Goal: Register for event/course

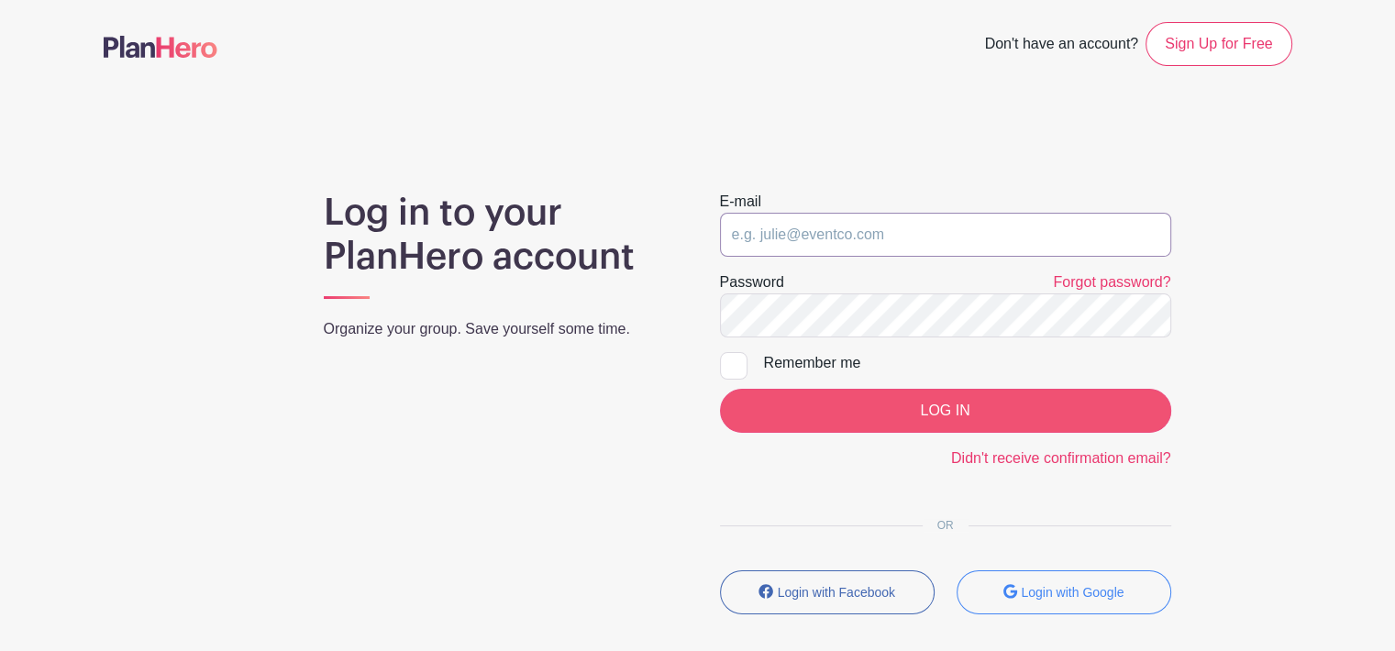
type input "[EMAIL_ADDRESS][DOMAIN_NAME]"
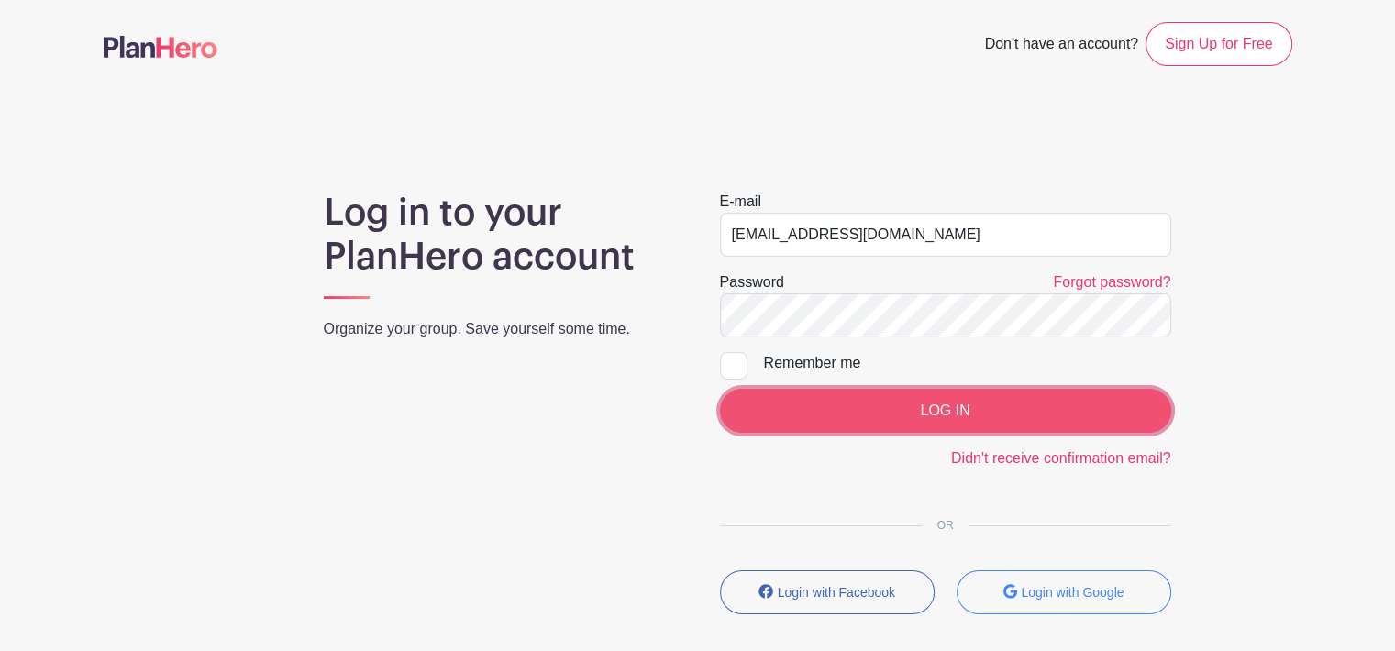
click at [855, 414] on input "LOG IN" at bounding box center [945, 411] width 451 height 44
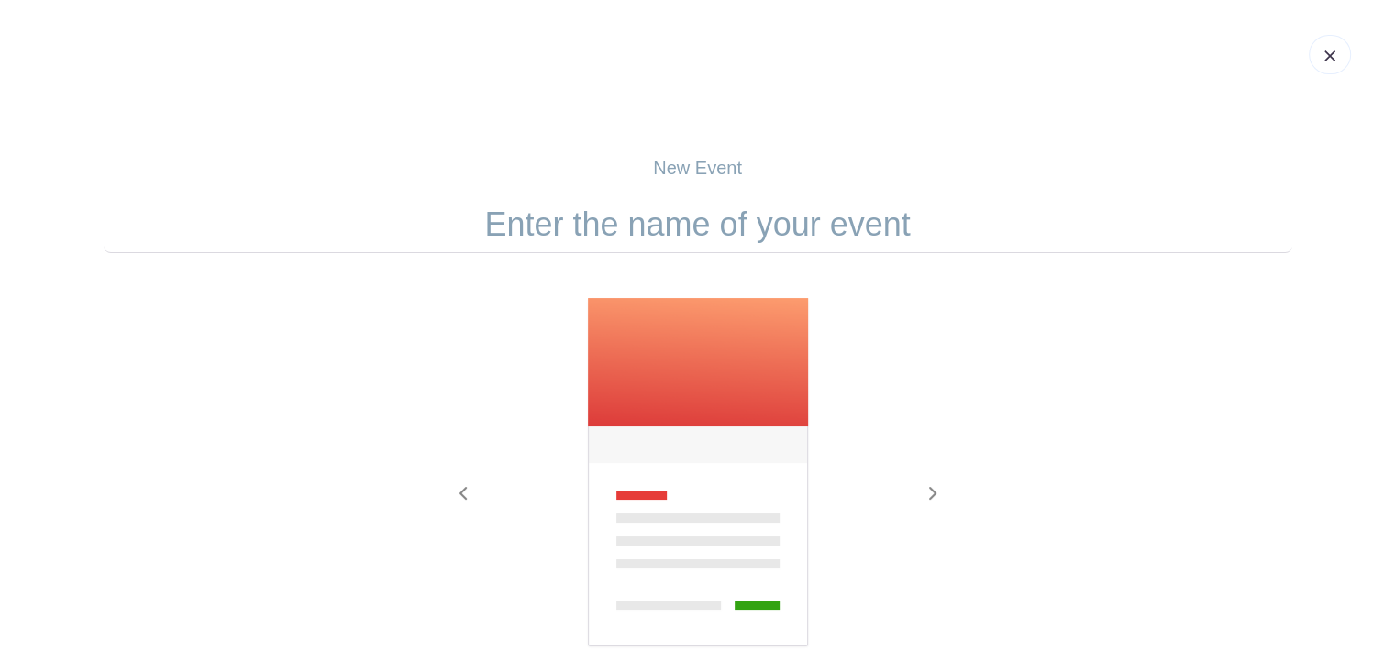
click at [1324, 60] on img at bounding box center [1329, 55] width 11 height 11
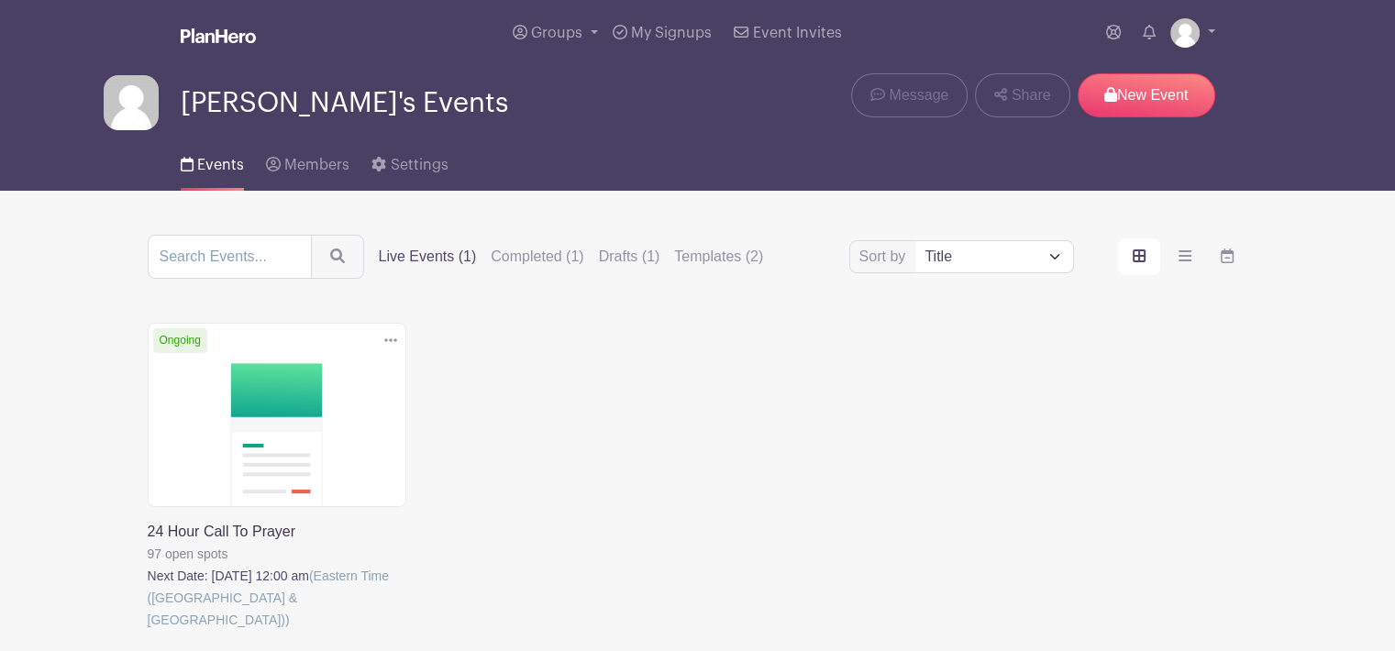
click at [148, 631] on link at bounding box center [148, 631] width 0 height 0
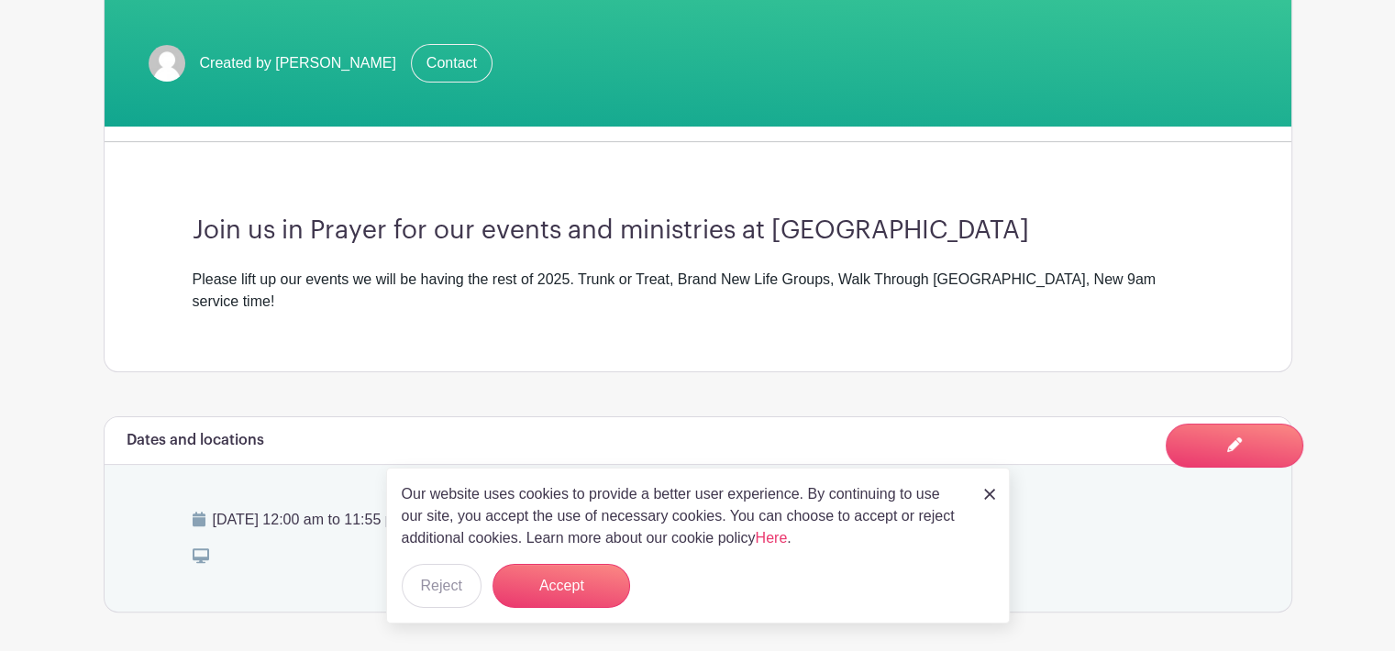
scroll to position [608, 0]
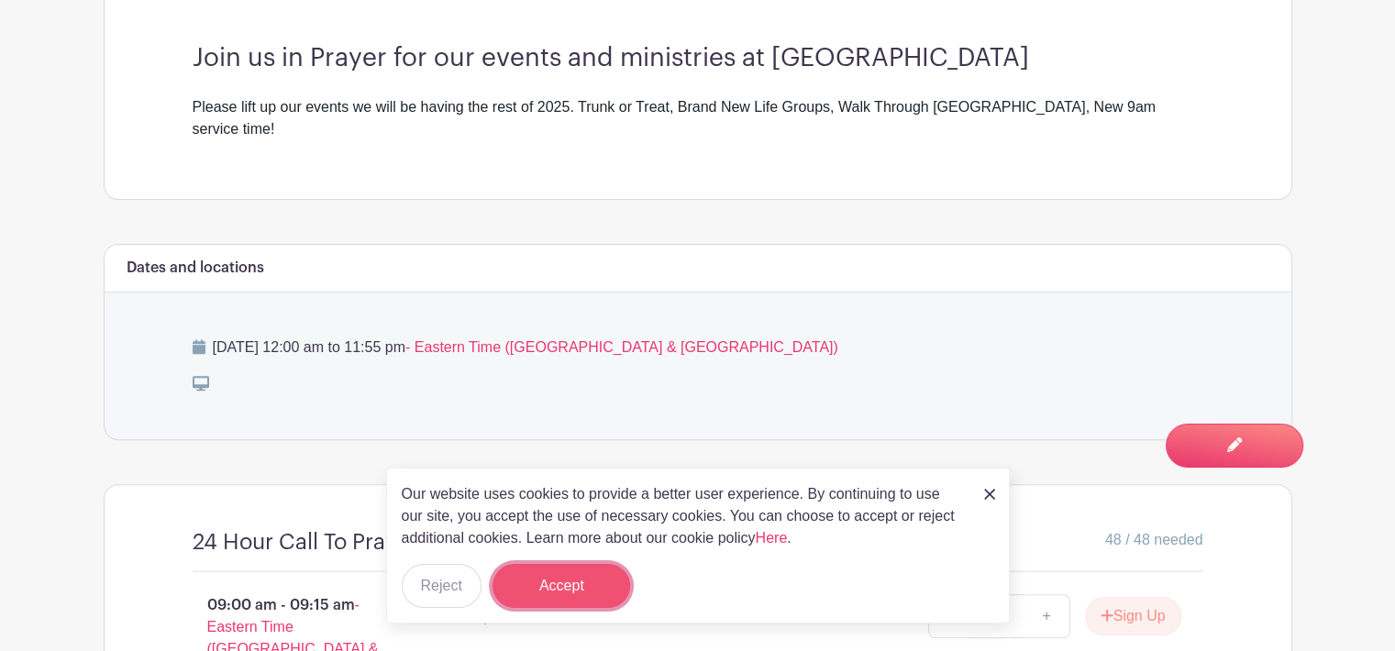
click at [590, 570] on button "Accept" at bounding box center [561, 586] width 138 height 44
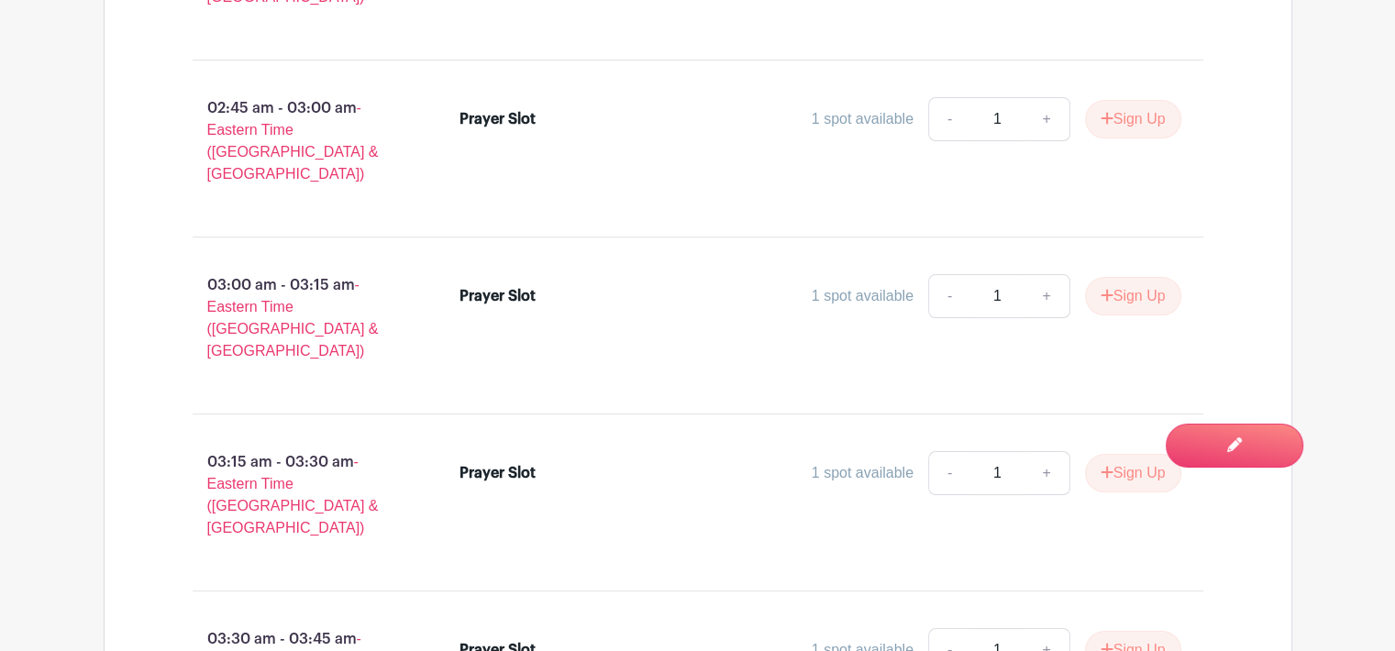
scroll to position [14280, 0]
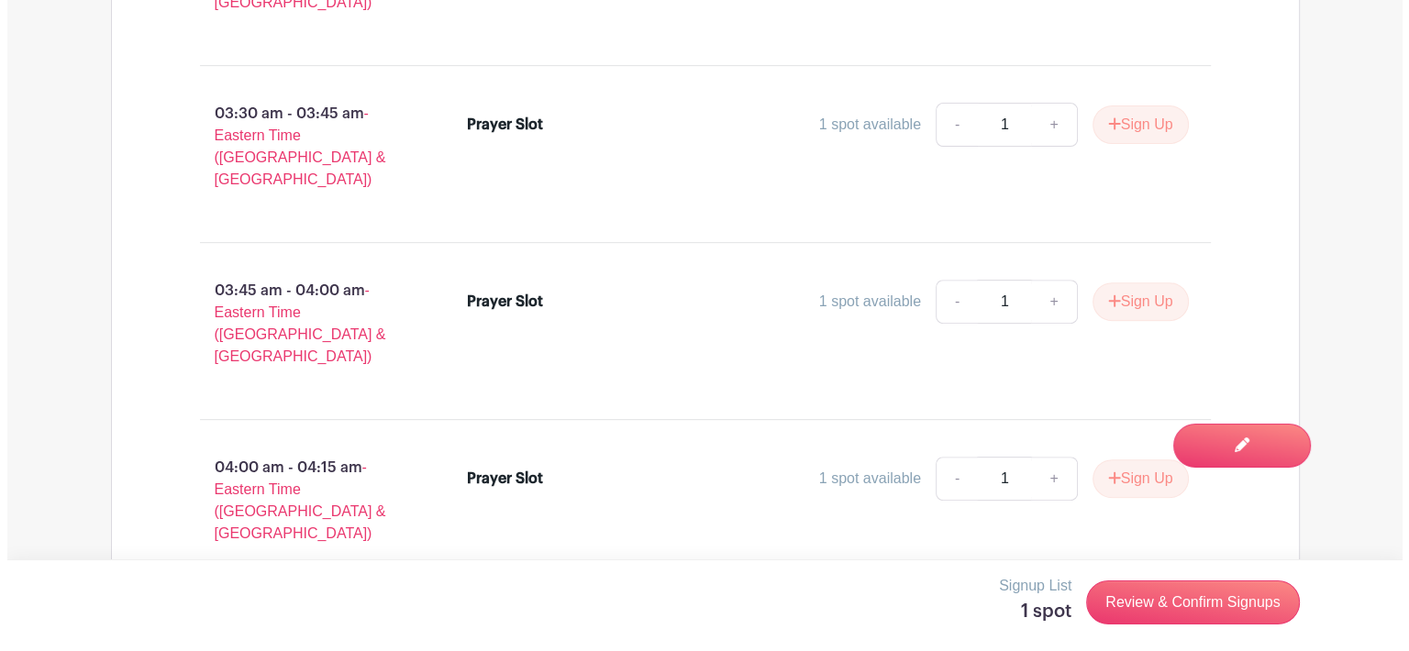
scroll to position [14597, 0]
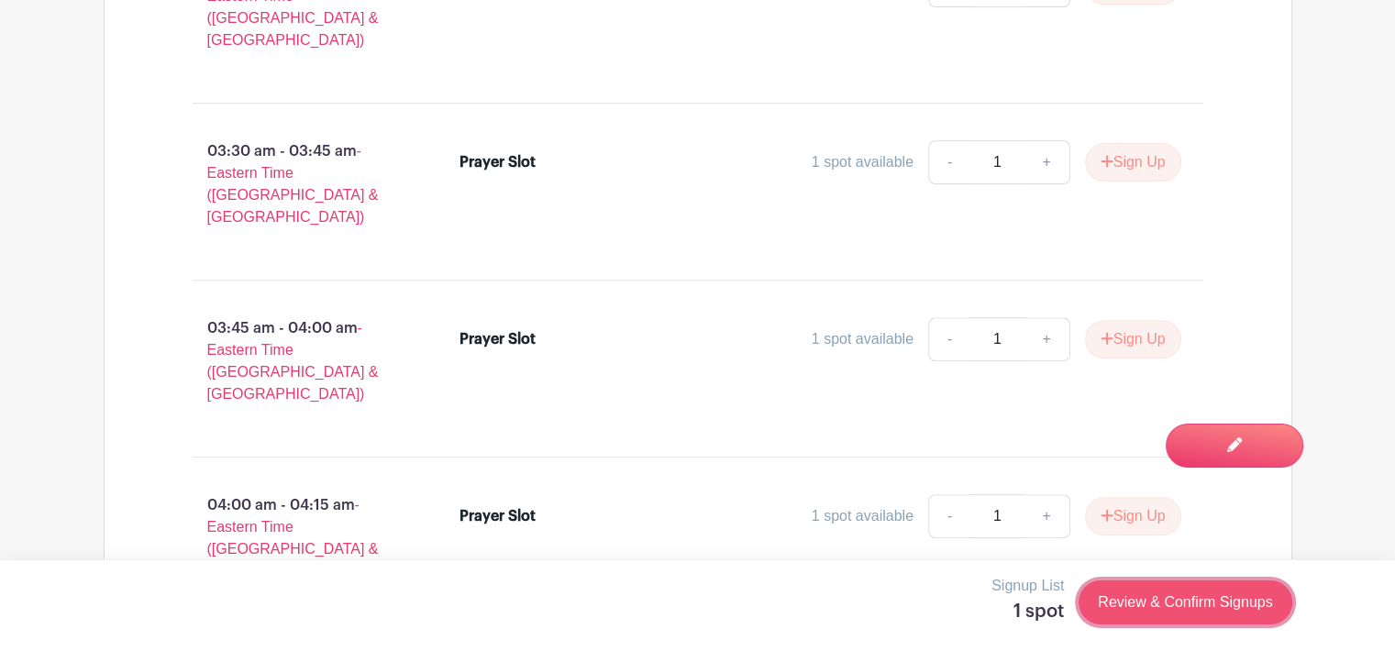
click at [1203, 606] on link "Review & Confirm Signups" at bounding box center [1184, 602] width 213 height 44
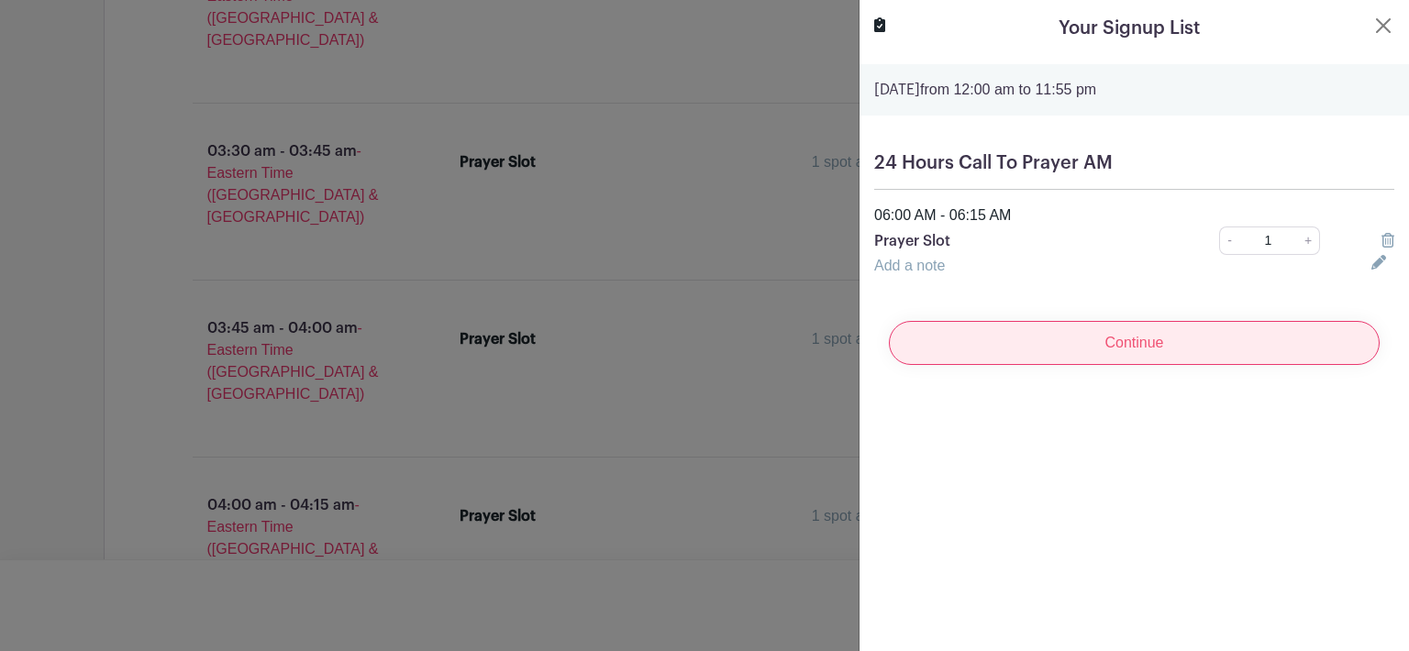
click at [1152, 337] on input "Continue" at bounding box center [1134, 343] width 491 height 44
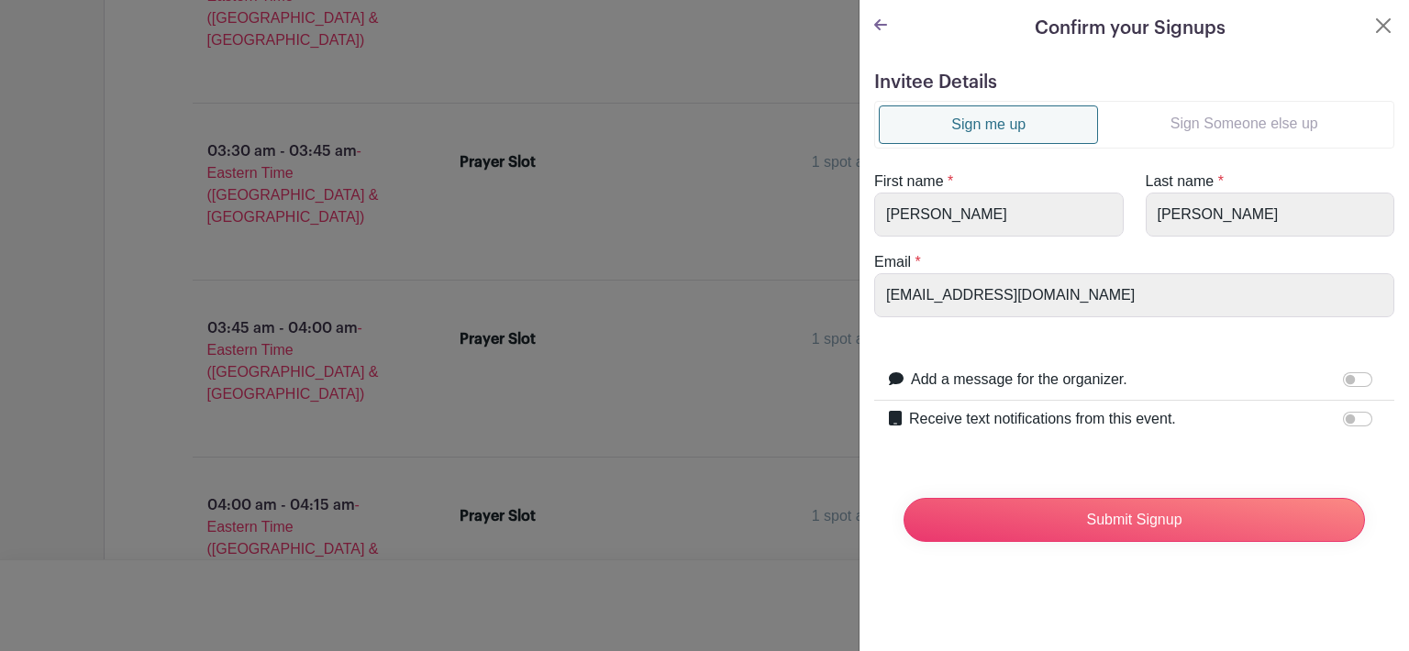
click at [1212, 125] on link "Sign Someone else up" at bounding box center [1244, 123] width 292 height 37
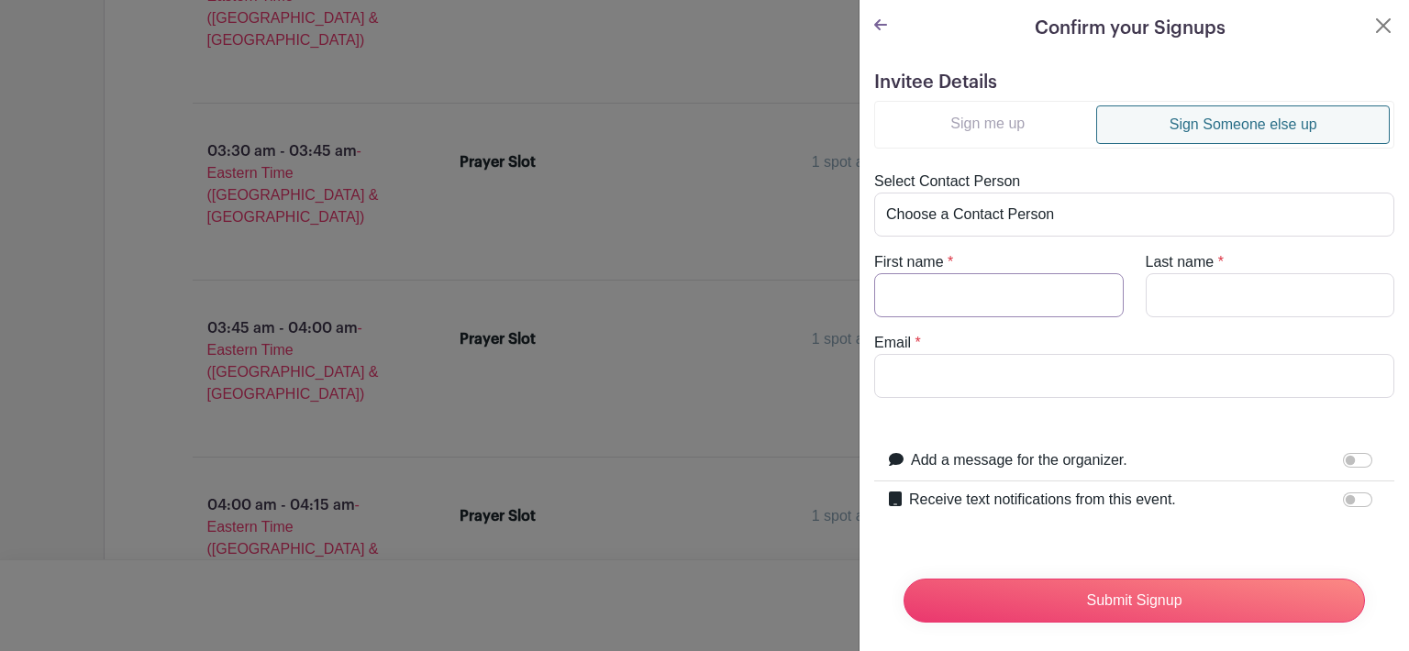
click at [924, 283] on input "First name" at bounding box center [998, 295] width 249 height 44
type input "Shari"
click at [1192, 309] on input "Last name" at bounding box center [1269, 295] width 249 height 44
type input "Volk"
click at [1036, 371] on input "Email" at bounding box center [1134, 376] width 520 height 44
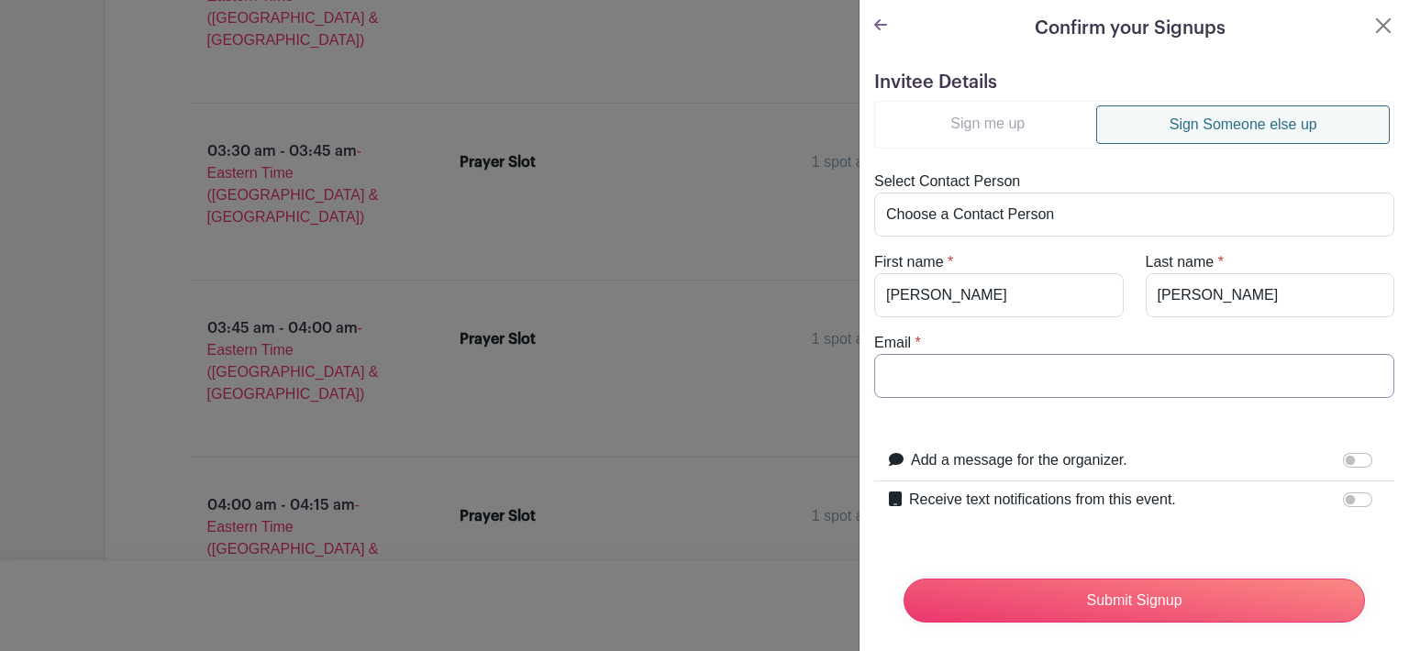
click at [910, 372] on input "Email" at bounding box center [1134, 376] width 520 height 44
type input "volkshari@yahoo.com"
click at [1351, 460] on input "Add a message for the organizer." at bounding box center [1357, 460] width 29 height 15
checkbox input "true"
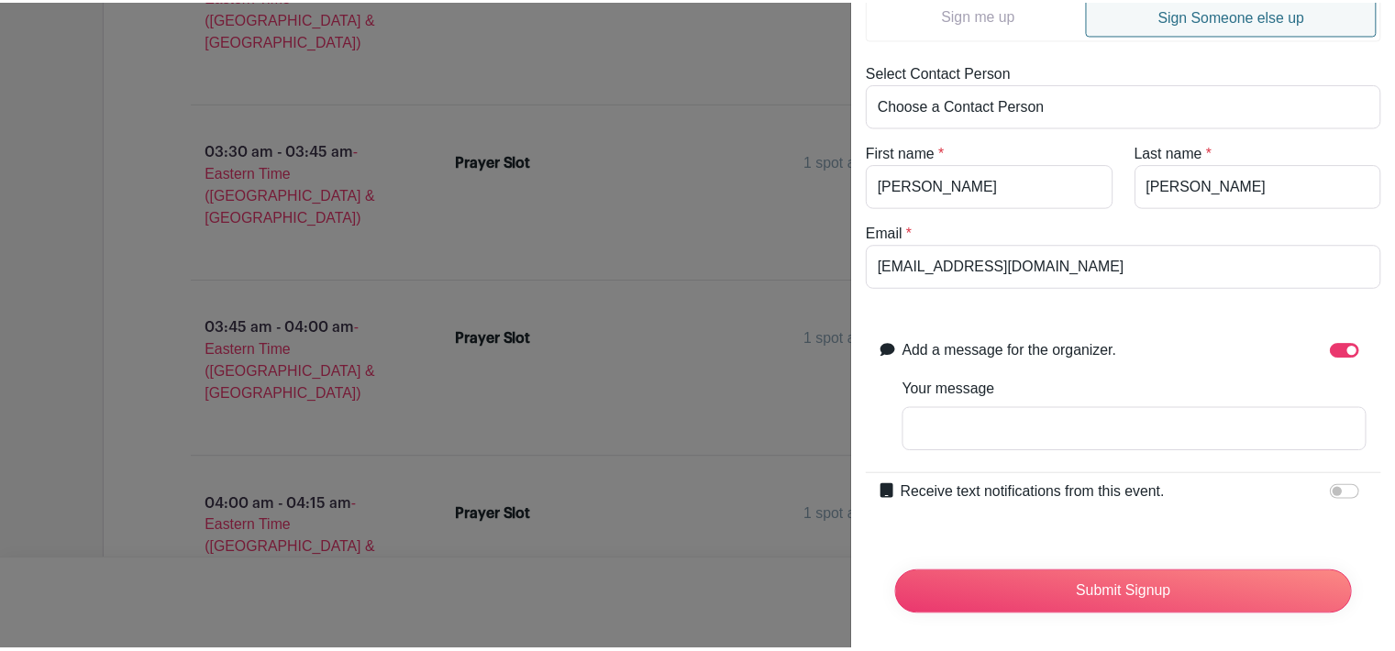
scroll to position [114, 0]
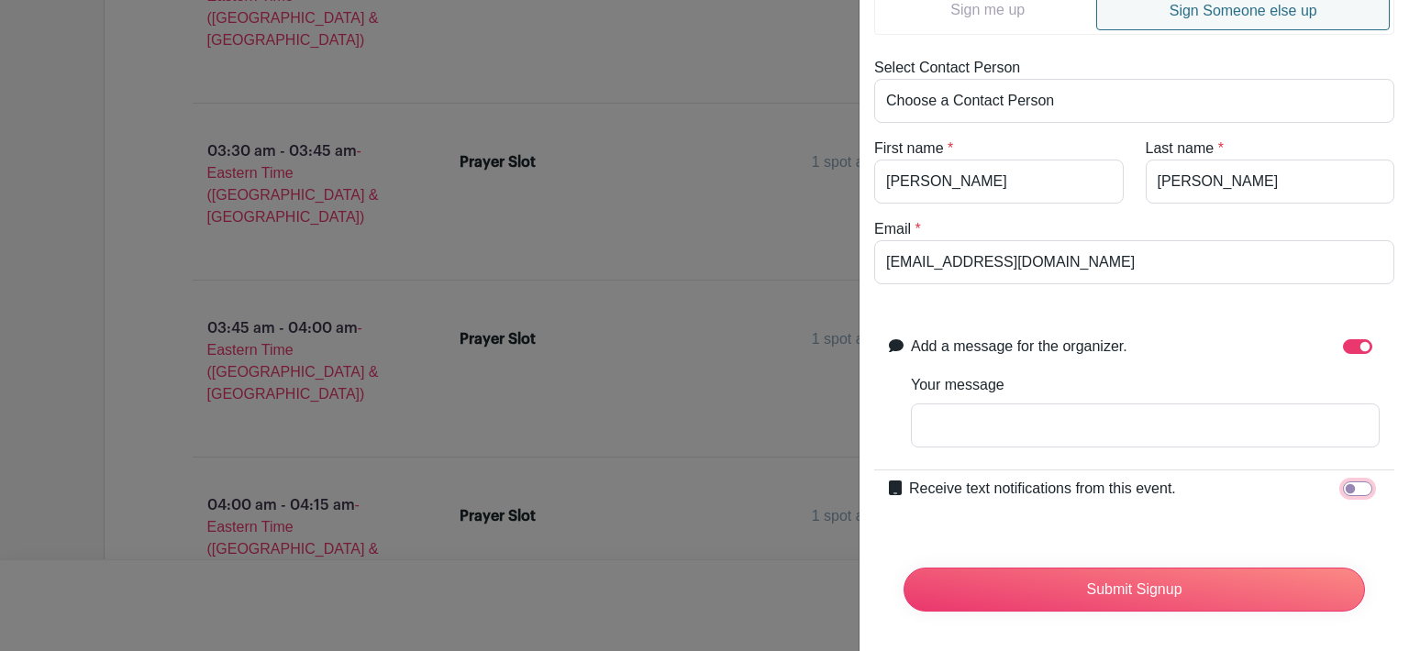
click at [1350, 491] on input "Receive text notifications from this event." at bounding box center [1357, 488] width 29 height 15
checkbox input "true"
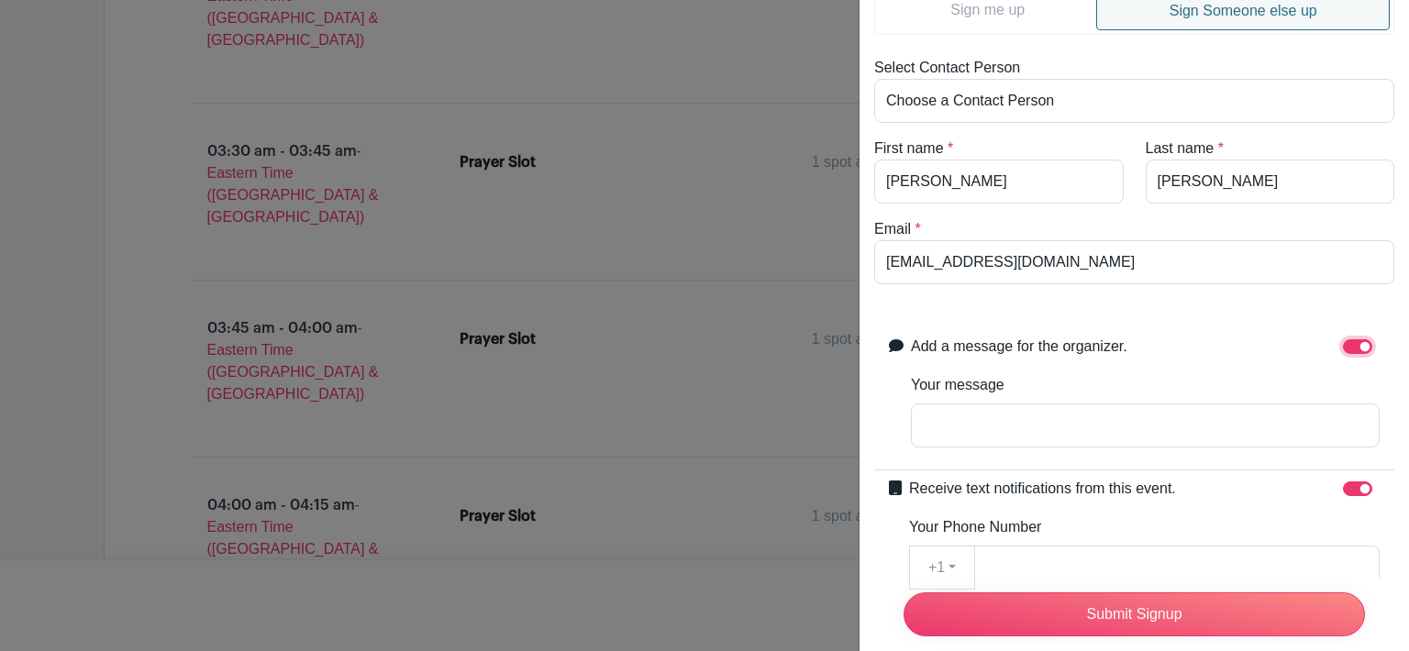
click at [1343, 347] on input "Add a message for the organizer." at bounding box center [1357, 346] width 29 height 15
checkbox input "false"
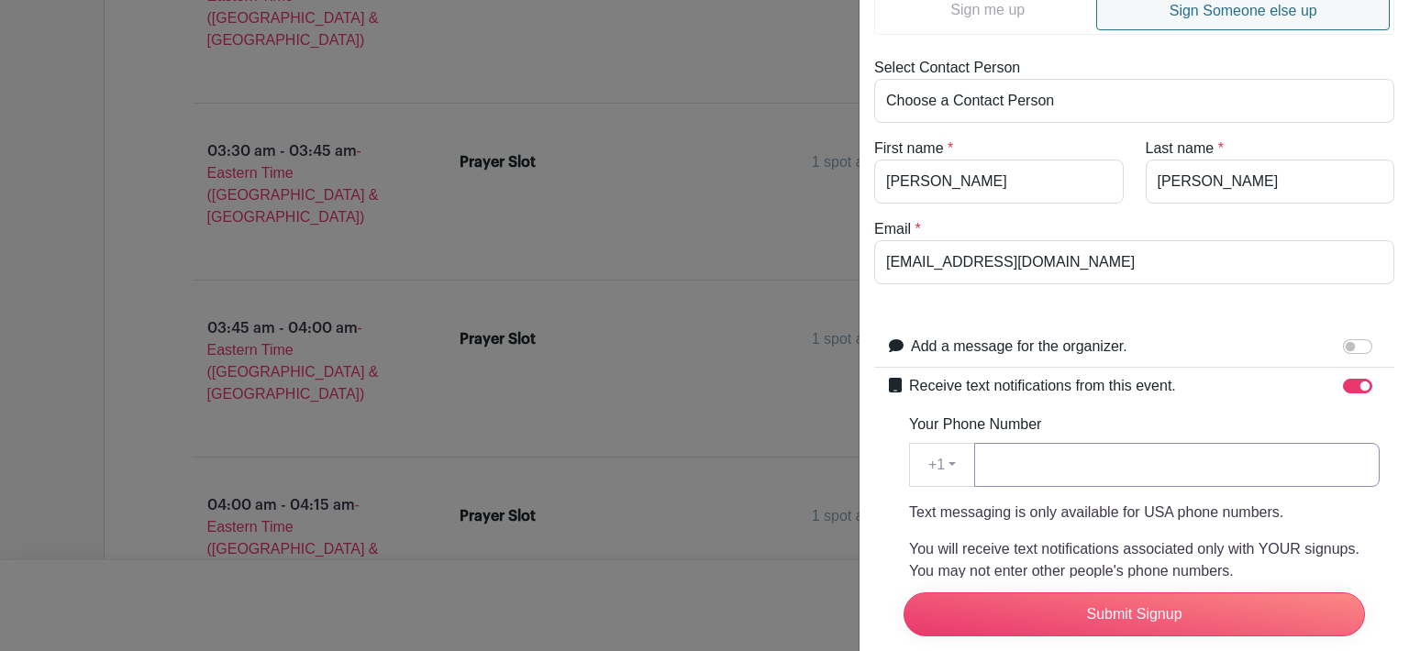
click at [1006, 470] on input "Your Phone Number" at bounding box center [1176, 465] width 405 height 44
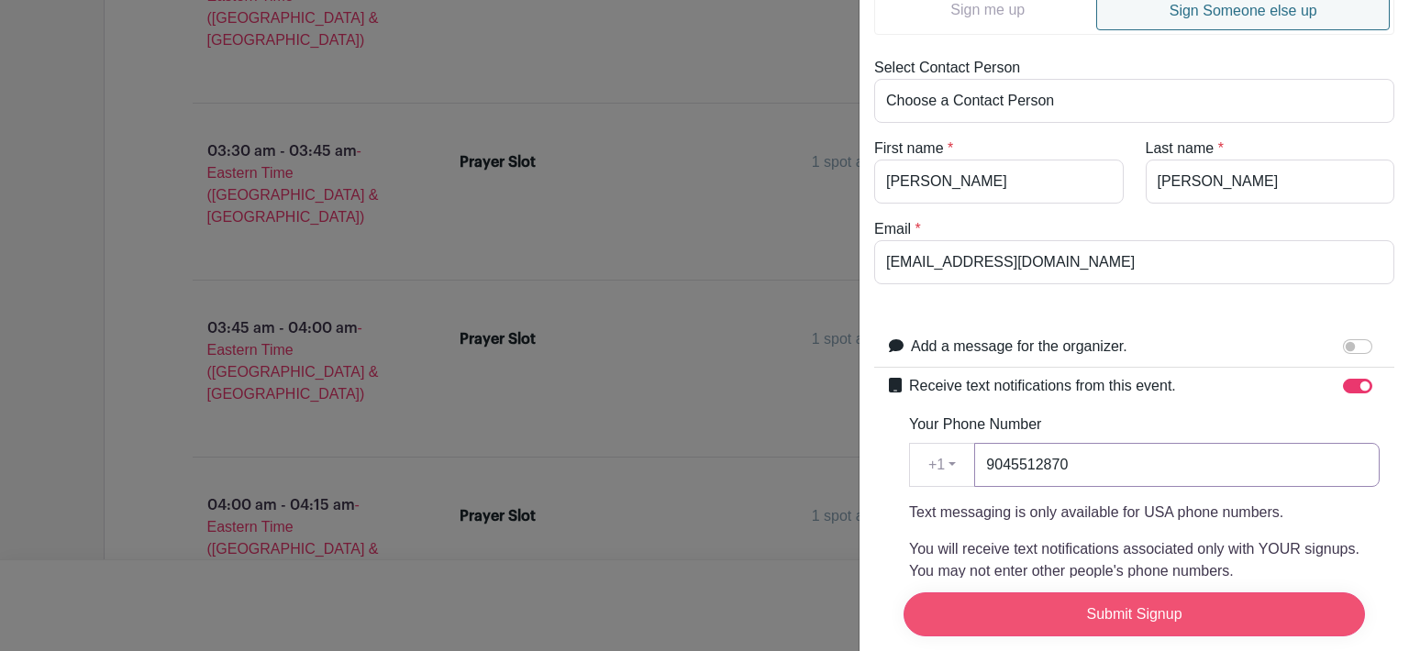
type input "9045512870"
click at [1151, 601] on input "Submit Signup" at bounding box center [1133, 614] width 461 height 44
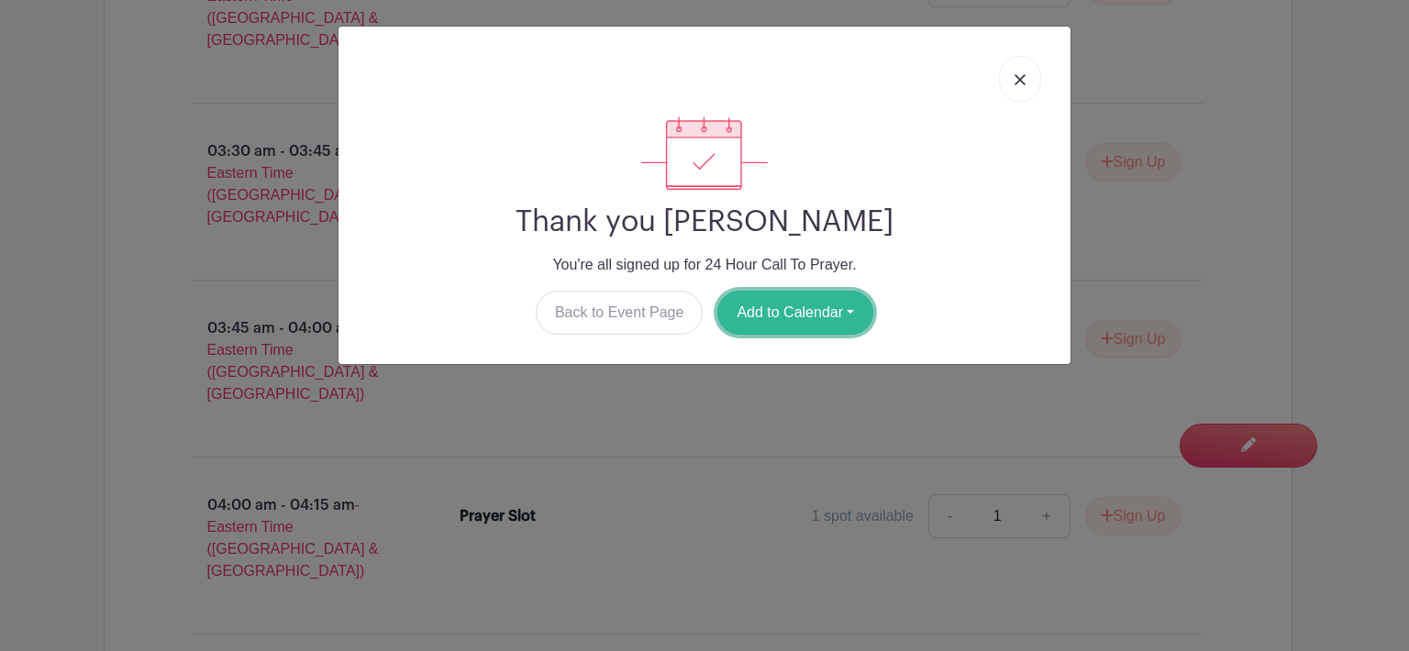
click at [810, 308] on button "Add to Calendar" at bounding box center [795, 313] width 156 height 44
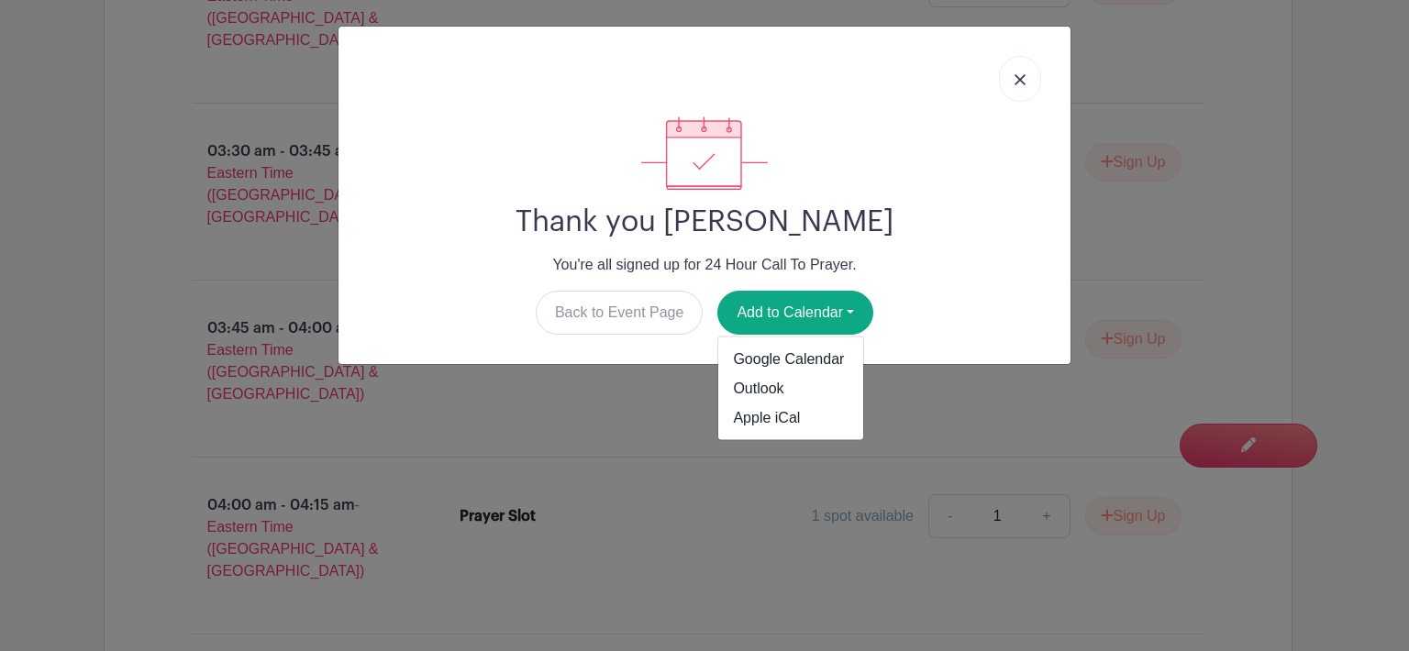
click at [937, 272] on p "You're all signed up for 24 Hour Call To Prayer." at bounding box center [704, 265] width 702 height 22
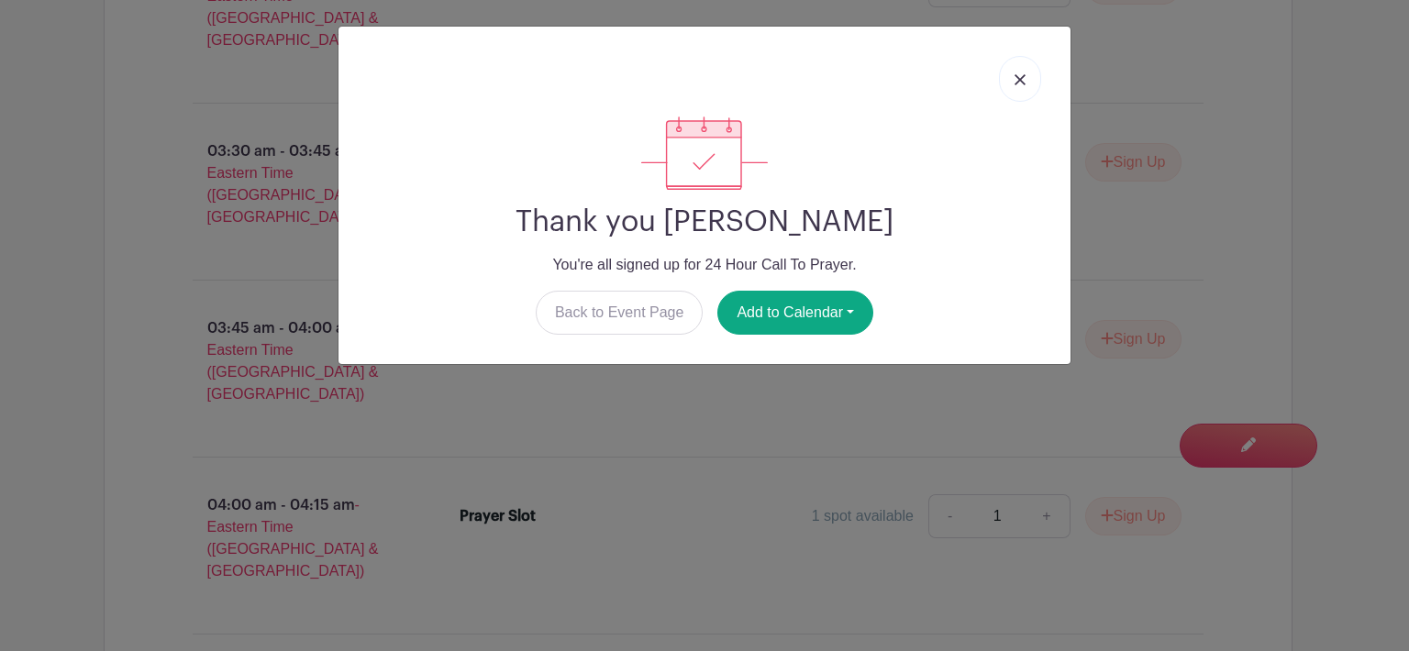
click at [1031, 80] on link at bounding box center [1020, 79] width 42 height 46
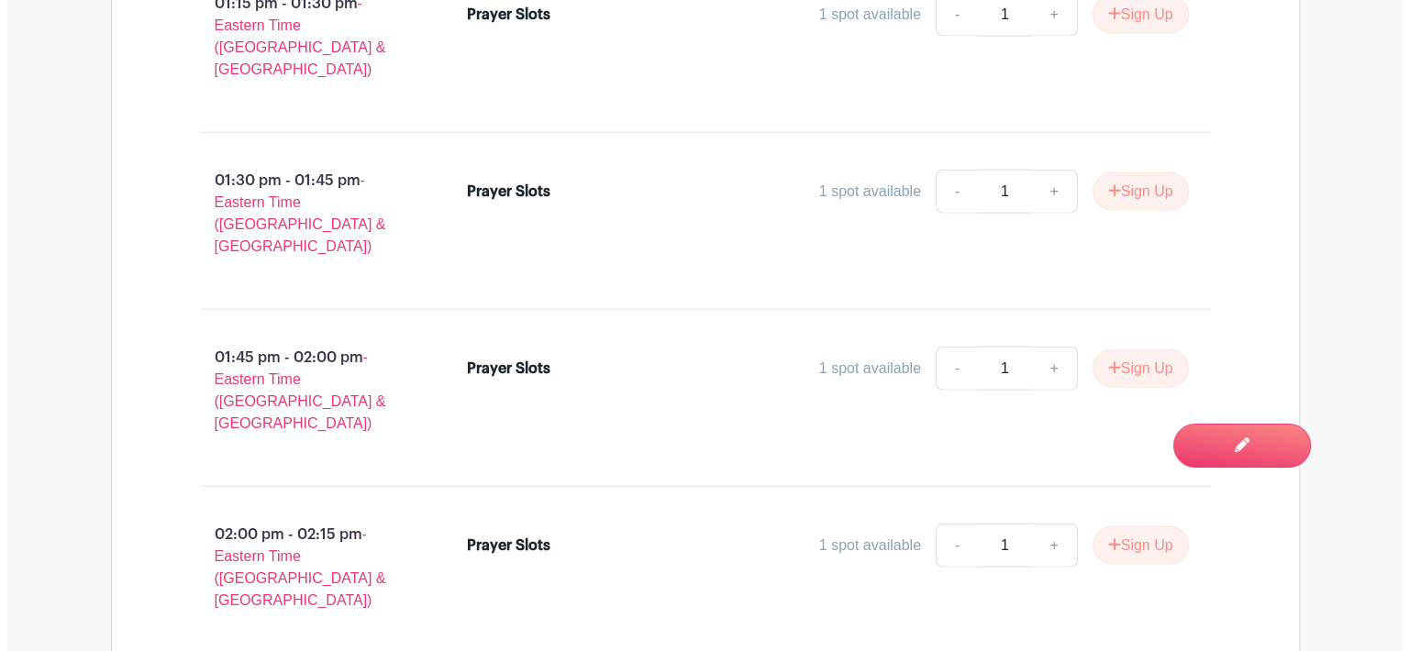
scroll to position [4198, 0]
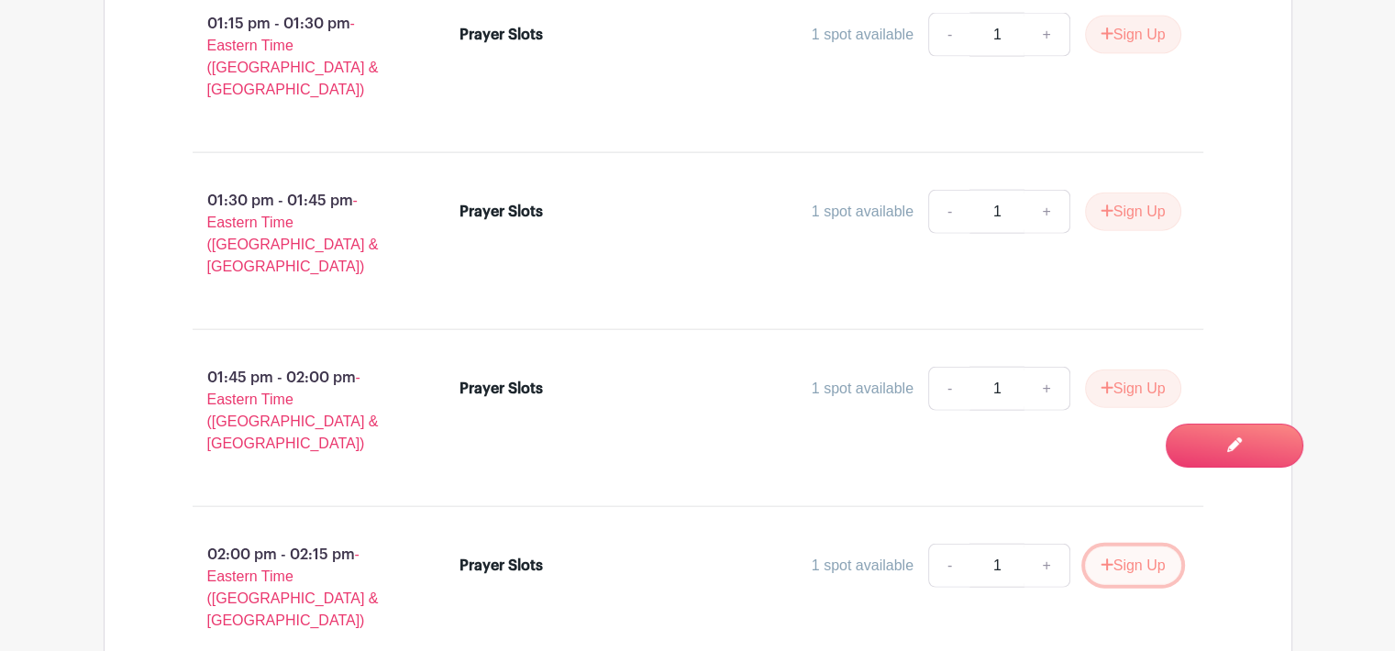
click at [1133, 547] on button "Sign Up" at bounding box center [1133, 566] width 96 height 39
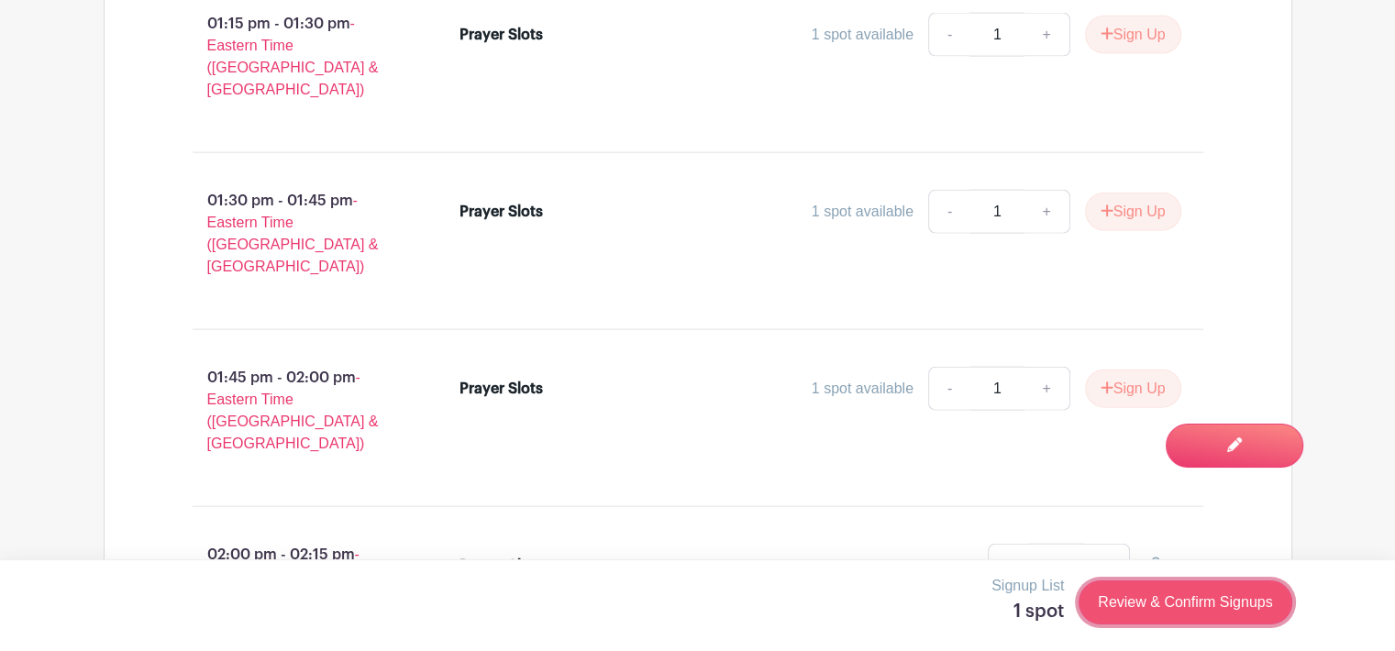
click at [1156, 598] on link "Review & Confirm Signups" at bounding box center [1184, 602] width 213 height 44
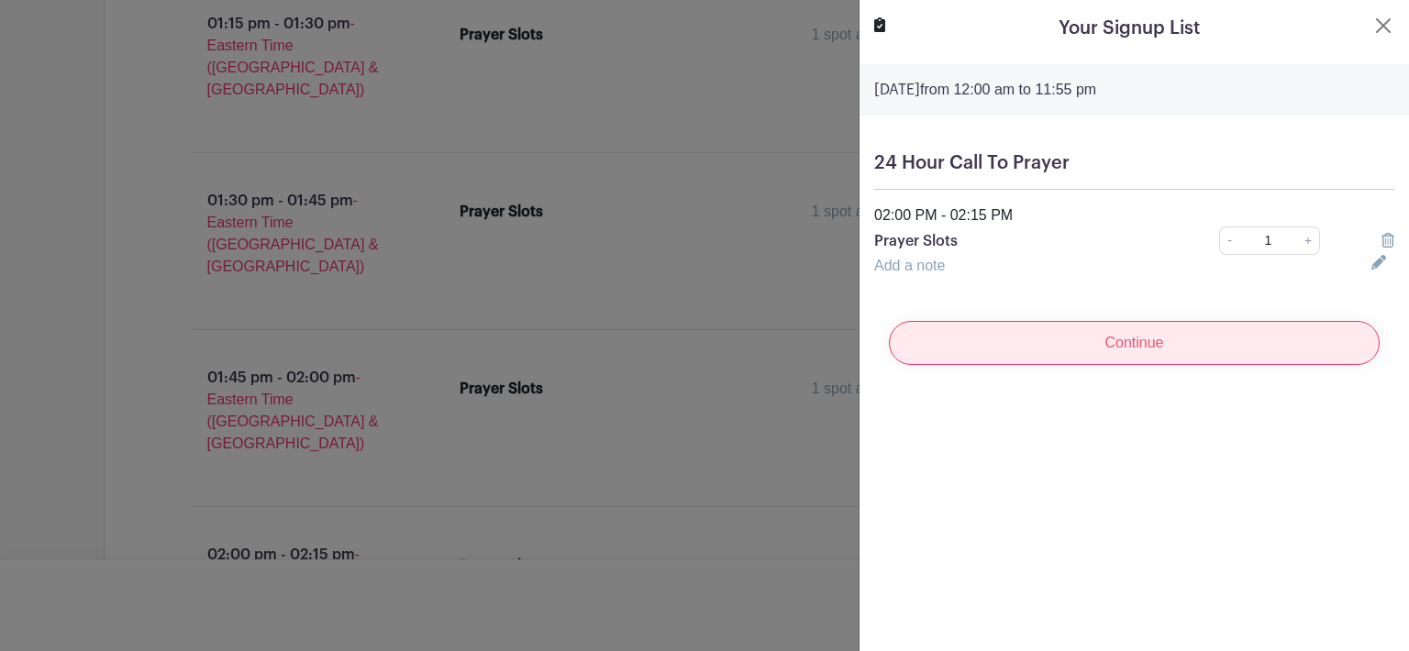
click at [1144, 343] on input "Continue" at bounding box center [1134, 343] width 491 height 44
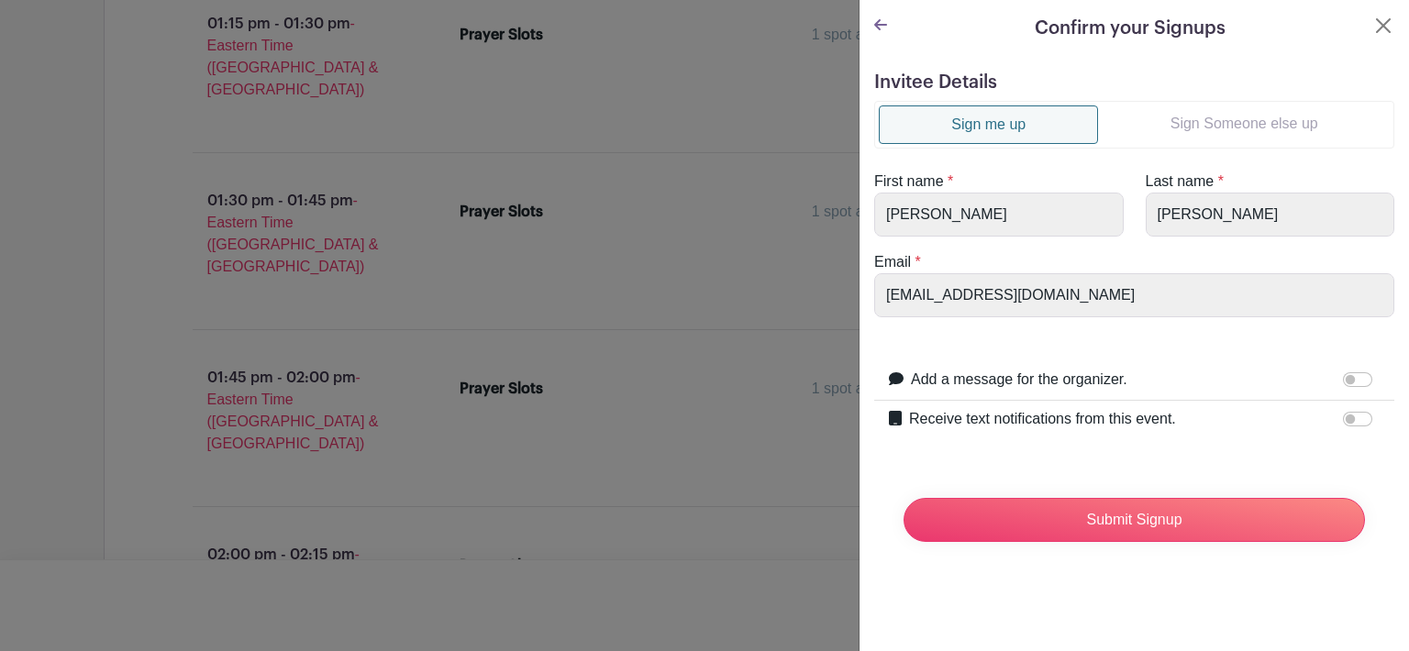
click at [1256, 122] on link "Sign Someone else up" at bounding box center [1244, 123] width 292 height 37
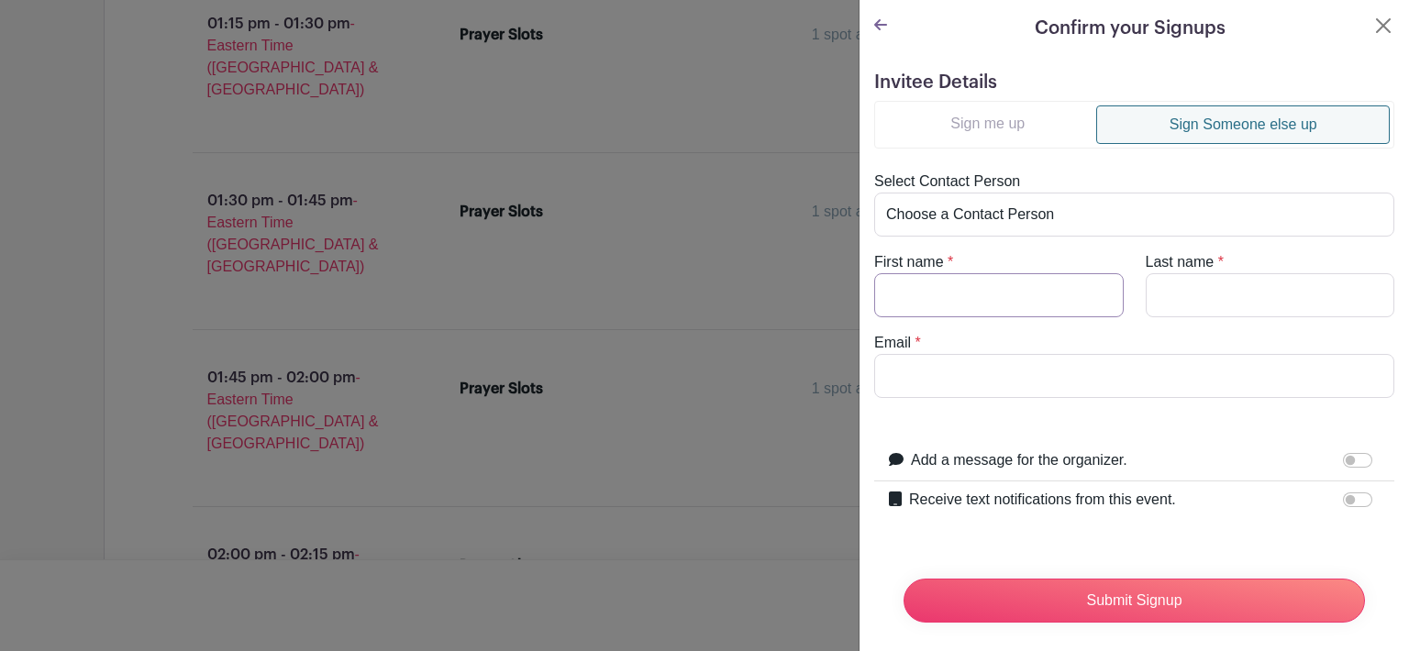
click at [934, 294] on input "First name" at bounding box center [998, 295] width 249 height 44
type input "Shantell"
click at [1187, 283] on input "Last name" at bounding box center [1269, 295] width 249 height 44
type input "Hughes"
click at [972, 381] on input "Email" at bounding box center [1134, 376] width 520 height 44
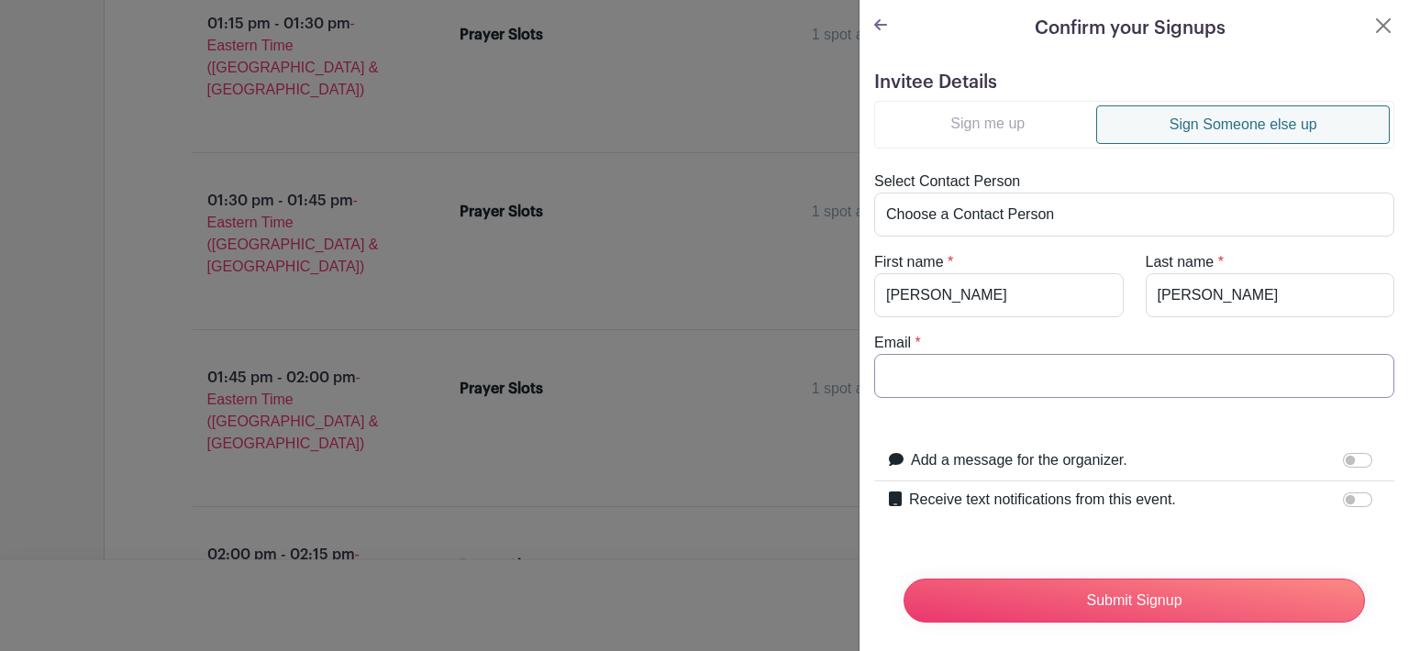
click at [964, 387] on input "Email" at bounding box center [1134, 376] width 520 height 44
type input "hughes6@comcast.net"
click at [1345, 494] on input "Receive text notifications from this event." at bounding box center [1357, 499] width 29 height 15
checkbox input "true"
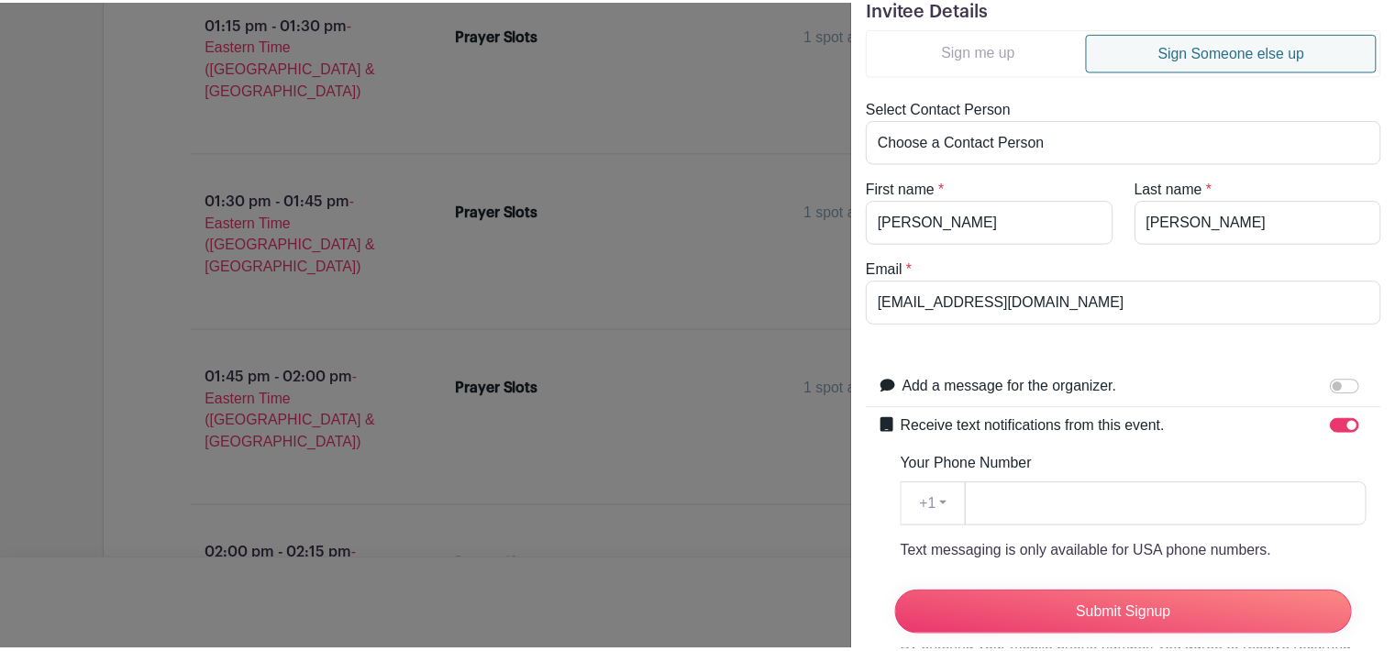
scroll to position [103, 0]
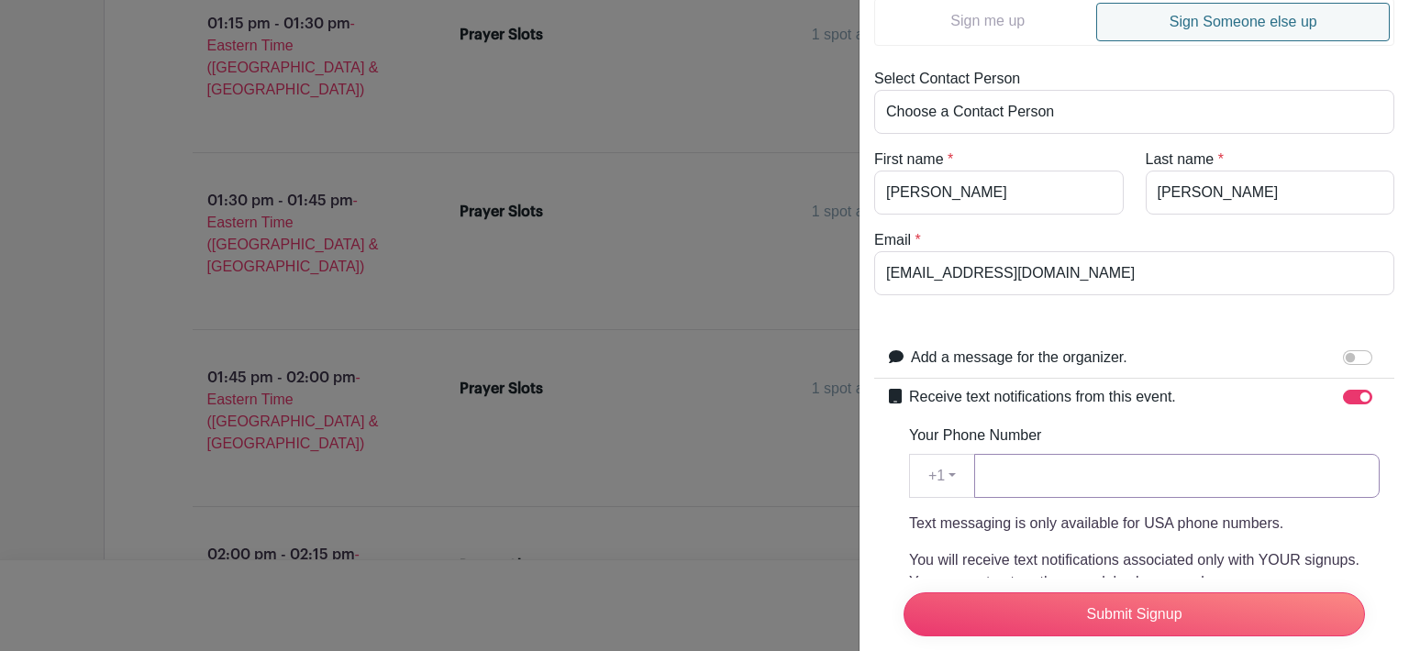
click at [1055, 470] on input "Your Phone Number" at bounding box center [1176, 476] width 405 height 44
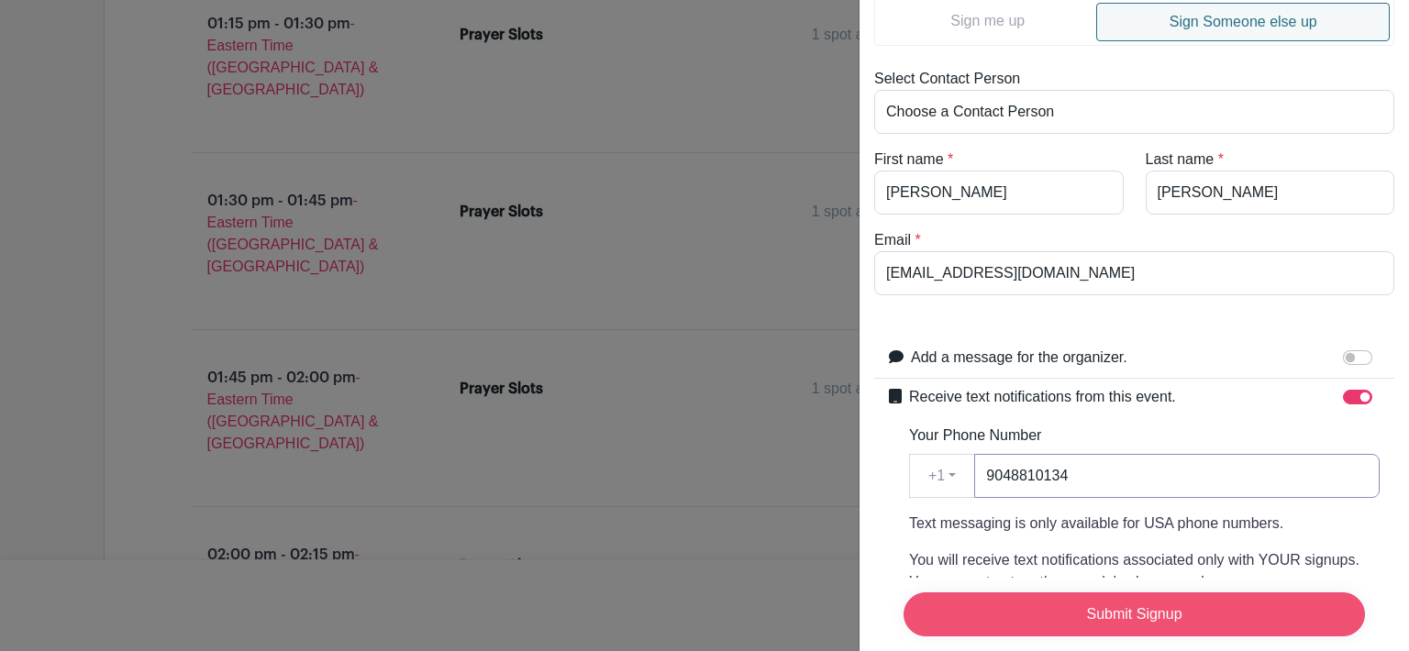
type input "9048810134"
click at [1121, 595] on input "Submit Signup" at bounding box center [1133, 614] width 461 height 44
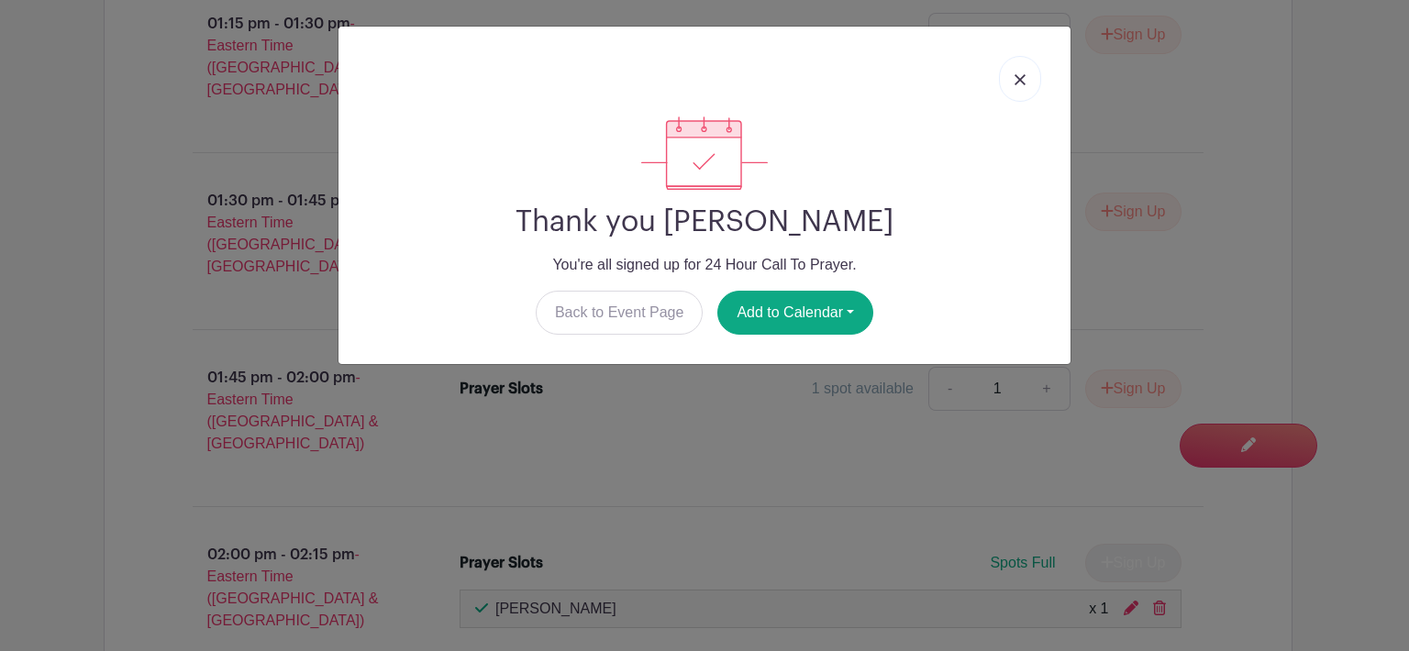
click at [1024, 77] on img at bounding box center [1019, 79] width 11 height 11
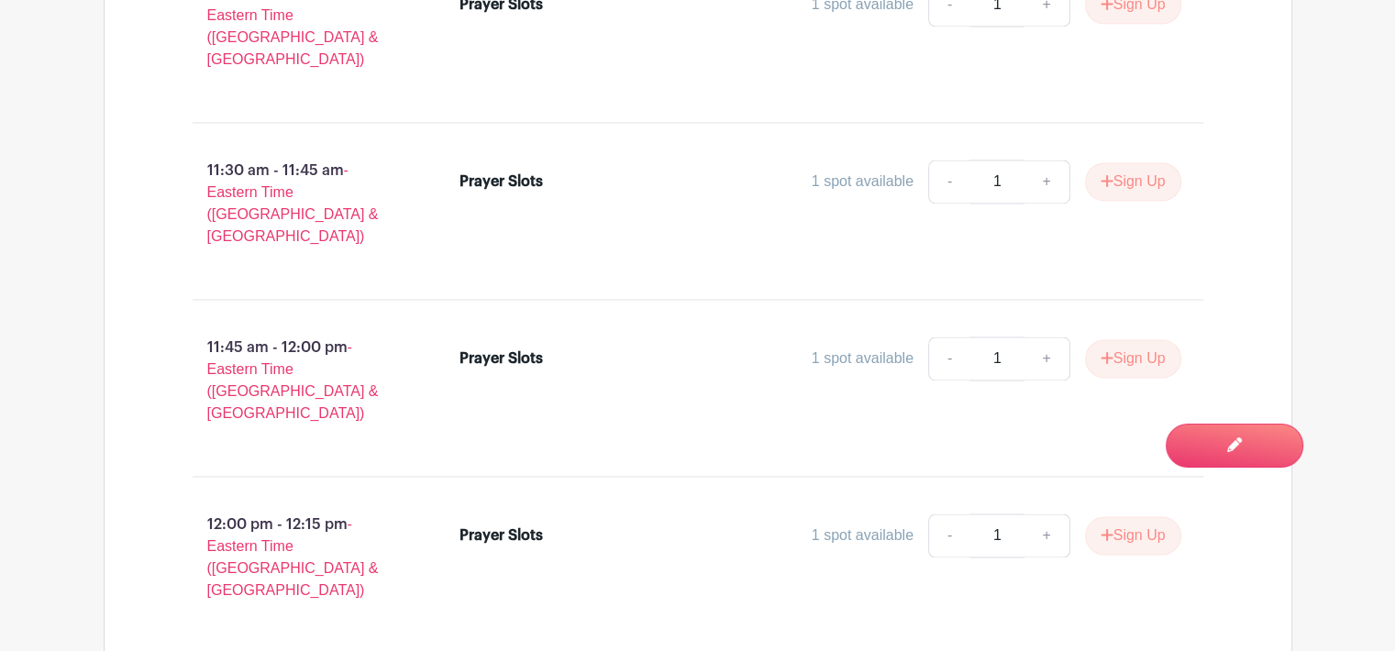
scroll to position [2892, 0]
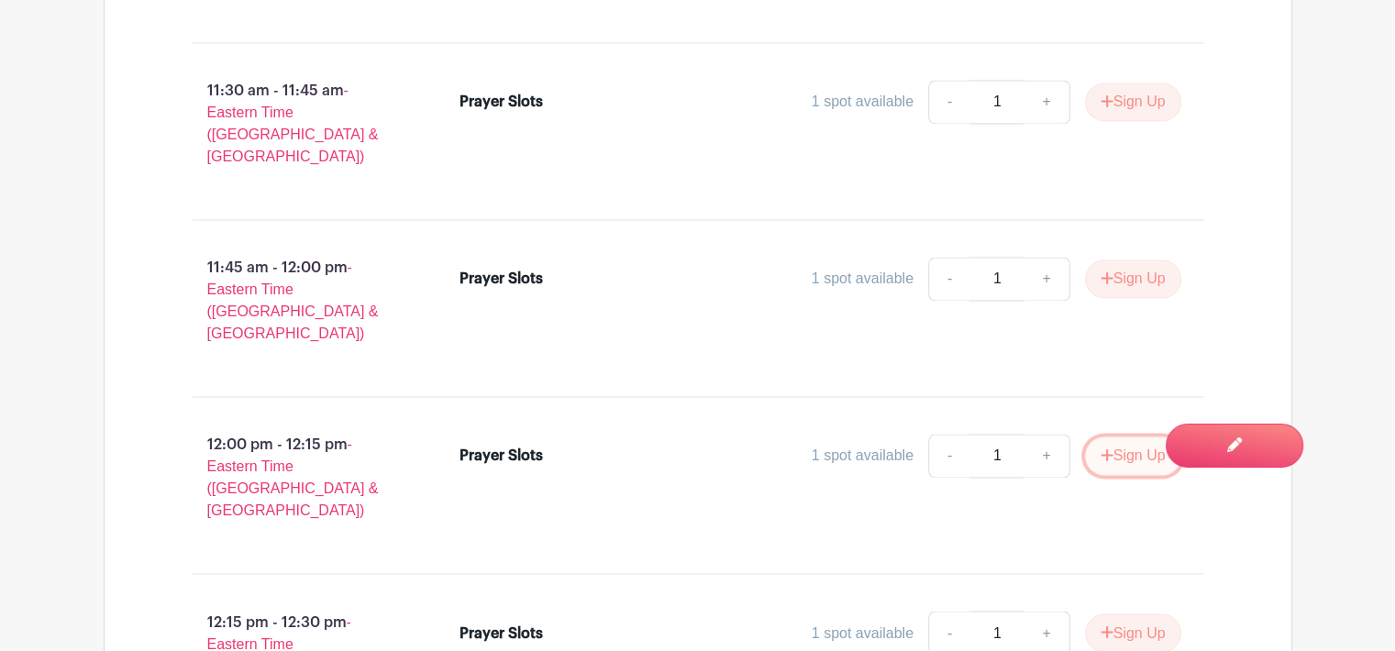
click at [1127, 436] on button "Sign Up" at bounding box center [1133, 455] width 96 height 39
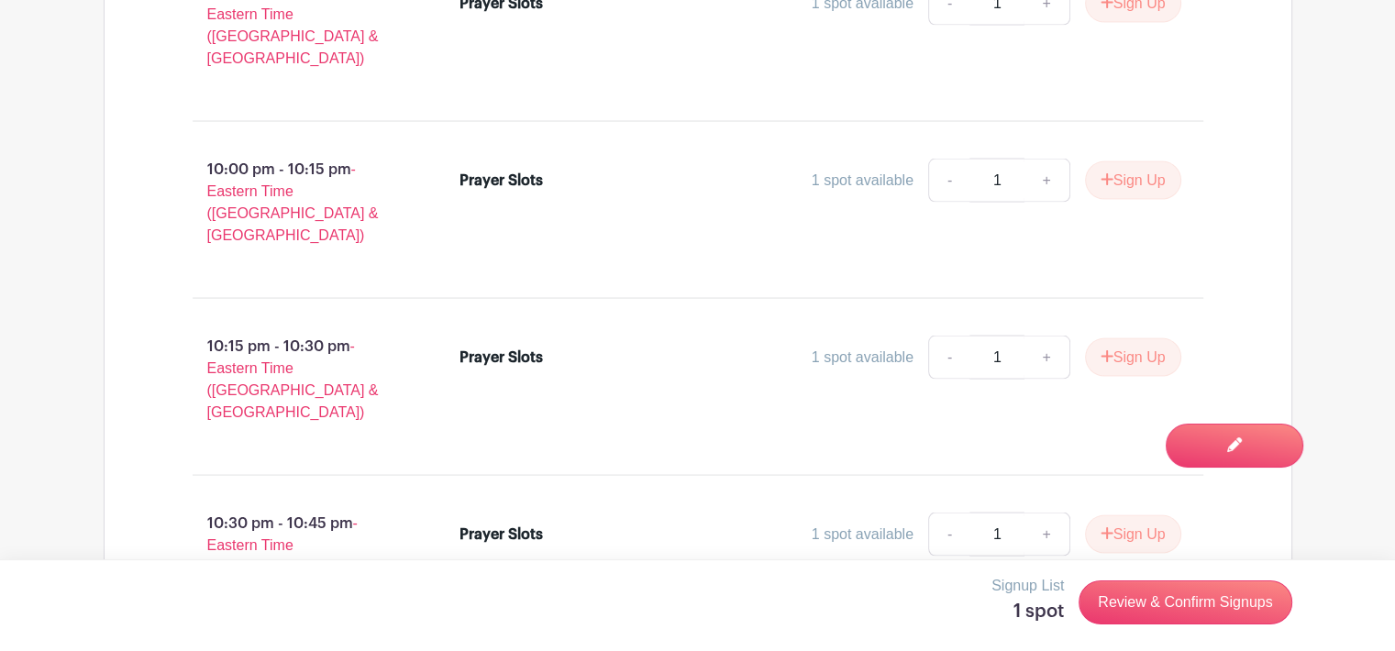
scroll to position [10975, 0]
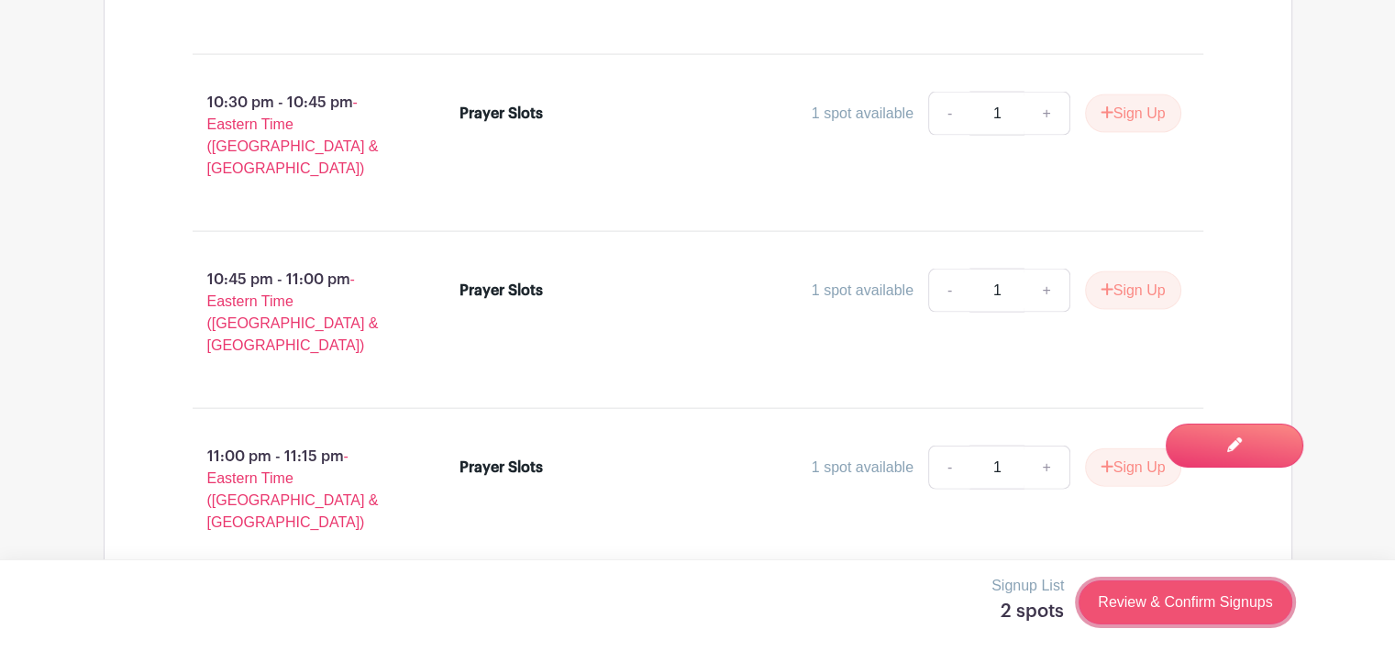
click at [1202, 612] on link "Review & Confirm Signups" at bounding box center [1184, 602] width 213 height 44
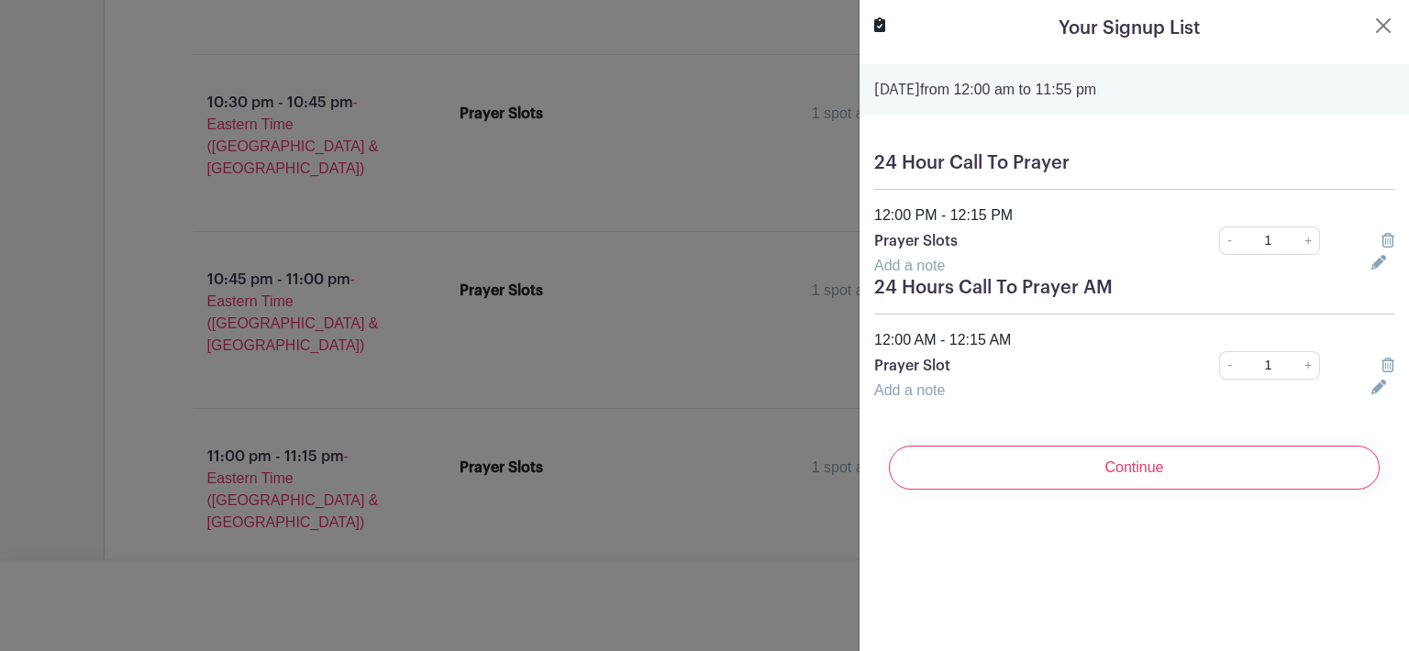
click at [1381, 240] on icon at bounding box center [1387, 240] width 13 height 15
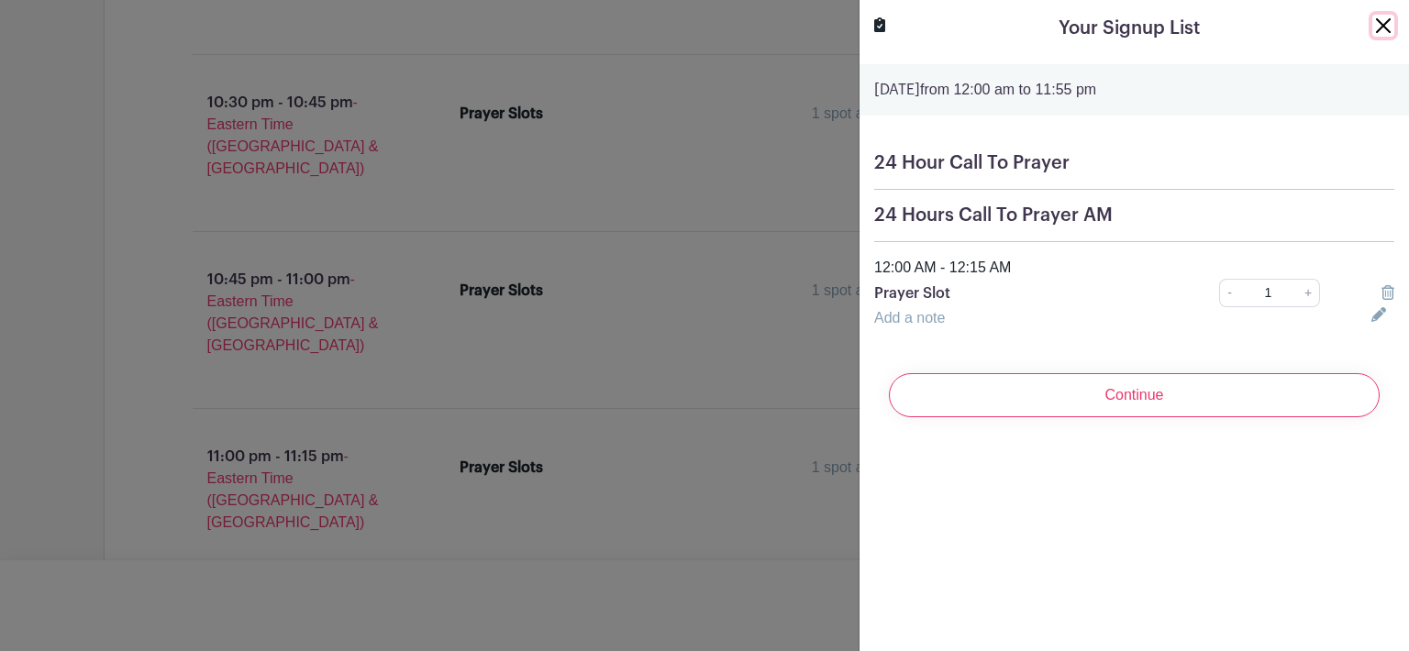
click at [1372, 23] on button "Close" at bounding box center [1383, 26] width 22 height 22
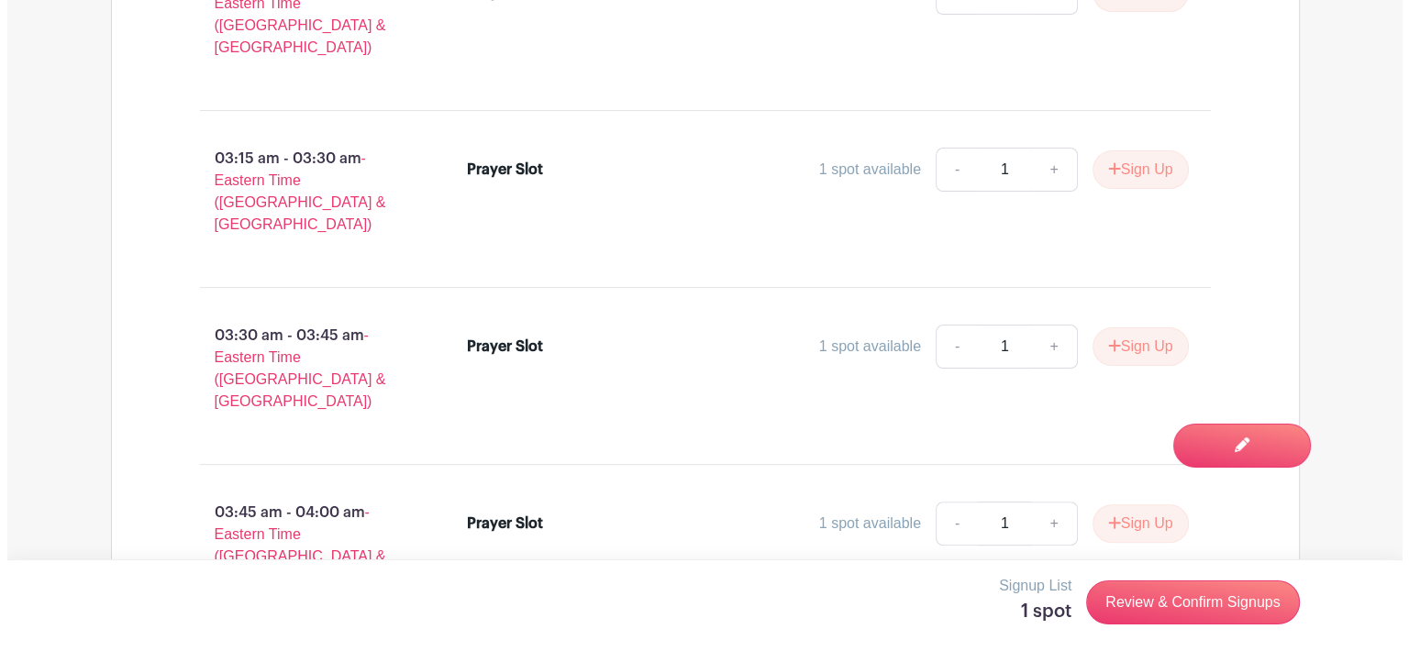
scroll to position [14633, 0]
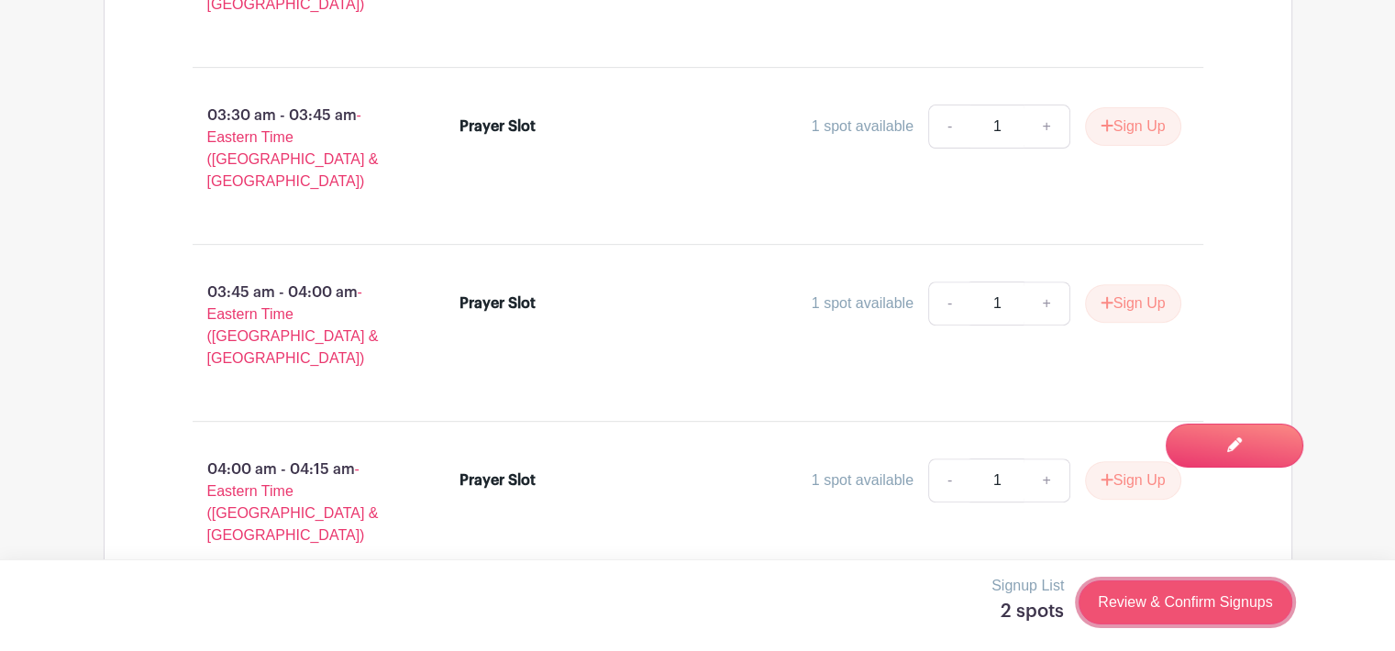
click at [1221, 597] on link "Review & Confirm Signups" at bounding box center [1184, 602] width 213 height 44
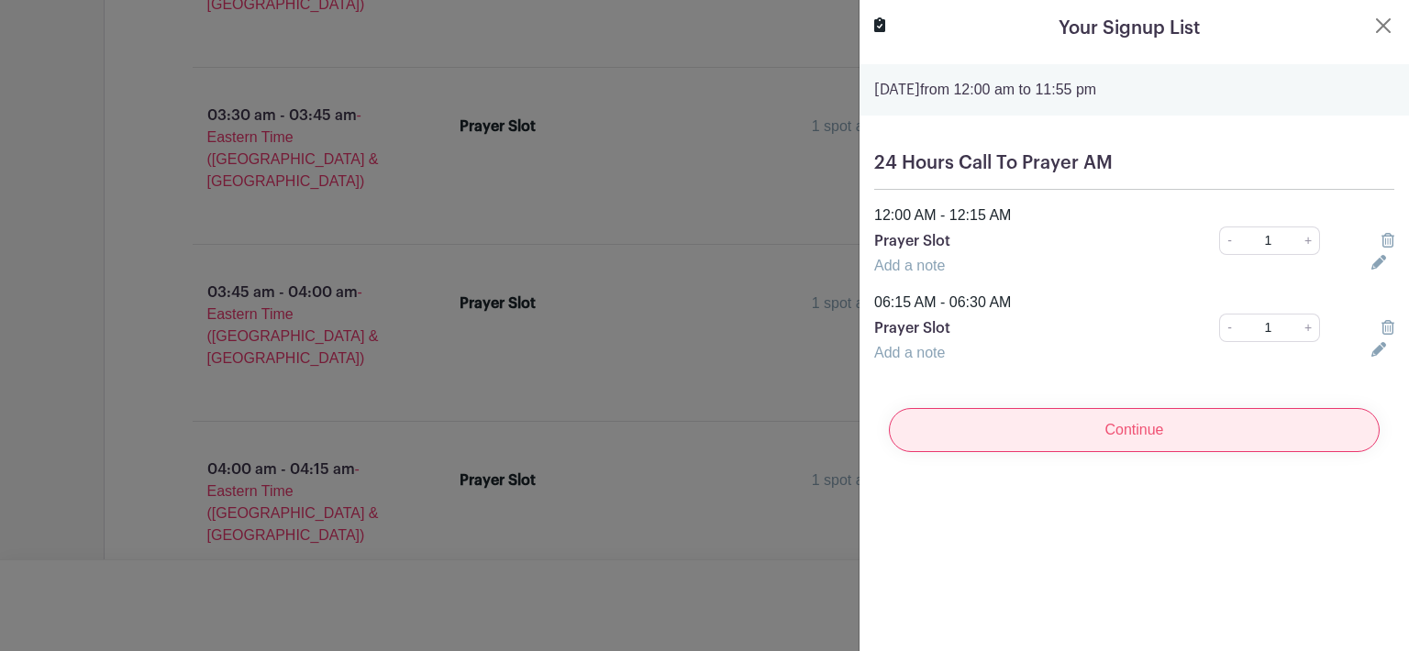
click at [1156, 439] on input "Continue" at bounding box center [1134, 430] width 491 height 44
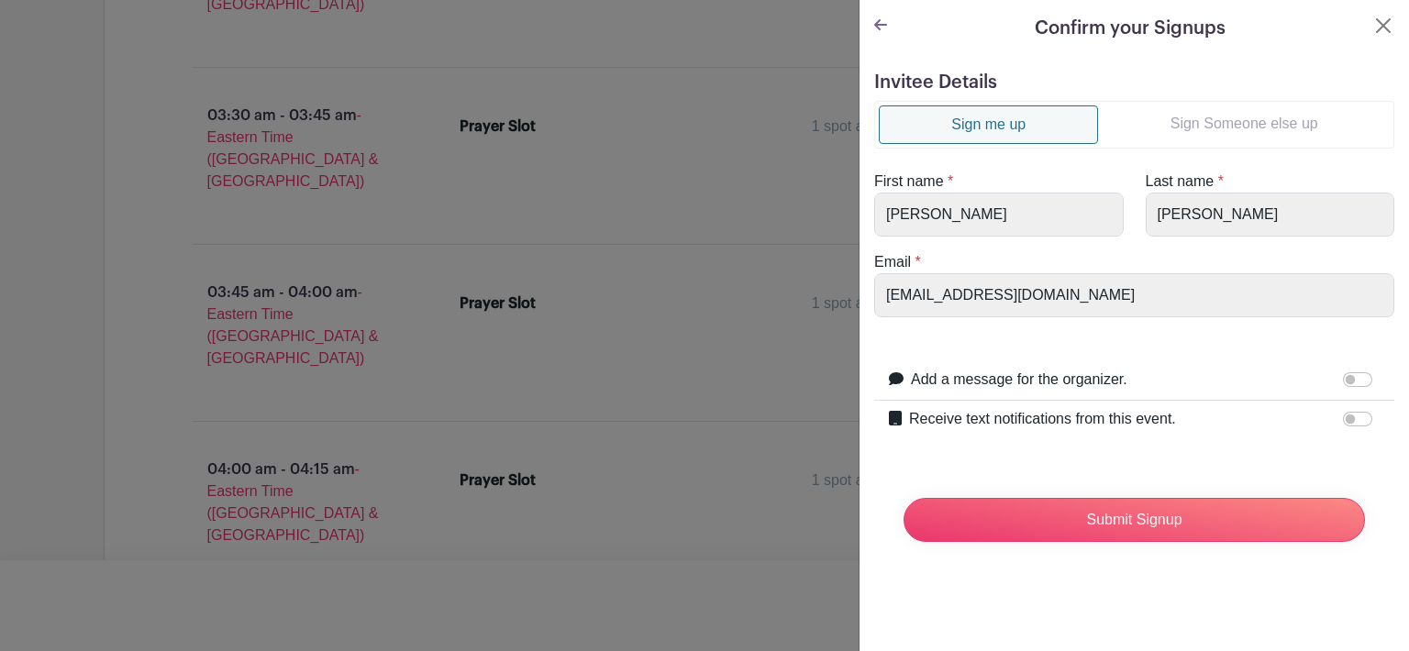
click at [1206, 126] on link "Sign Someone else up" at bounding box center [1244, 123] width 292 height 37
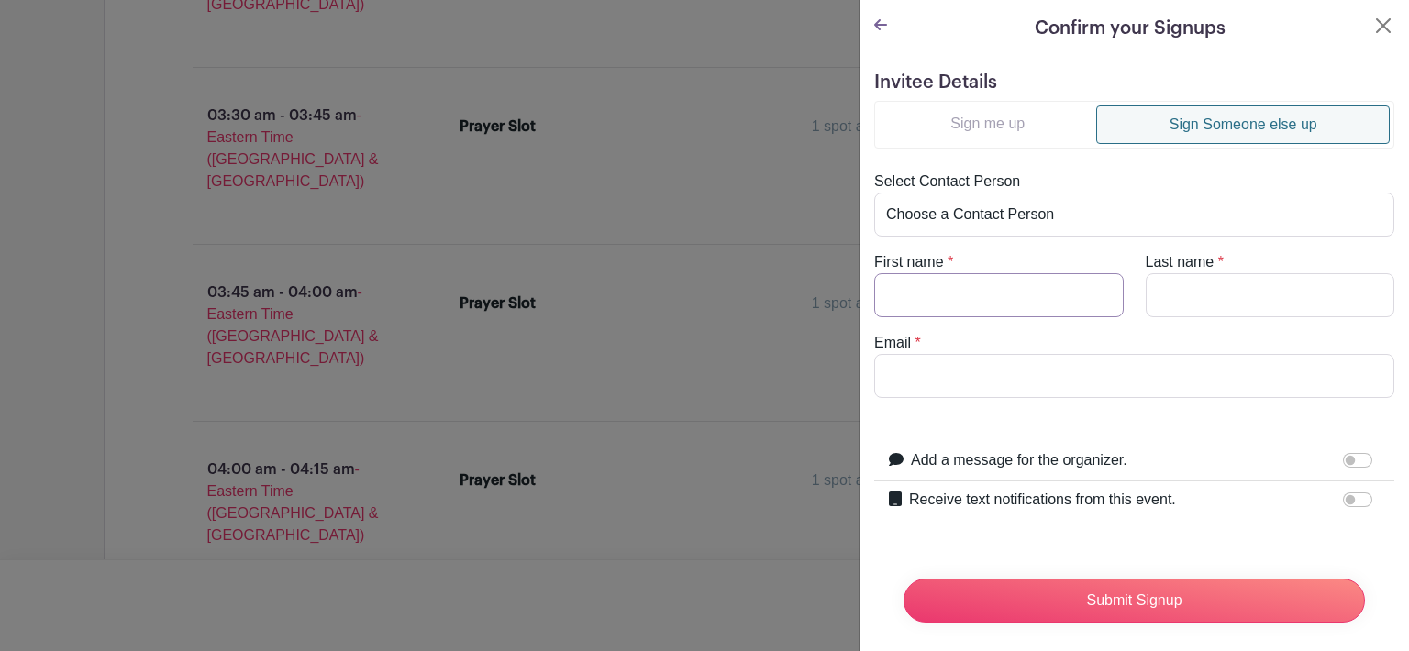
click at [928, 291] on input "First name" at bounding box center [998, 295] width 249 height 44
type input "Doug"
type input "Blocksom"
click at [960, 372] on input "Email" at bounding box center [1134, 376] width 520 height 44
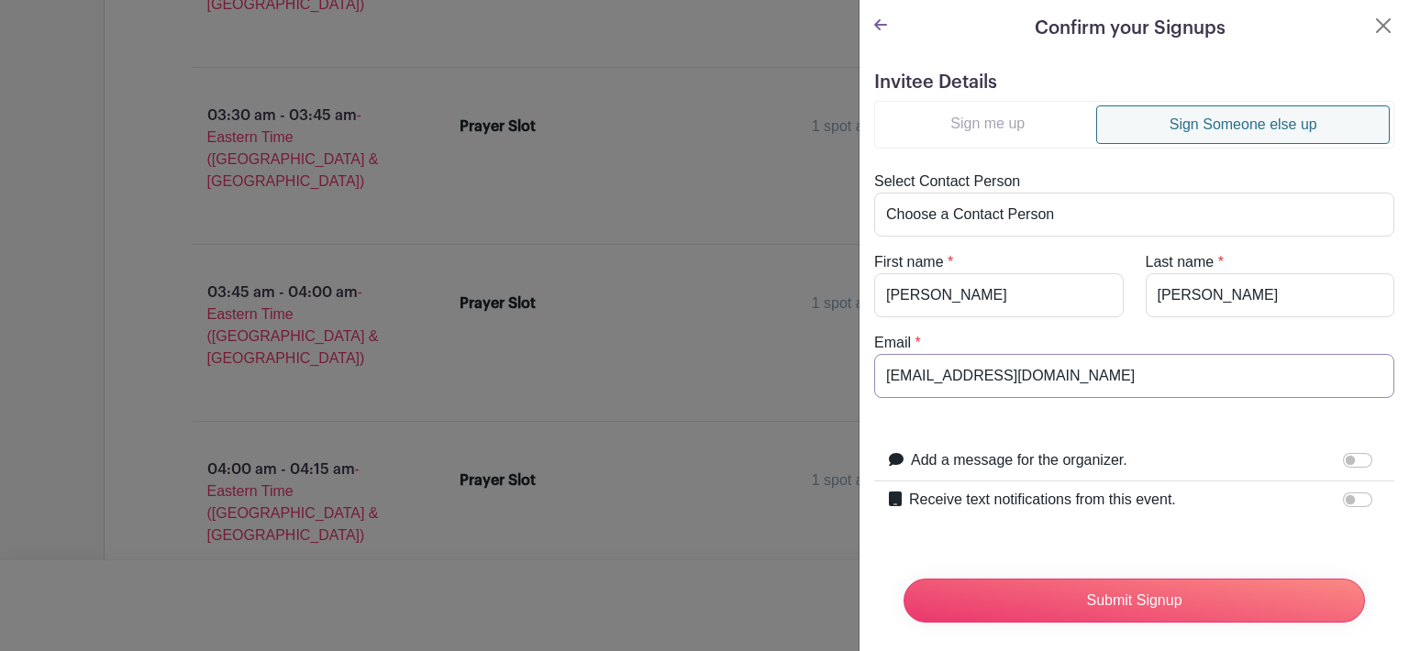
type input "dougblocksom@fluidflow.com"
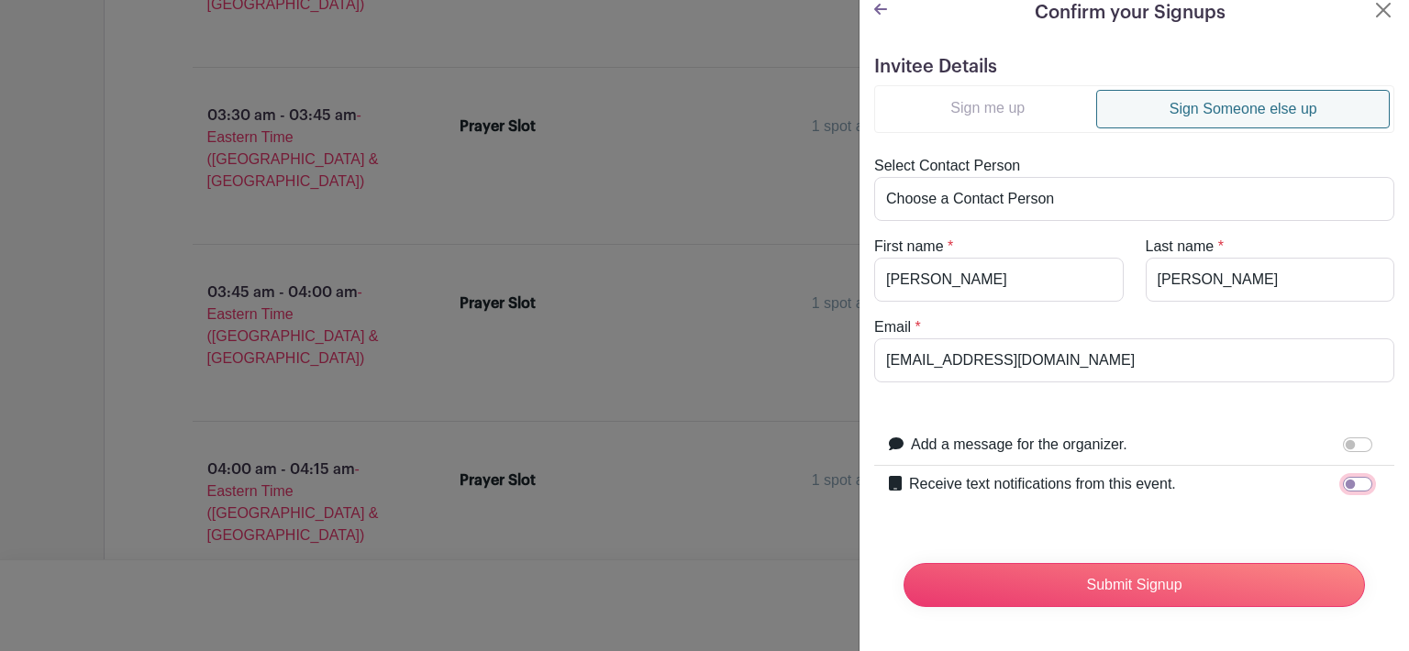
click at [1347, 477] on input "Receive text notifications from this event." at bounding box center [1357, 484] width 29 height 15
checkbox input "true"
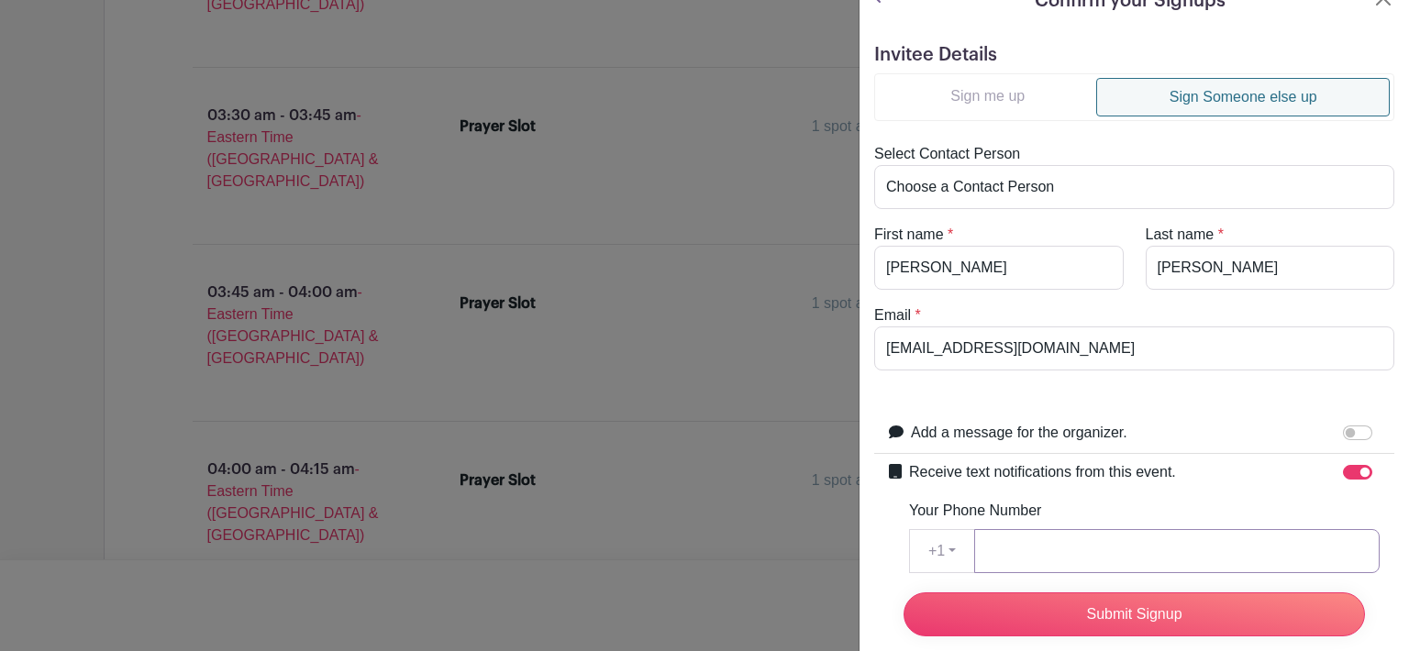
click at [1071, 536] on input "Your Phone Number" at bounding box center [1176, 551] width 405 height 44
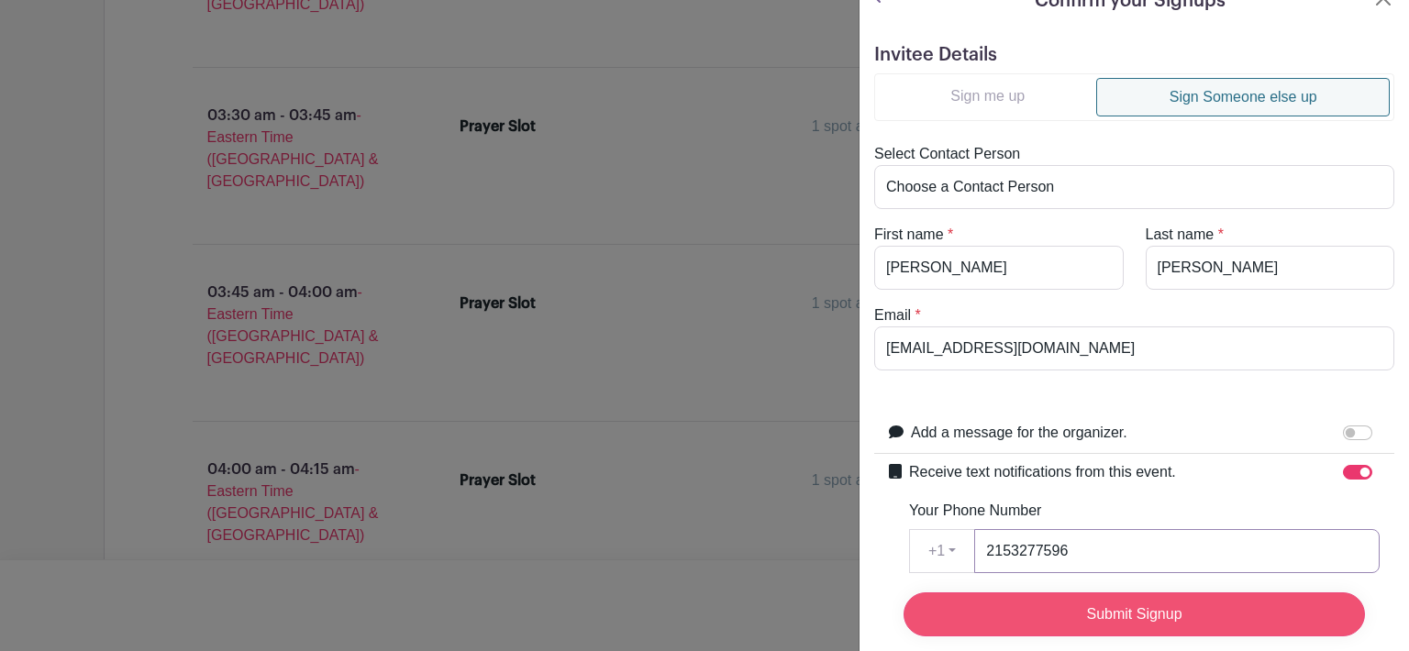
type input "2153277596"
click at [1203, 607] on input "Submit Signup" at bounding box center [1133, 614] width 461 height 44
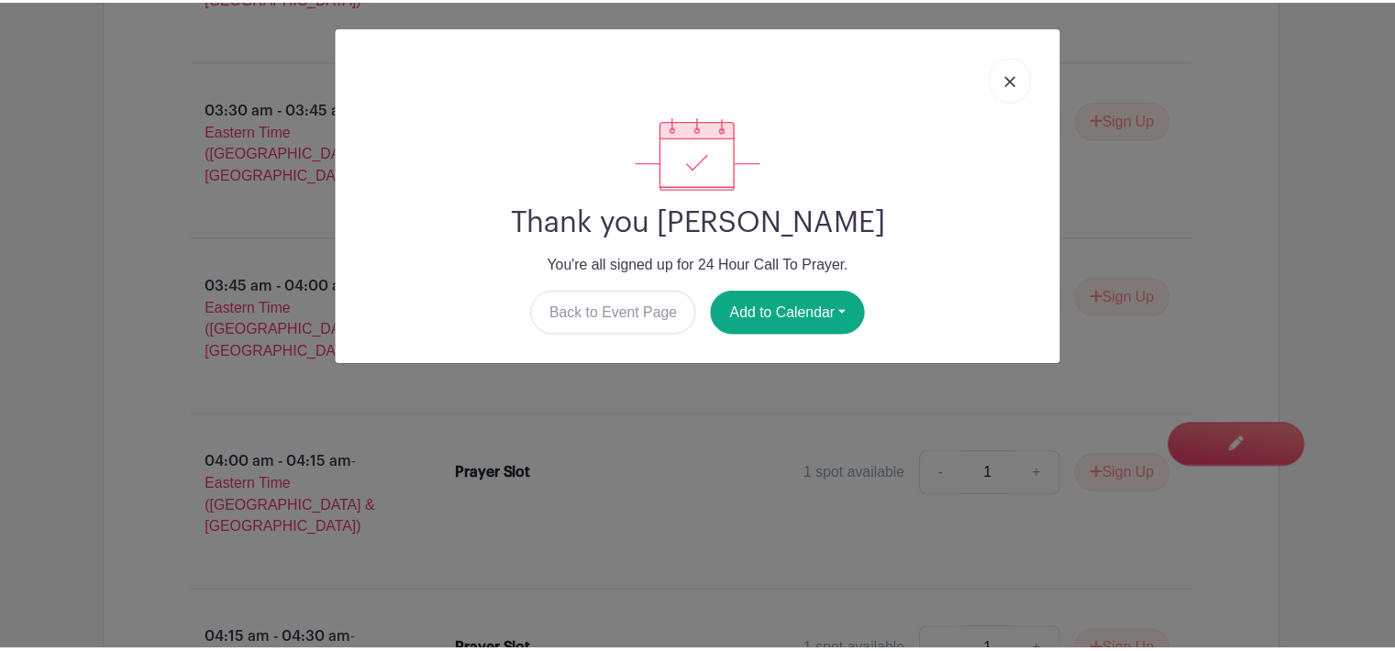
scroll to position [14634, 0]
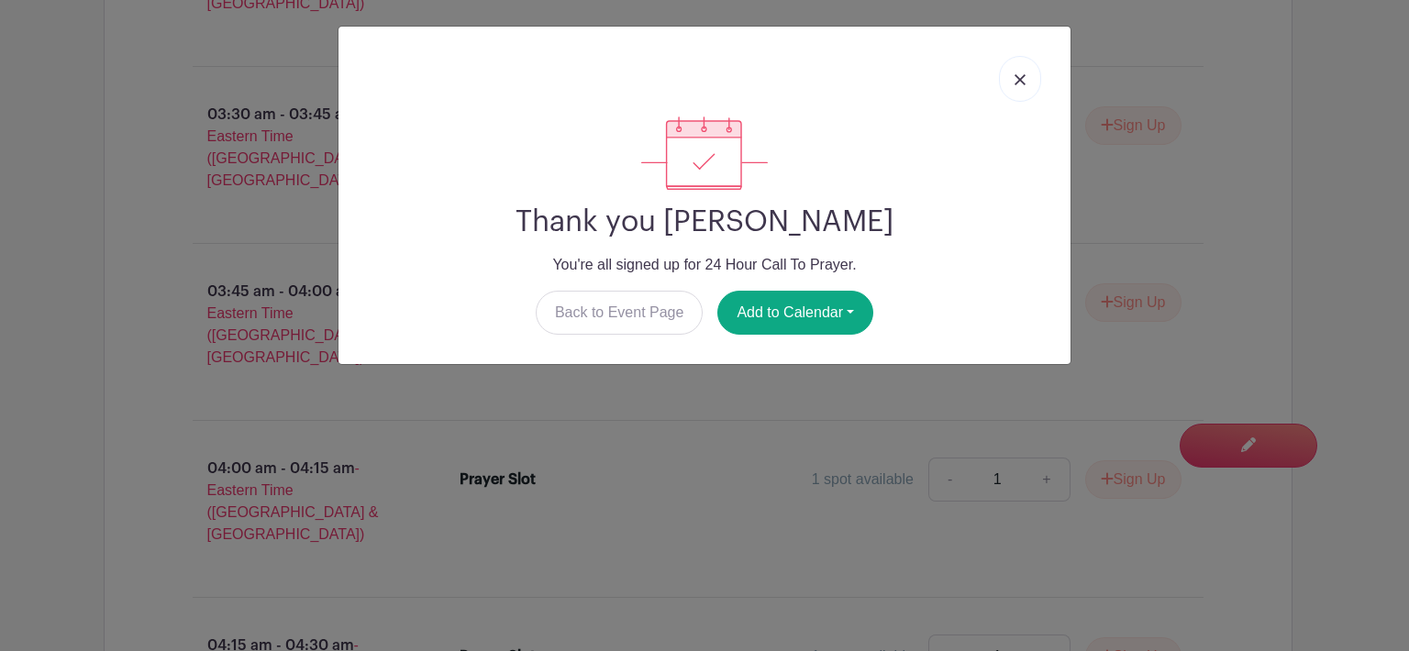
click at [1018, 80] on img at bounding box center [1019, 79] width 11 height 11
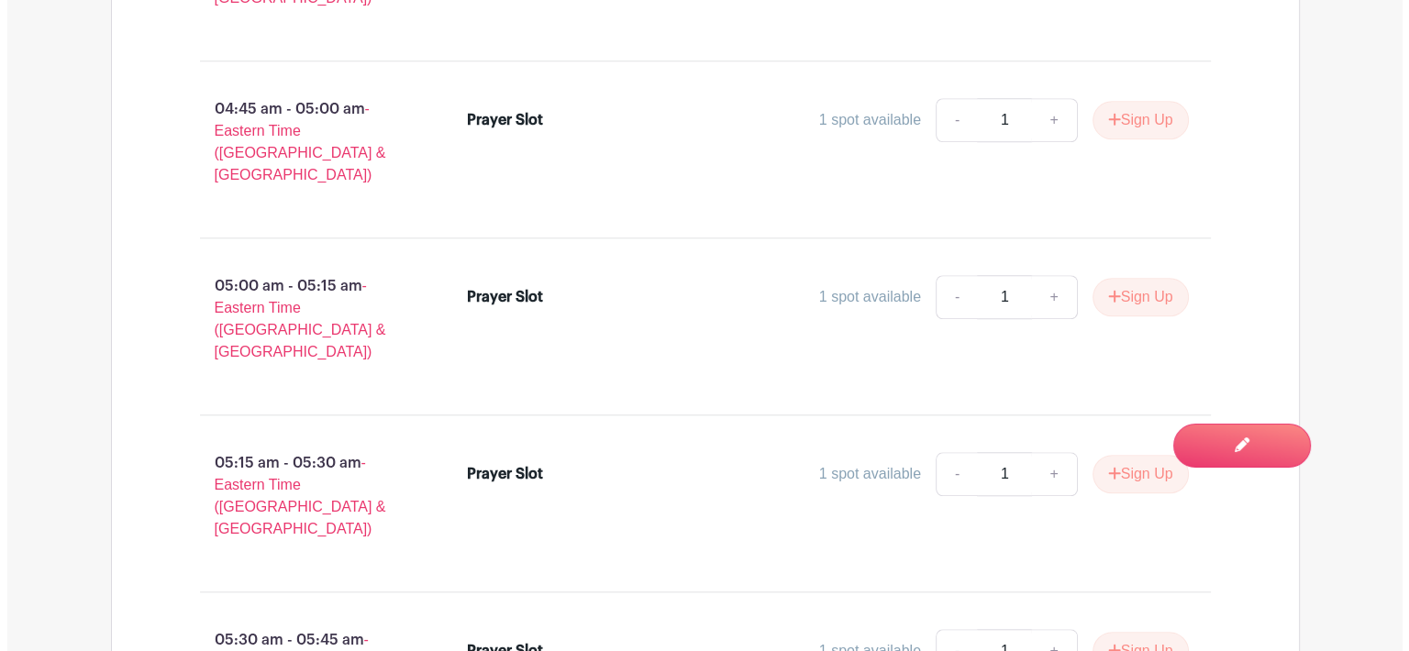
scroll to position [15545, 0]
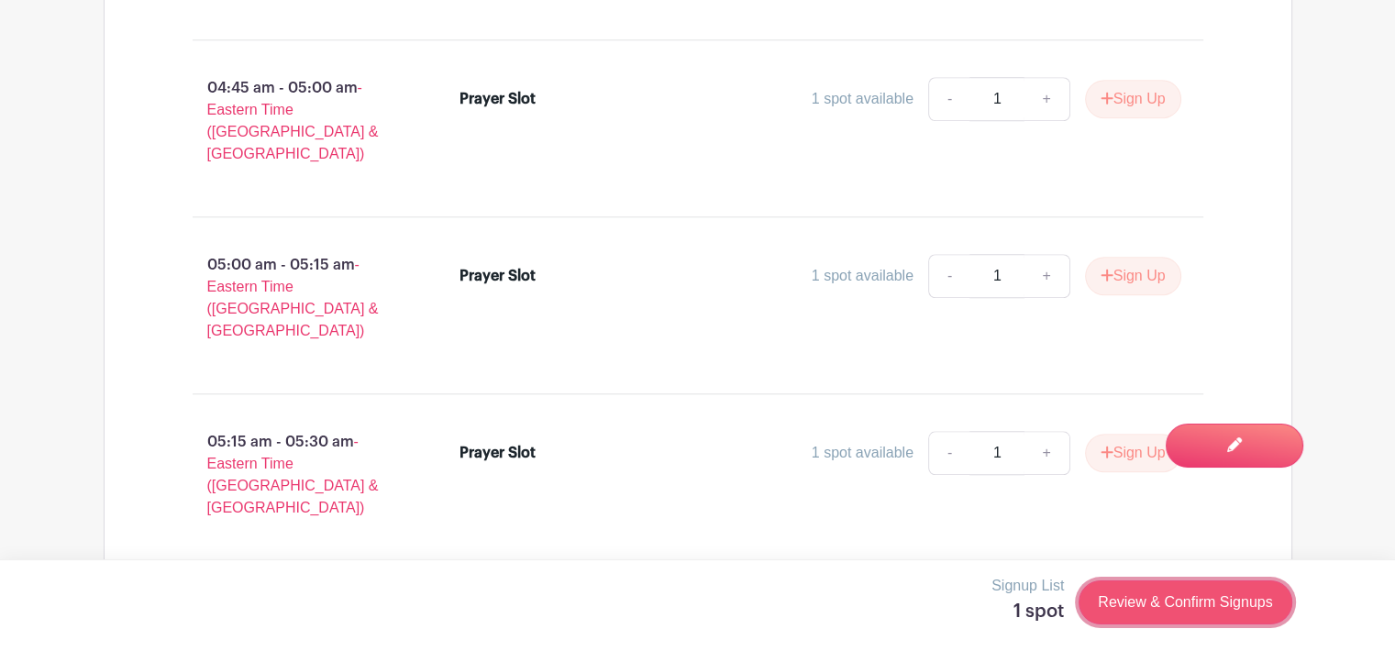
click at [1188, 608] on link "Review & Confirm Signups" at bounding box center [1184, 602] width 213 height 44
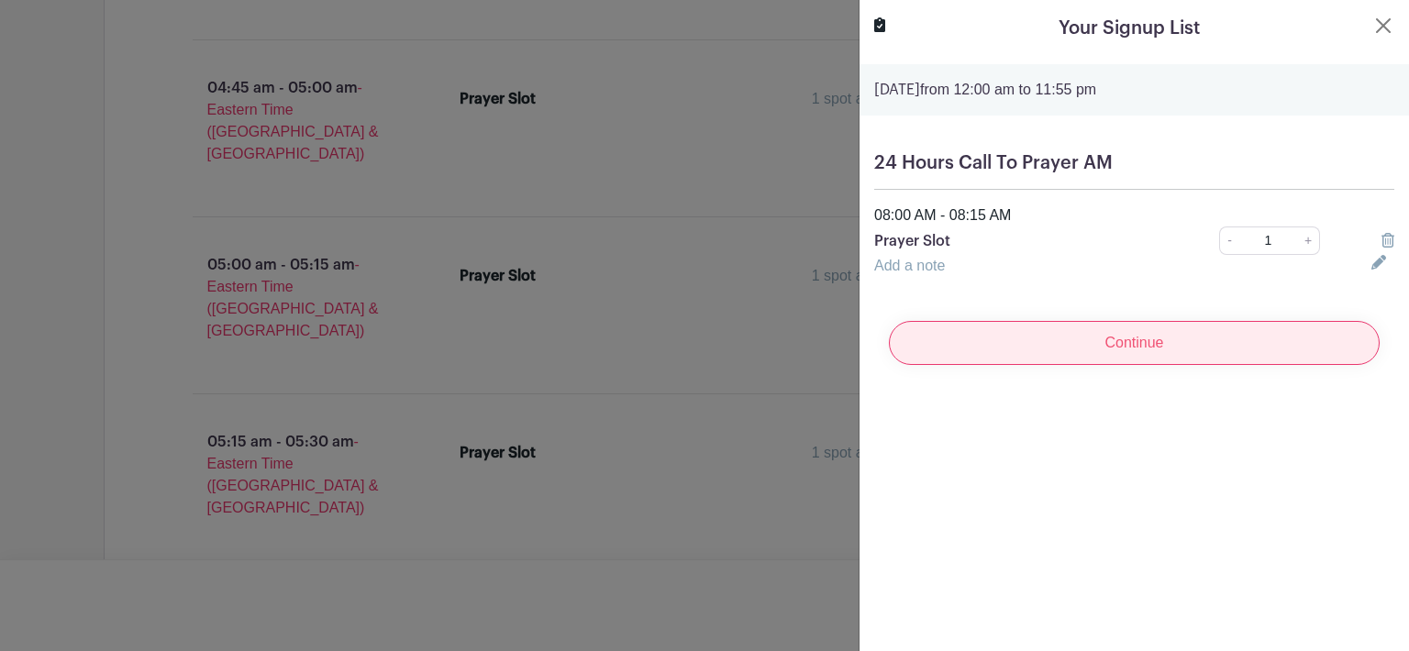
click at [1161, 347] on input "Continue" at bounding box center [1134, 343] width 491 height 44
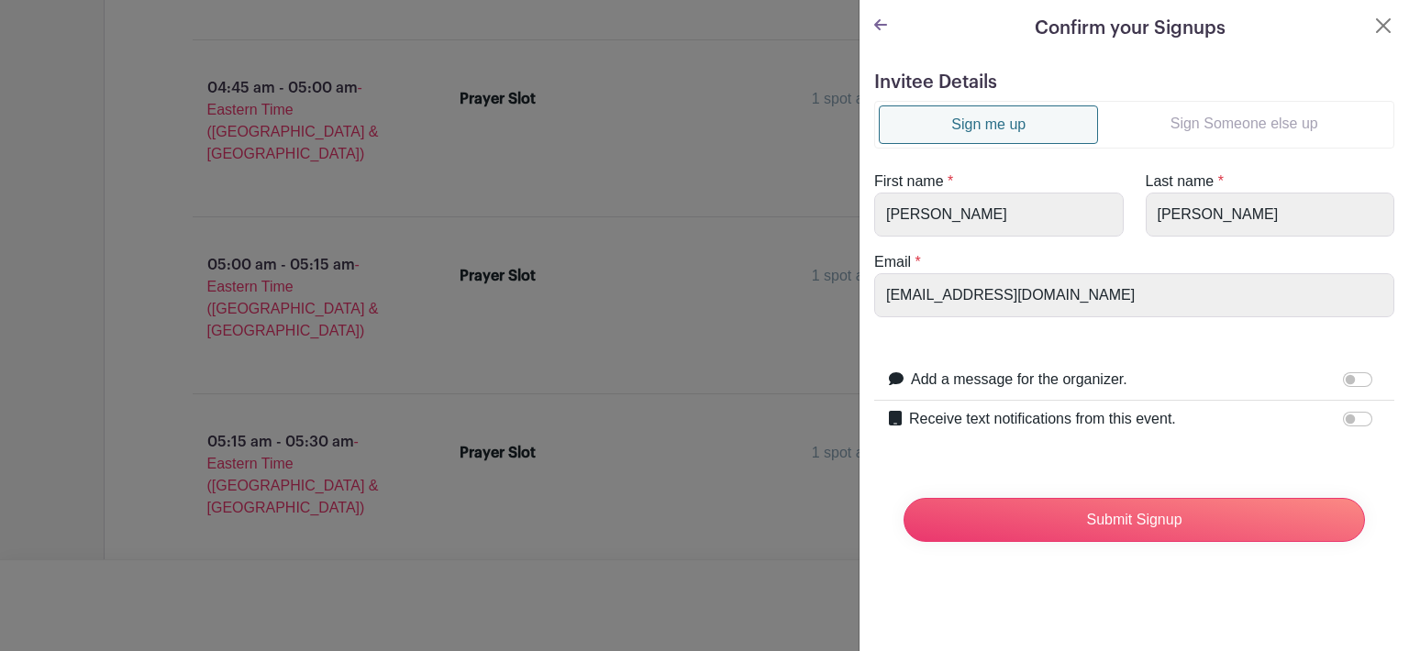
click at [1200, 131] on link "Sign Someone else up" at bounding box center [1244, 123] width 292 height 37
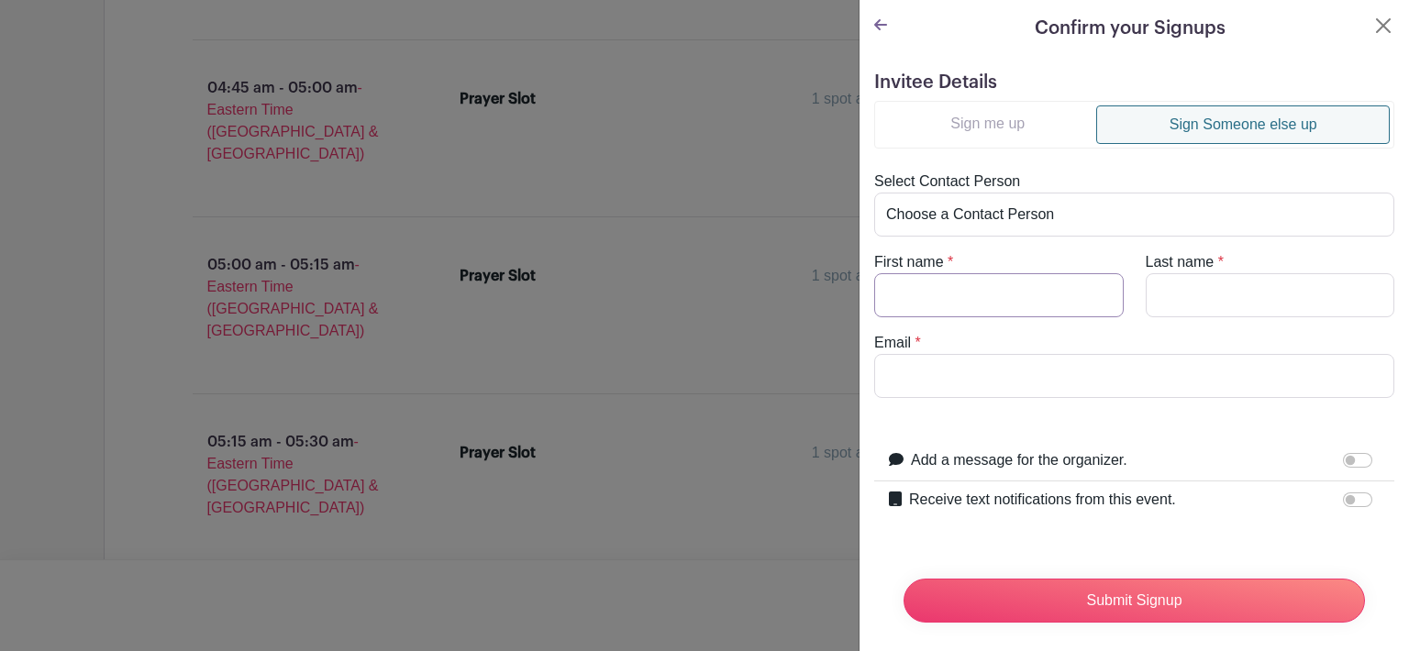
click at [924, 291] on input "First name" at bounding box center [998, 295] width 249 height 44
type input "Robbin"
click at [1188, 299] on input "Last name" at bounding box center [1269, 295] width 249 height 44
type input "f"
type input "Floyd"
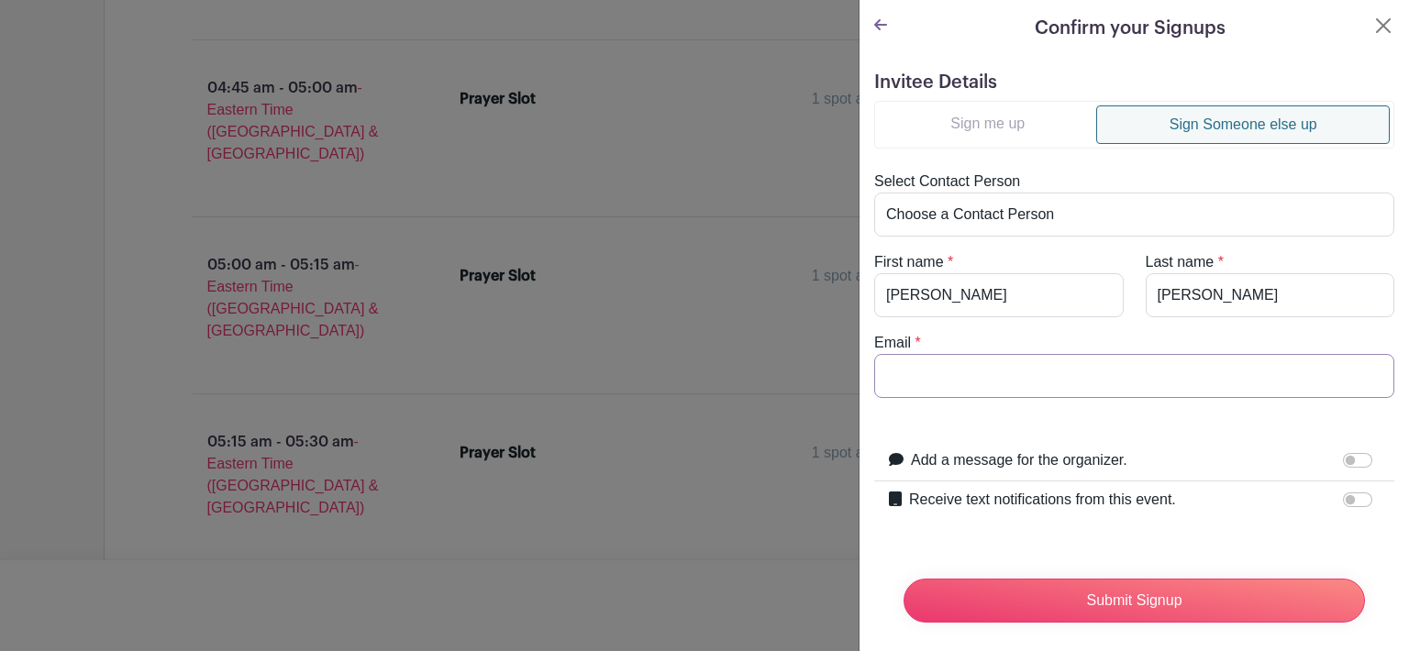
click at [1071, 374] on input "Email" at bounding box center [1134, 376] width 520 height 44
type input "g"
type input "baggsr@comcast.net"
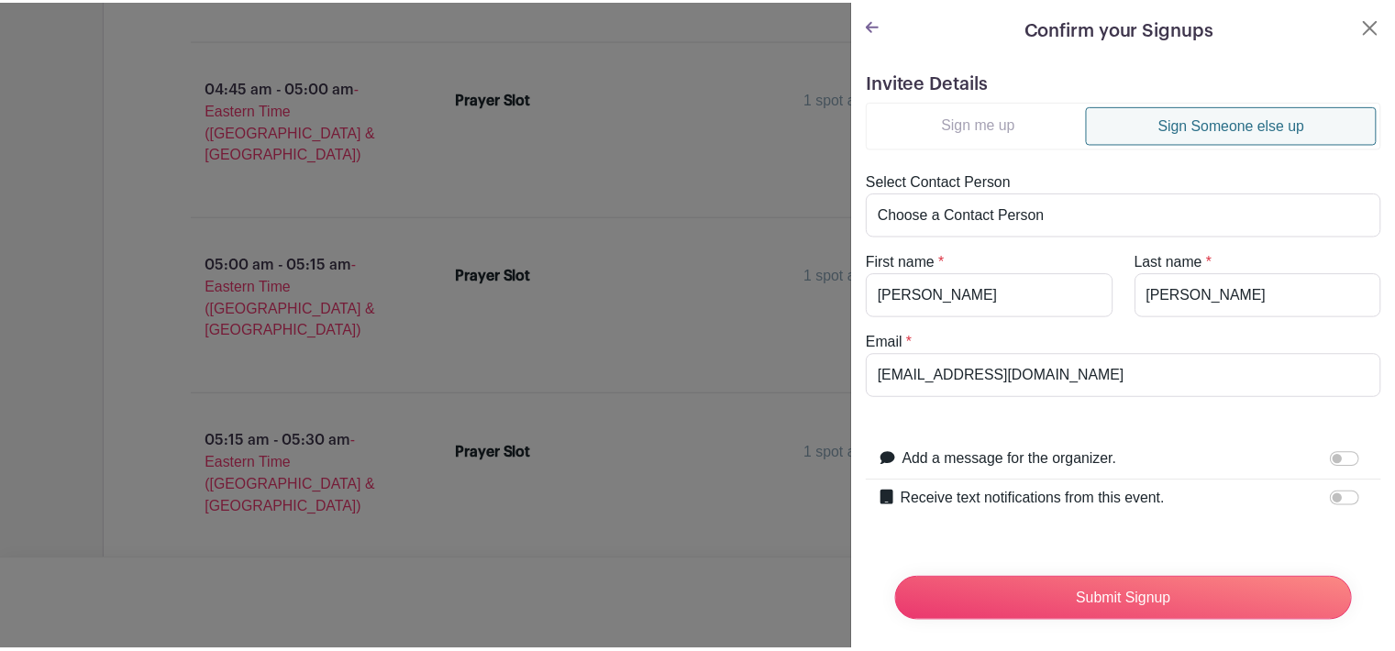
scroll to position [28, 0]
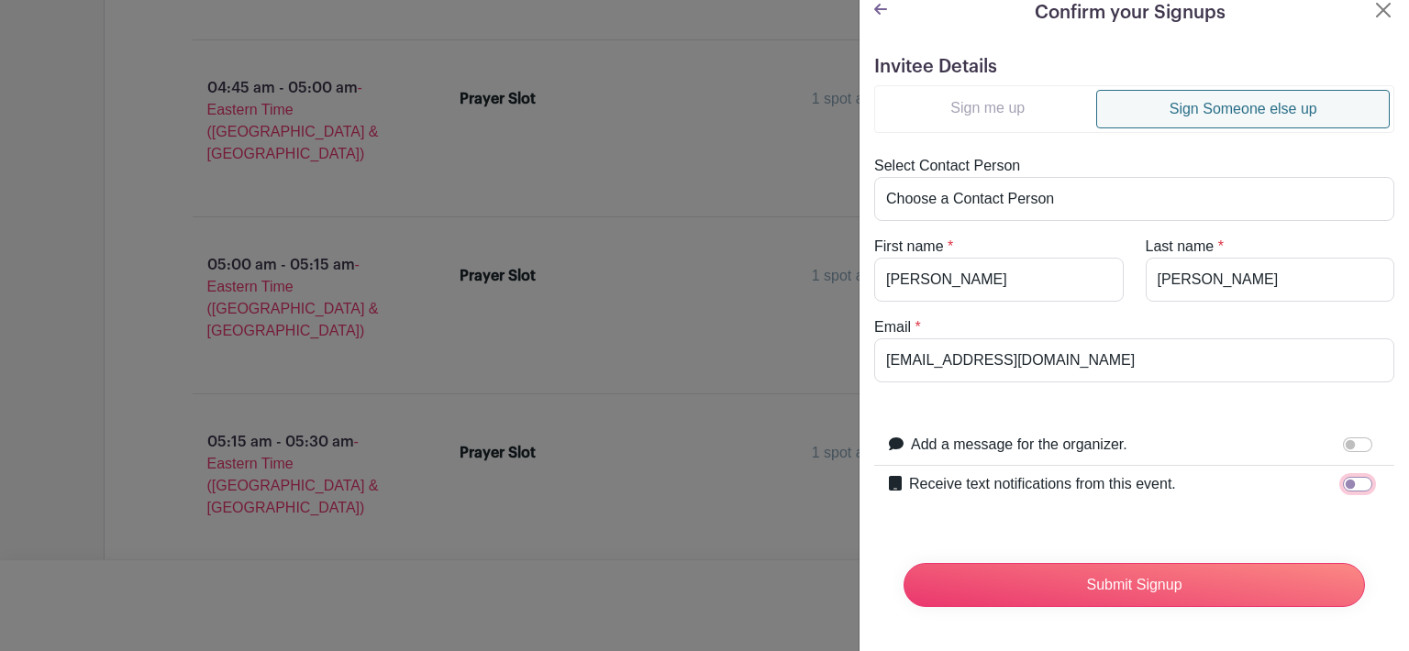
click at [1344, 477] on input "Receive text notifications from this event." at bounding box center [1357, 484] width 29 height 15
checkbox input "true"
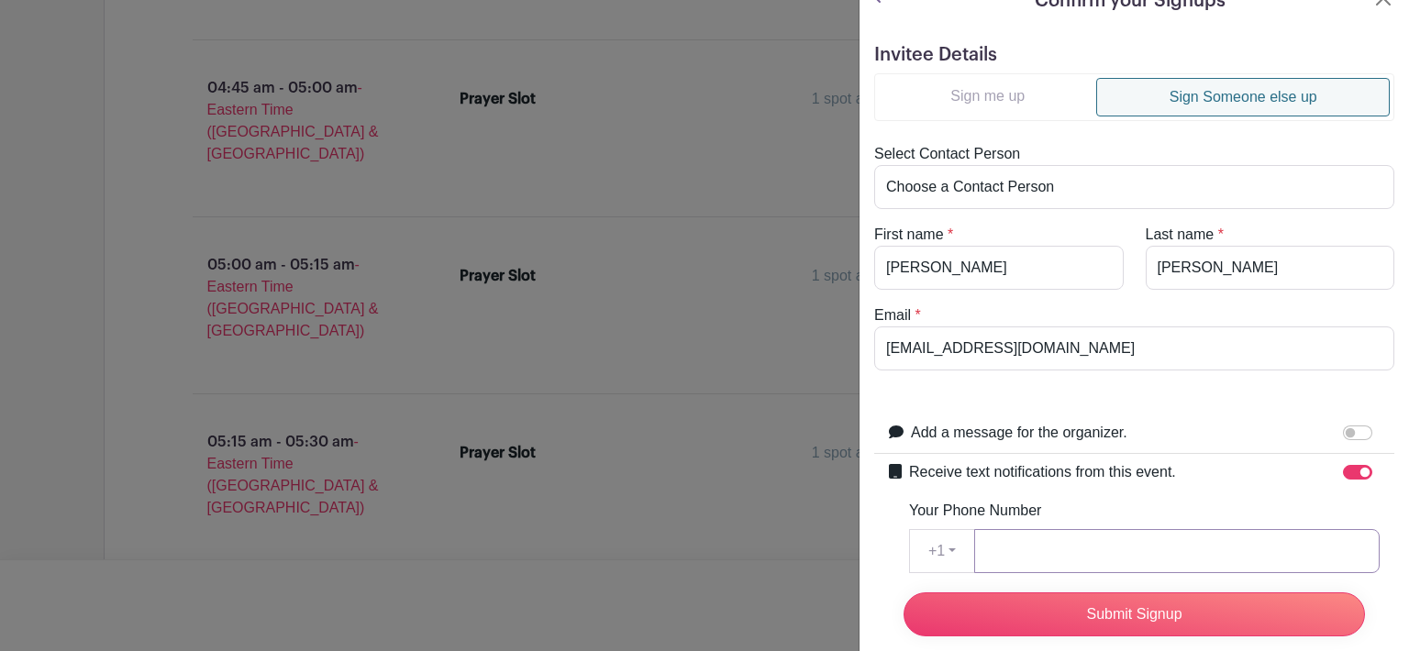
click at [1027, 552] on input "Your Phone Number" at bounding box center [1176, 551] width 405 height 44
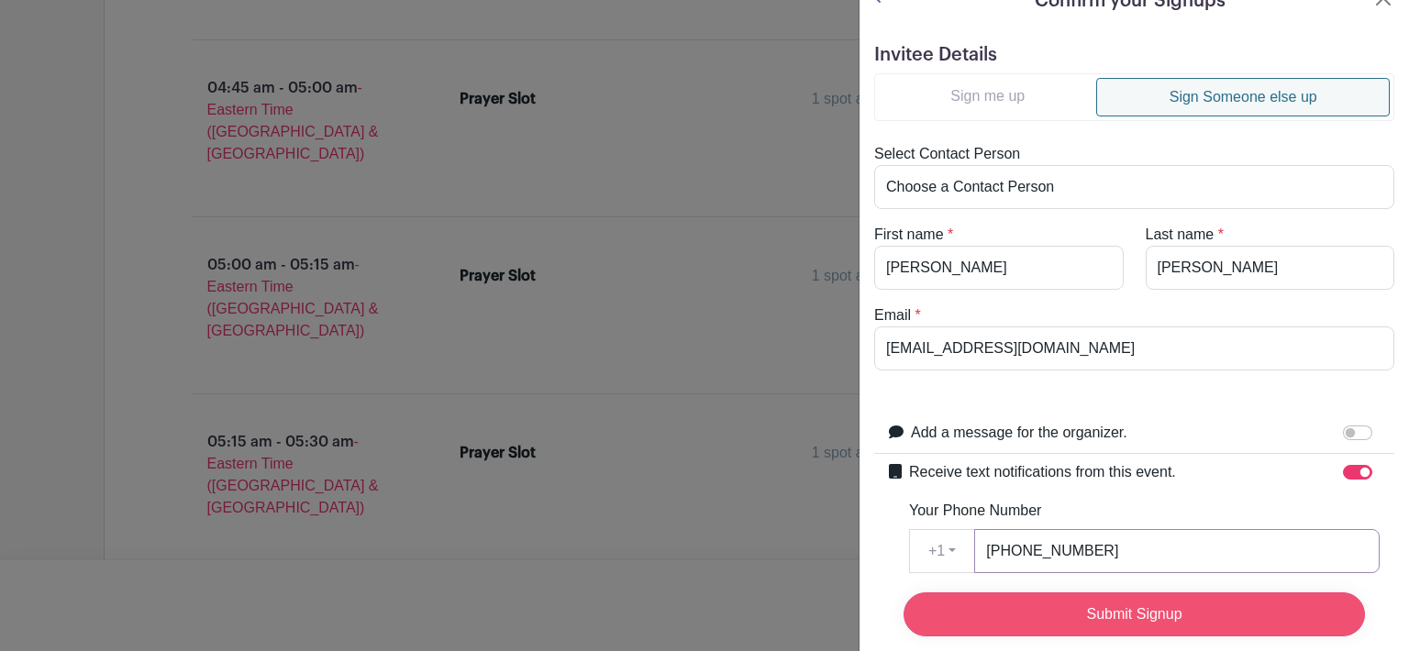
type input "904-294-1954"
click at [1184, 597] on input "Submit Signup" at bounding box center [1133, 614] width 461 height 44
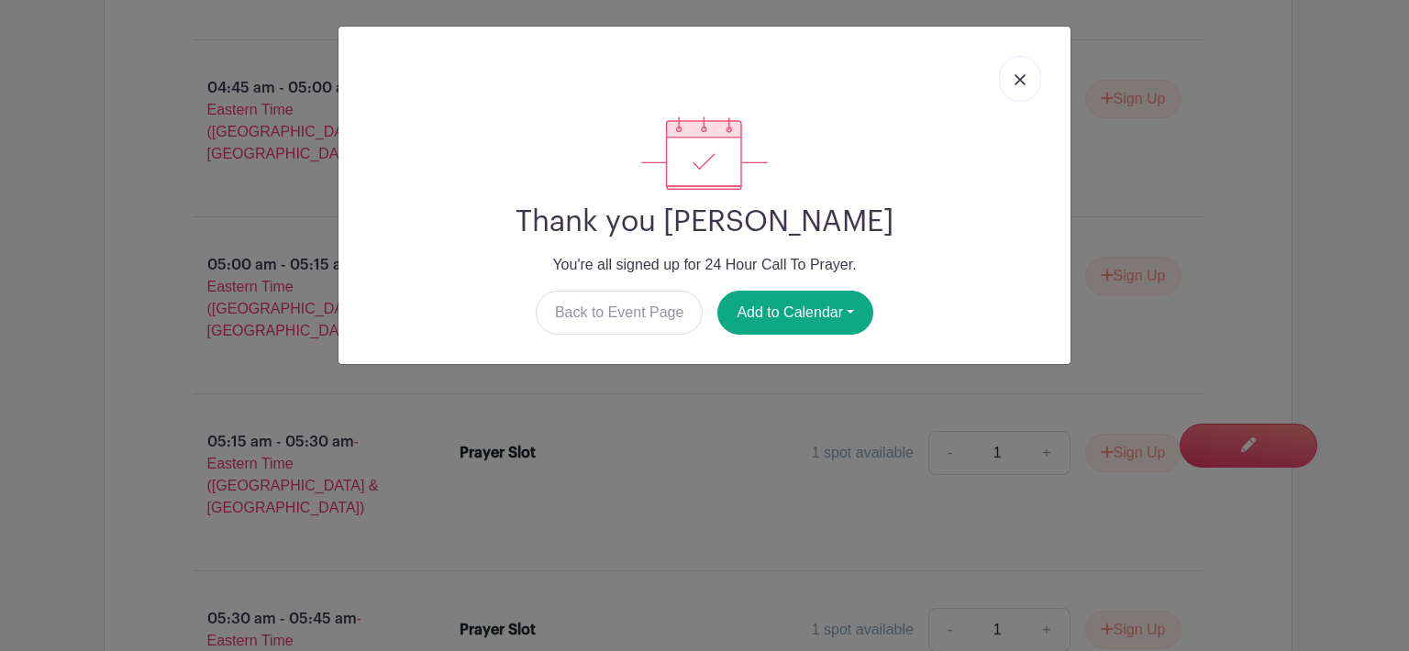
click at [1023, 84] on img at bounding box center [1019, 79] width 11 height 11
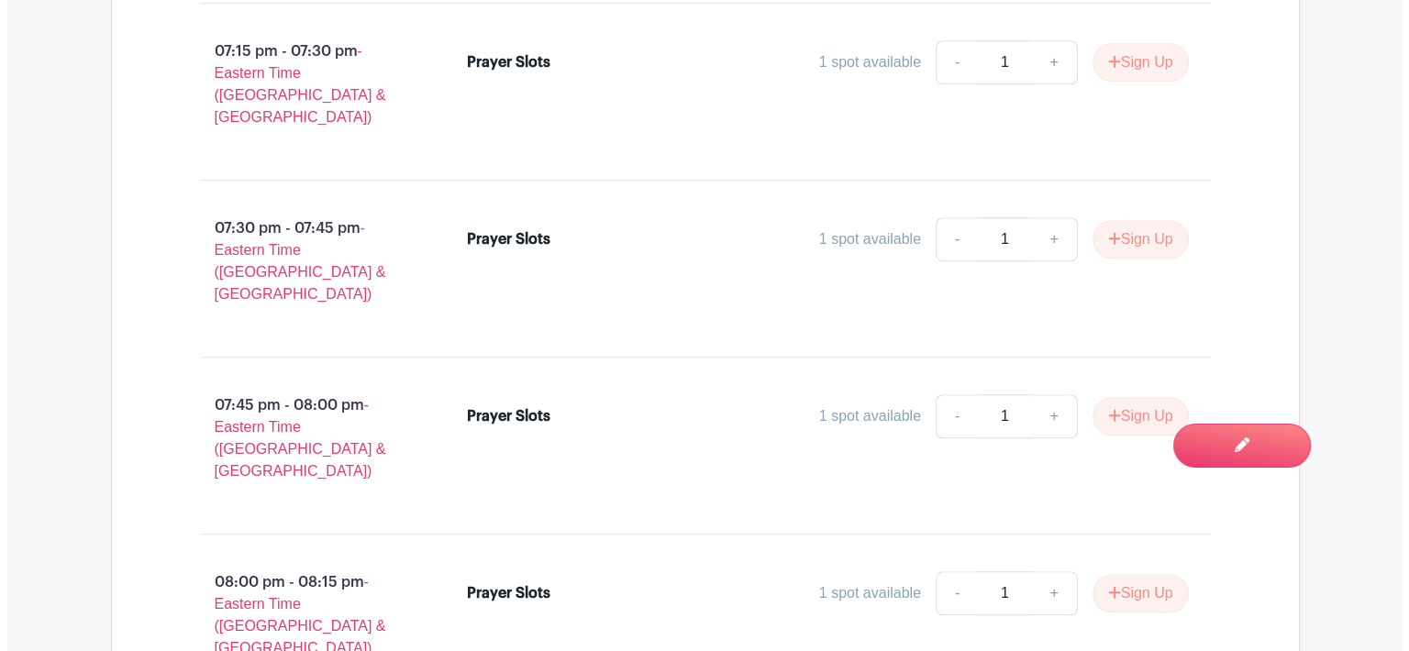
scroll to position [8433, 0]
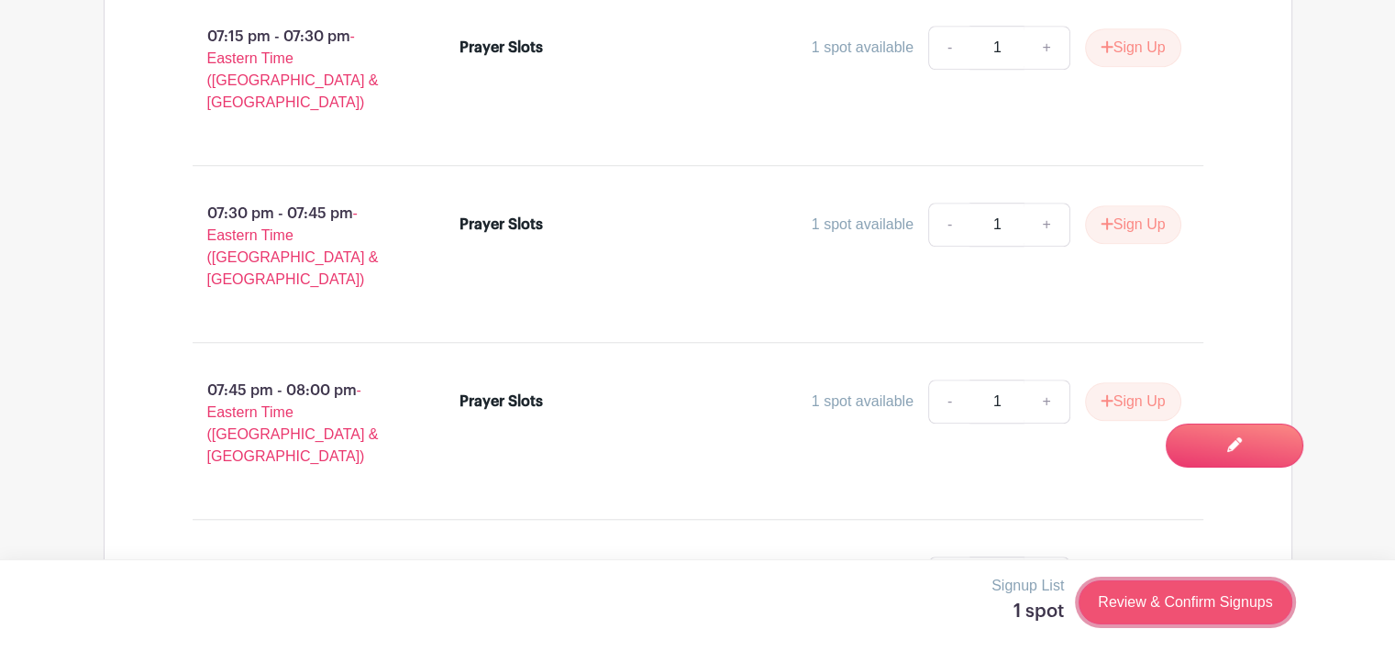
click at [1206, 599] on link "Review & Confirm Signups" at bounding box center [1184, 602] width 213 height 44
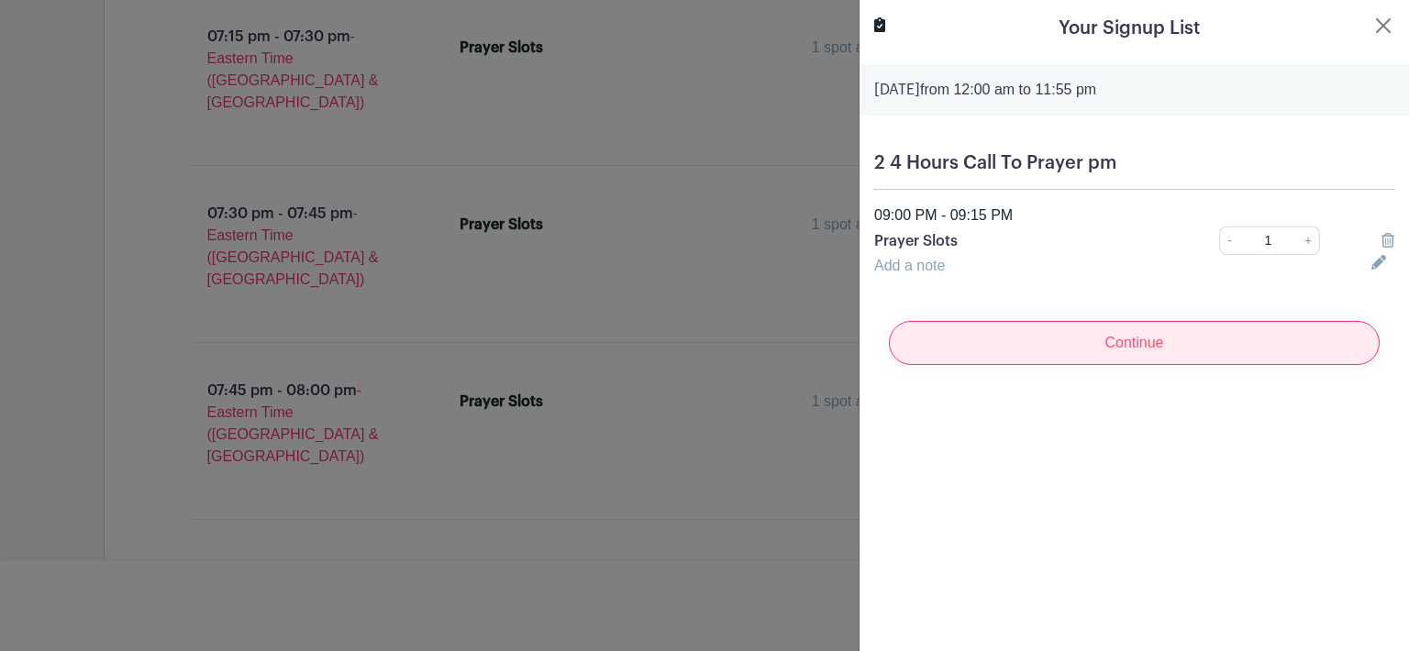
click at [1176, 353] on input "Continue" at bounding box center [1134, 343] width 491 height 44
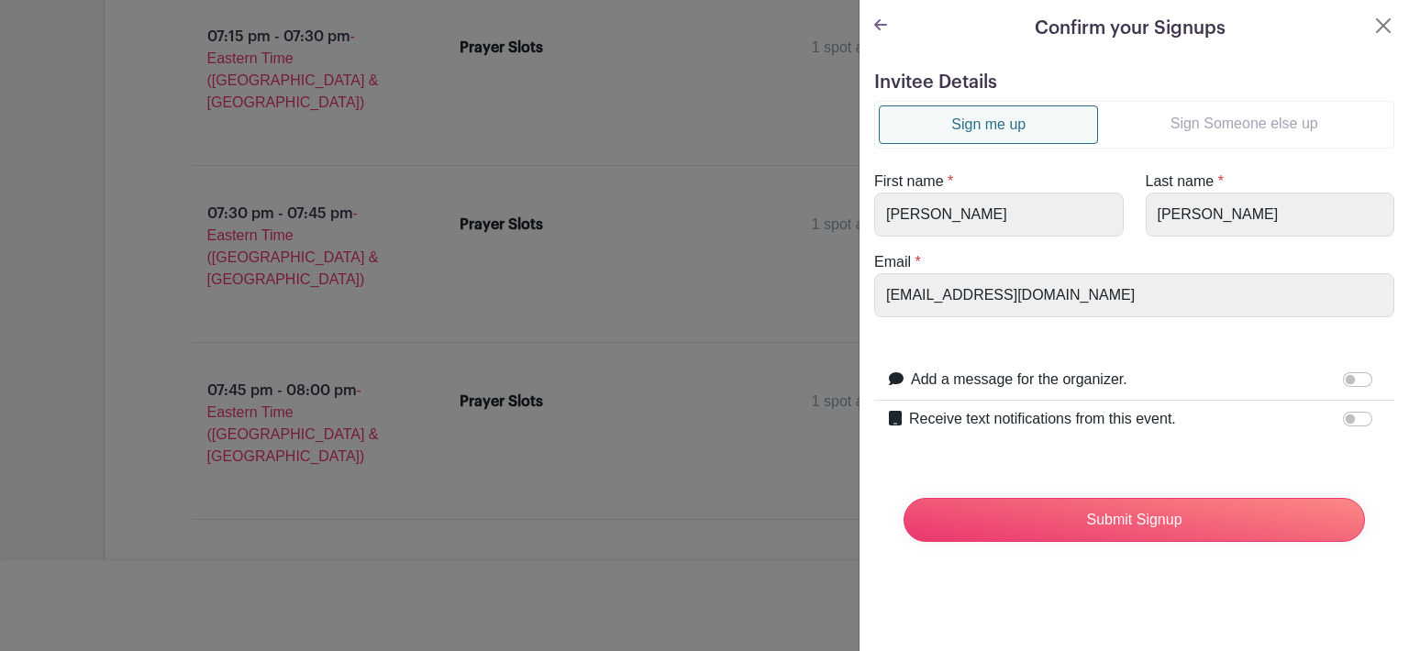
click at [1261, 111] on link "Sign Someone else up" at bounding box center [1244, 123] width 292 height 37
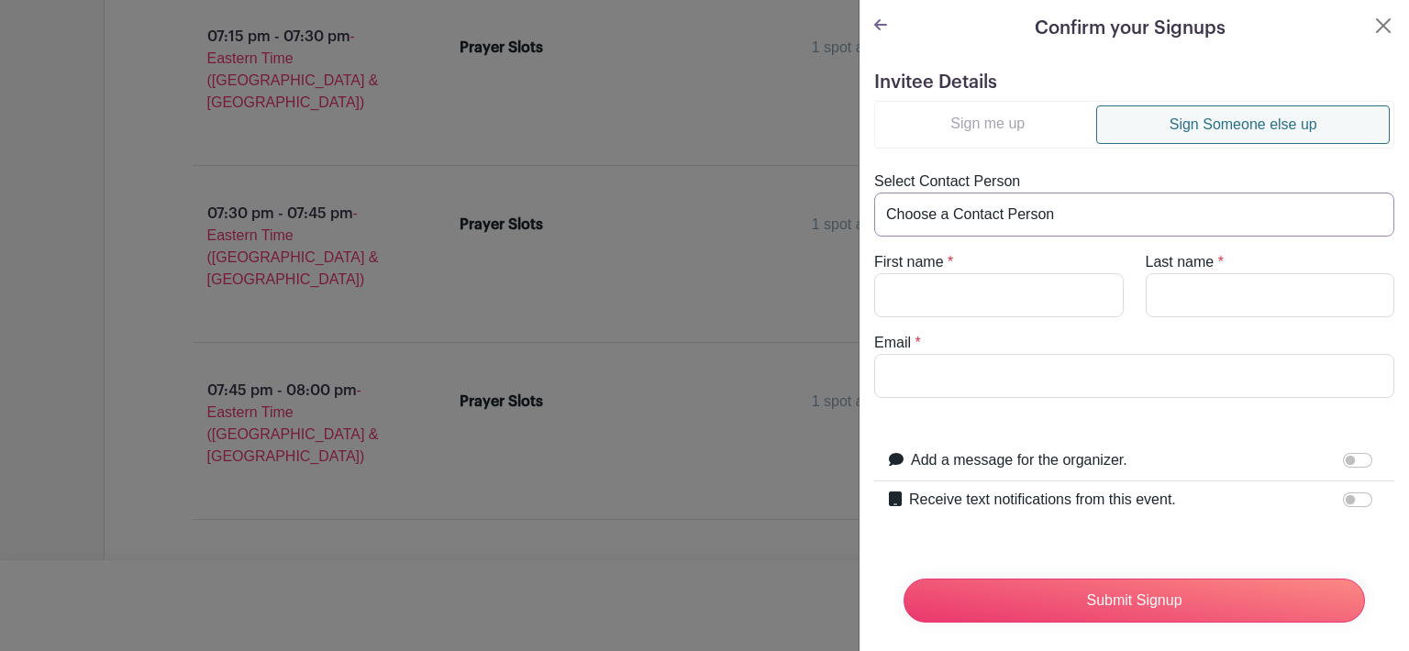
click at [1027, 211] on select "Choose a Contact Person Doug Blocksom (dougblocksom@fluidflow.com) Robbin Floyd…" at bounding box center [1134, 215] width 520 height 44
click at [901, 216] on select "Choose a Contact Person Doug Blocksom (dougblocksom@fluidflow.com) Robbin Floyd…" at bounding box center [1134, 215] width 520 height 44
click at [935, 208] on select "Choose a Contact Person Doug Blocksom (dougblocksom@fluidflow.com) Robbin Floyd…" at bounding box center [1134, 215] width 520 height 44
click at [1007, 208] on select "Choose a Contact Person Doug Blocksom (dougblocksom@fluidflow.com) Robbin Floyd…" at bounding box center [1134, 215] width 520 height 44
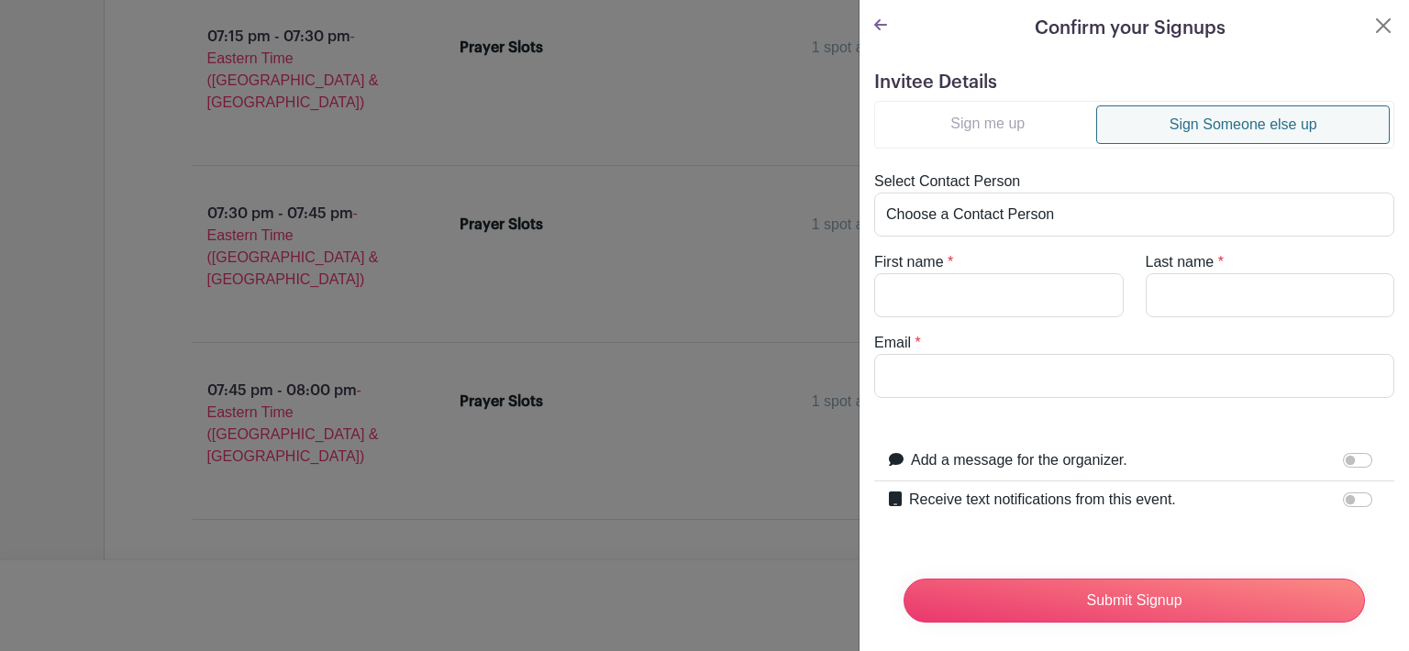
click at [1135, 450] on div "Add a message for the organizer." at bounding box center [1145, 461] width 469 height 24
click at [1043, 267] on div "First name *" at bounding box center [998, 284] width 271 height 66
click at [976, 294] on input "First name" at bounding box center [998, 295] width 249 height 44
type input "Nikki"
click at [1188, 287] on input "Last name" at bounding box center [1269, 295] width 249 height 44
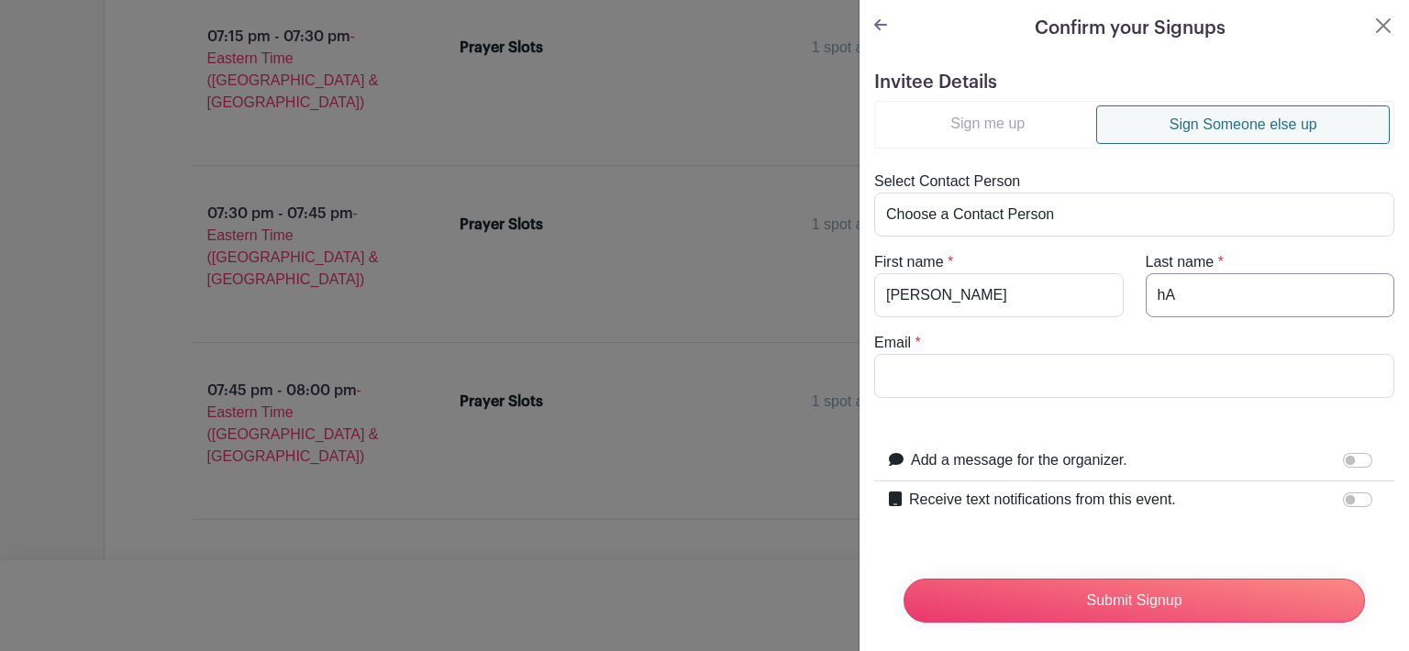
type input "h"
type input "Turner"
click at [955, 375] on input "Email" at bounding box center [1134, 376] width 520 height 44
type input "turnernicolea@gmail.com"
click at [1343, 499] on input "Receive text notifications from this event." at bounding box center [1357, 499] width 29 height 15
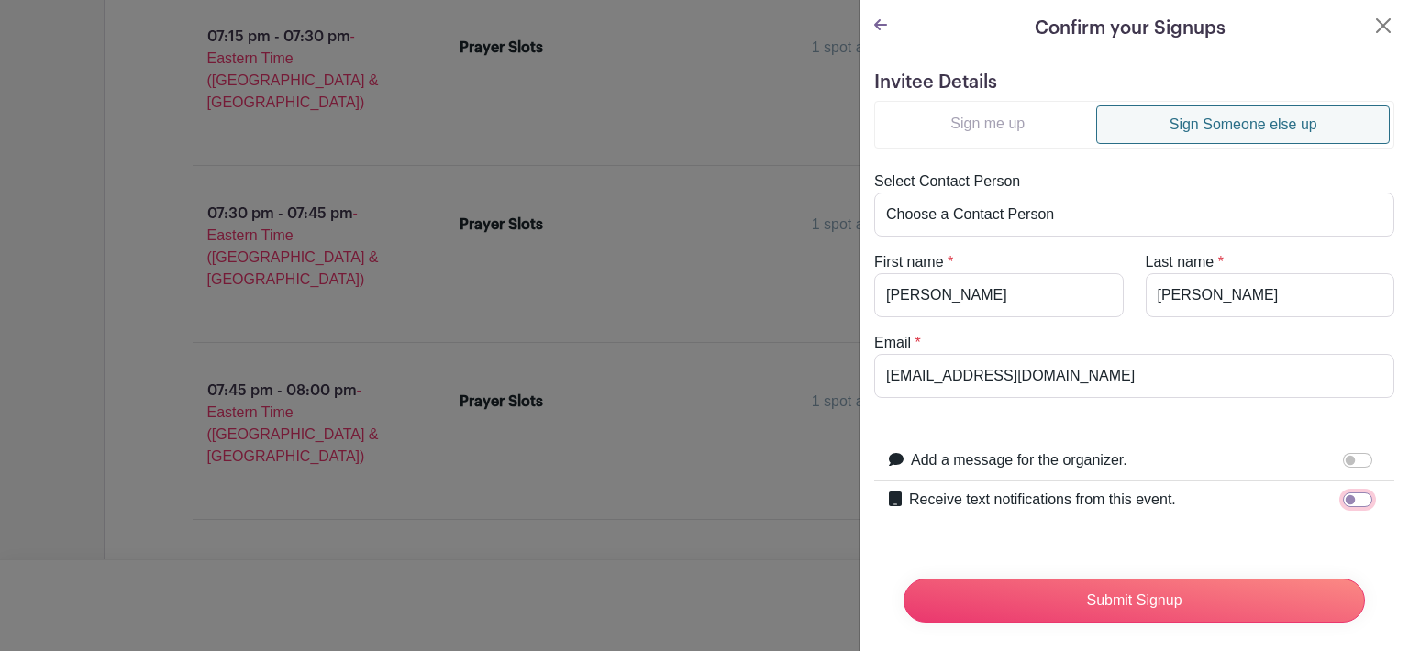
checkbox input "true"
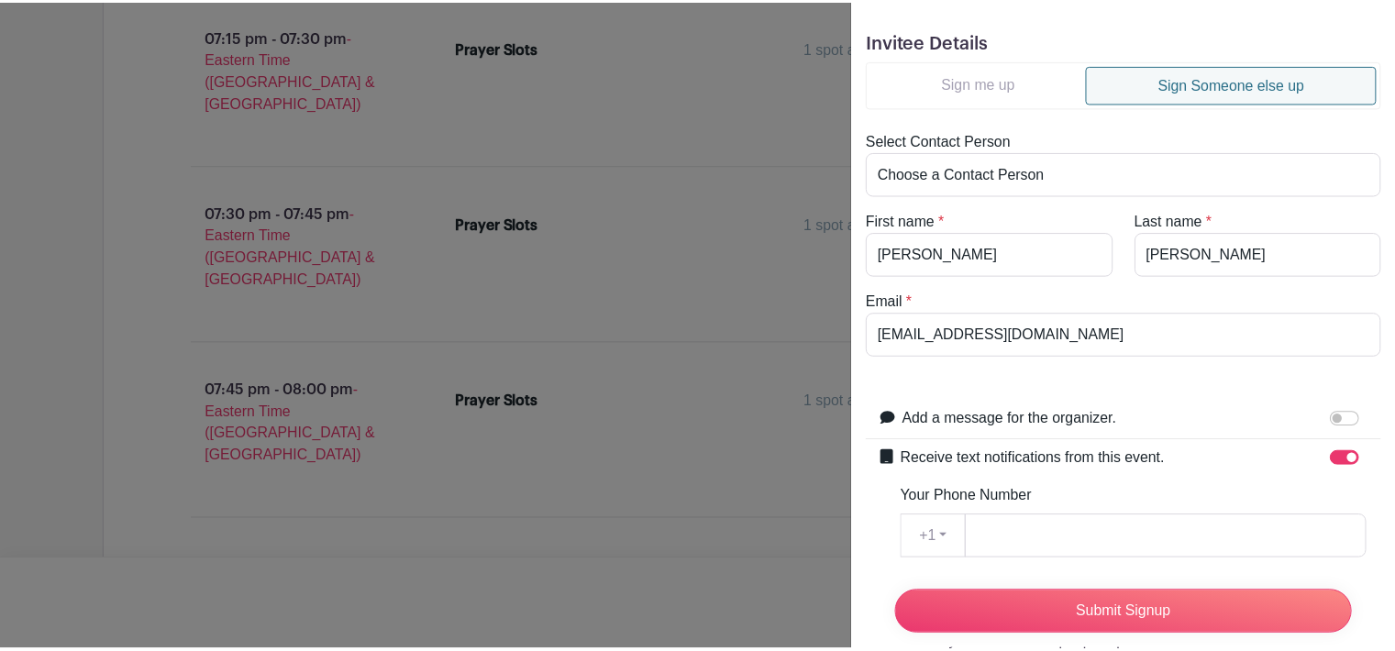
scroll to position [42, 0]
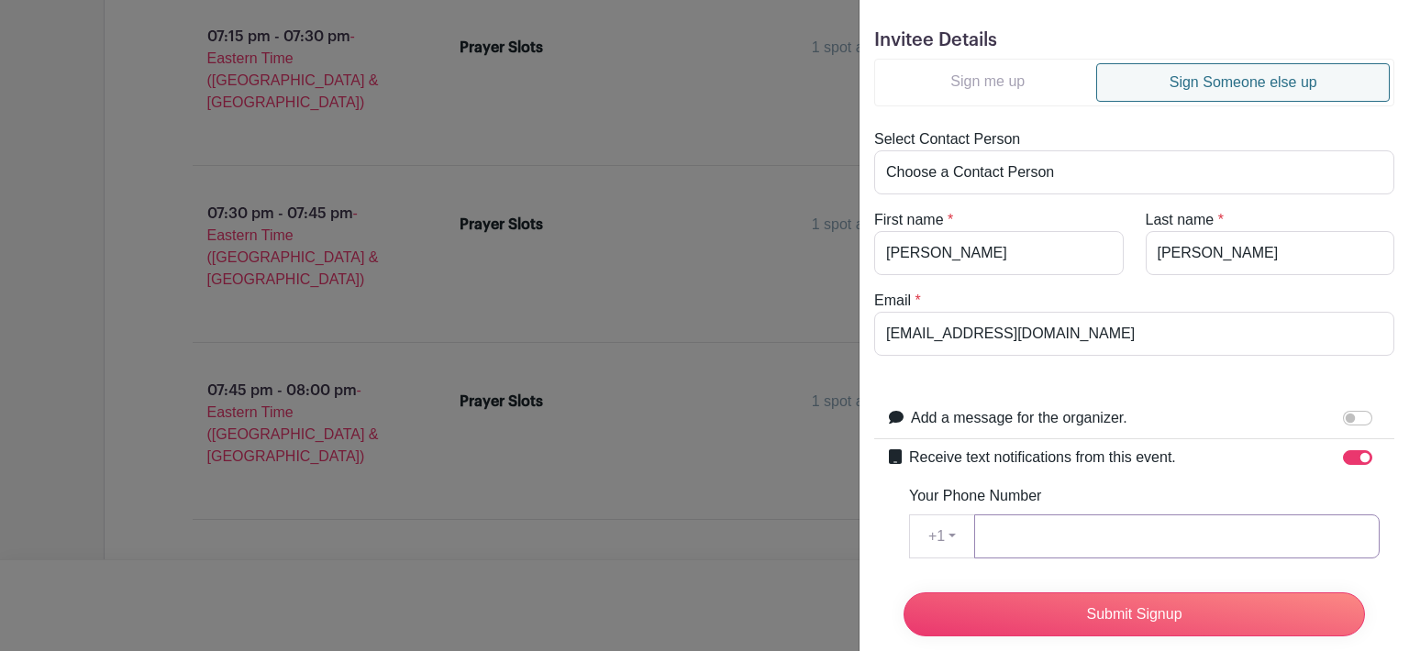
click at [1001, 534] on input "Your Phone Number" at bounding box center [1176, 536] width 405 height 44
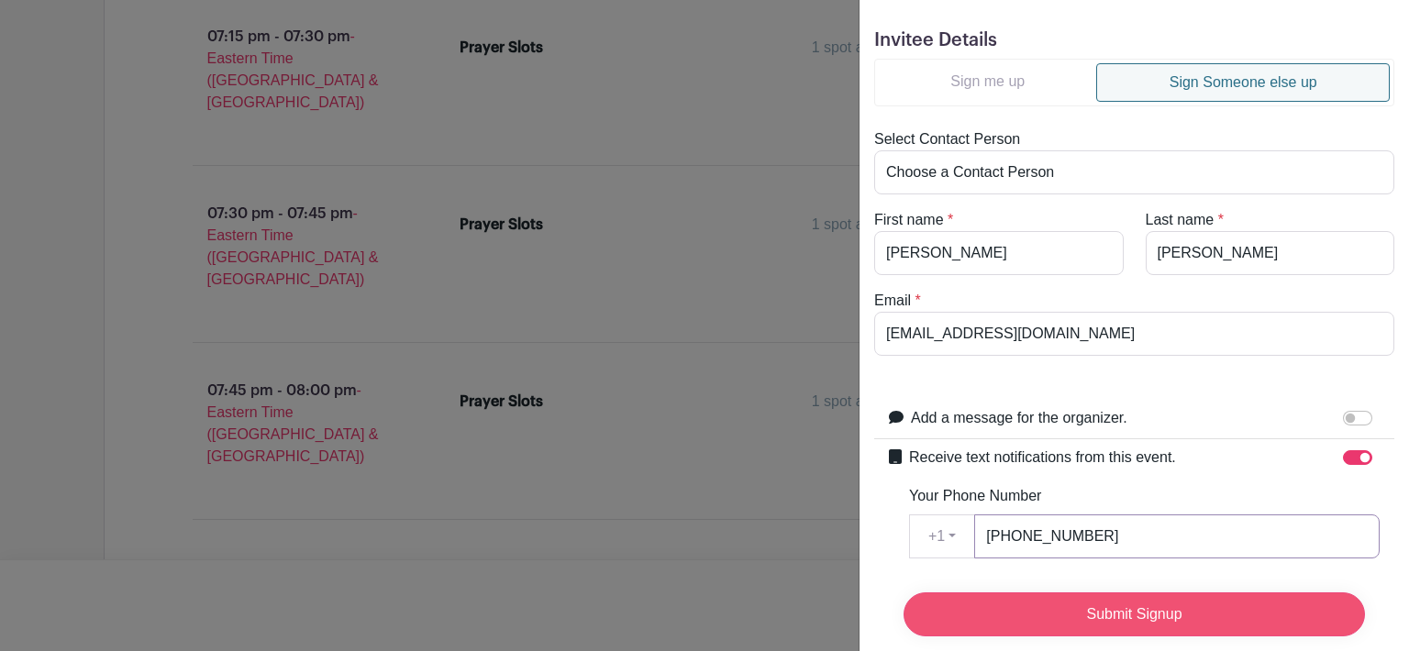
type input "618-558-6088"
click at [1159, 596] on input "Submit Signup" at bounding box center [1133, 614] width 461 height 44
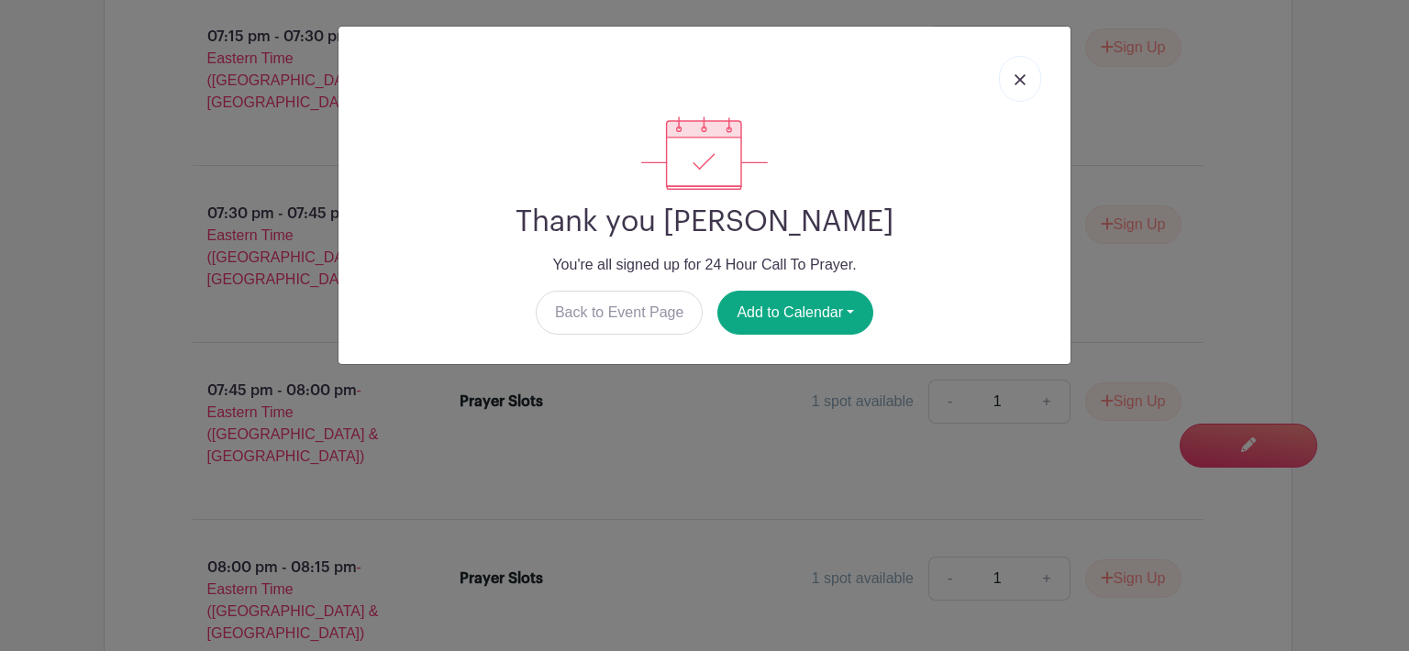
click at [1022, 82] on img at bounding box center [1019, 79] width 11 height 11
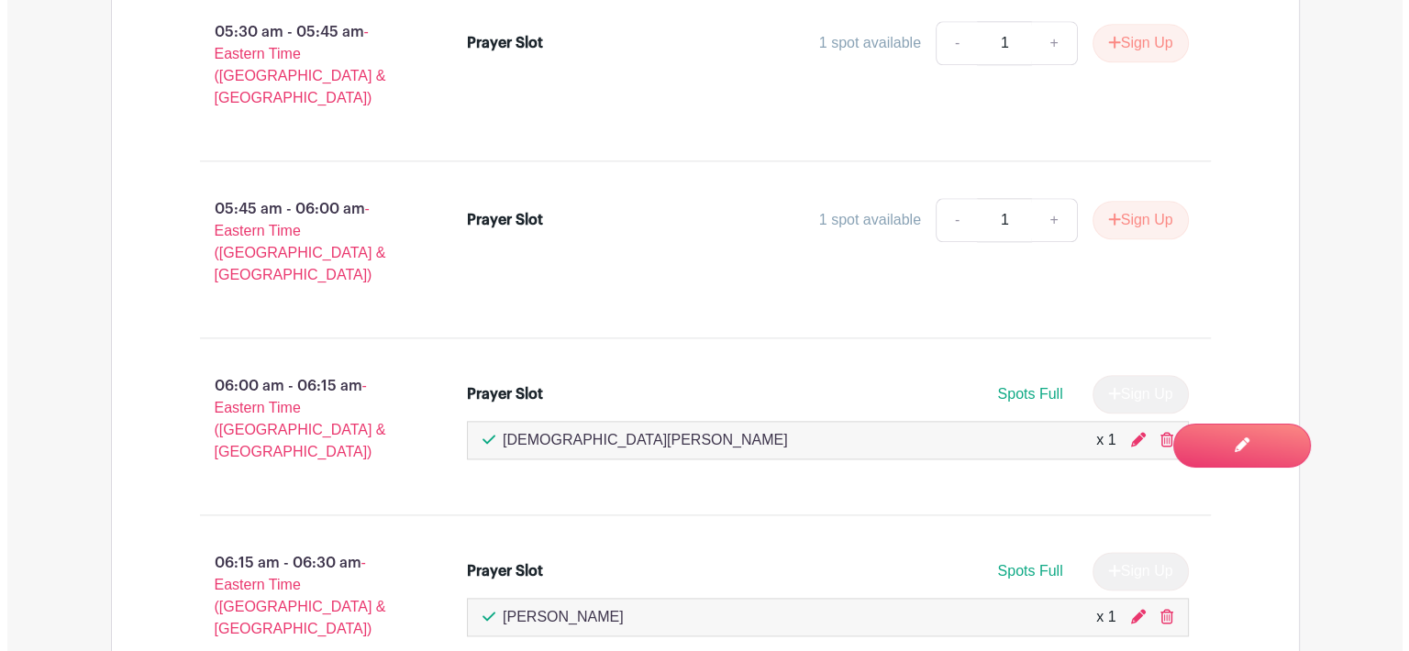
scroll to position [16151, 0]
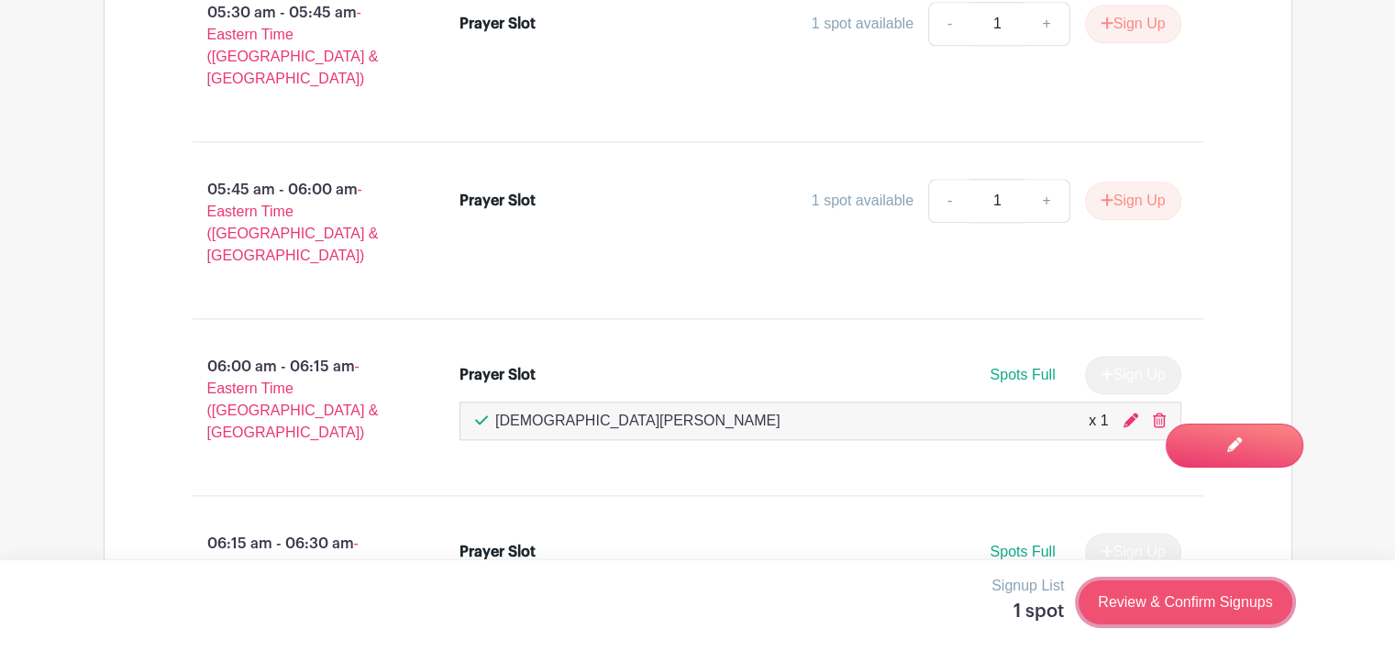
click at [1201, 602] on link "Review & Confirm Signups" at bounding box center [1184, 602] width 213 height 44
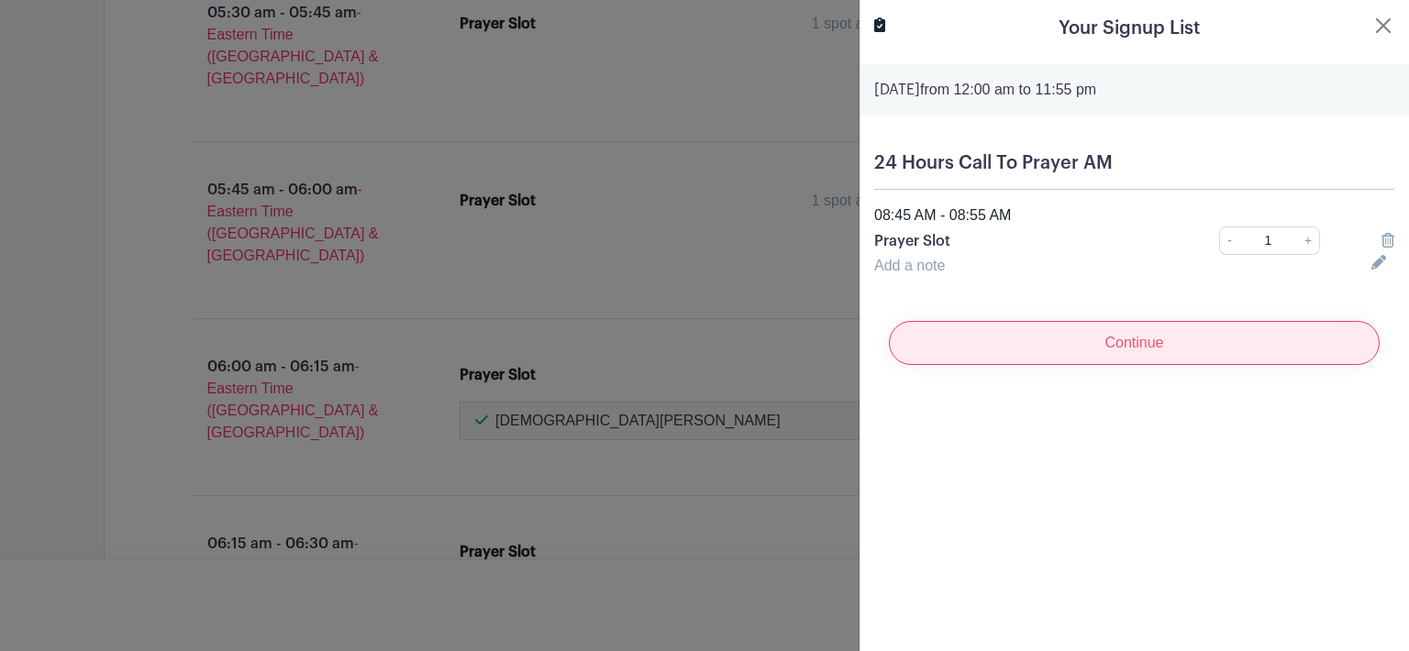
click at [1144, 355] on input "Continue" at bounding box center [1134, 343] width 491 height 44
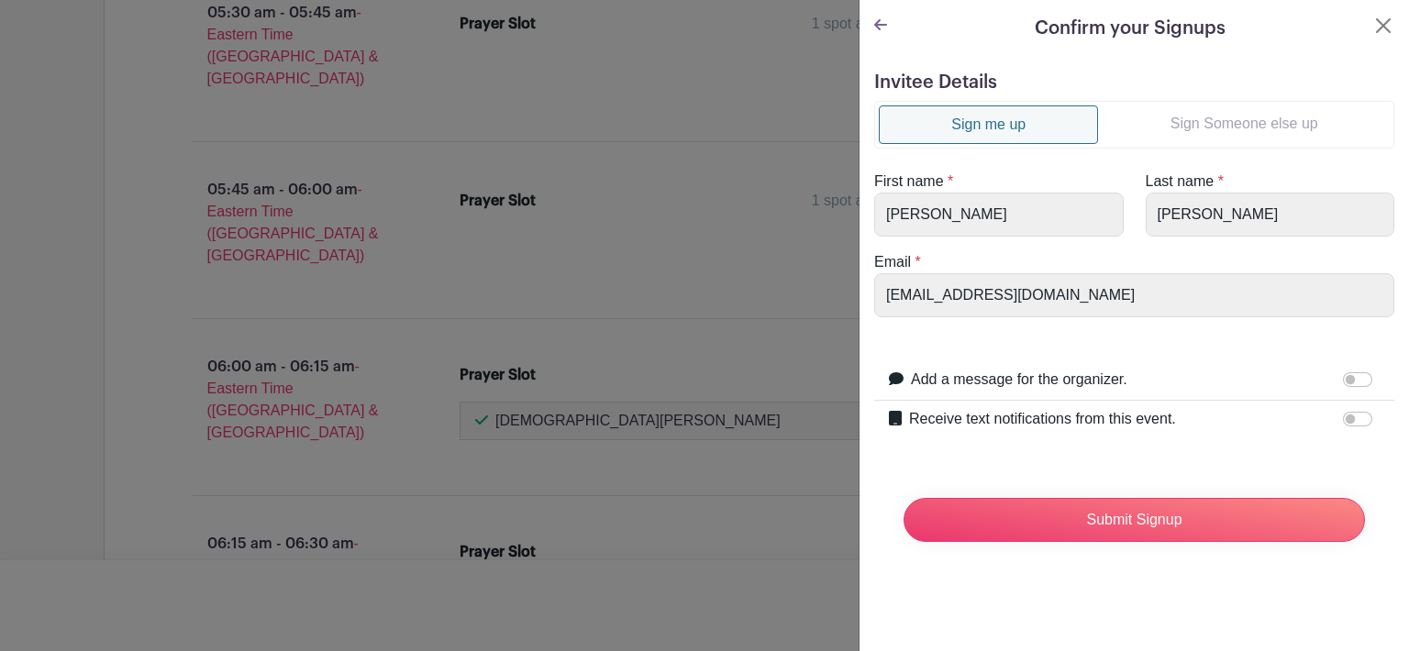
click at [1251, 132] on link "Sign Someone else up" at bounding box center [1244, 123] width 292 height 37
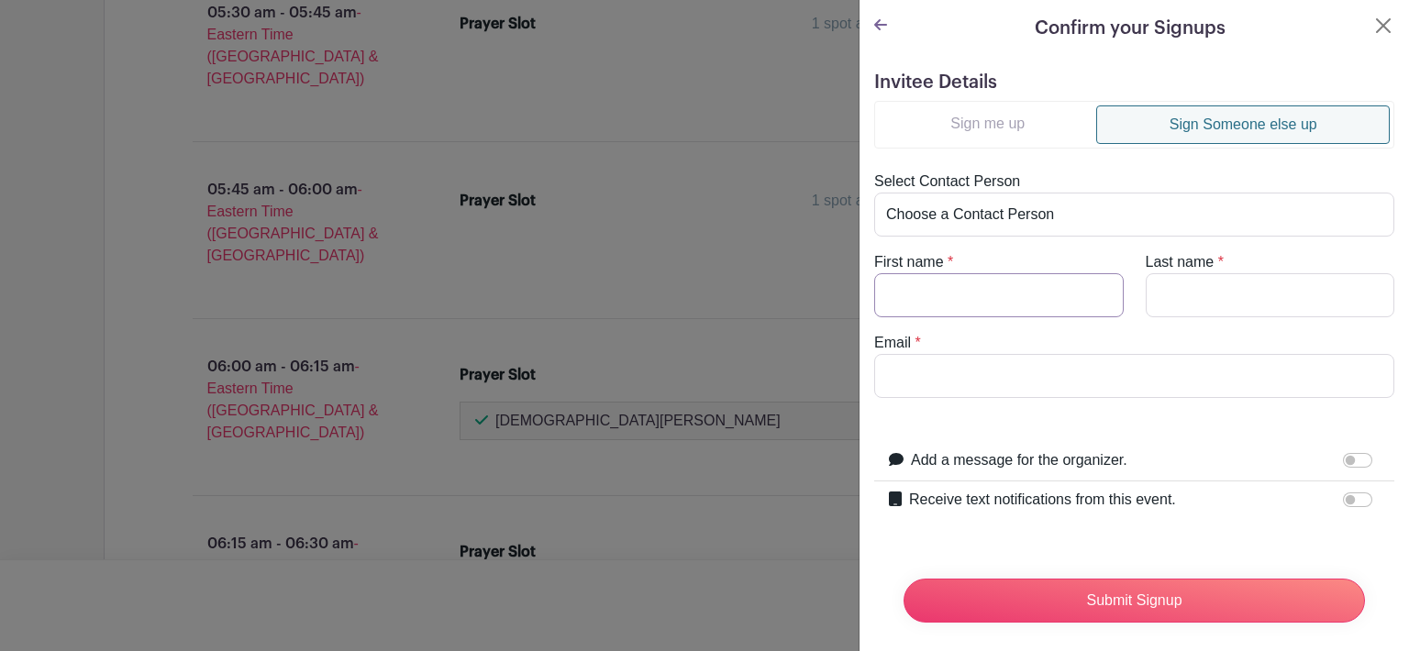
click at [975, 306] on input "First name" at bounding box center [998, 295] width 249 height 44
type input "Don & Cindy"
click at [1155, 306] on input "Last name" at bounding box center [1269, 295] width 249 height 44
type input "Duffy"
click at [989, 379] on input "Email" at bounding box center [1134, 376] width 520 height 44
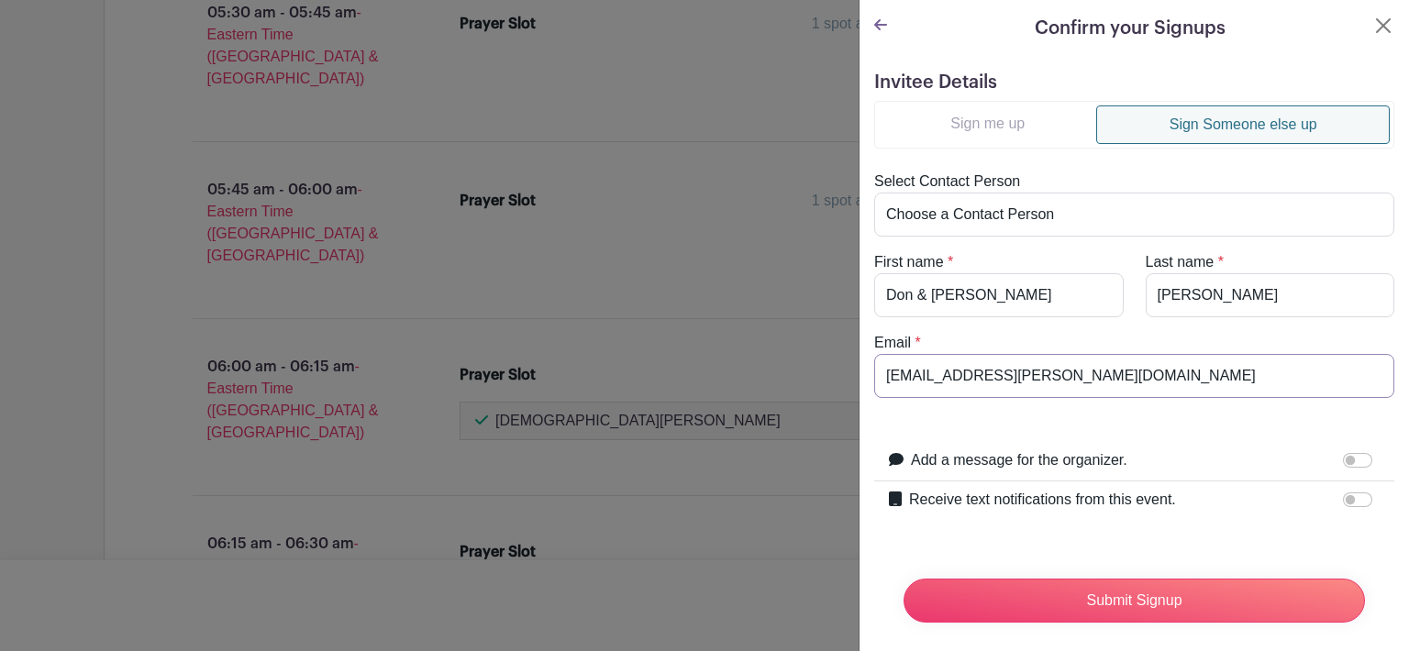
type input "dn.duffy@yahoo.com"
click at [1347, 502] on input "Receive text notifications from this event." at bounding box center [1357, 499] width 29 height 15
checkbox input "true"
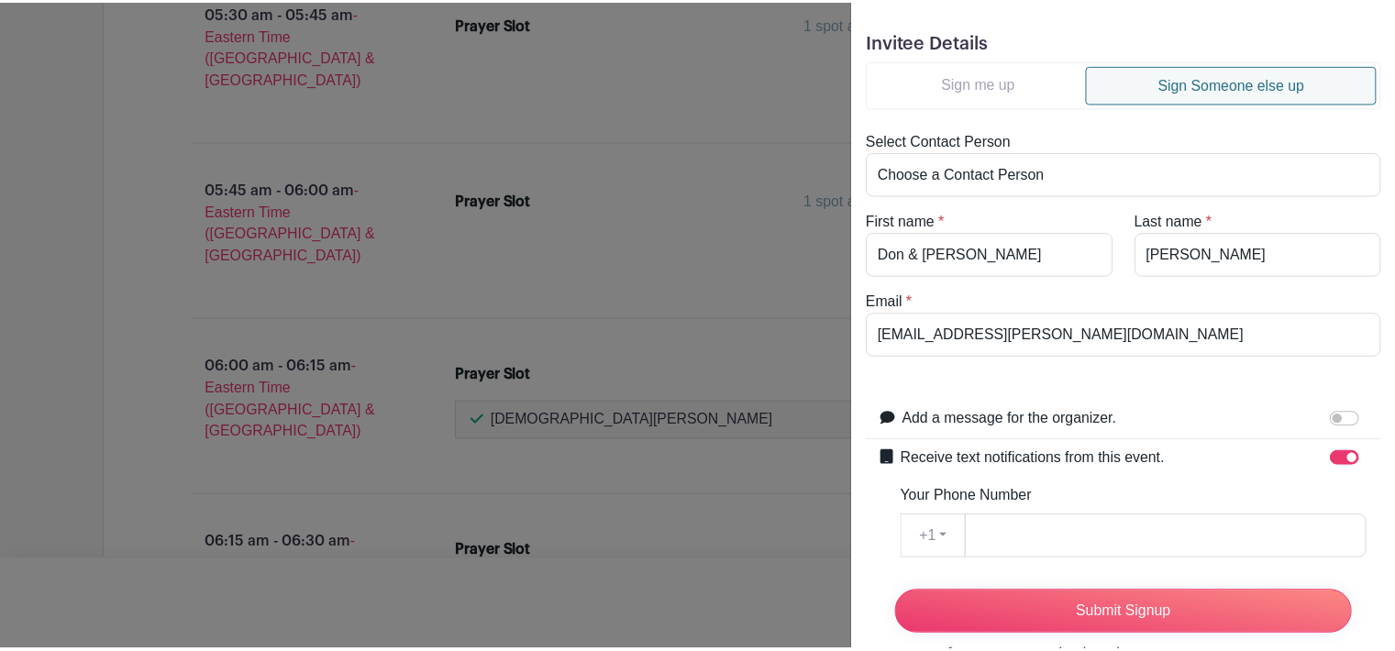
scroll to position [40, 0]
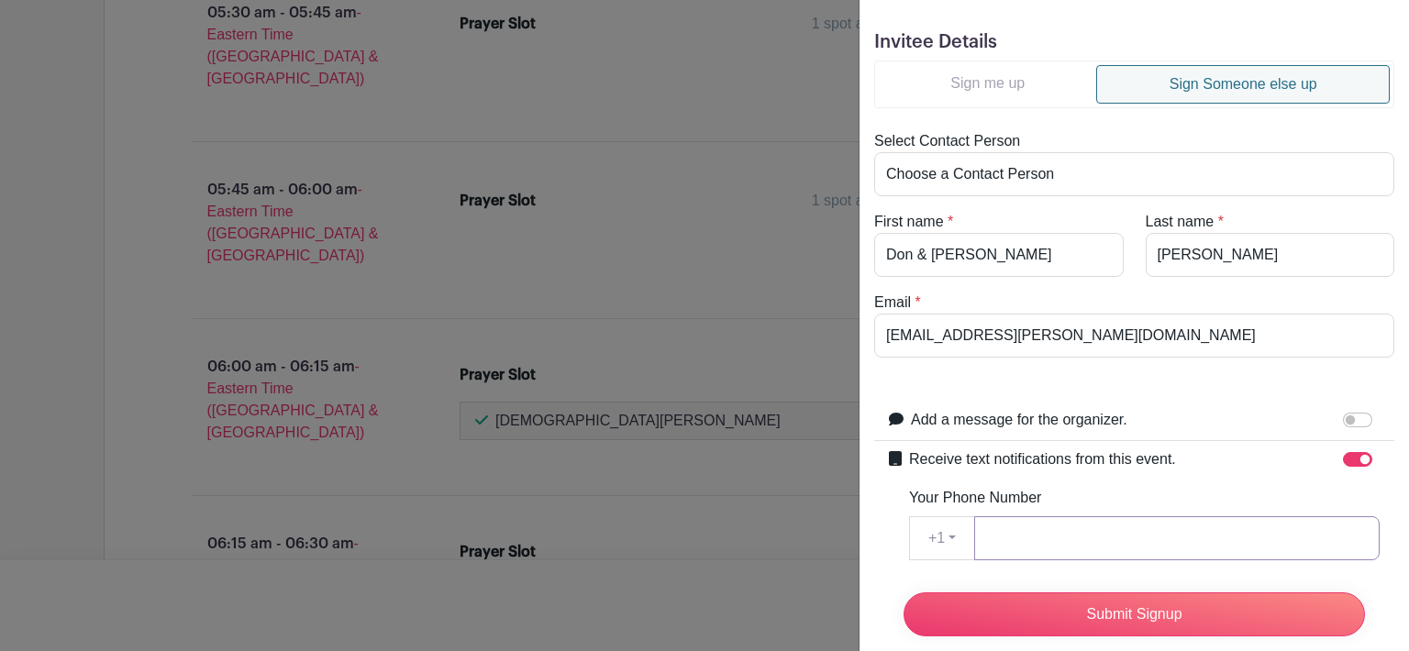
click at [1014, 542] on input "Your Phone Number" at bounding box center [1176, 538] width 405 height 44
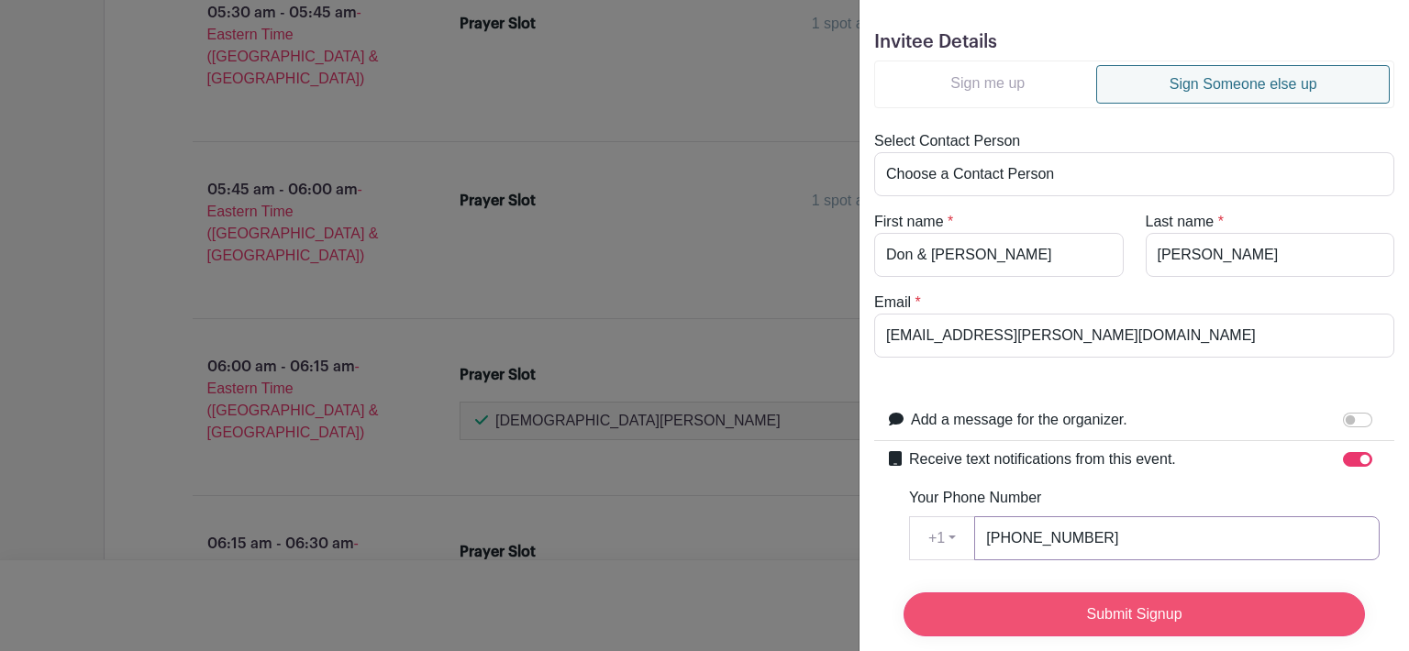
type input "904-540-6360"
click at [1173, 595] on input "Submit Signup" at bounding box center [1133, 614] width 461 height 44
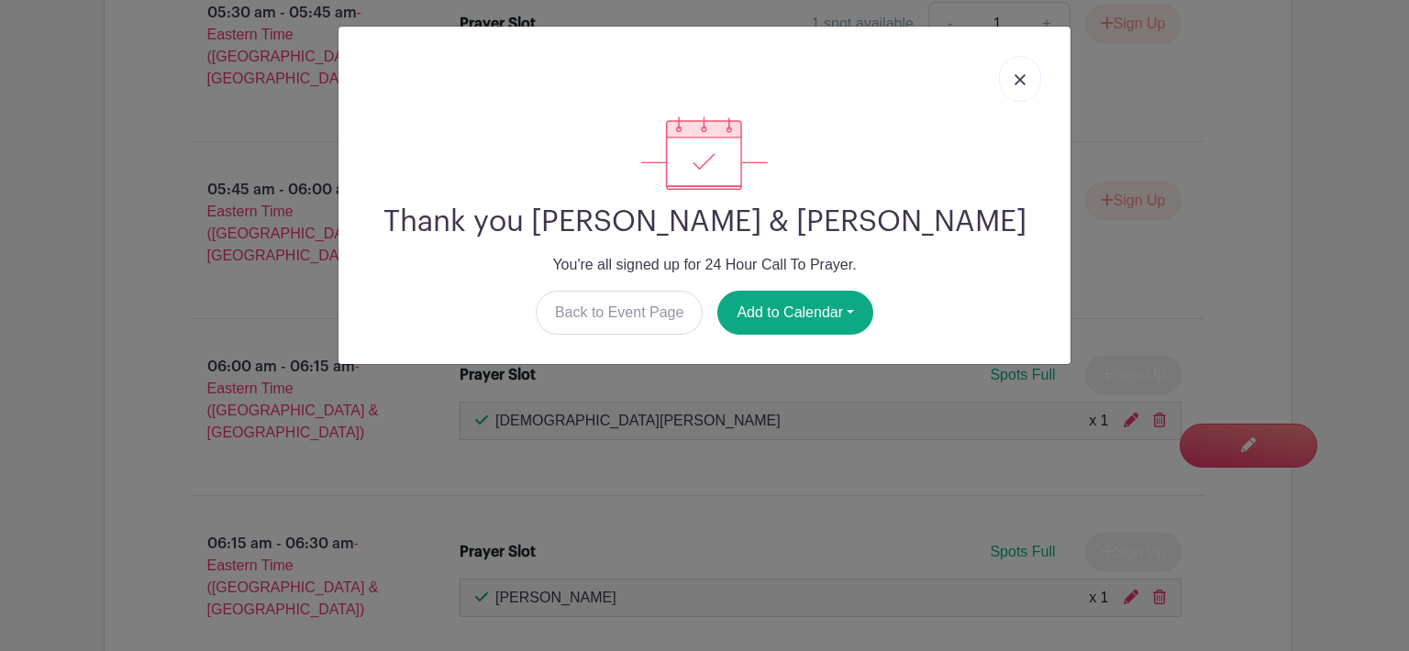
click at [1021, 83] on img at bounding box center [1019, 79] width 11 height 11
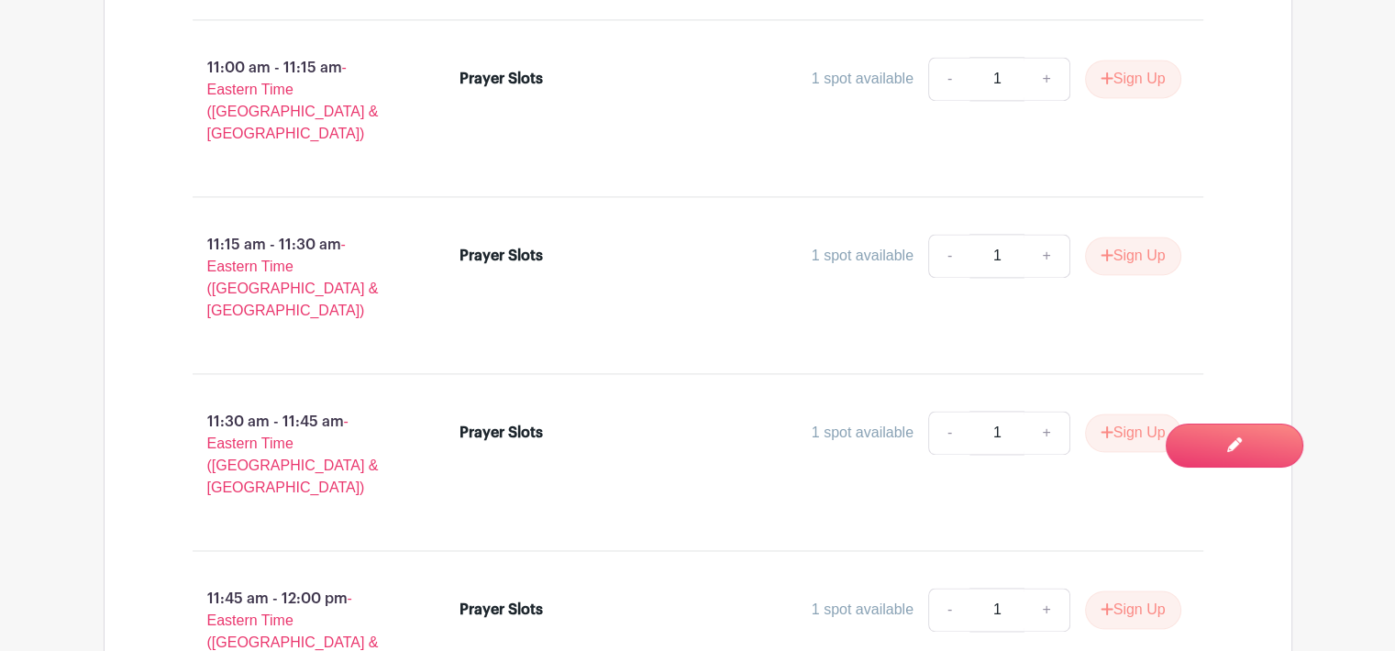
scroll to position [2502, 0]
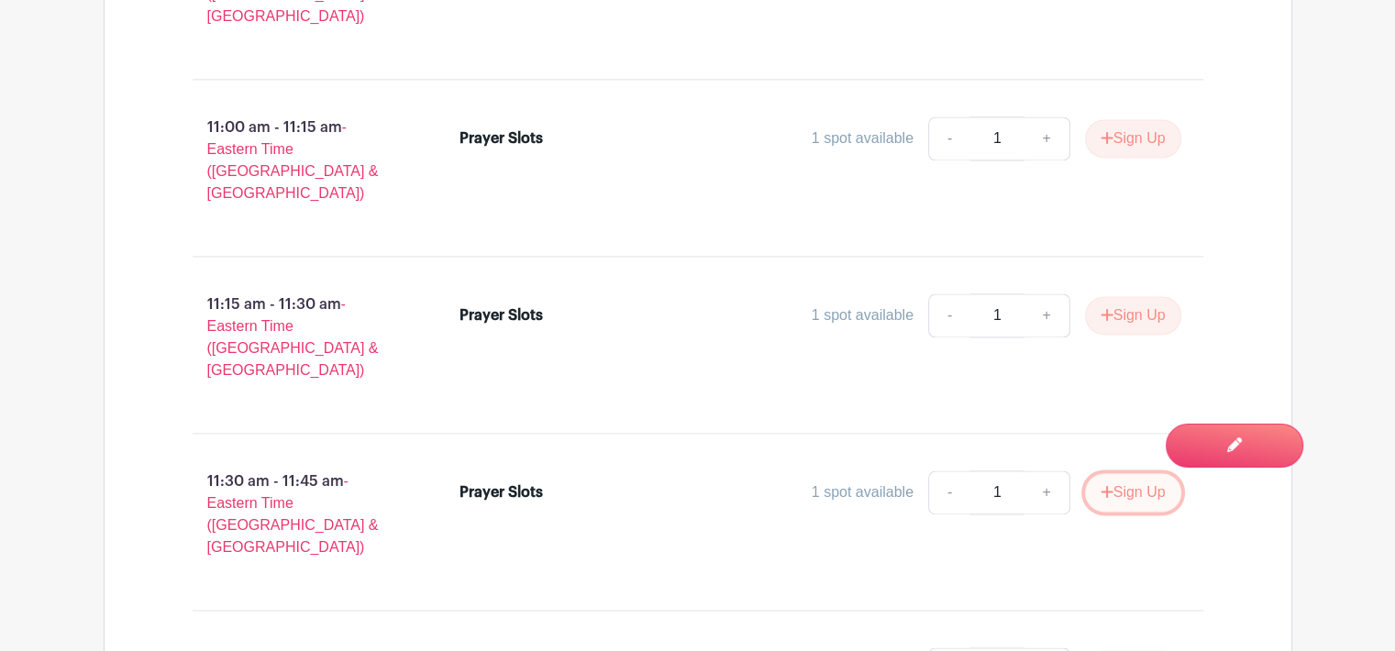
click at [1126, 473] on button "Sign Up" at bounding box center [1133, 492] width 96 height 39
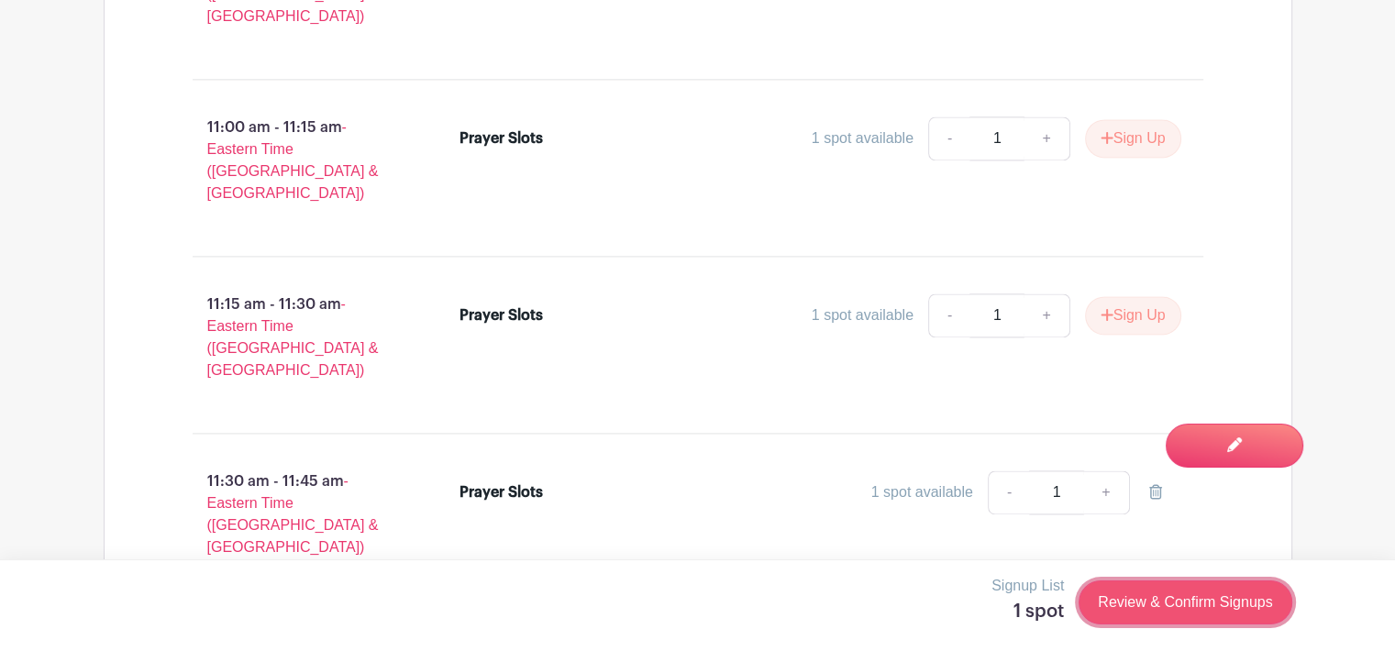
click at [1183, 587] on link "Review & Confirm Signups" at bounding box center [1184, 602] width 213 height 44
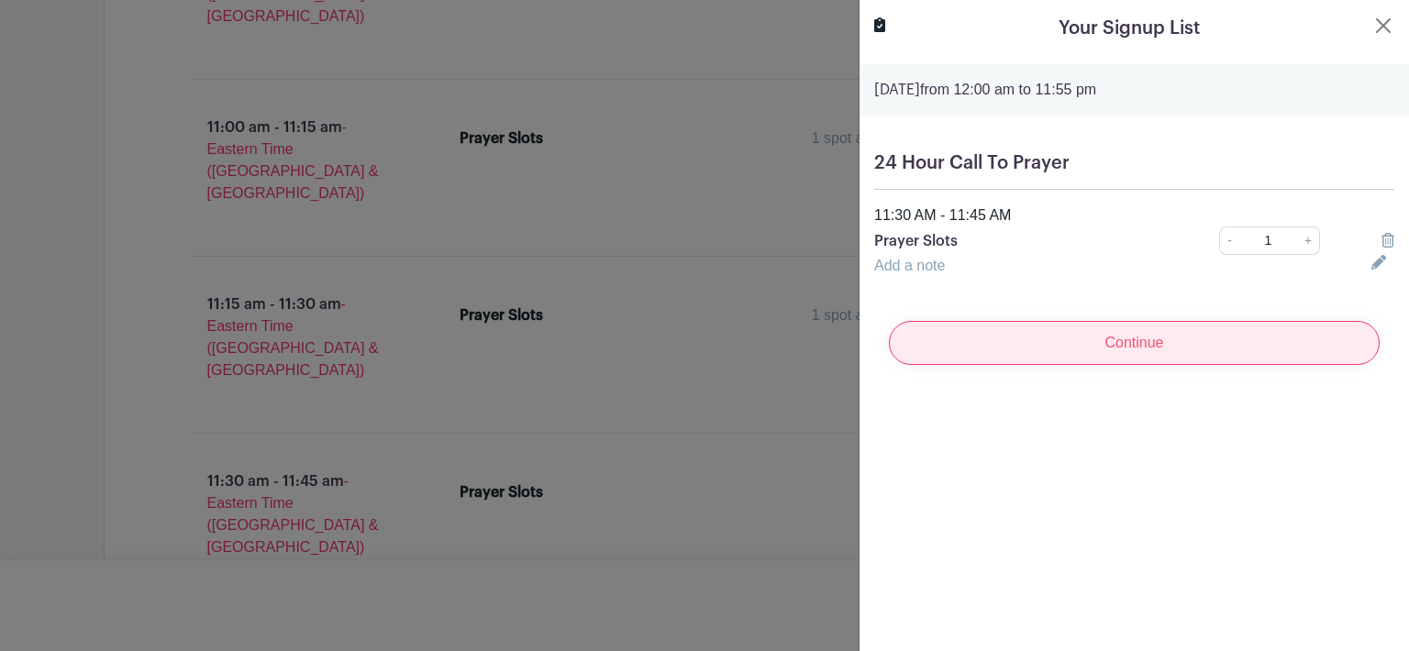
click at [1096, 341] on input "Continue" at bounding box center [1134, 343] width 491 height 44
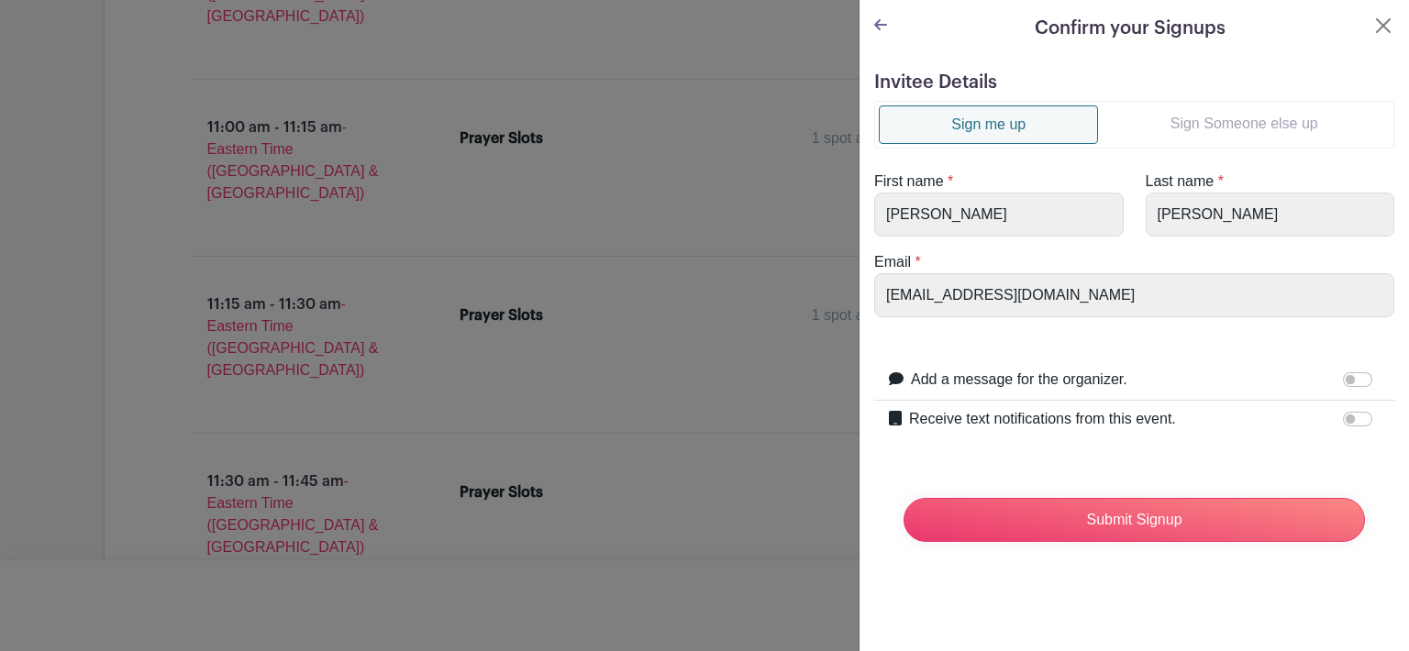
click at [1203, 119] on link "Sign Someone else up" at bounding box center [1244, 123] width 292 height 37
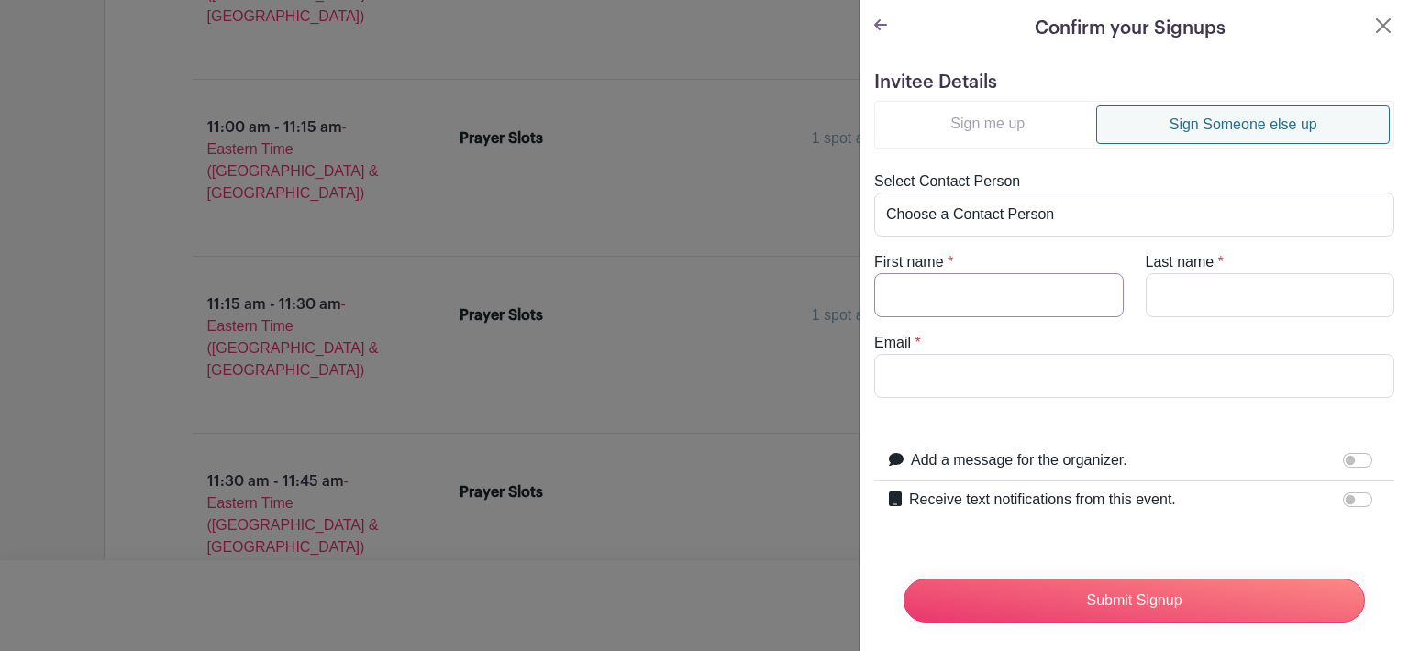
click at [902, 290] on input "First name" at bounding box center [998, 295] width 249 height 44
type input "Phil"
click at [1163, 294] on input "Last name" at bounding box center [1269, 295] width 249 height 44
type input "Shelter"
click at [1042, 365] on input "Email" at bounding box center [1134, 376] width 520 height 44
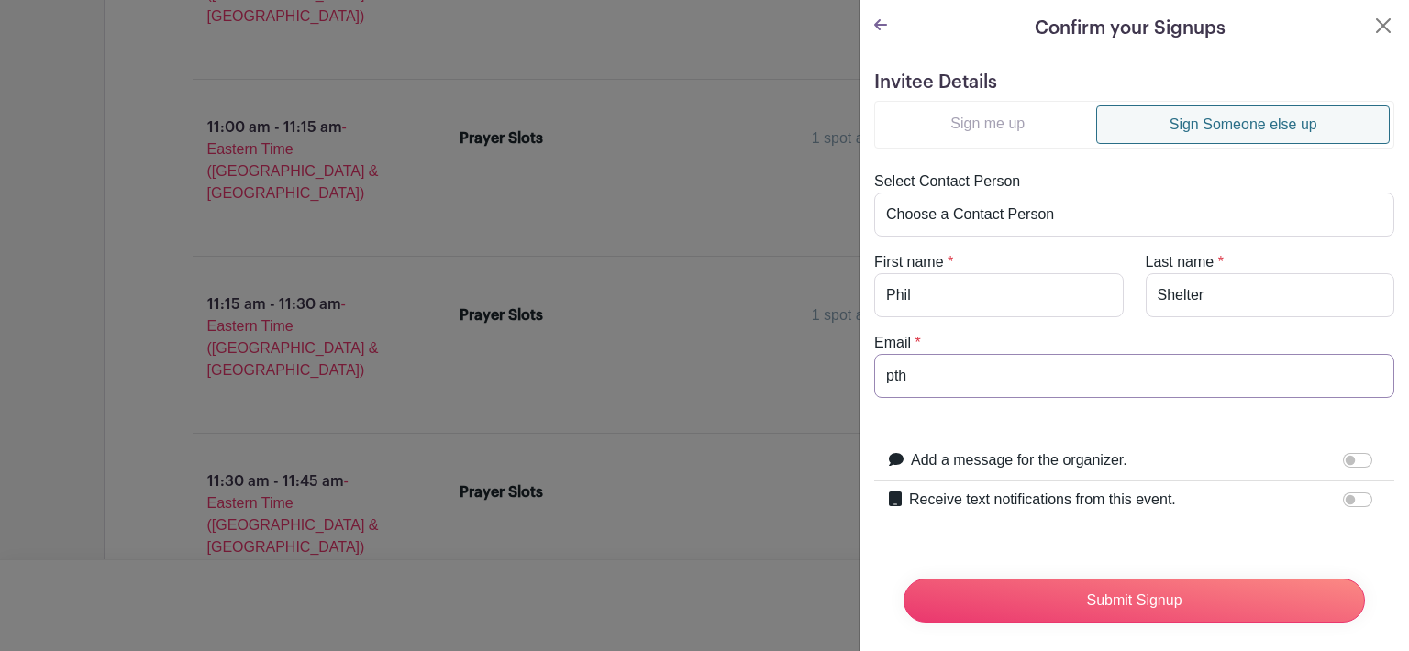
type input "pth"
click at [1181, 293] on input "Shelter" at bounding box center [1269, 295] width 249 height 44
type input "Shelfer"
click at [948, 396] on form "Invitee Details Sign me up Sign Someone else up Select Contact Person Choose a …" at bounding box center [1134, 355] width 520 height 566
click at [942, 372] on input "pth" at bounding box center [1134, 376] width 520 height 44
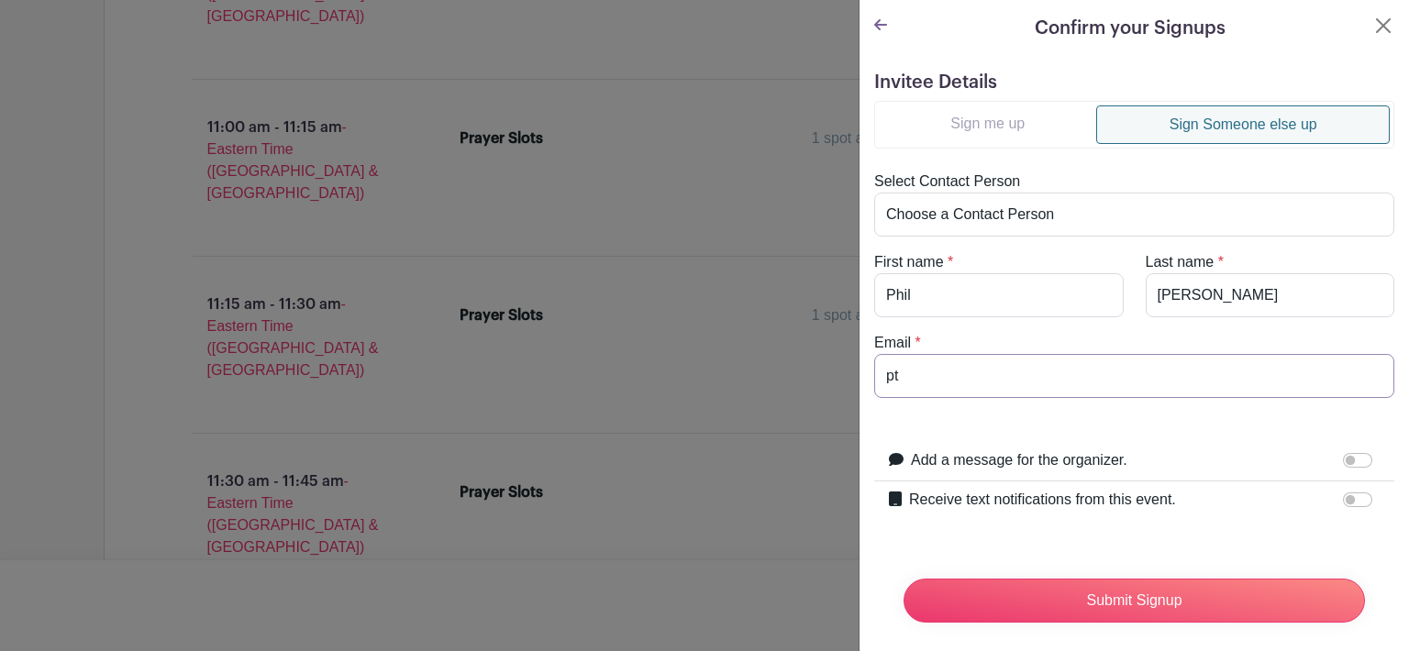
type input "p"
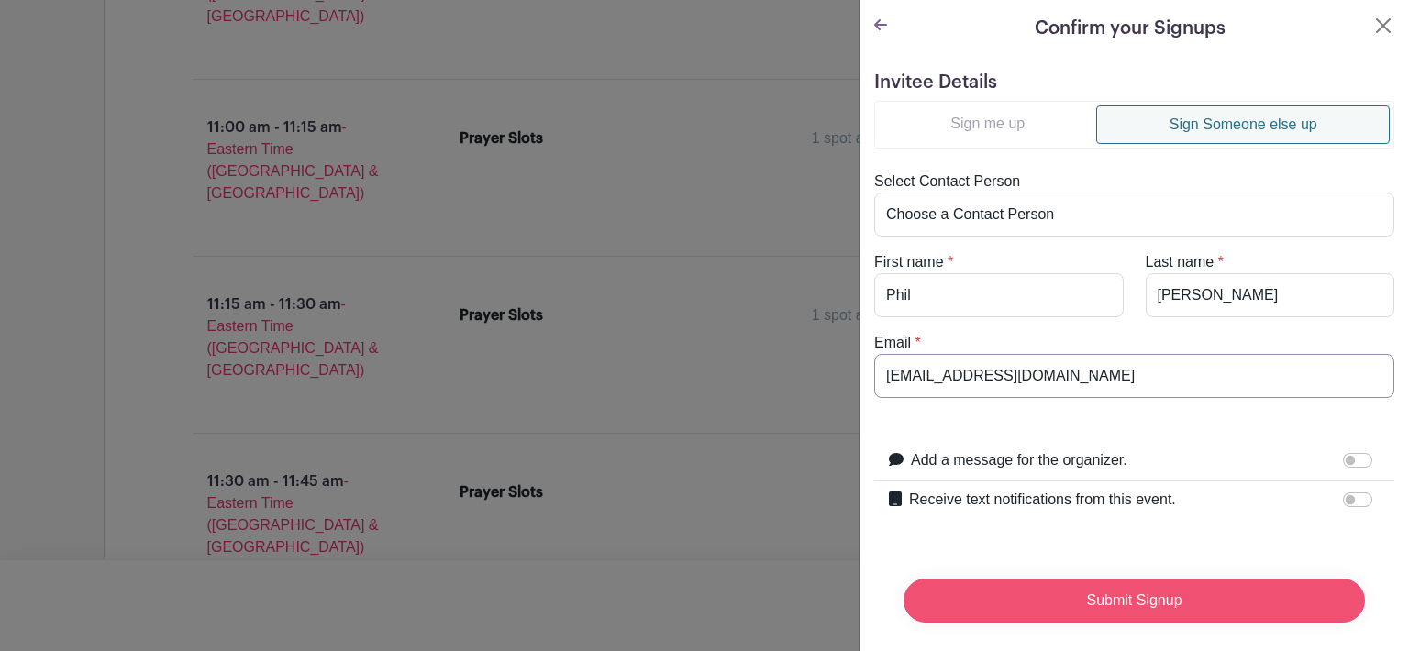
type input "pshelfer45@gmail.com"
click at [1100, 598] on input "Submit Signup" at bounding box center [1133, 601] width 461 height 44
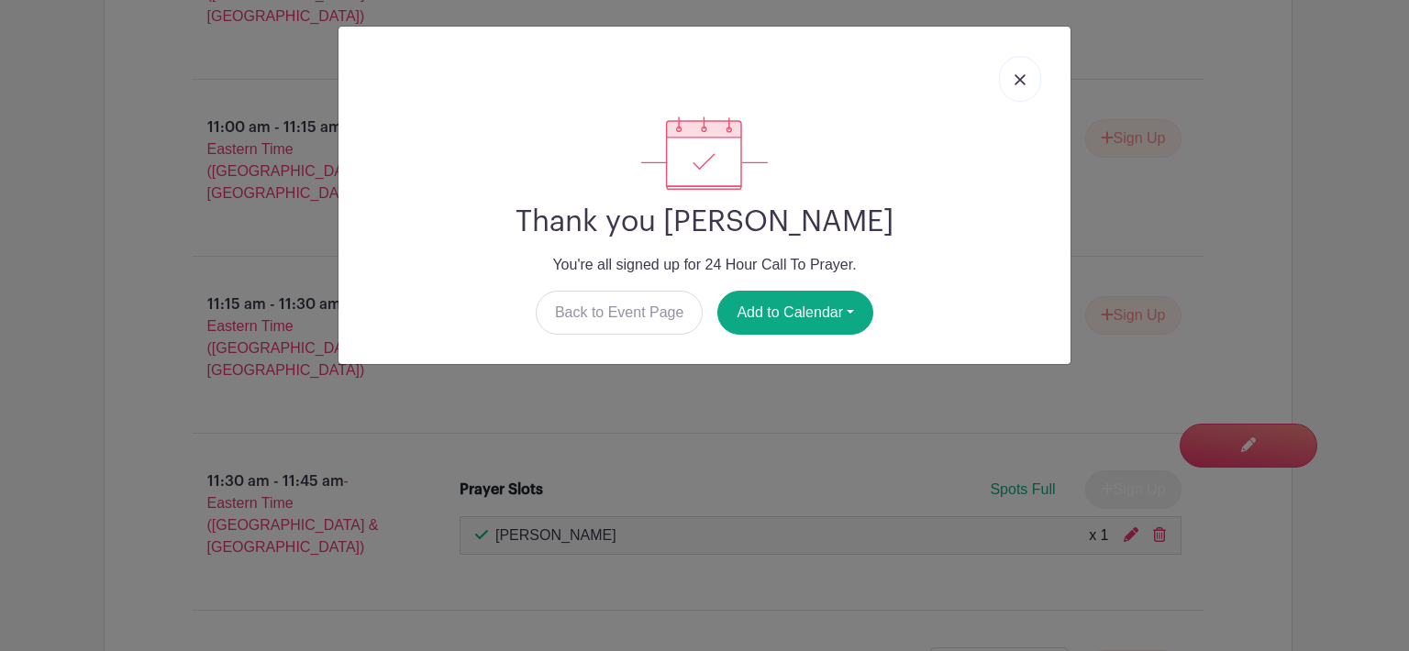
click at [1023, 76] on img at bounding box center [1019, 79] width 11 height 11
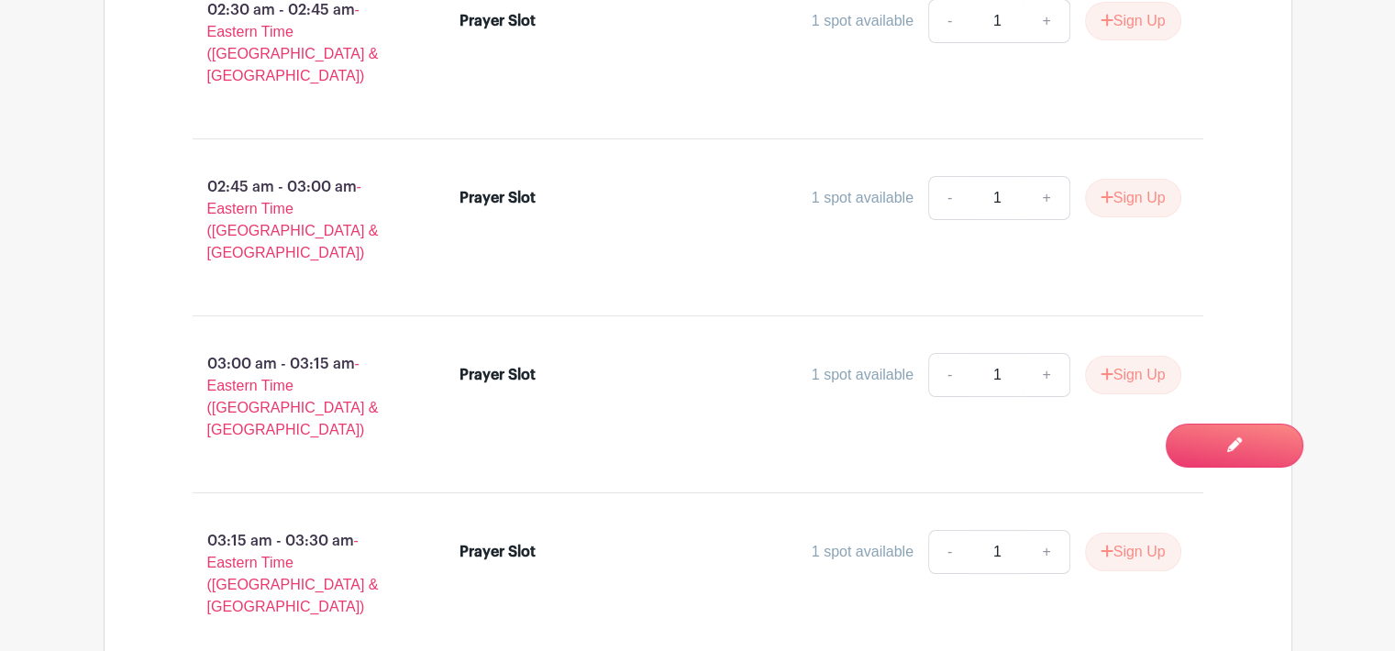
scroll to position [14050, 0]
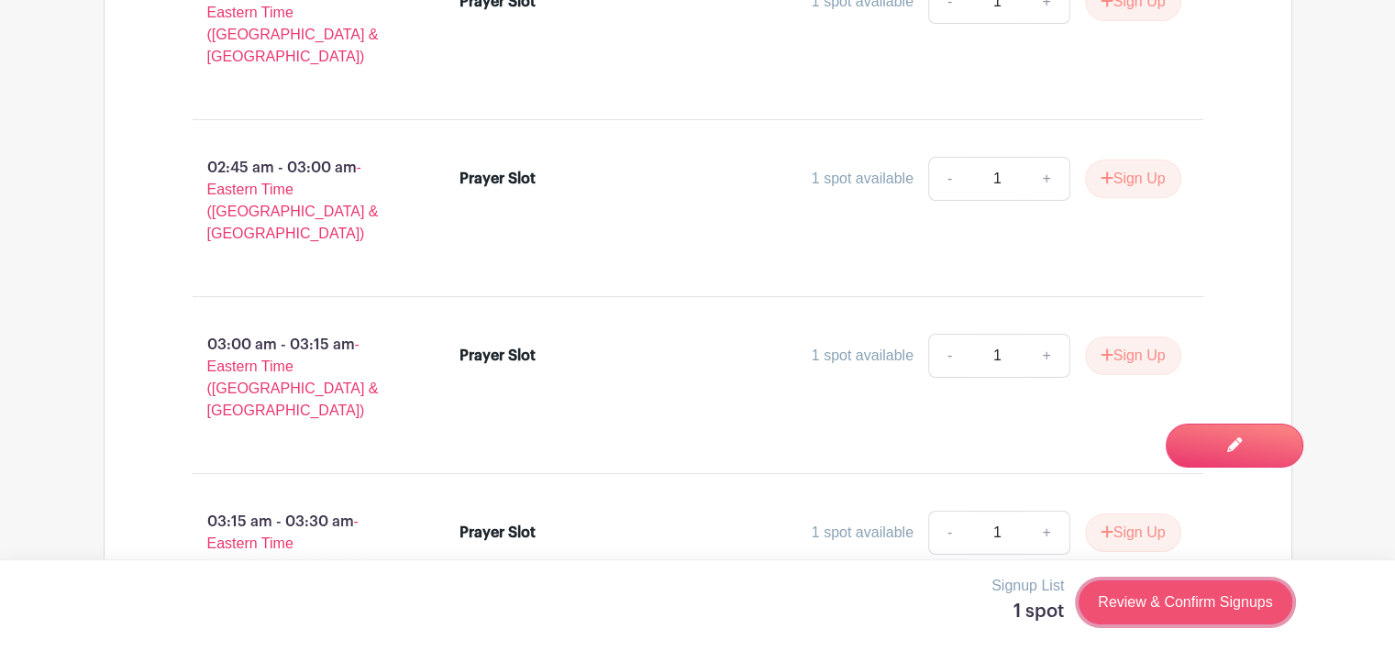
click at [1198, 602] on link "Review & Confirm Signups" at bounding box center [1184, 602] width 213 height 44
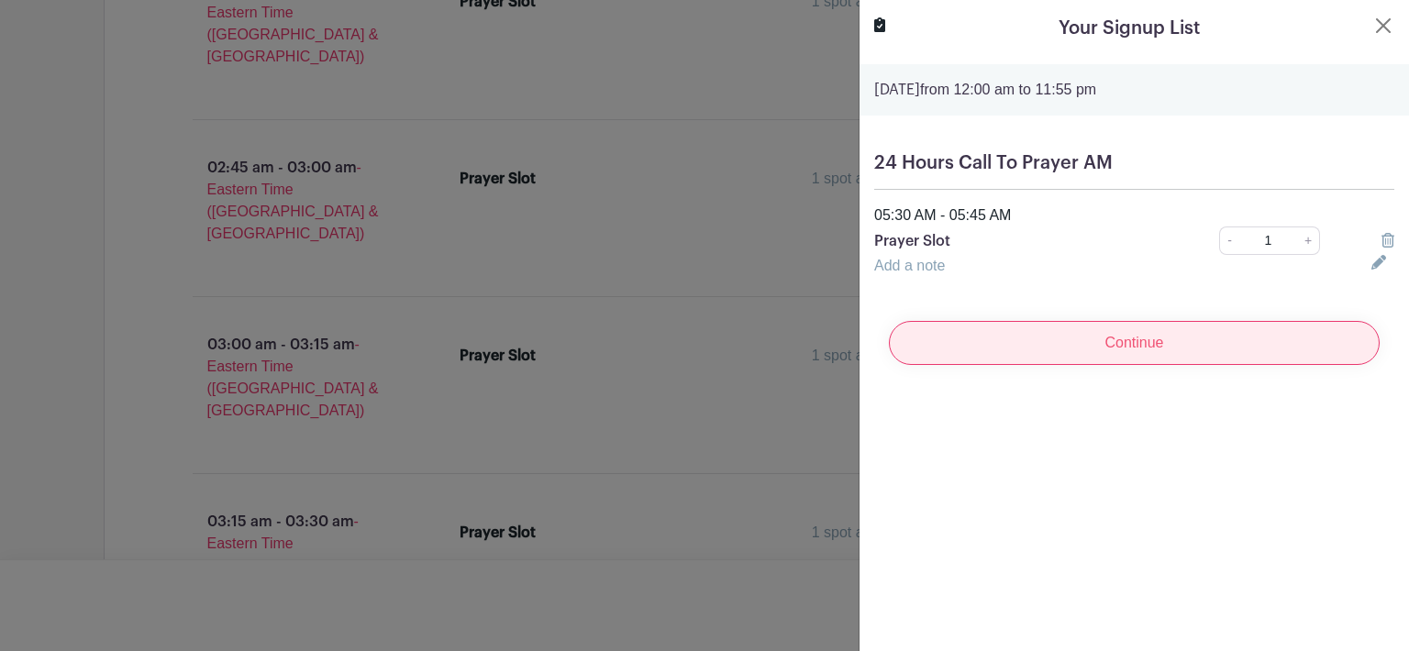
click at [1175, 338] on input "Continue" at bounding box center [1134, 343] width 491 height 44
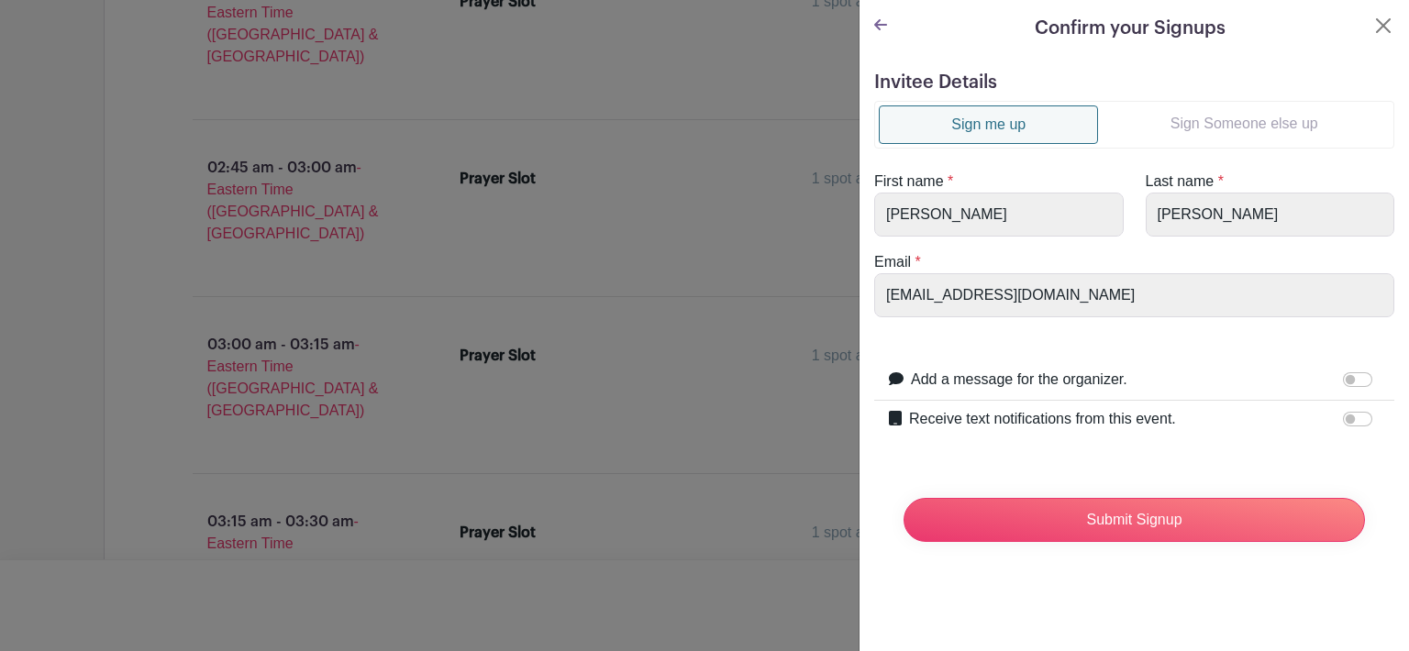
click at [1225, 130] on link "Sign Someone else up" at bounding box center [1244, 123] width 292 height 37
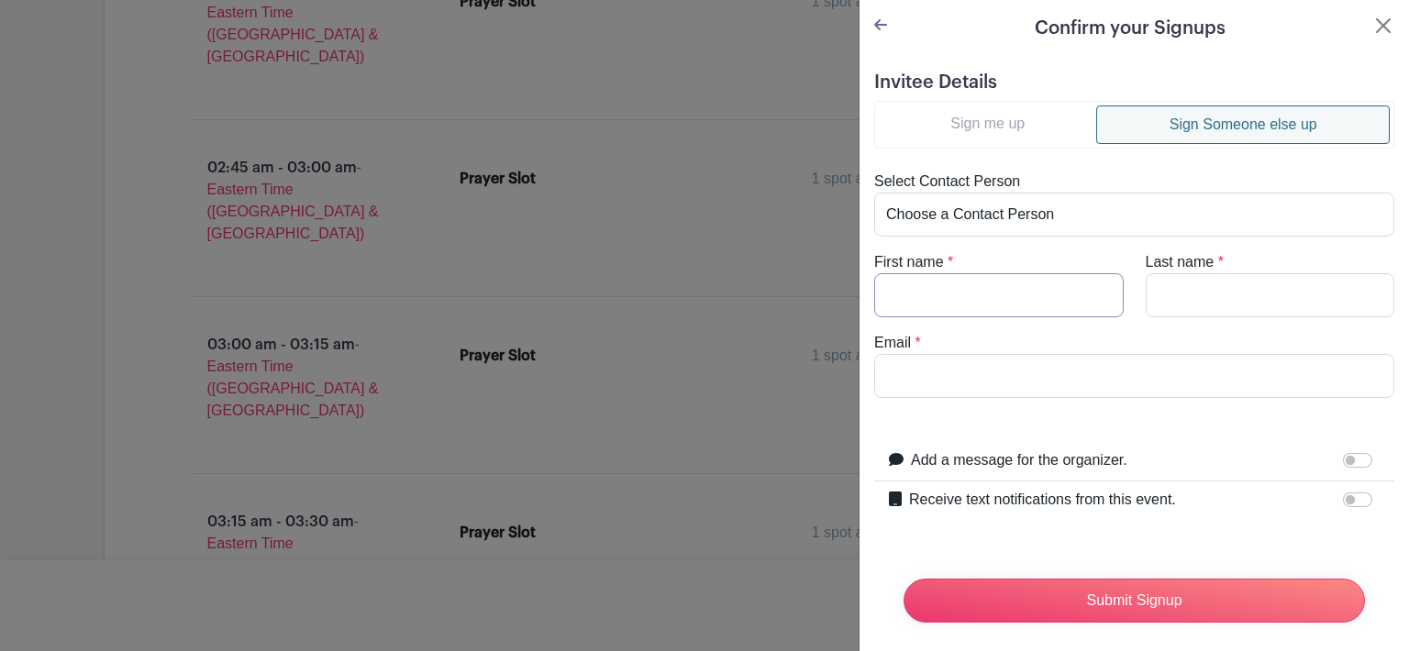
click at [929, 283] on input "First name" at bounding box center [998, 295] width 249 height 44
type input "Justin & Cindie"
click at [1227, 303] on input "Last name" at bounding box center [1269, 295] width 249 height 44
type input "Den-Herder"
click at [968, 371] on input "Email" at bounding box center [1134, 376] width 520 height 44
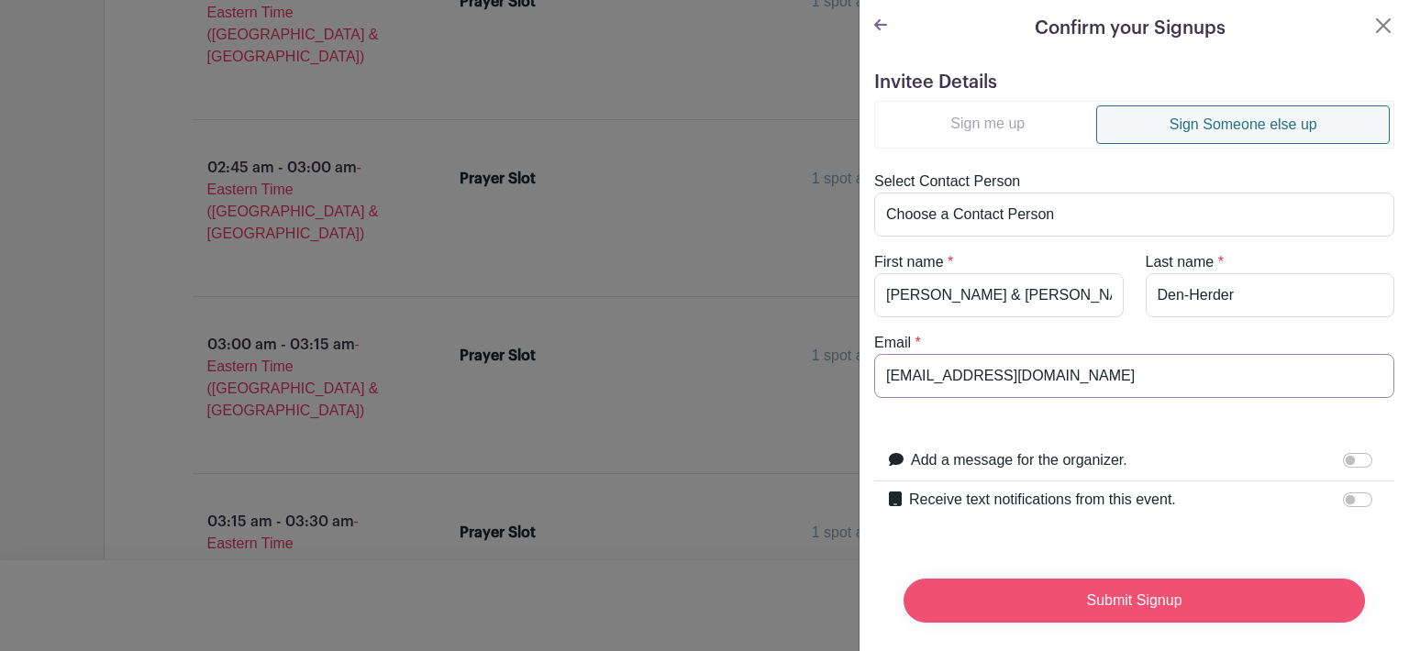
type input "jldenherder@icloud.com"
click at [1143, 595] on input "Submit Signup" at bounding box center [1133, 601] width 461 height 44
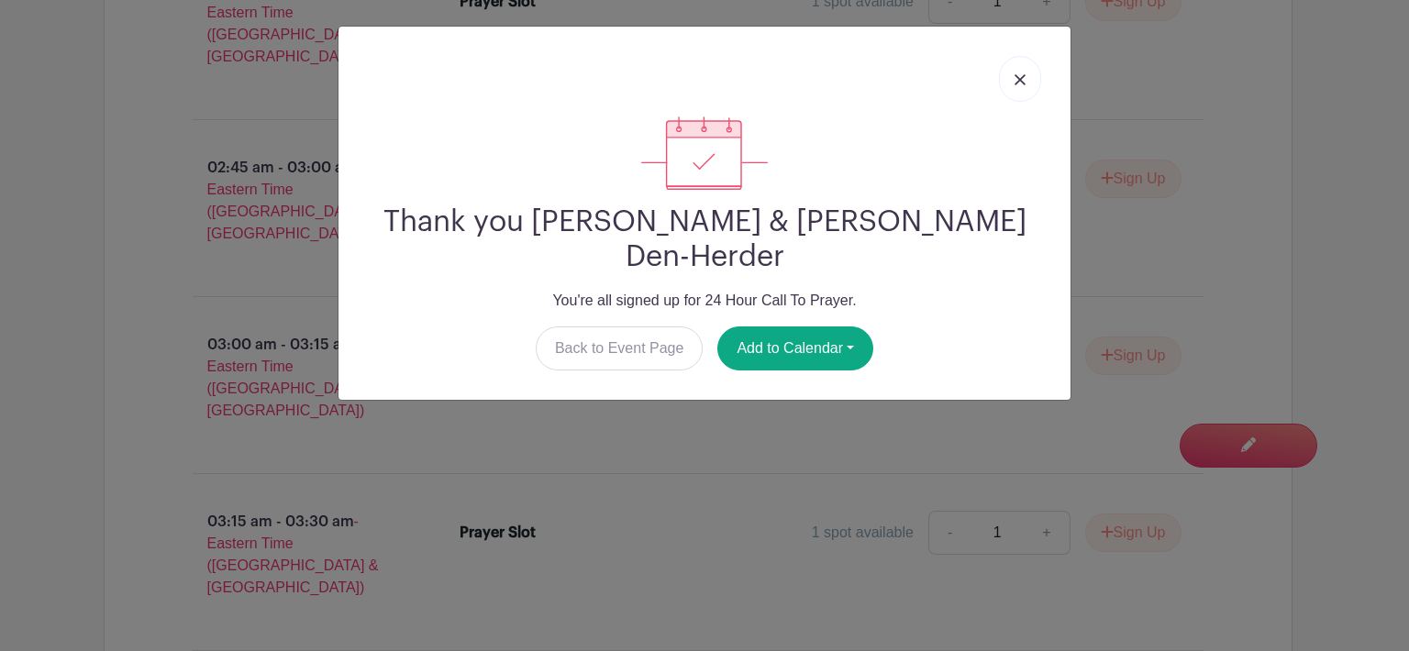
click at [1014, 74] on img at bounding box center [1019, 79] width 11 height 11
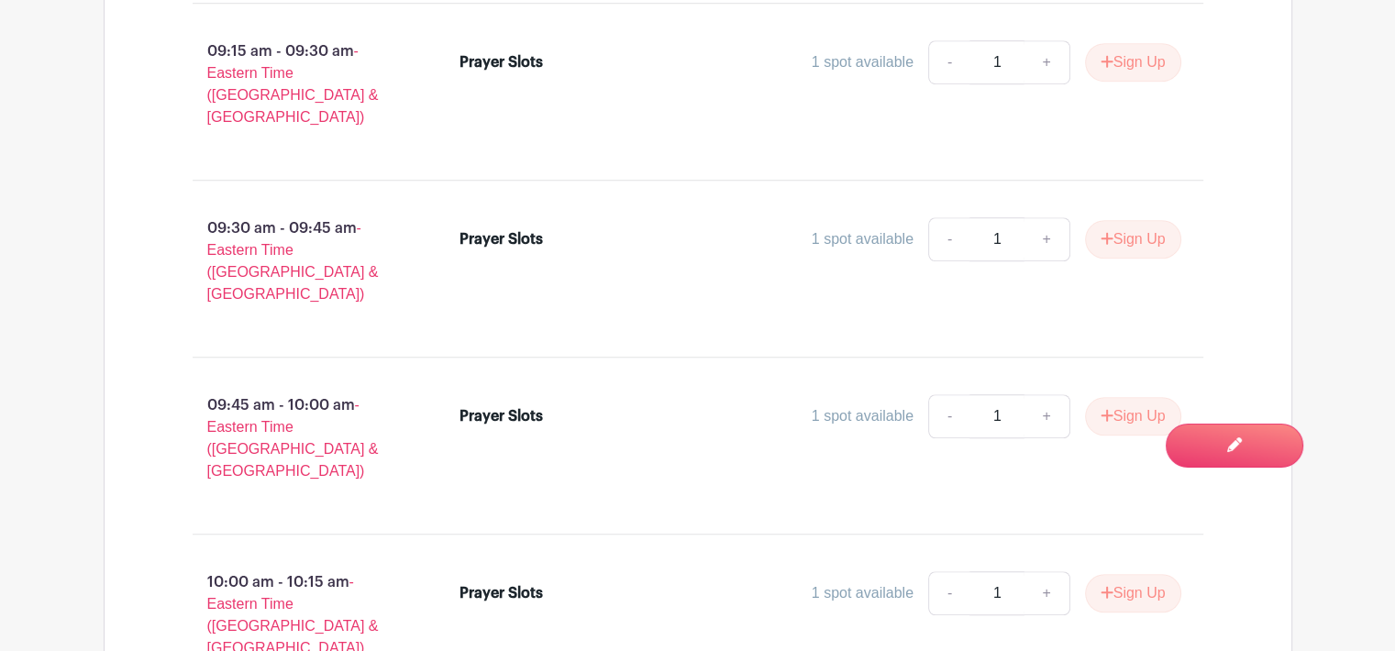
scroll to position [1298, 0]
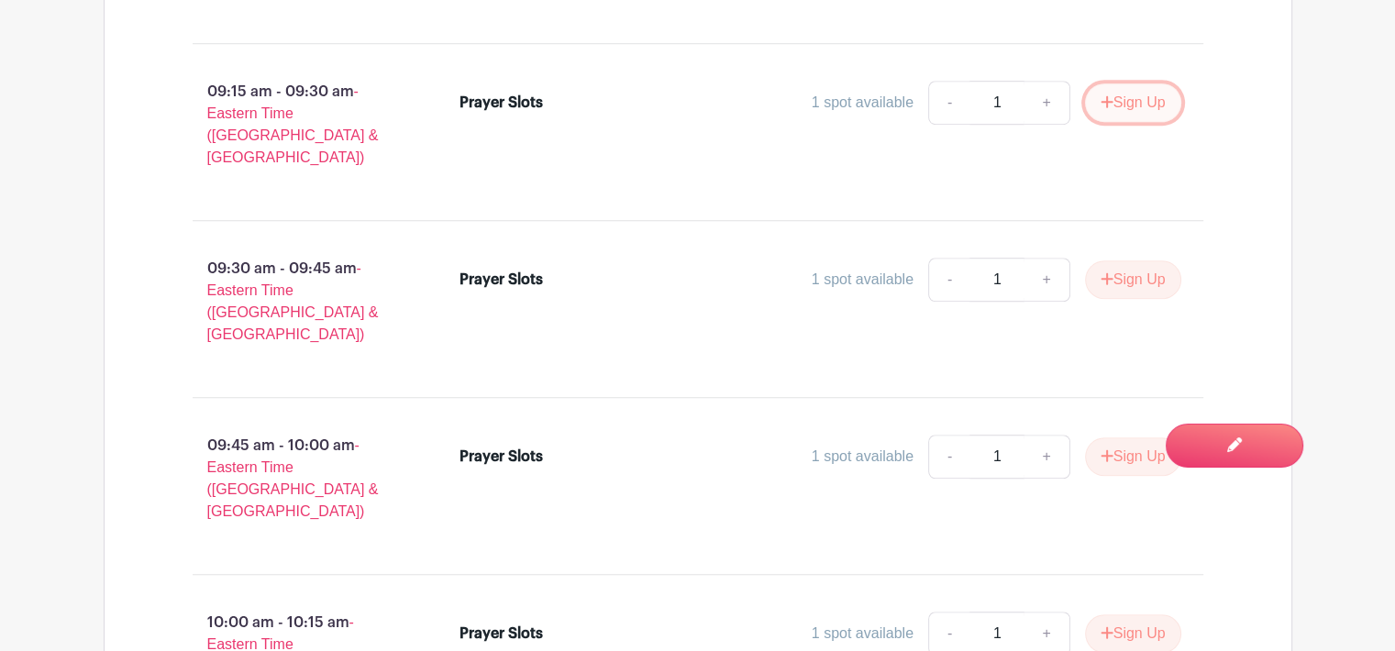
click at [1131, 83] on button "Sign Up" at bounding box center [1133, 102] width 96 height 39
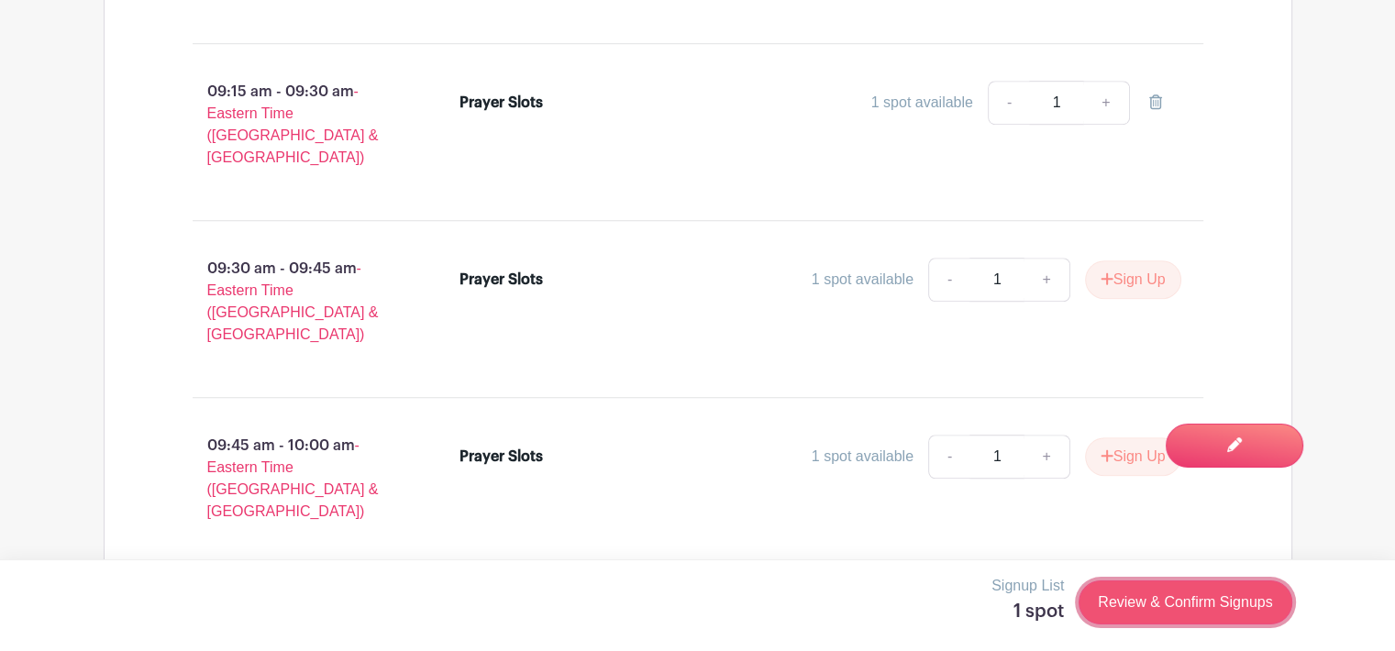
click at [1185, 604] on link "Review & Confirm Signups" at bounding box center [1184, 602] width 213 height 44
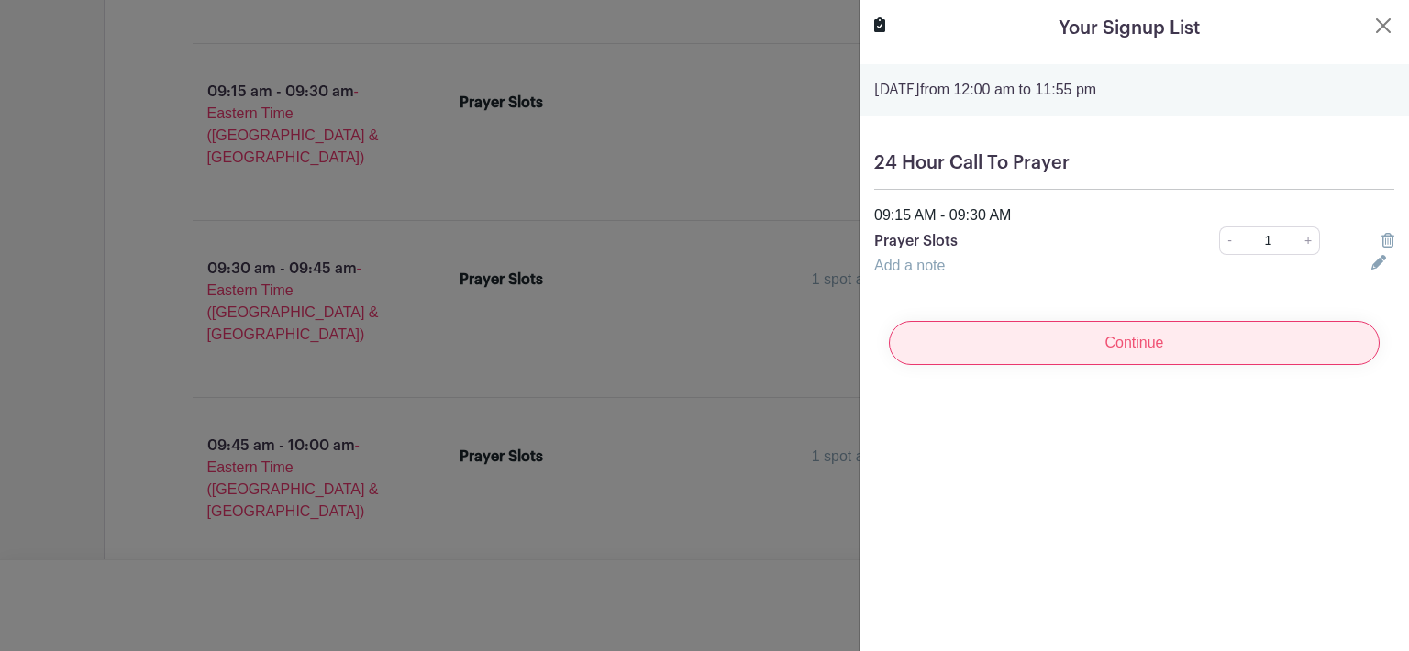
click at [1164, 331] on input "Continue" at bounding box center [1134, 343] width 491 height 44
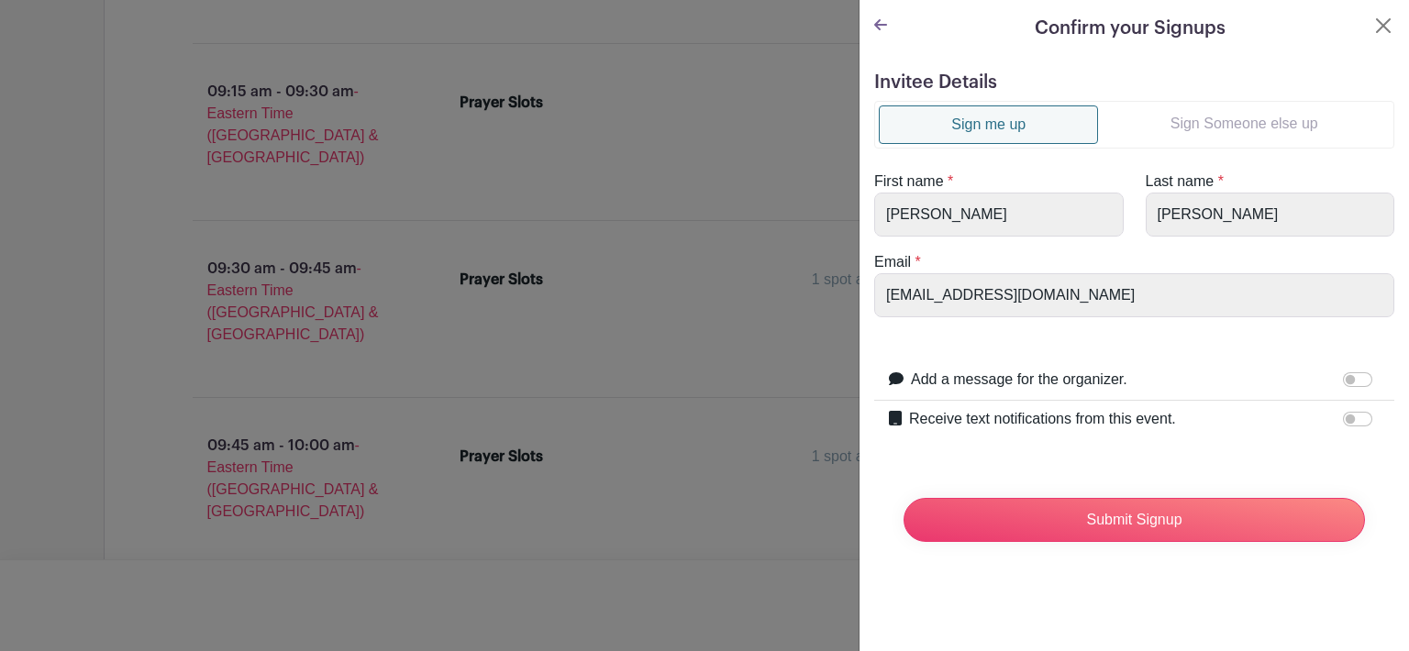
click at [1232, 115] on link "Sign Someone else up" at bounding box center [1244, 123] width 292 height 37
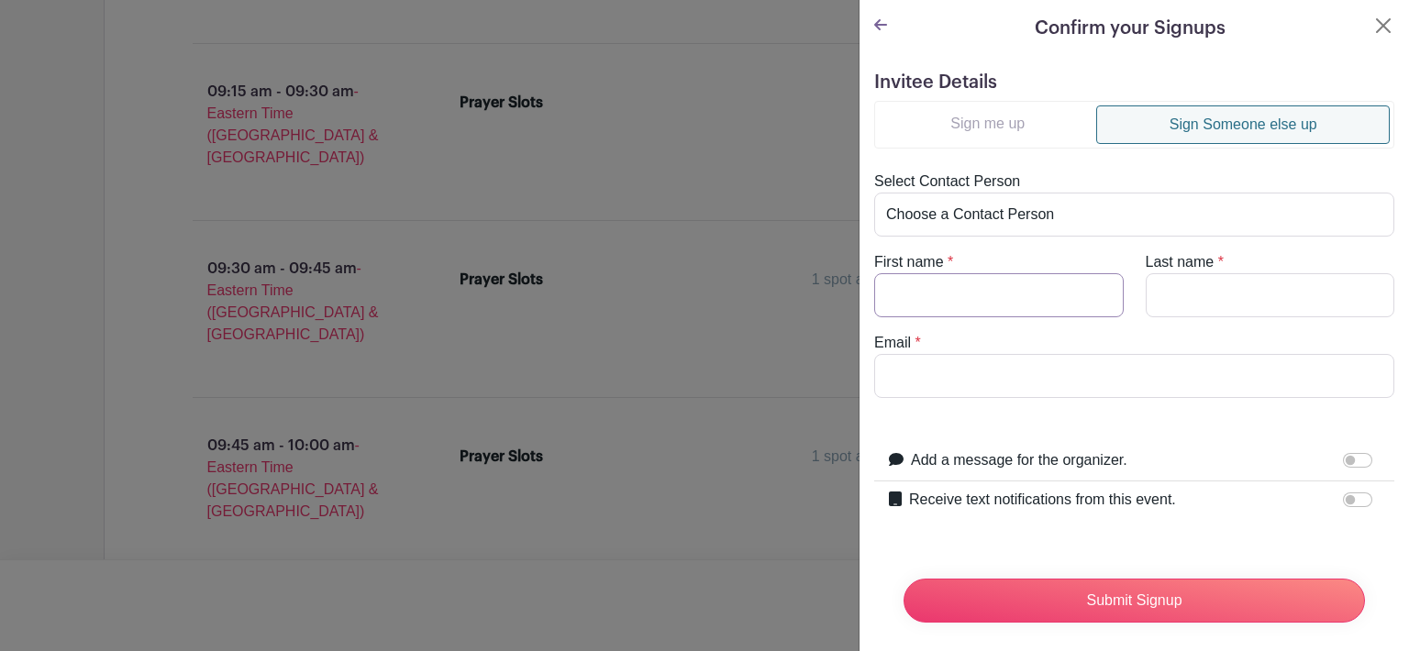
click at [938, 286] on input "First name" at bounding box center [998, 295] width 249 height 44
type input "Tommy"
click at [1171, 287] on input "Last name" at bounding box center [1269, 295] width 249 height 44
type input "Reese"
click at [927, 373] on input "Email" at bounding box center [1134, 376] width 520 height 44
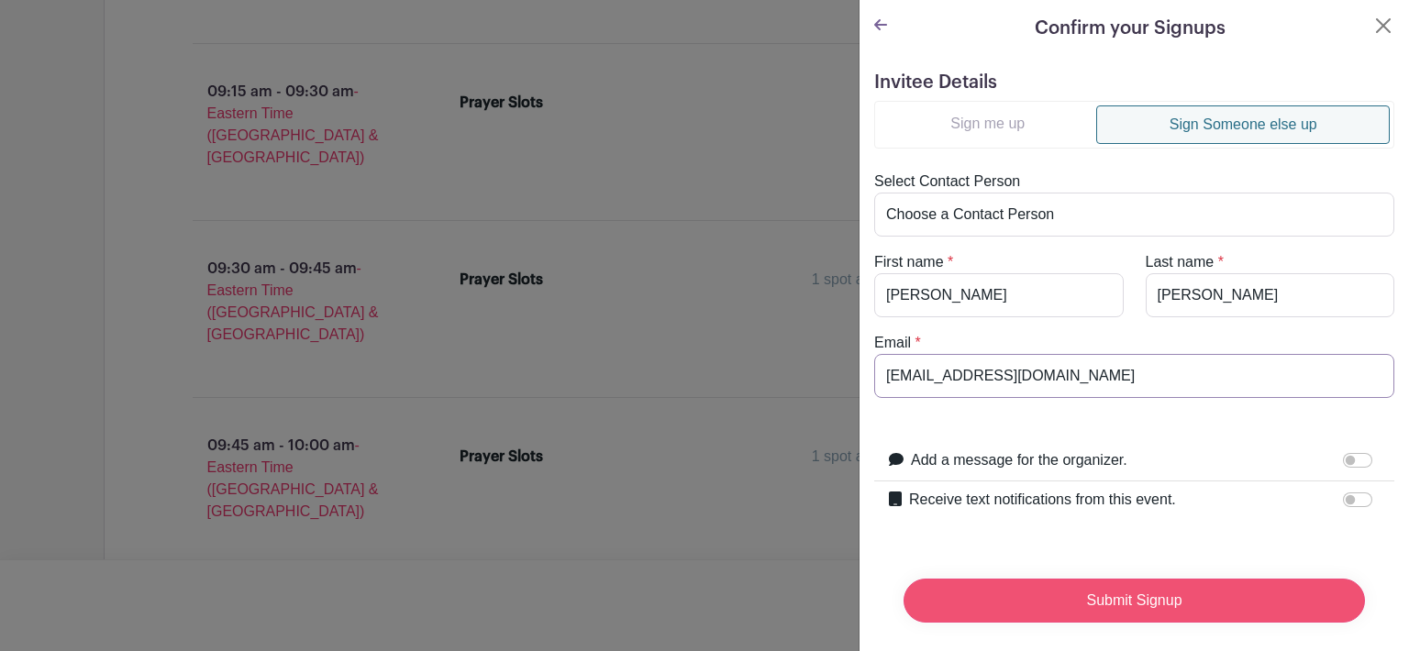
type input "rtrjsr1969@gmail.com"
click at [1139, 589] on input "Submit Signup" at bounding box center [1133, 601] width 461 height 44
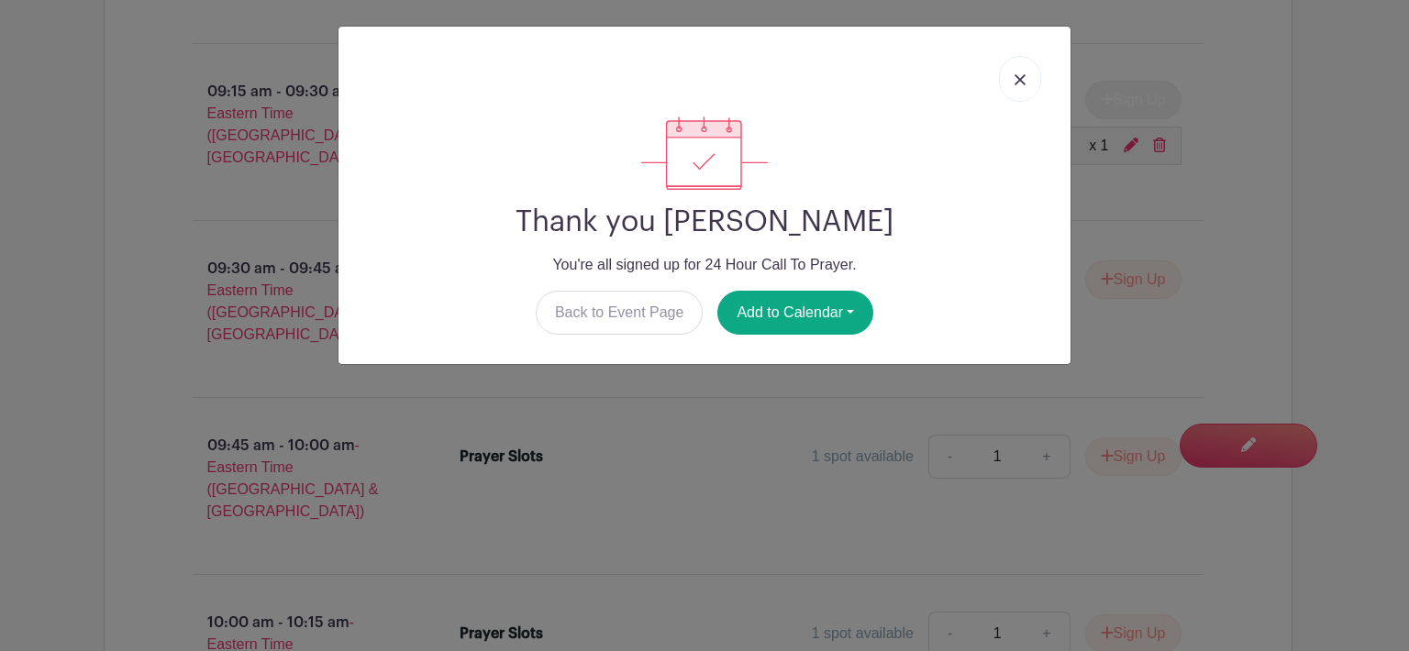
click at [1031, 82] on link at bounding box center [1020, 79] width 42 height 46
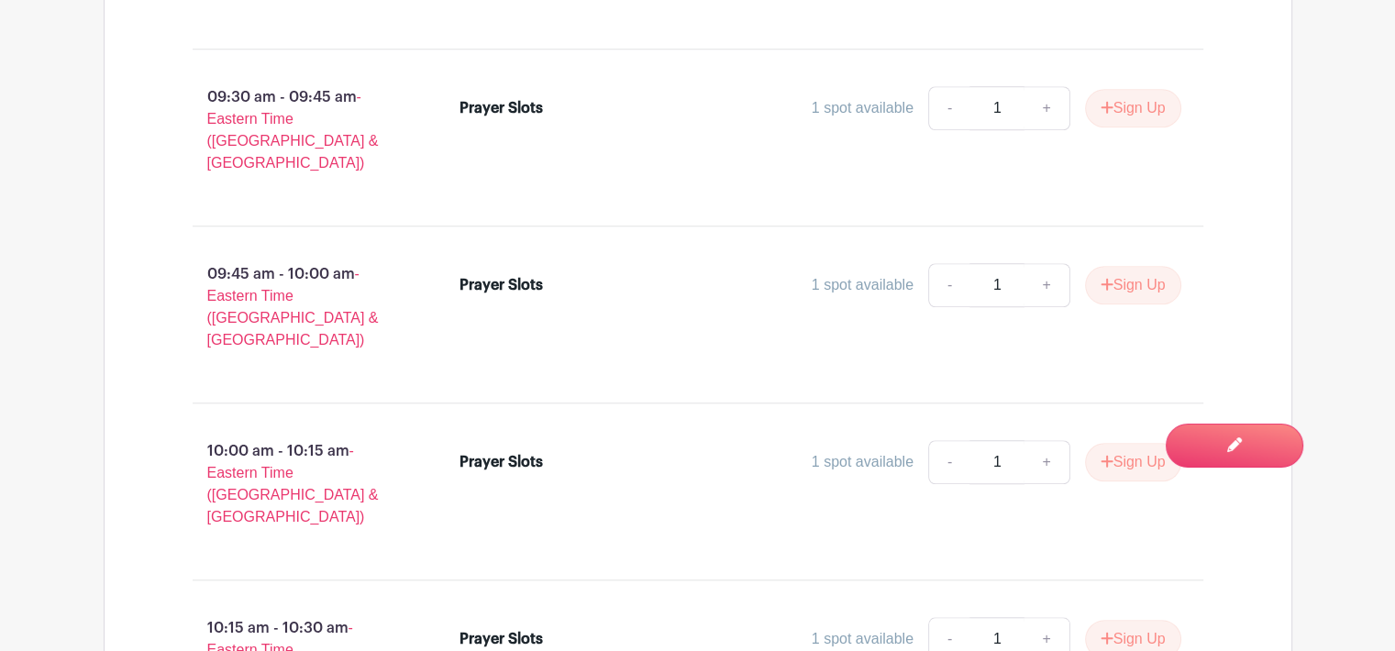
scroll to position [1189, 0]
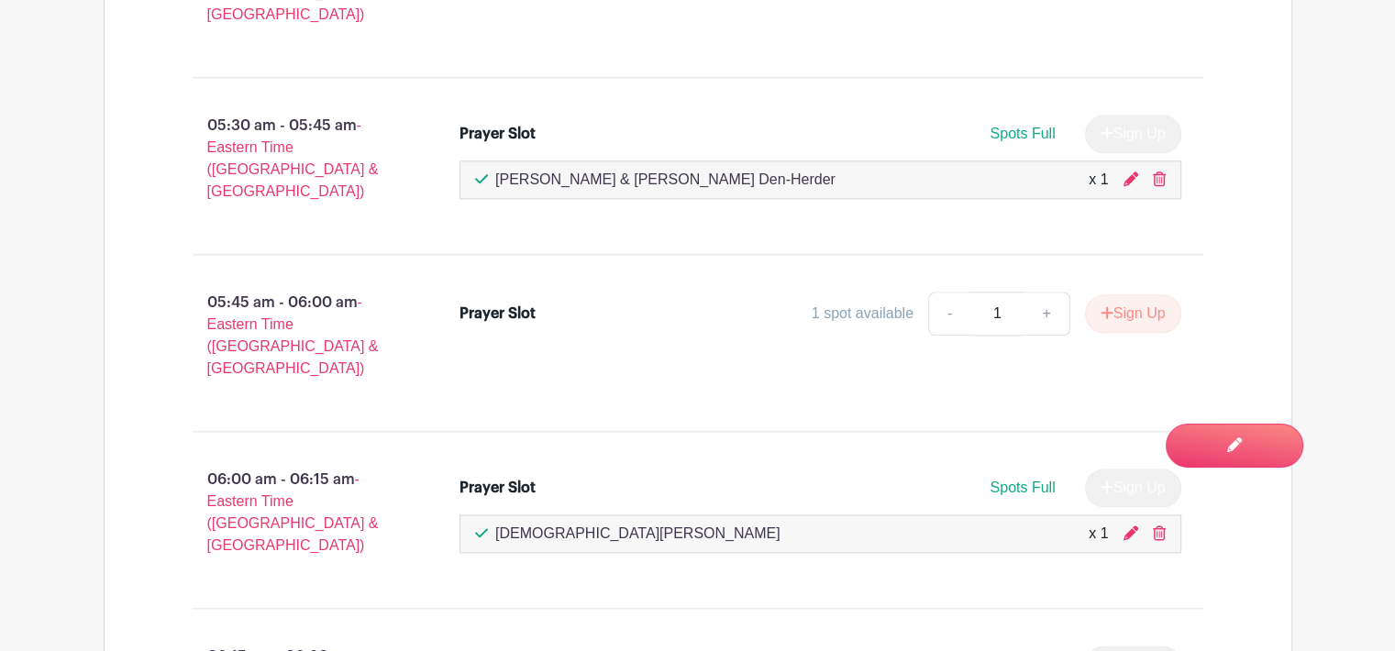
scroll to position [16059, 0]
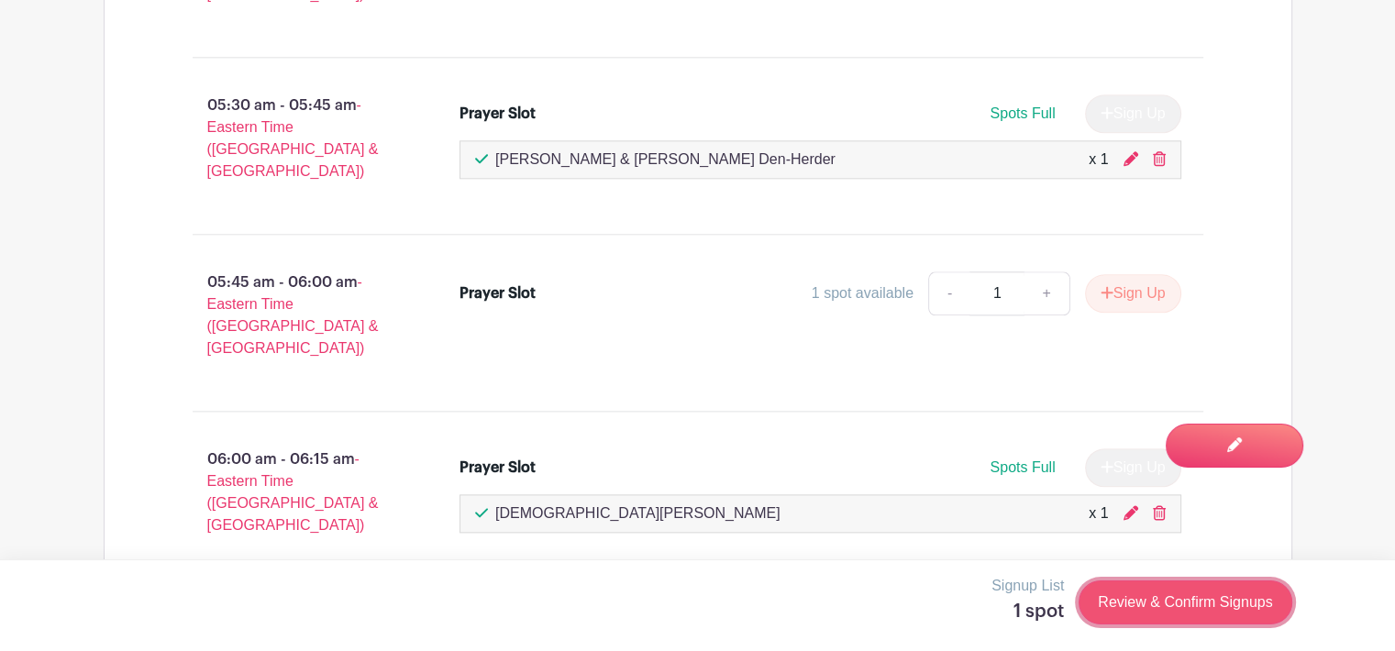
click at [1182, 602] on link "Review & Confirm Signups" at bounding box center [1184, 602] width 213 height 44
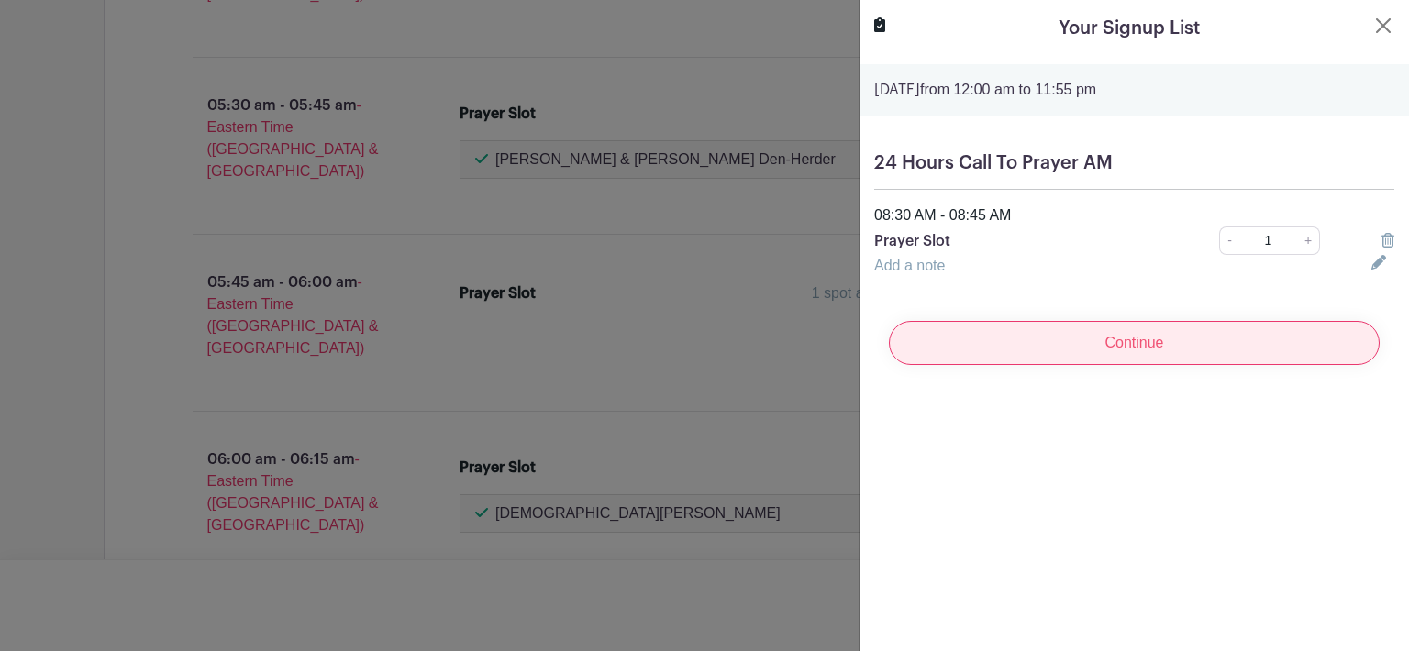
click at [1138, 339] on input "Continue" at bounding box center [1134, 343] width 491 height 44
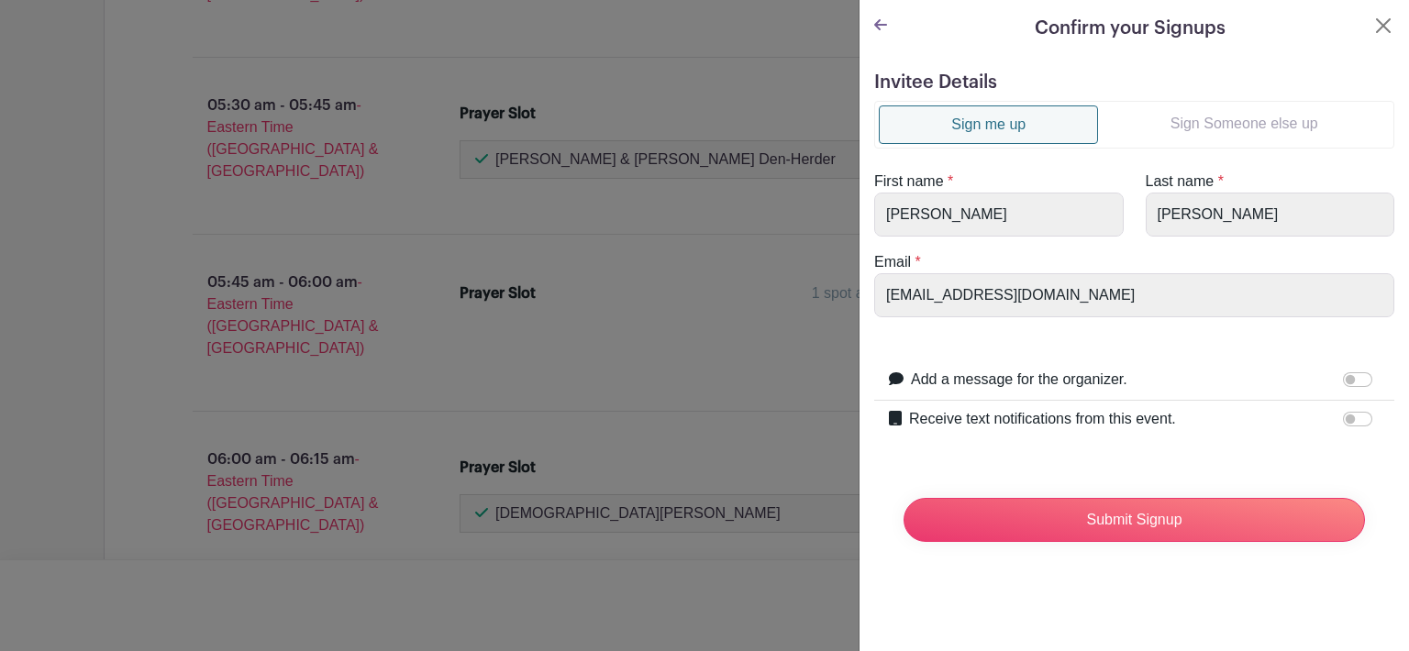
click at [1186, 127] on link "Sign Someone else up" at bounding box center [1244, 123] width 292 height 37
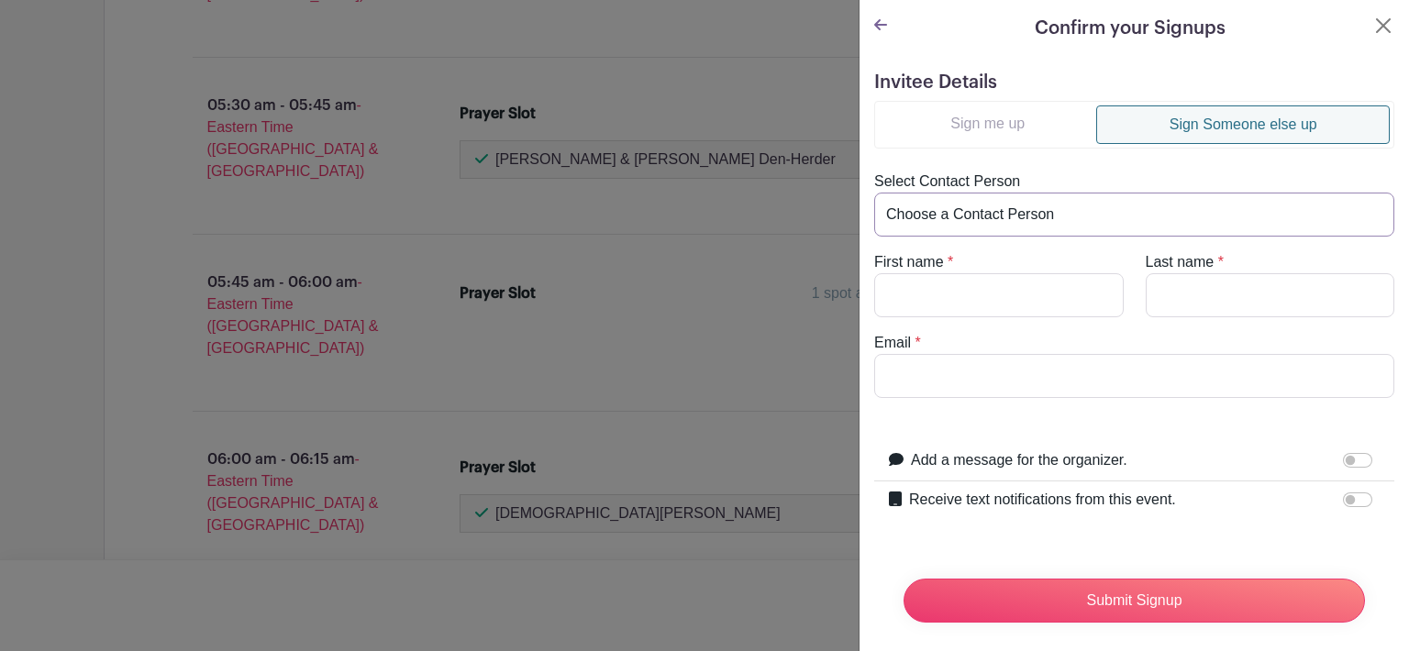
click at [976, 203] on select "Choose a Contact Person Don & Cindy Duffy (dn.duffy@yahoo.com) Doug Blocksom (d…" at bounding box center [1134, 215] width 520 height 44
click at [1058, 159] on turbo-frame "Sign me up Sign Someone else up Select Contact Person Choose a Contact Person D…" at bounding box center [1134, 249] width 520 height 297
click at [949, 289] on input "First name" at bounding box center [998, 295] width 249 height 44
type input "Betty"
type input "Lynch"
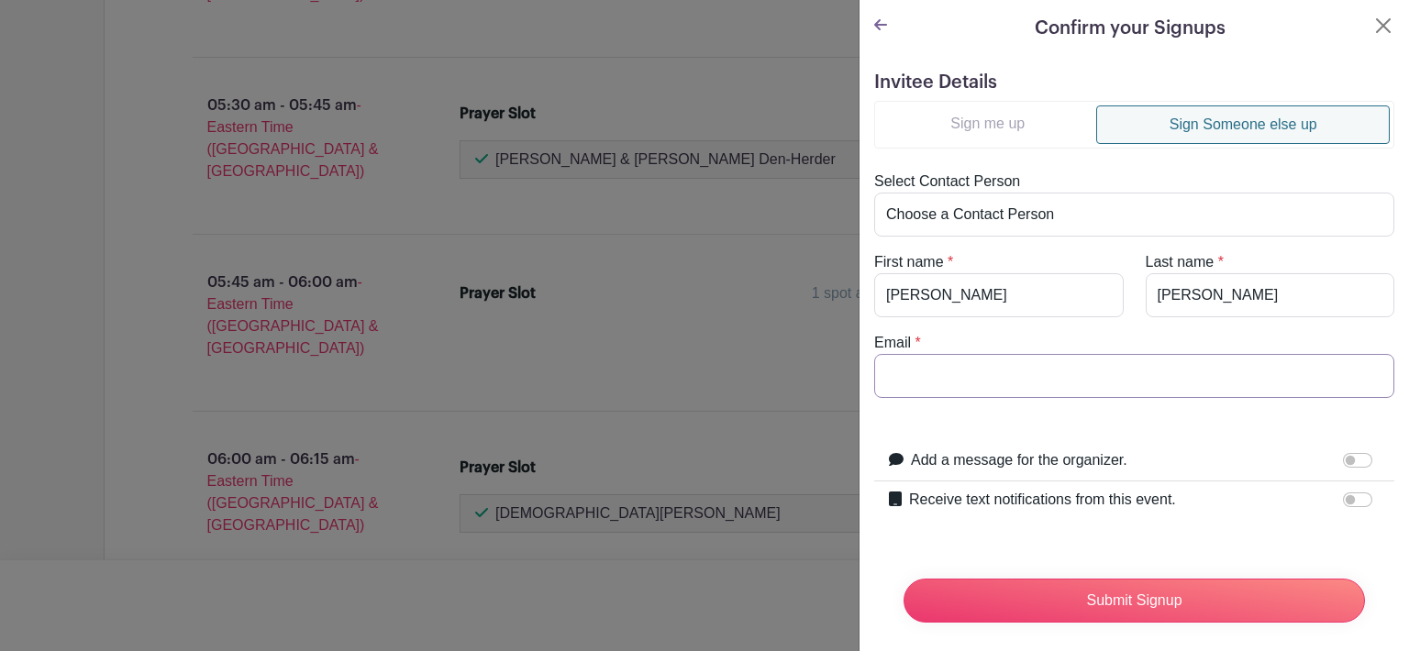
click at [917, 381] on input "Email" at bounding box center [1134, 376] width 520 height 44
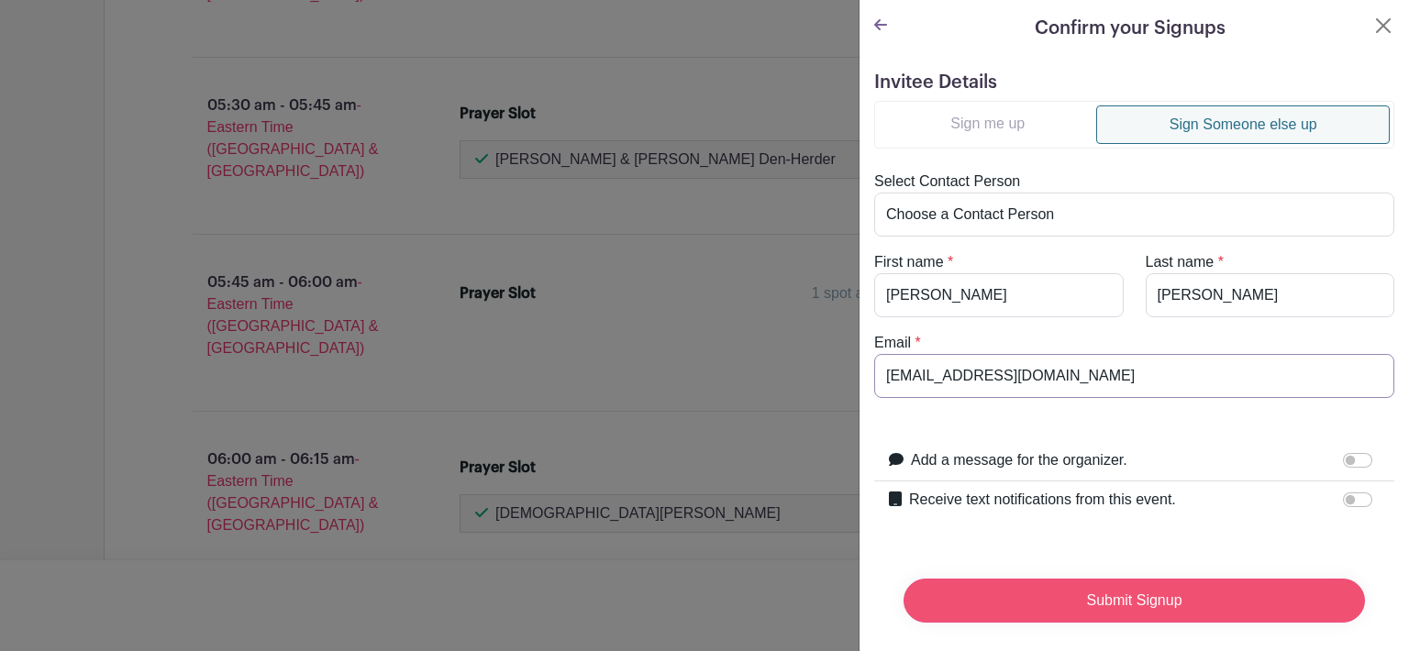
type input "jazzi2@comcast.net"
click at [1194, 590] on input "Submit Signup" at bounding box center [1133, 601] width 461 height 44
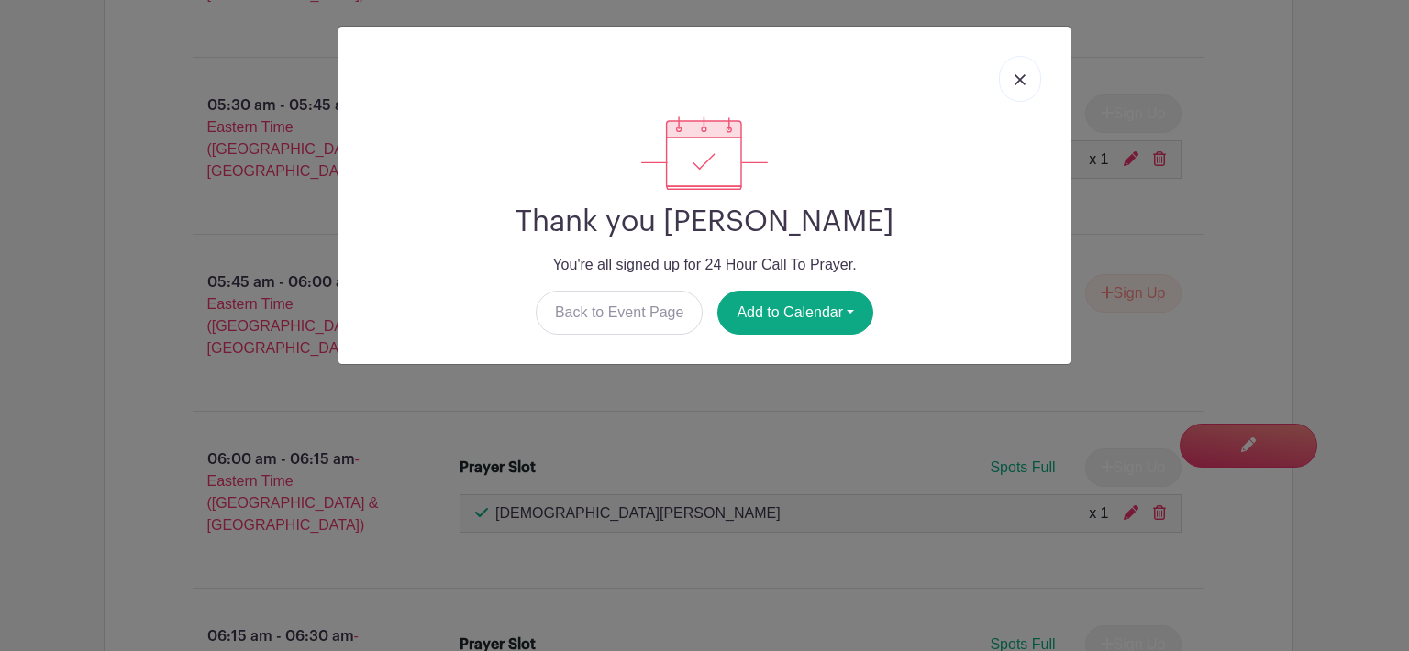
click at [1025, 79] on link at bounding box center [1020, 79] width 42 height 46
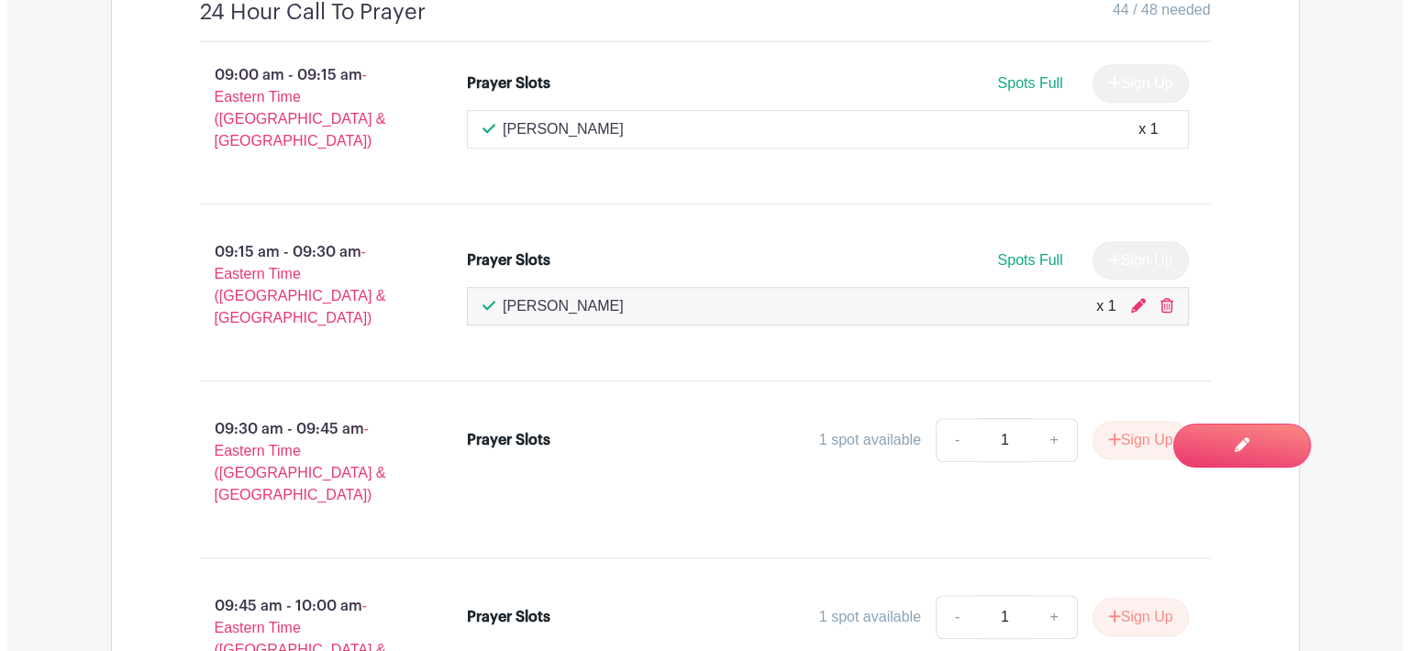
scroll to position [1258, 0]
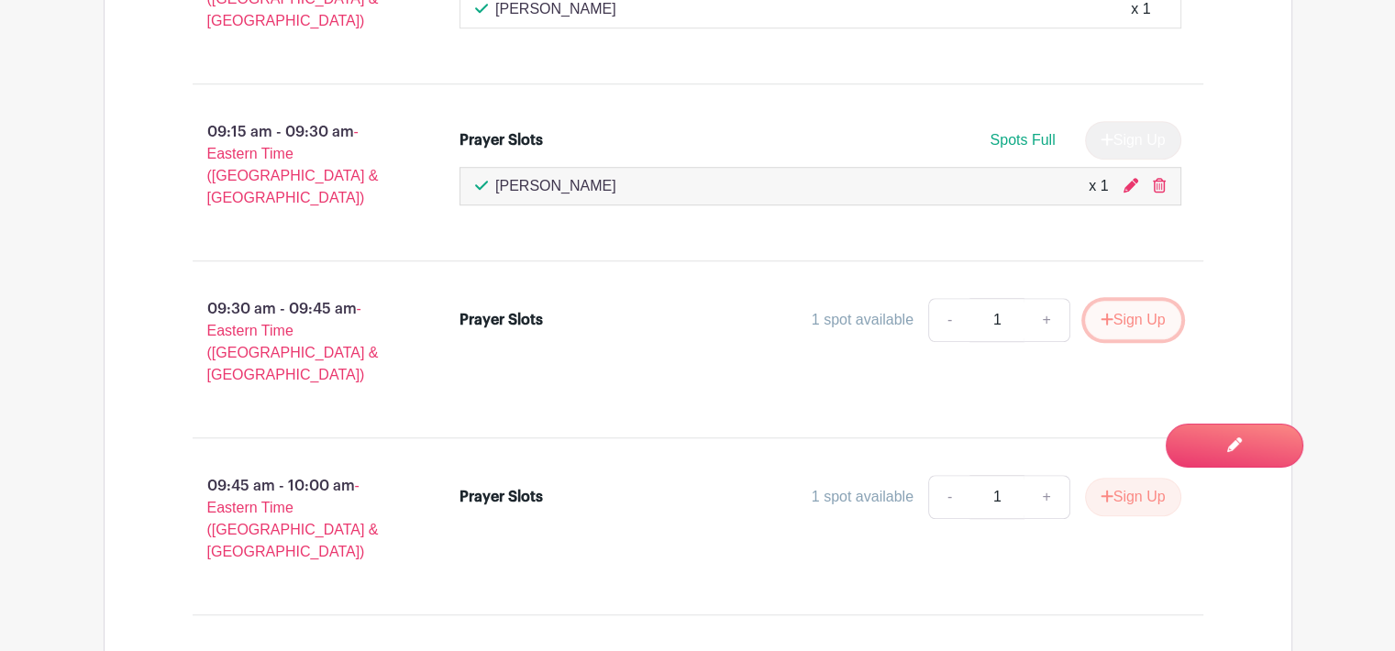
click at [1114, 301] on button "Sign Up" at bounding box center [1133, 320] width 96 height 39
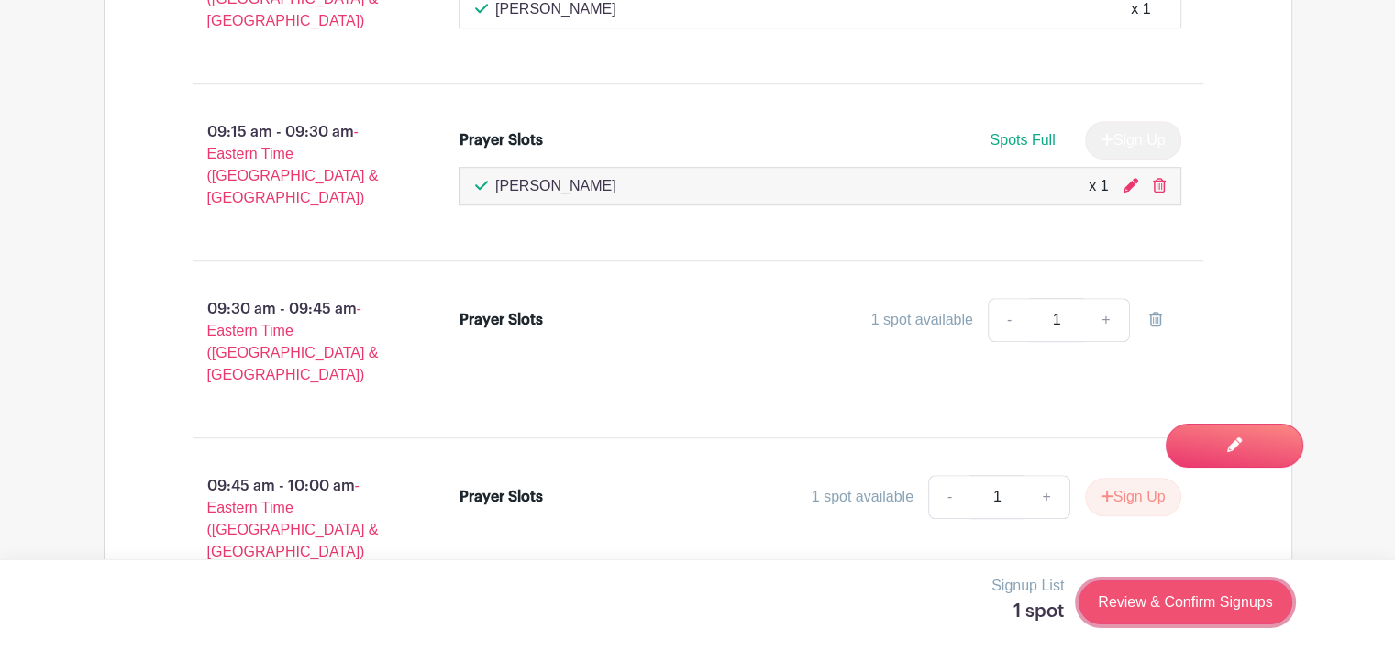
click at [1198, 604] on link "Review & Confirm Signups" at bounding box center [1184, 602] width 213 height 44
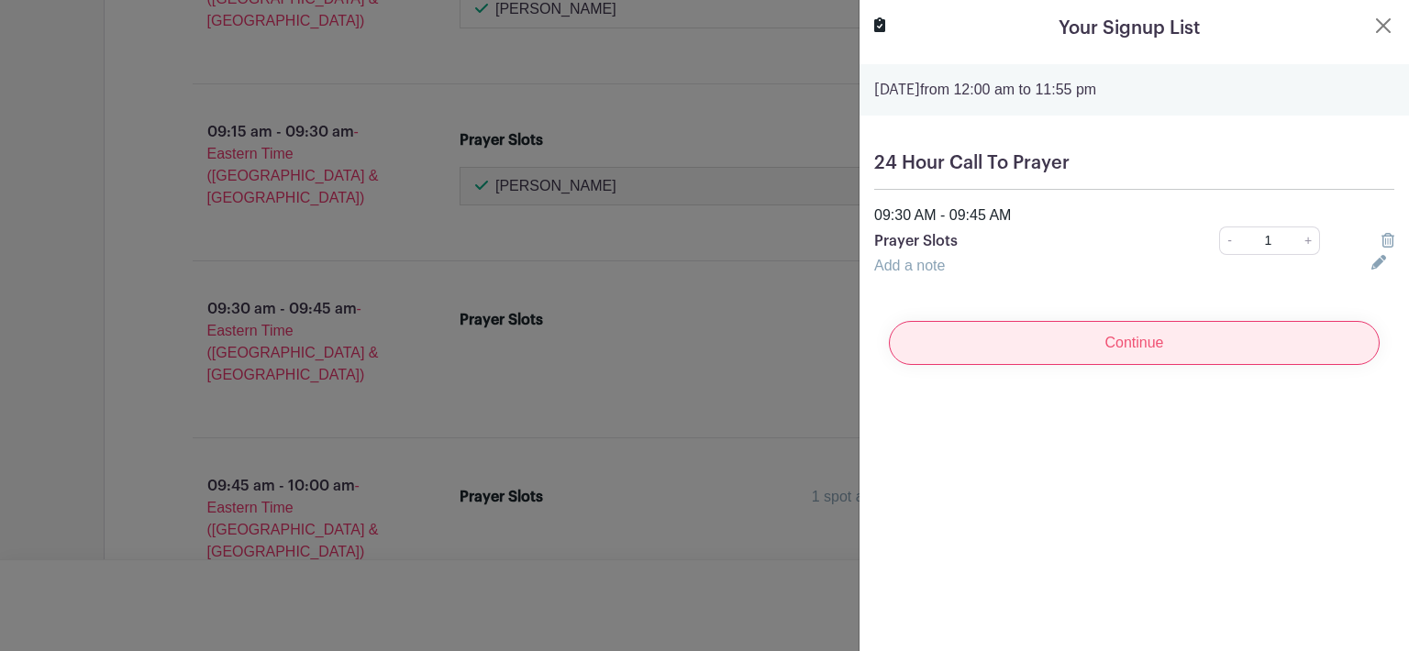
click at [1122, 353] on input "Continue" at bounding box center [1134, 343] width 491 height 44
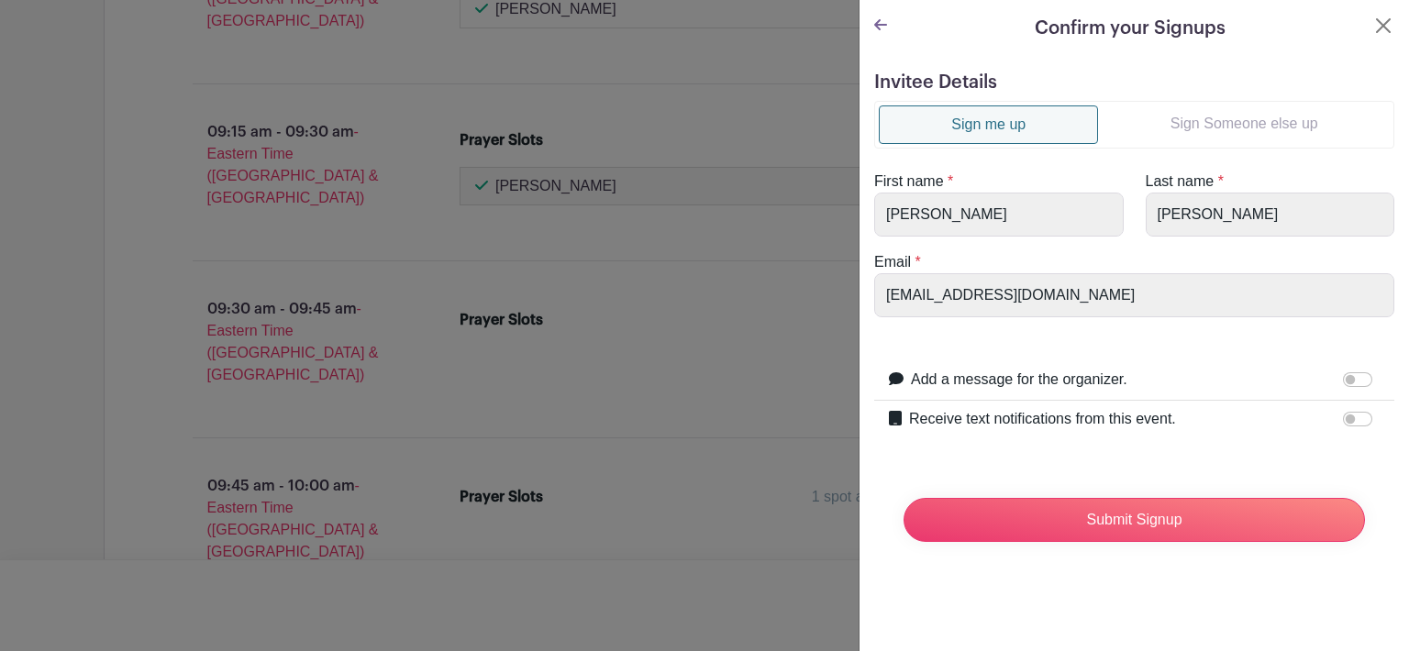
click at [1193, 110] on link "Sign Someone else up" at bounding box center [1244, 123] width 292 height 37
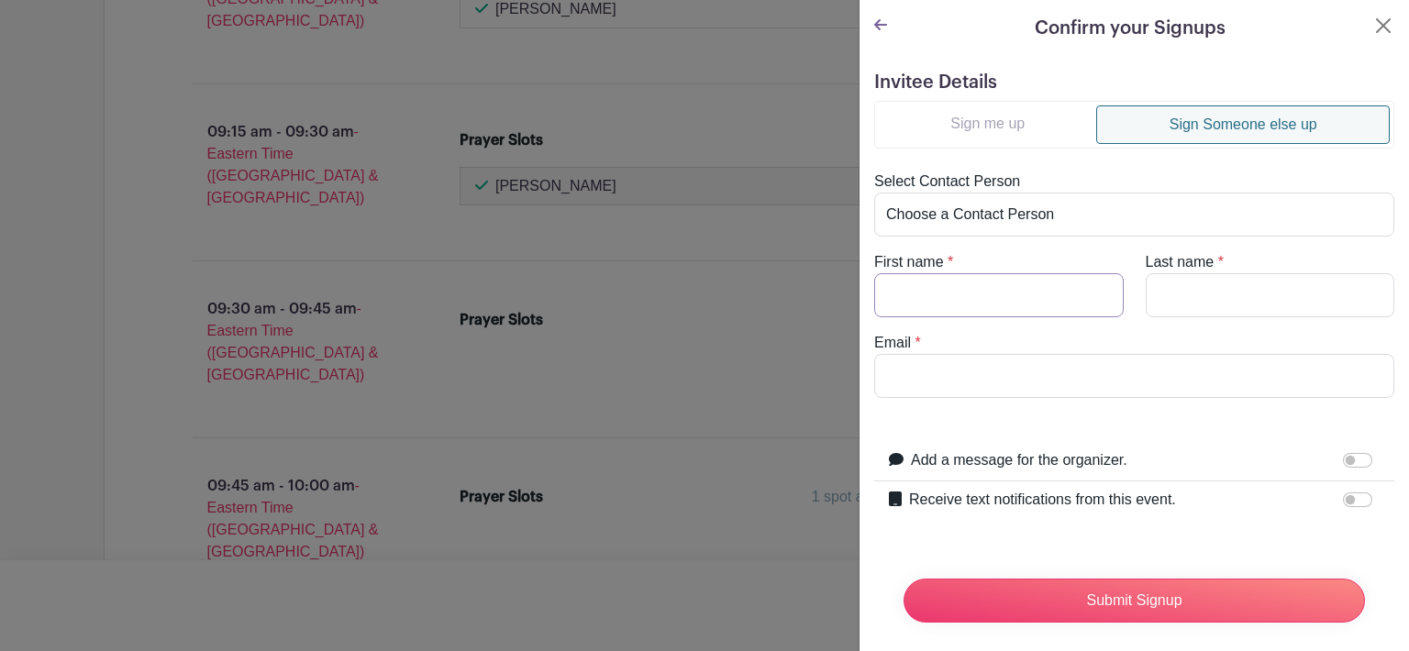
click at [946, 290] on input "First name" at bounding box center [998, 295] width 249 height 44
type input "Donna & Calvin"
click at [1171, 294] on input "Last name" at bounding box center [1269, 295] width 249 height 44
type input "Jones"
click at [917, 377] on input "Email" at bounding box center [1134, 376] width 520 height 44
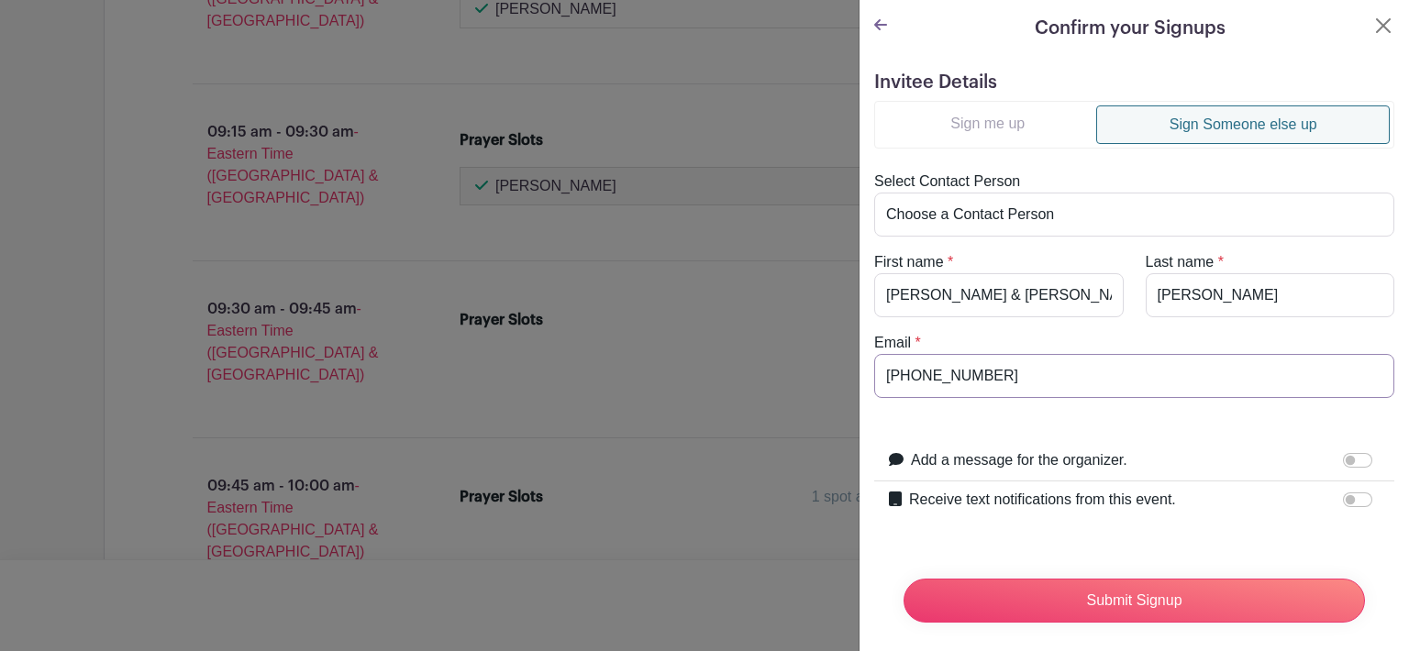
type input "904-891-3684"
click at [917, 377] on input "904-891-3684" at bounding box center [1134, 376] width 520 height 44
drag, startPoint x: 1005, startPoint y: 368, endPoint x: 870, endPoint y: 378, distance: 135.2
click at [870, 378] on div "Email * 904-891-3684" at bounding box center [1134, 365] width 542 height 66
type input "donna198510@yahoo.com"
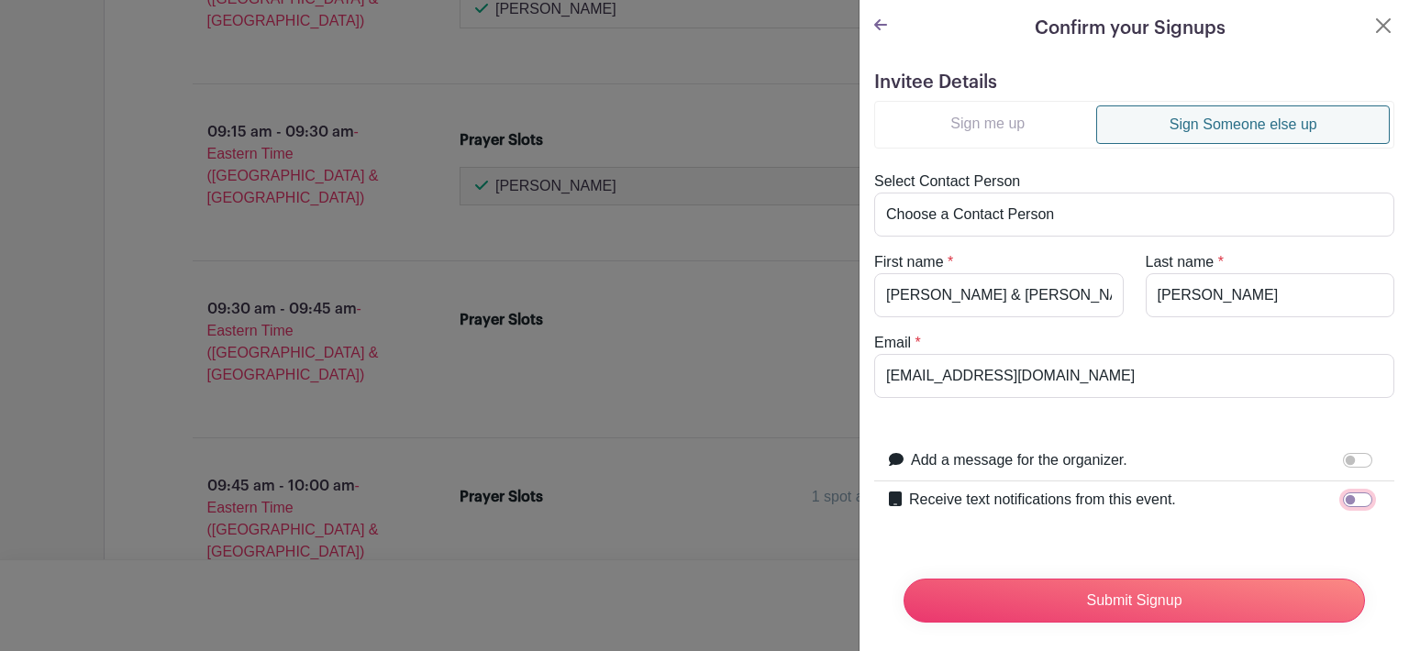
click at [1351, 492] on input "Receive text notifications from this event." at bounding box center [1357, 499] width 29 height 15
checkbox input "true"
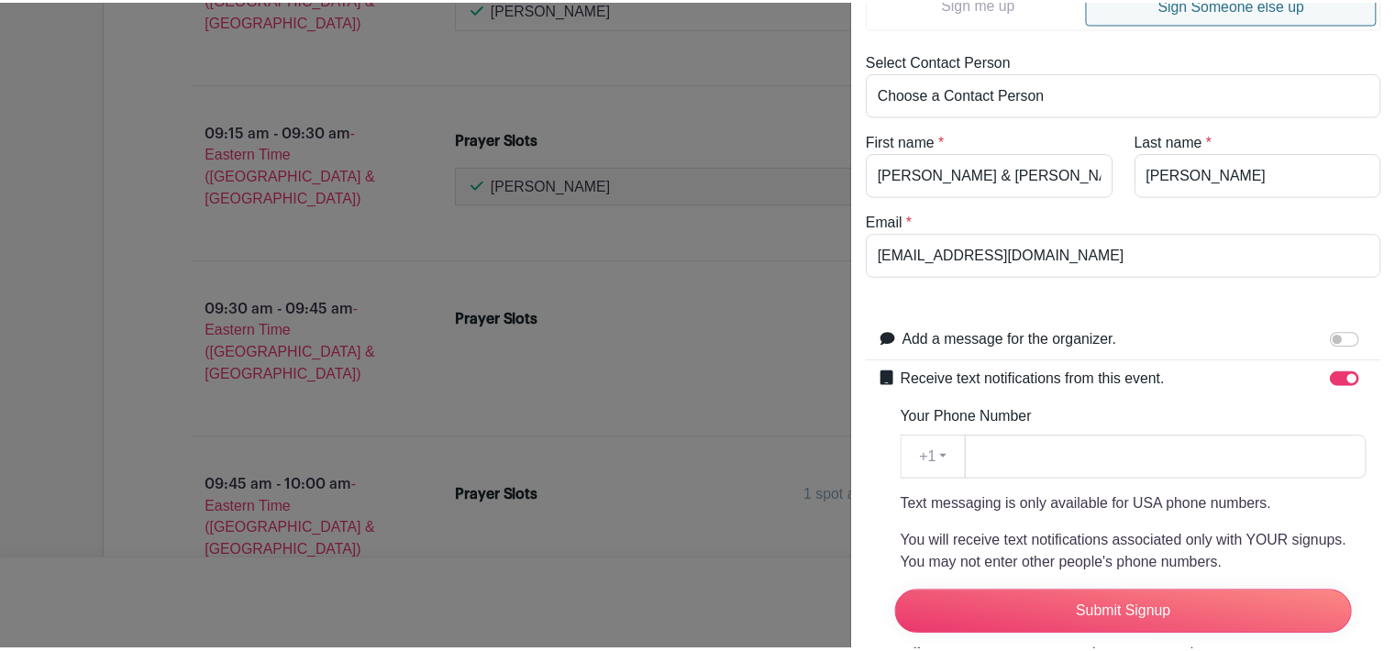
scroll to position [122, 0]
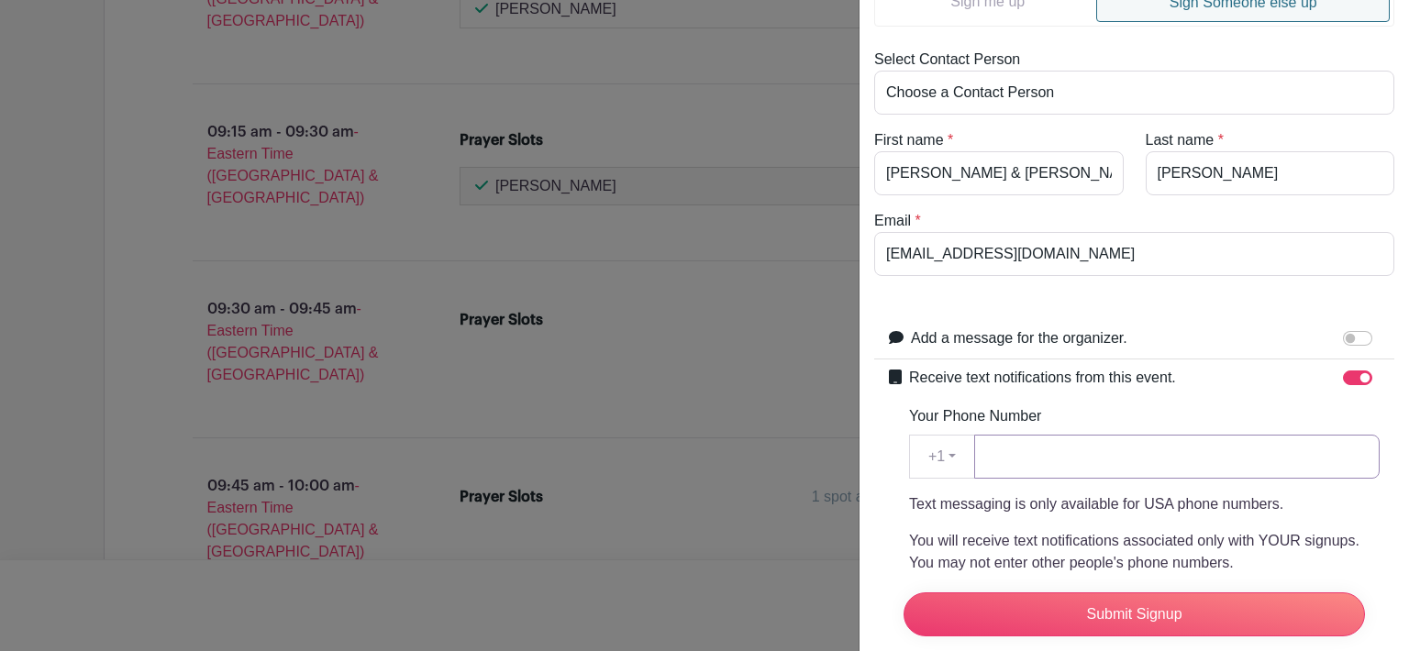
click at [1024, 448] on input "Your Phone Number" at bounding box center [1176, 457] width 405 height 44
paste input "904-891-3684"
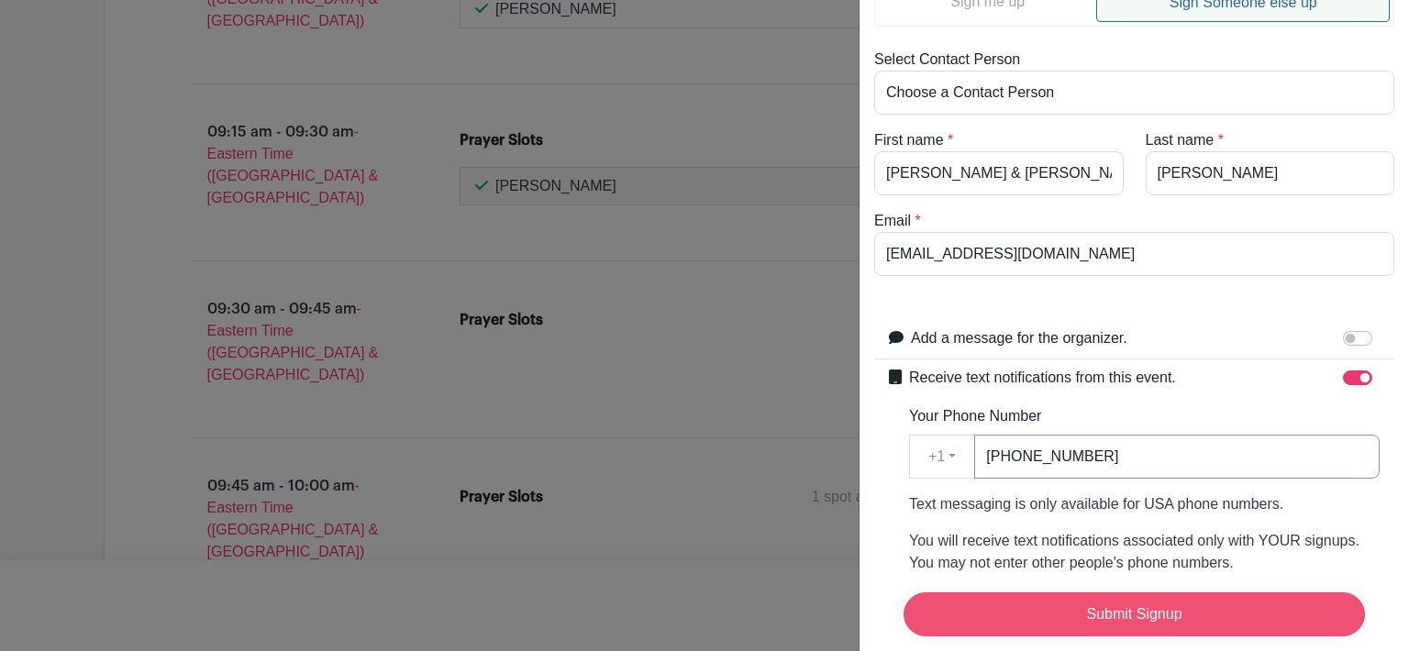
type input "904-891-3684"
click at [1144, 599] on input "Submit Signup" at bounding box center [1133, 614] width 461 height 44
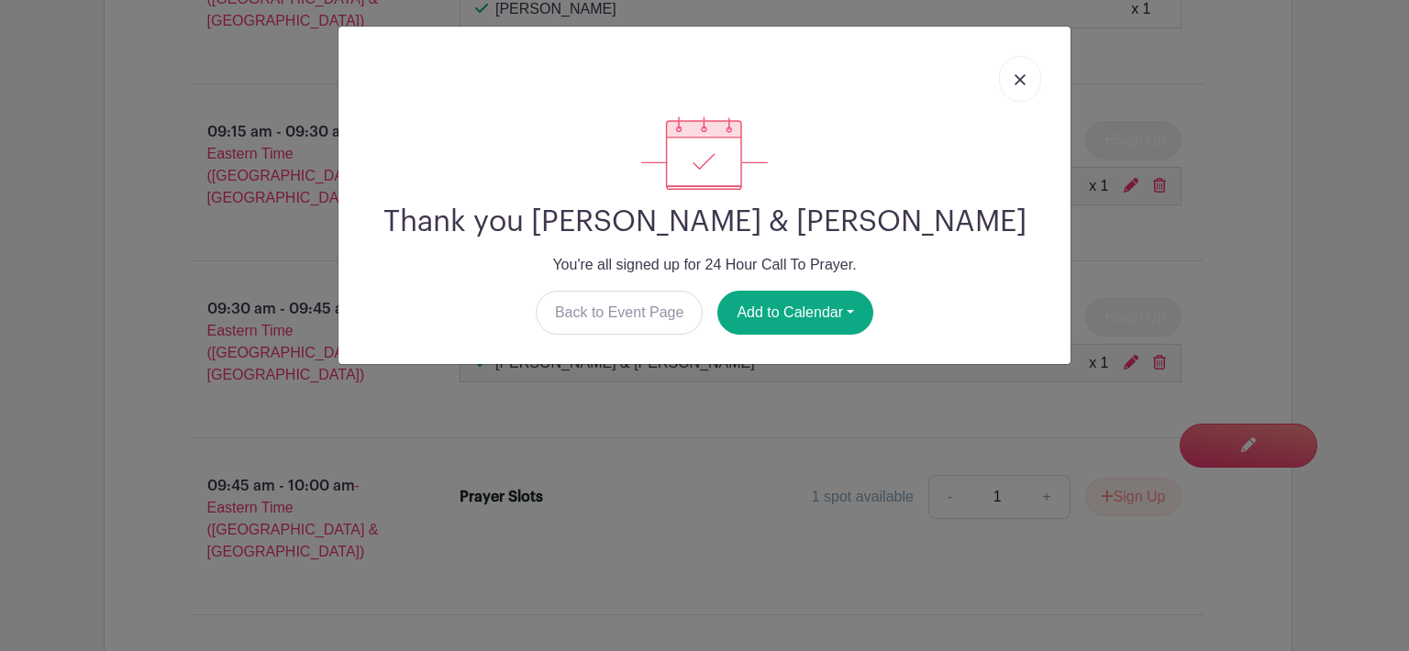
click at [1014, 80] on img at bounding box center [1019, 79] width 11 height 11
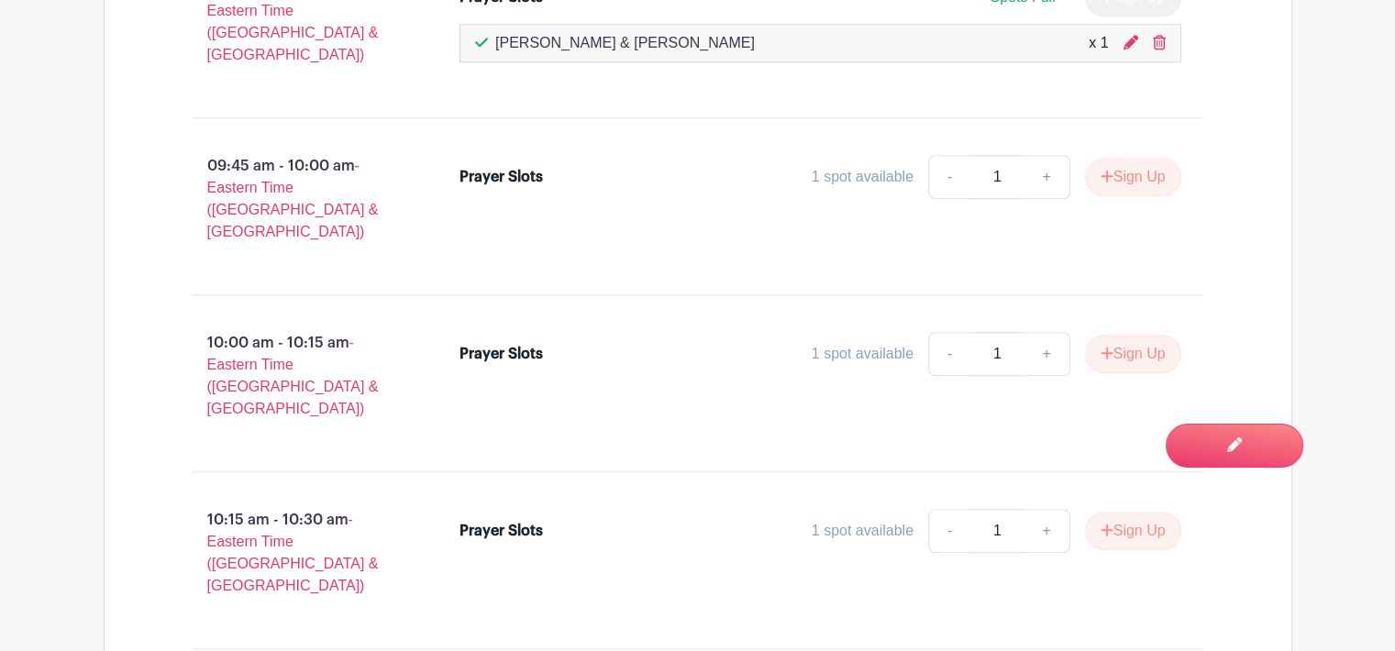
scroll to position [1679, 0]
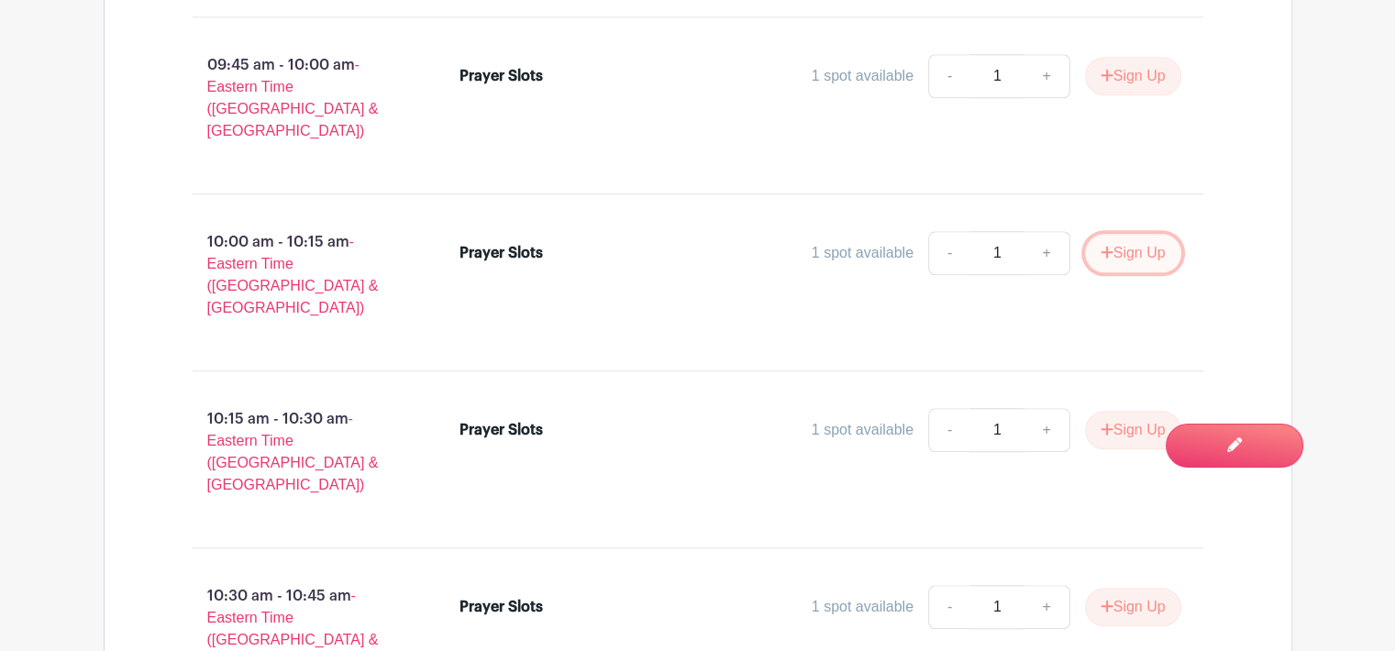
click at [1136, 234] on button "Sign Up" at bounding box center [1133, 253] width 96 height 39
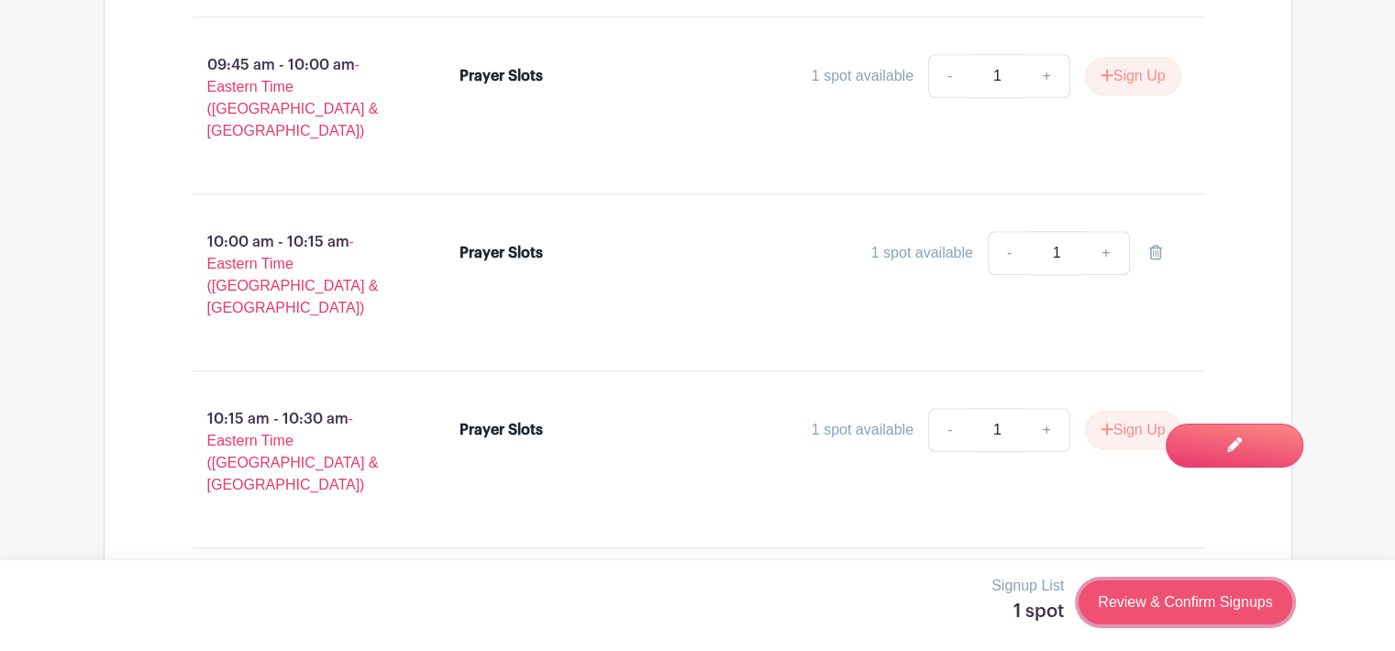
click at [1144, 599] on link "Review & Confirm Signups" at bounding box center [1184, 602] width 213 height 44
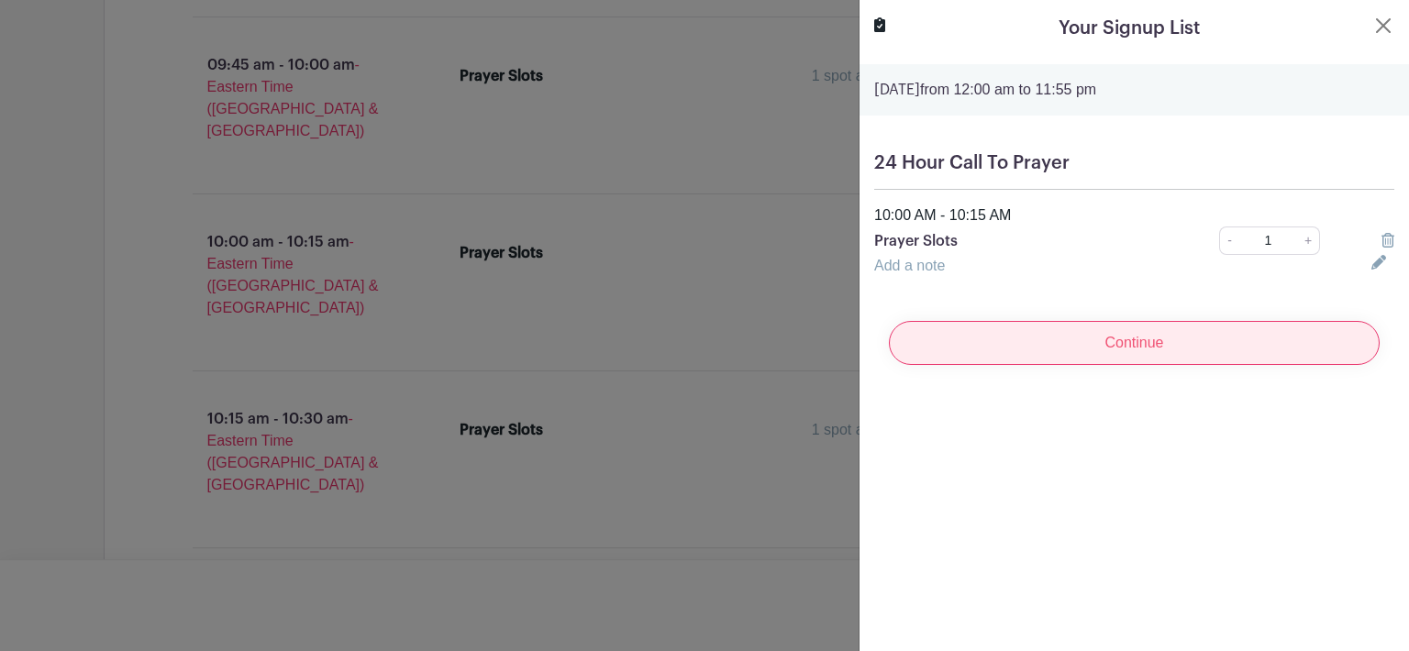
click at [1138, 347] on input "Continue" at bounding box center [1134, 343] width 491 height 44
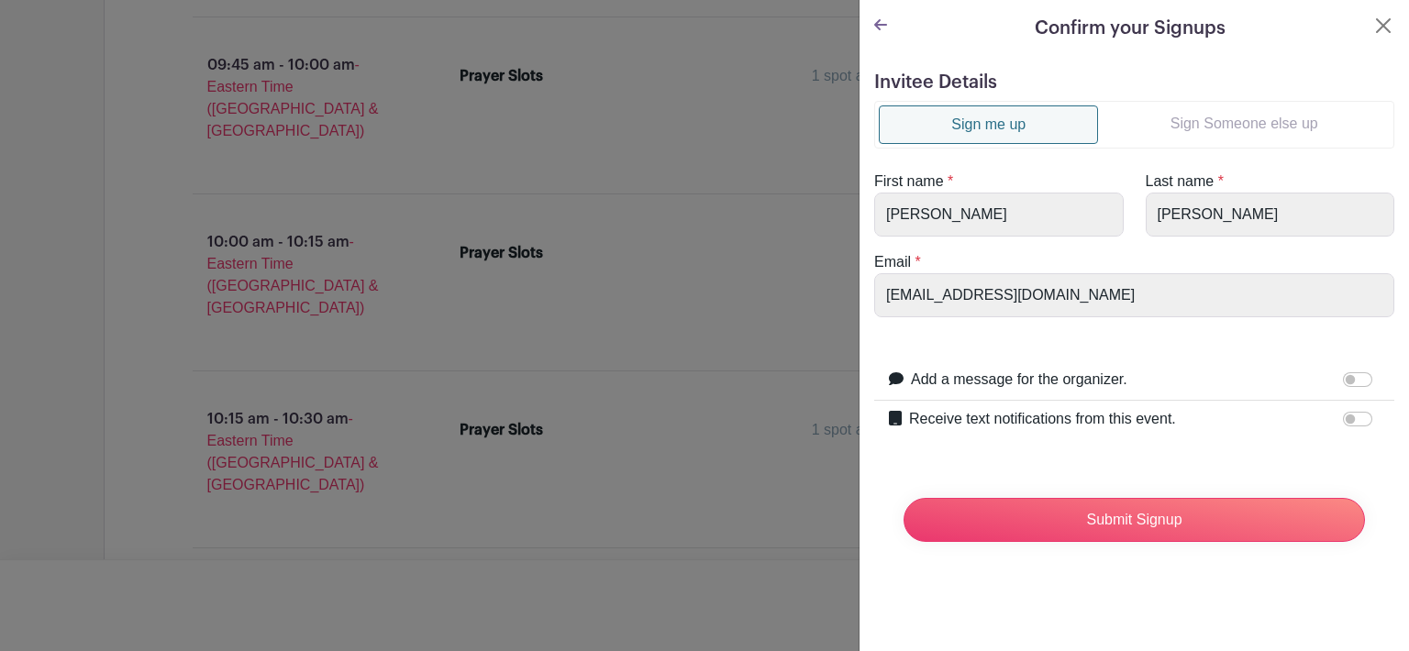
click at [1240, 126] on link "Sign Someone else up" at bounding box center [1244, 123] width 292 height 37
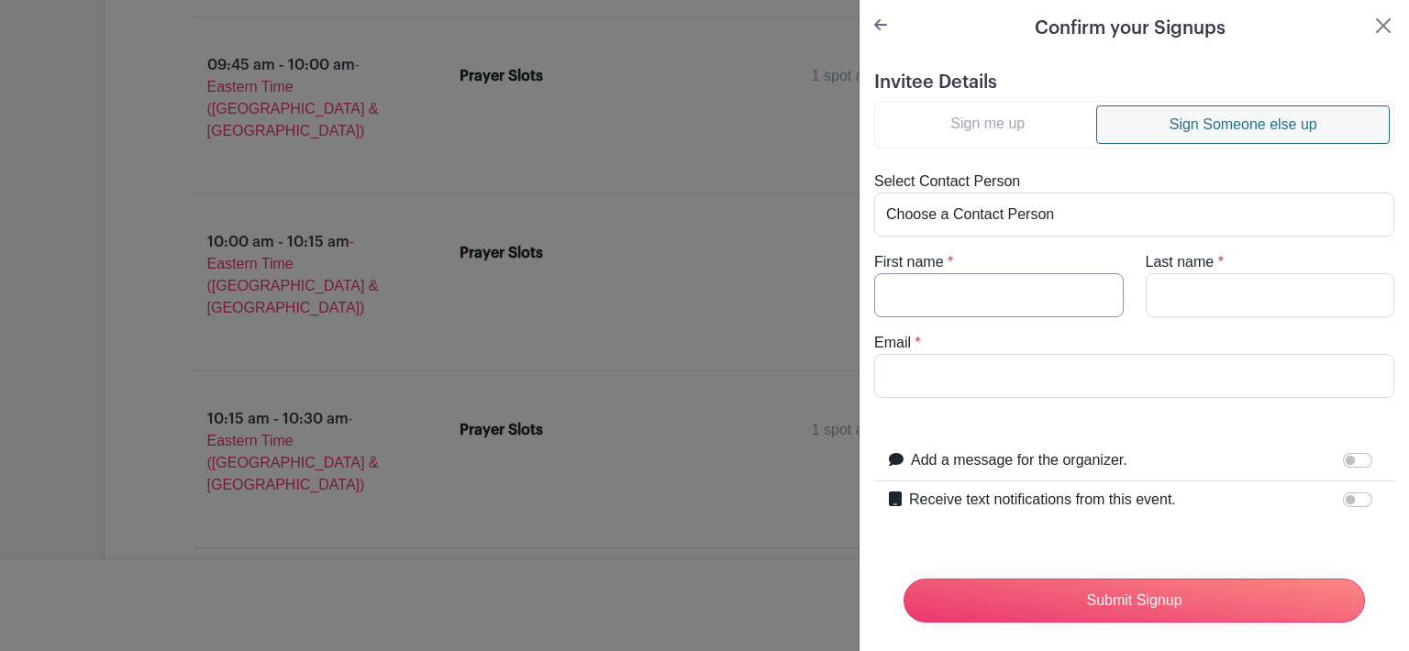
click at [921, 291] on input "First name" at bounding box center [998, 295] width 249 height 44
type input "Bill"
click at [1188, 290] on input "Last name" at bounding box center [1269, 295] width 249 height 44
type input "McNicholas"
click at [919, 373] on input "Email" at bounding box center [1134, 376] width 520 height 44
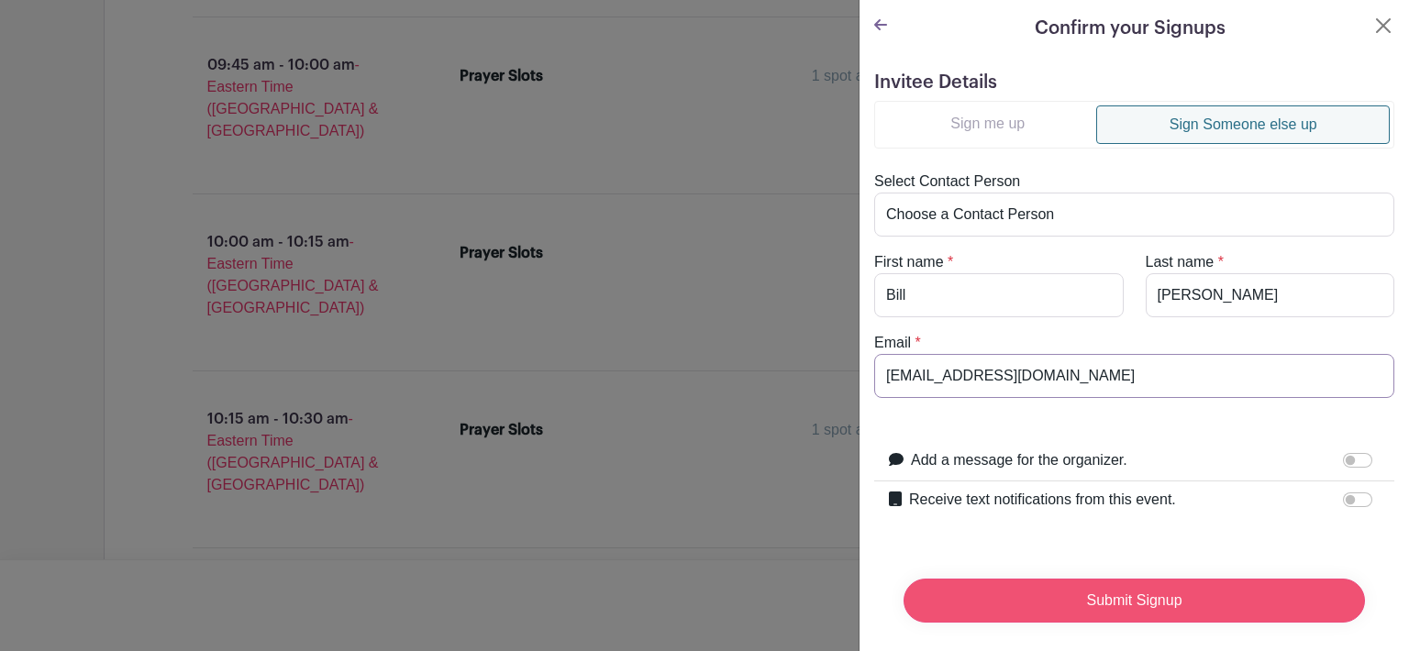
type input "tallnlean69@gmail.com"
click at [1228, 586] on input "Submit Signup" at bounding box center [1133, 601] width 461 height 44
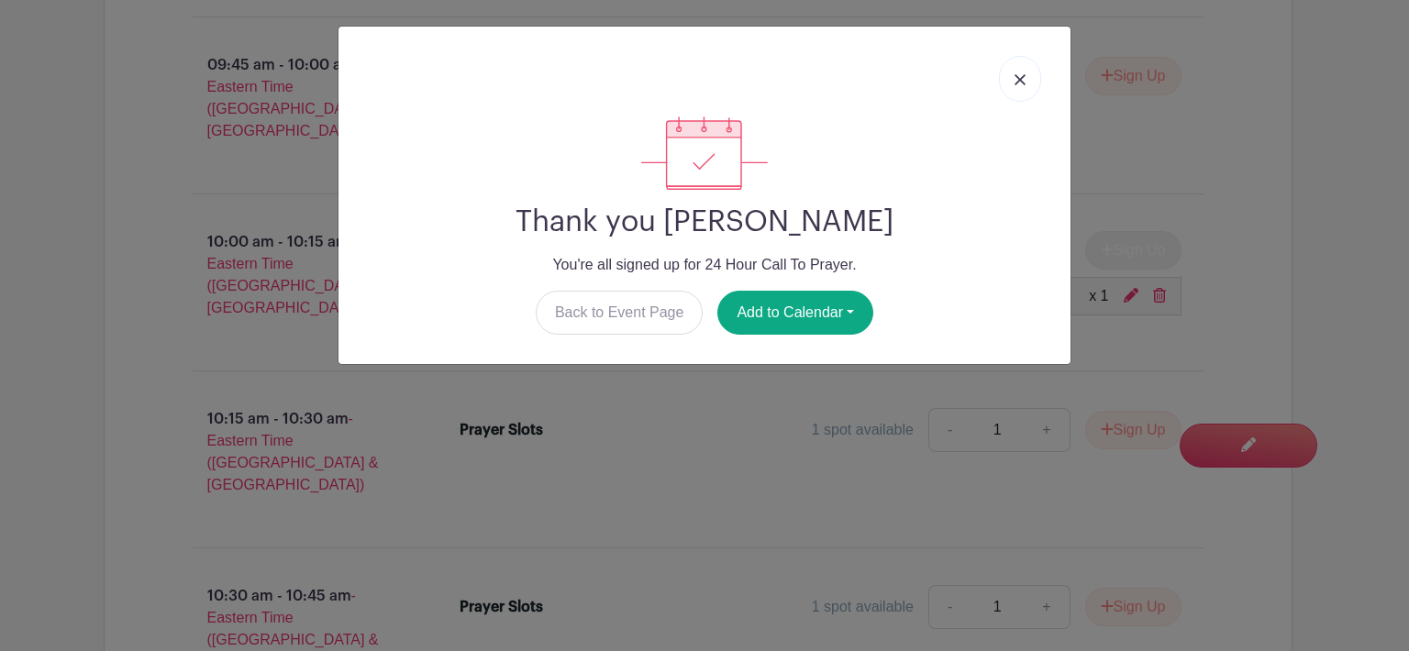
click at [1022, 79] on img at bounding box center [1019, 79] width 11 height 11
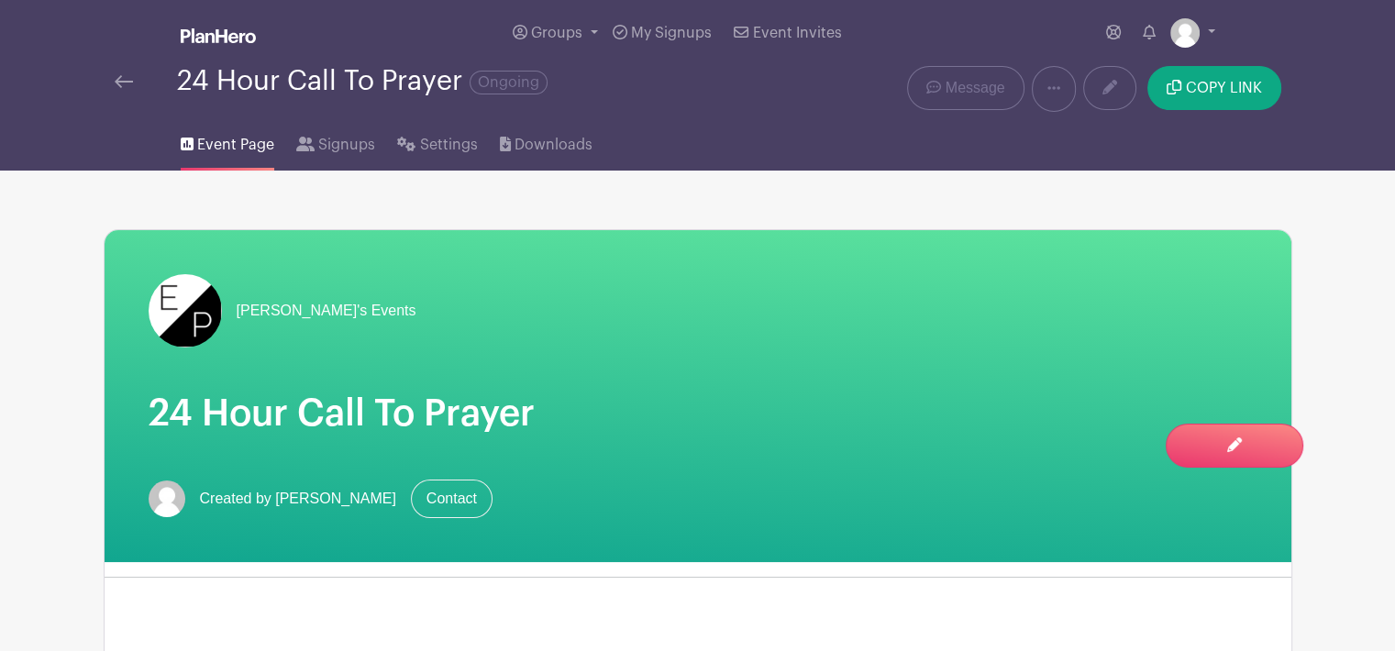
scroll to position [1016, 0]
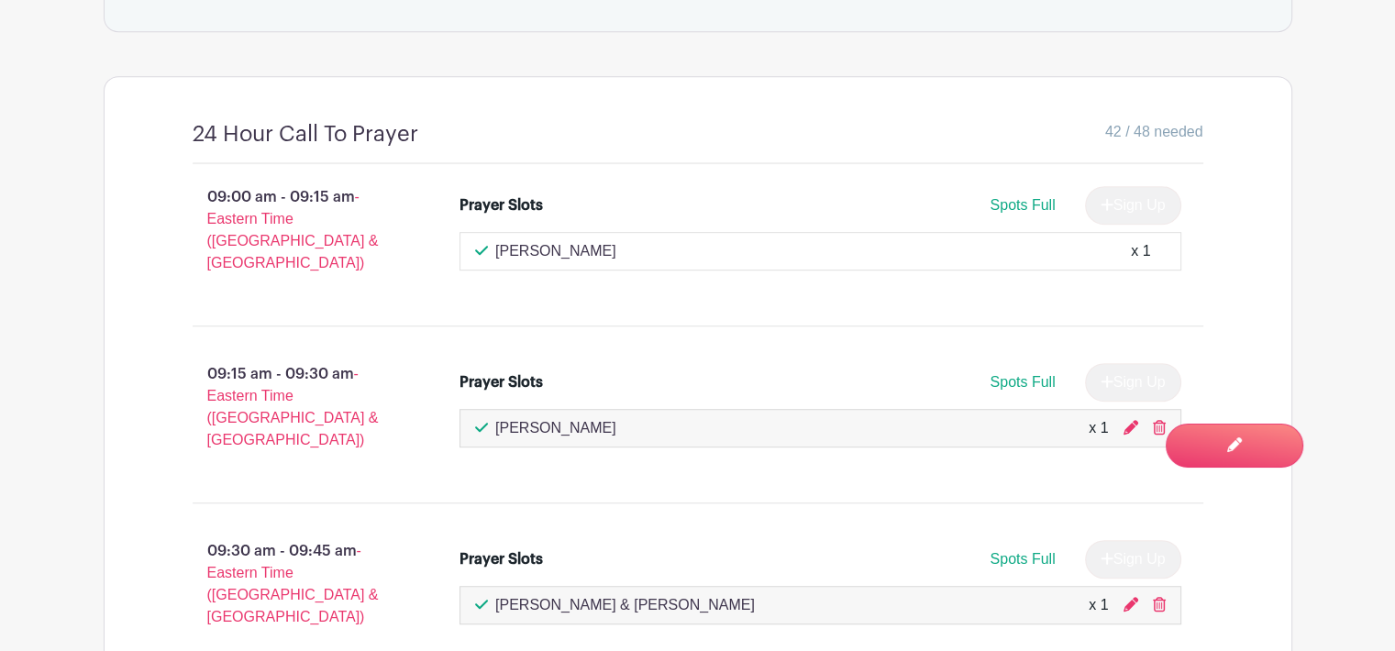
click at [616, 240] on div "Terra Thrasher x 1" at bounding box center [820, 251] width 691 height 22
click at [483, 246] on icon at bounding box center [481, 250] width 13 height 9
click at [483, 243] on icon at bounding box center [481, 250] width 13 height 15
click at [671, 240] on div "Terra Thrasher x 1" at bounding box center [820, 251] width 691 height 22
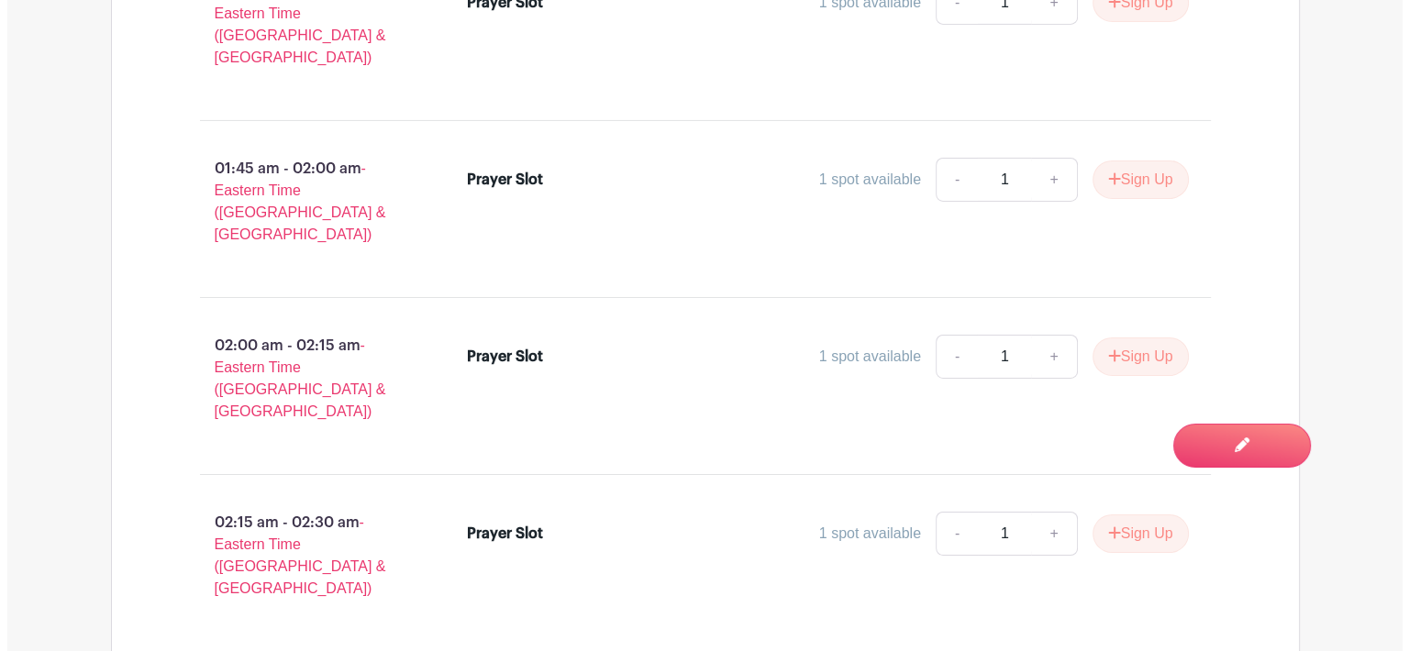
scroll to position [13401, 0]
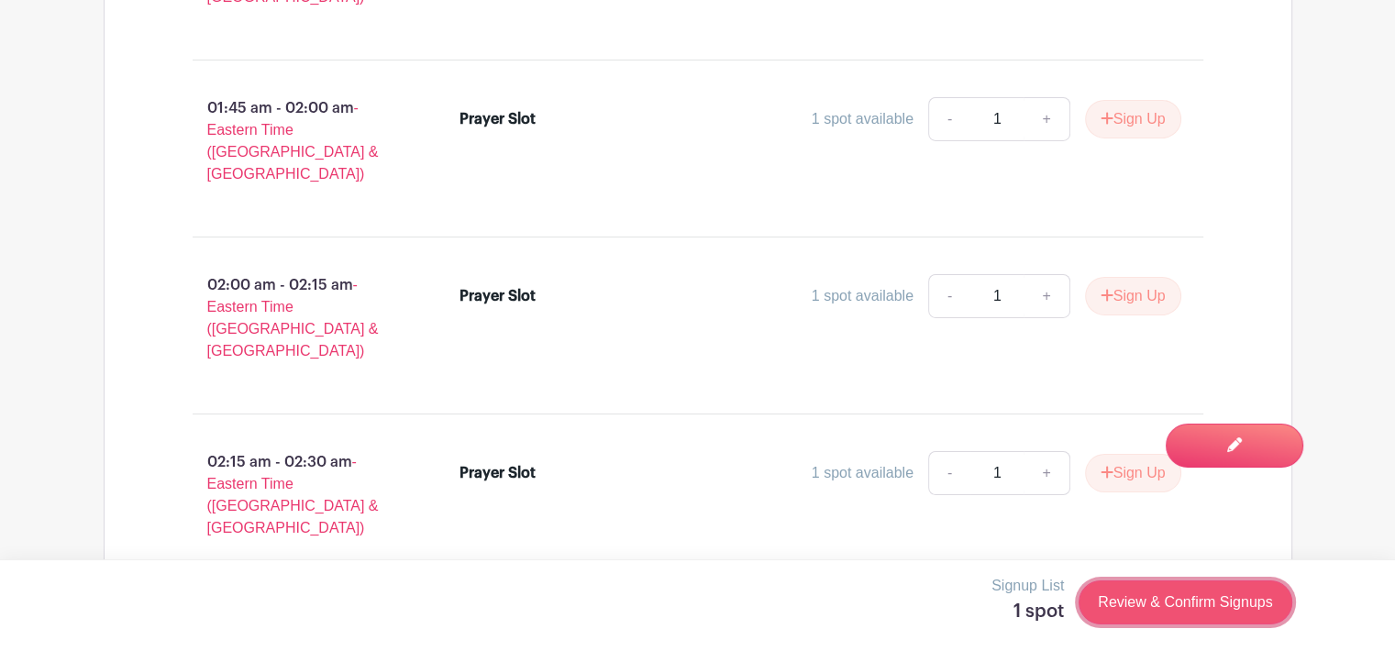
click at [1213, 606] on link "Review & Confirm Signups" at bounding box center [1184, 602] width 213 height 44
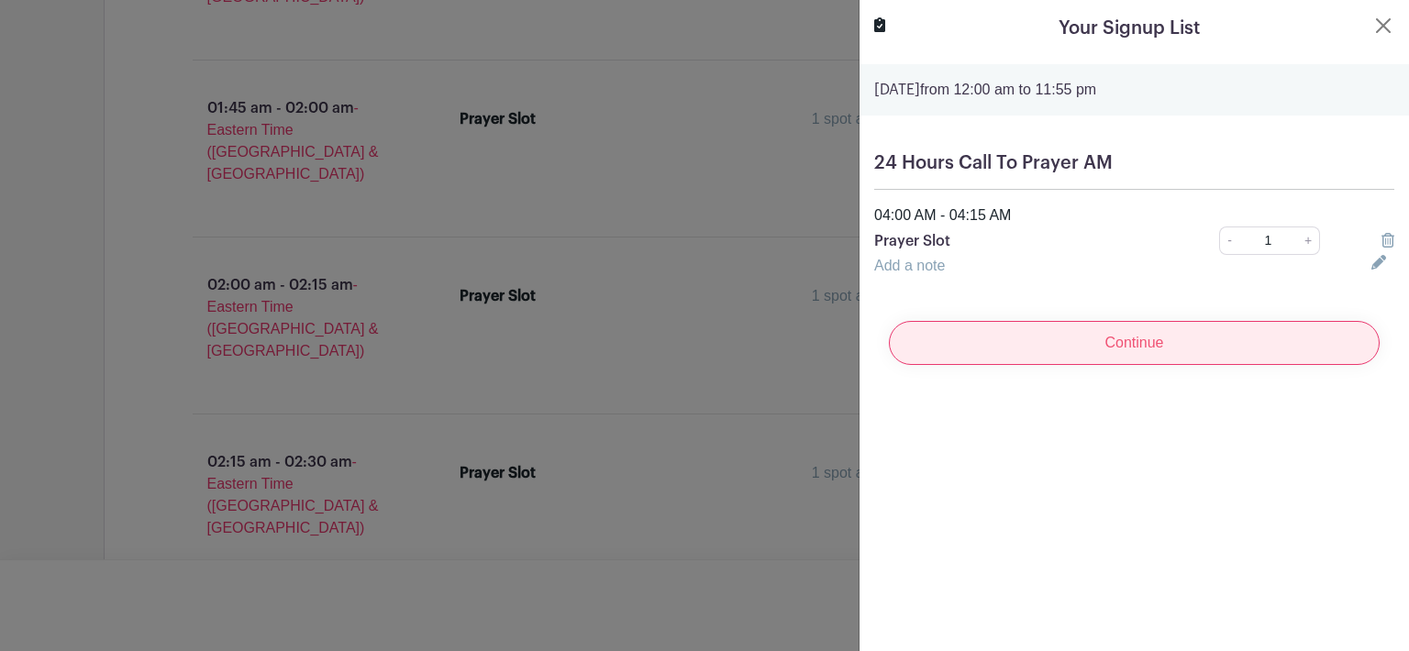
click at [1135, 347] on input "Continue" at bounding box center [1134, 343] width 491 height 44
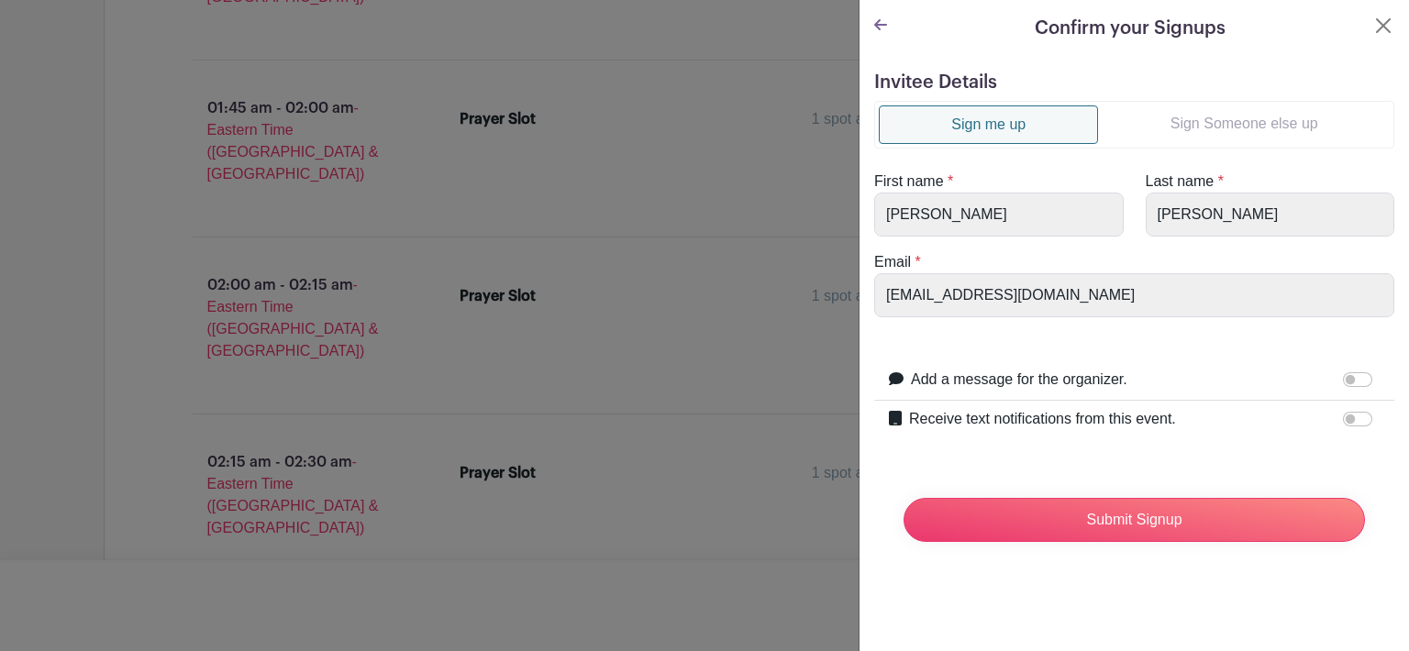
click at [1245, 132] on link "Sign Someone else up" at bounding box center [1244, 123] width 292 height 37
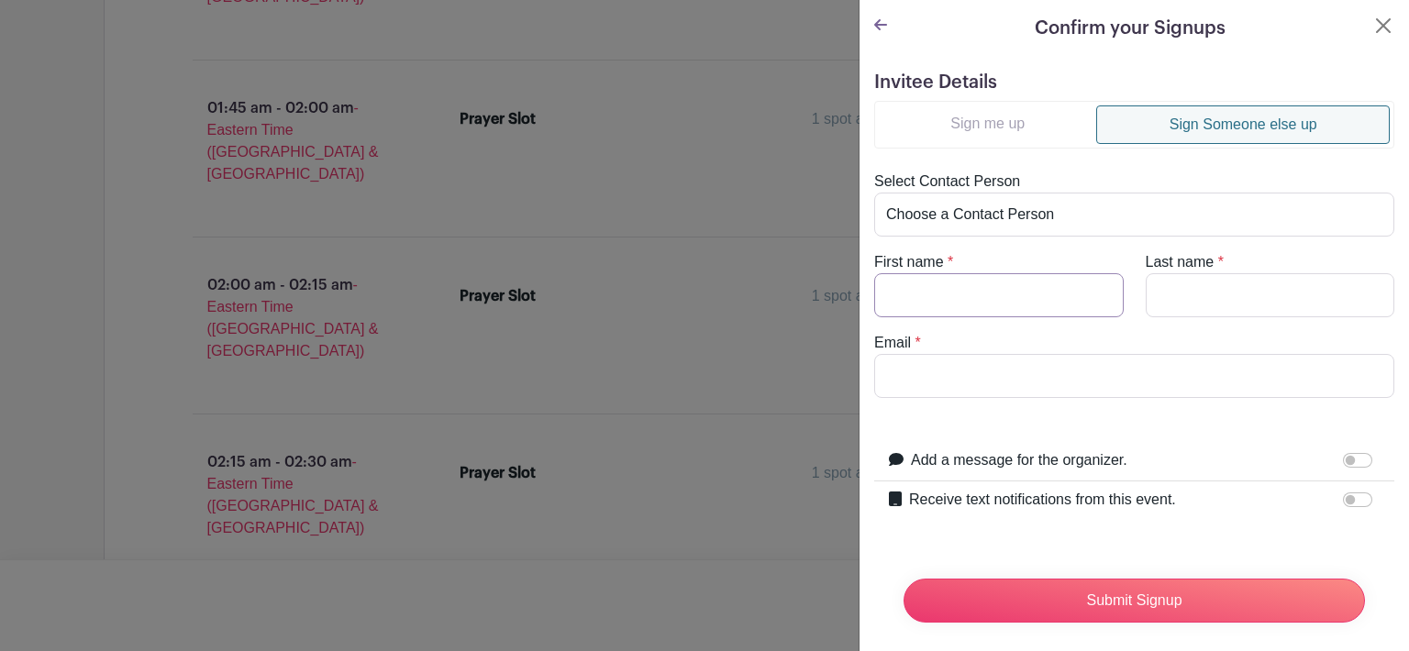
click at [968, 297] on input "First name" at bounding box center [998, 295] width 249 height 44
type input "Terra"
click at [1155, 294] on input "Last name" at bounding box center [1269, 295] width 249 height 44
type input "Thrasher"
click at [943, 368] on input "Email" at bounding box center [1134, 376] width 520 height 44
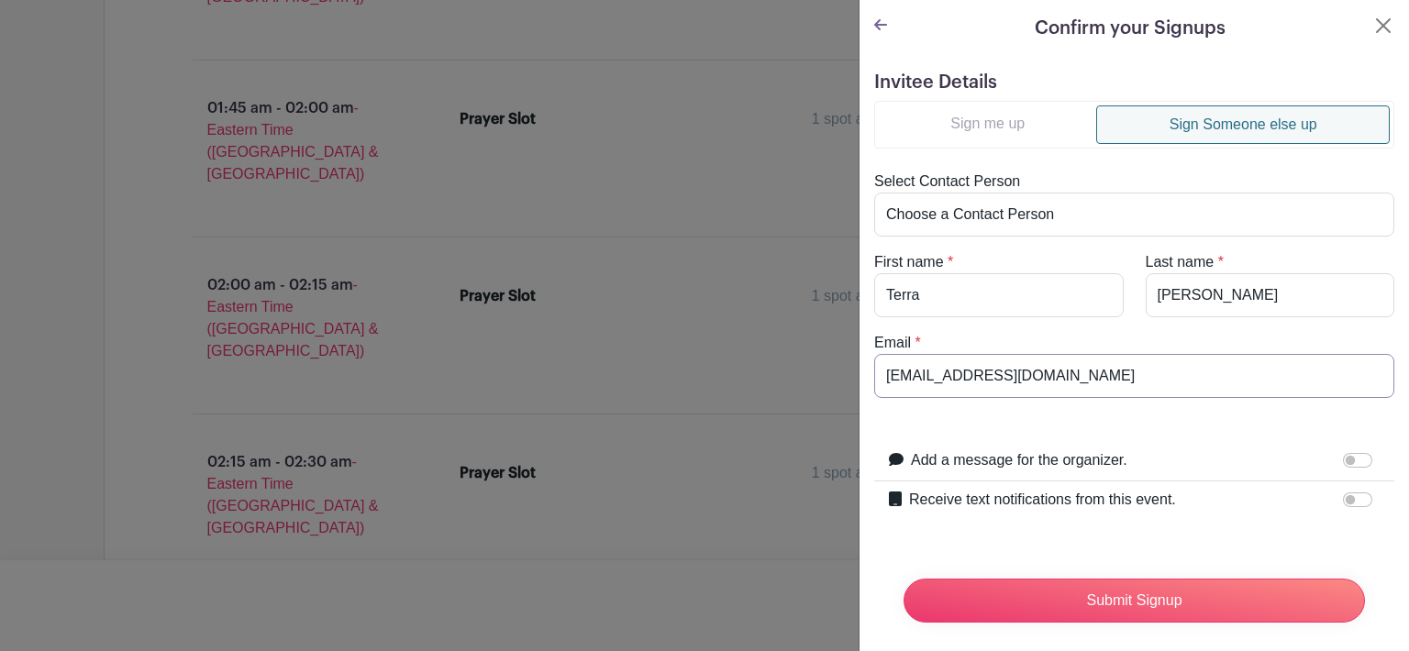
type input "terra@angelogroup.com"
click at [1350, 501] on input "Receive text notifications from this event." at bounding box center [1357, 499] width 29 height 15
checkbox input "true"
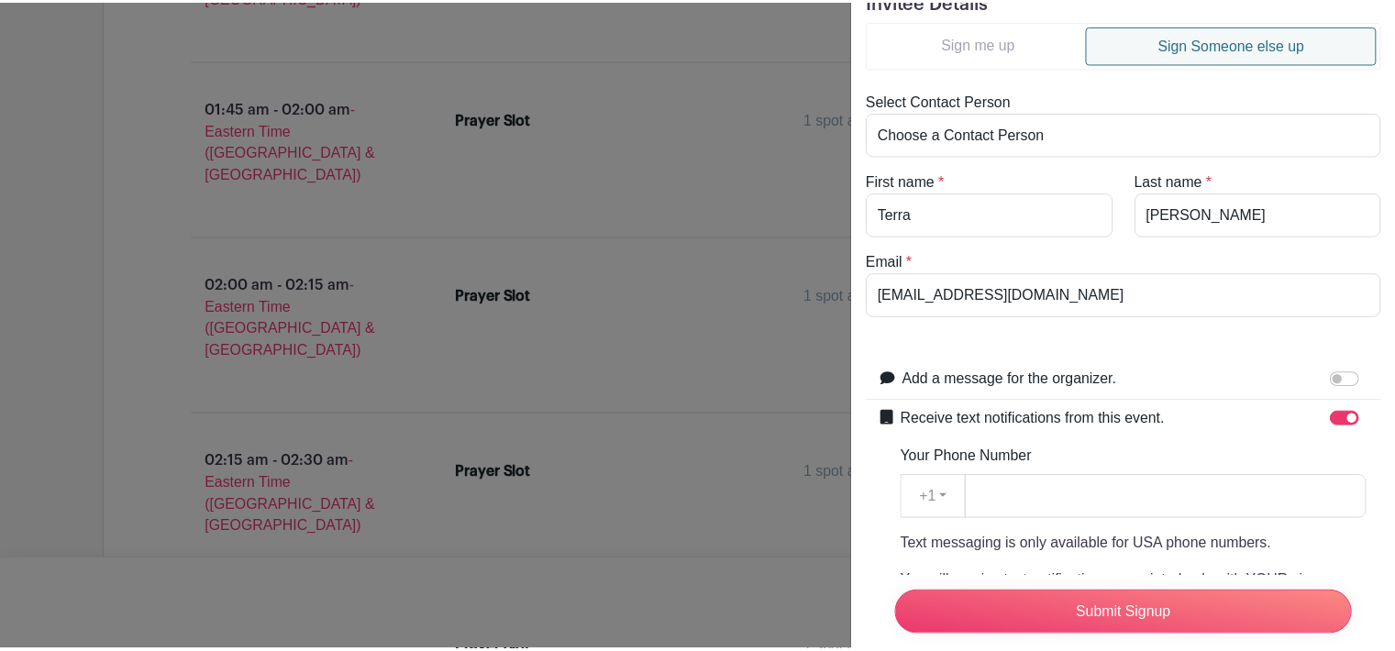
scroll to position [83, 0]
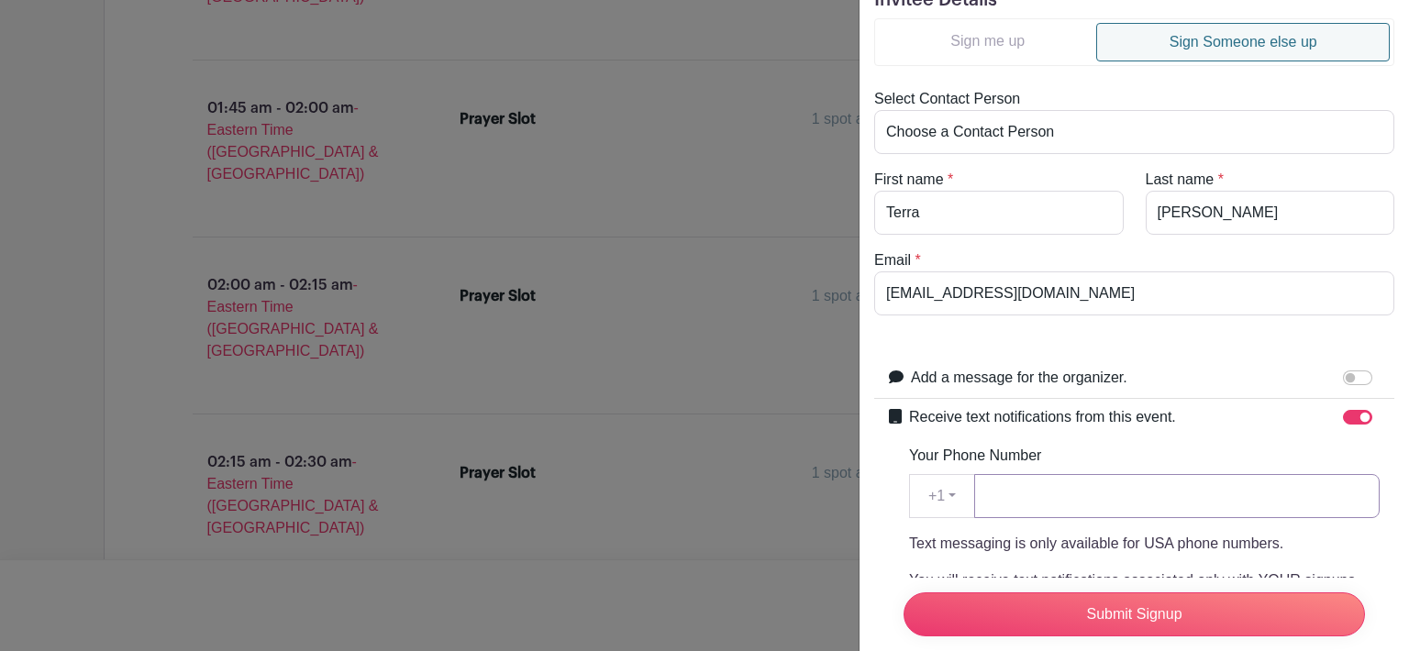
click at [987, 505] on input "Your Phone Number" at bounding box center [1176, 496] width 405 height 44
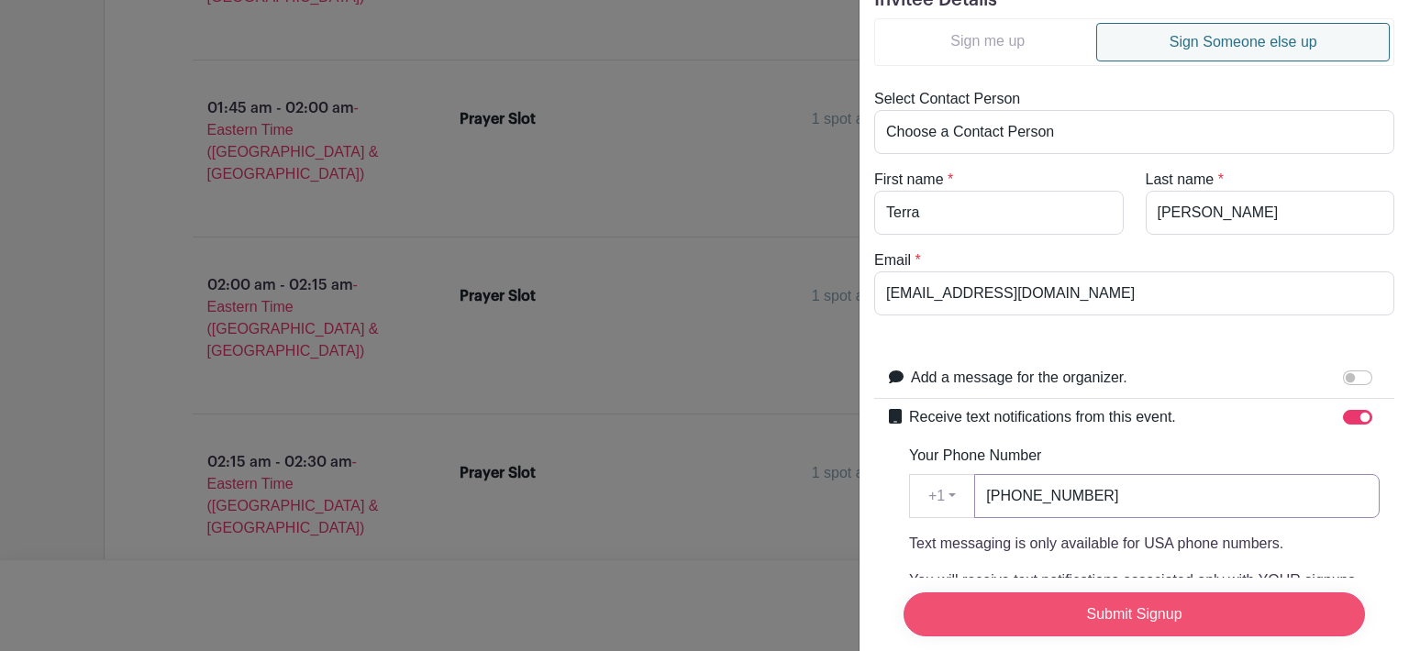
type input "904-535-5388"
click at [1141, 606] on input "Submit Signup" at bounding box center [1133, 614] width 461 height 44
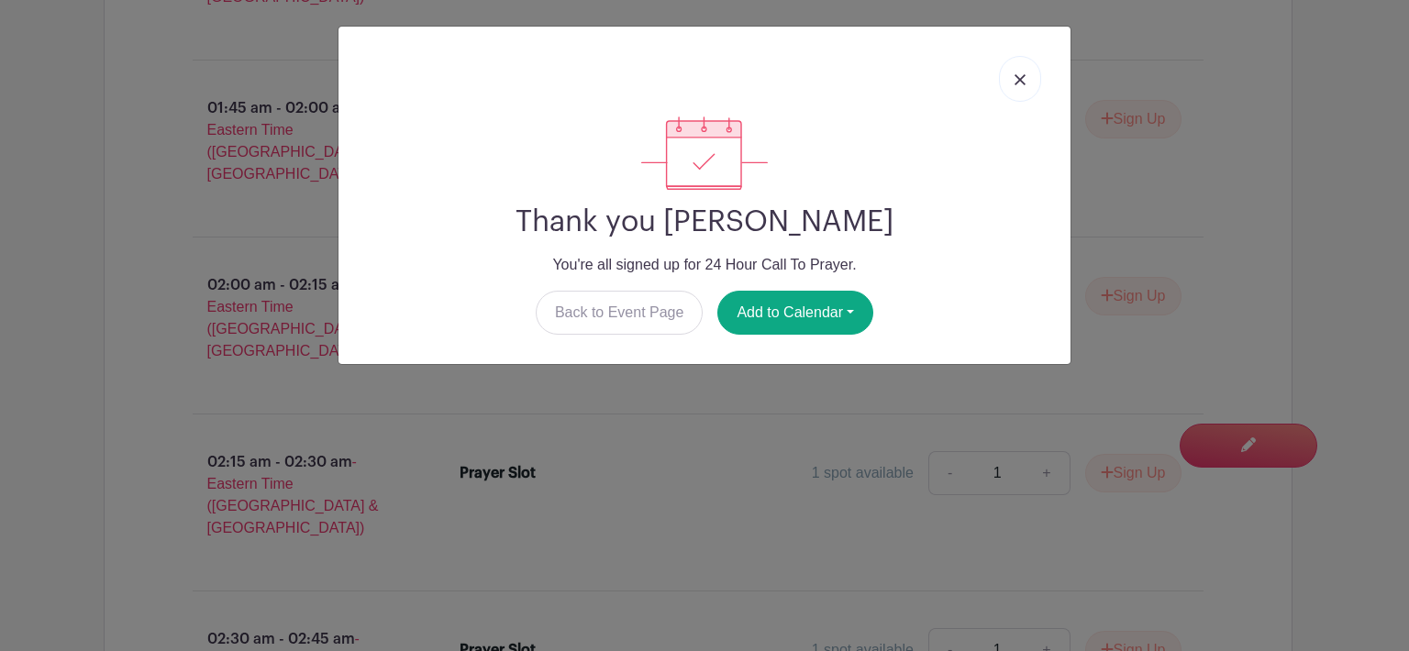
click at [1020, 81] on img at bounding box center [1019, 79] width 11 height 11
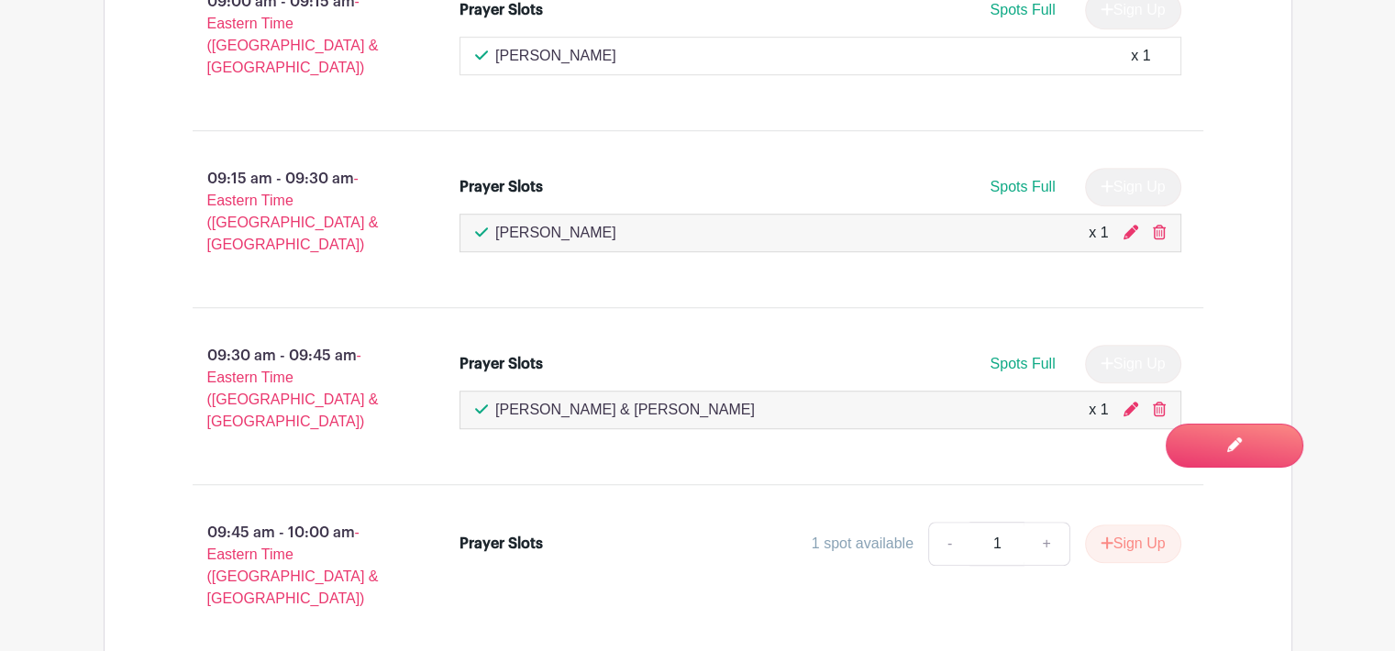
scroll to position [1171, 0]
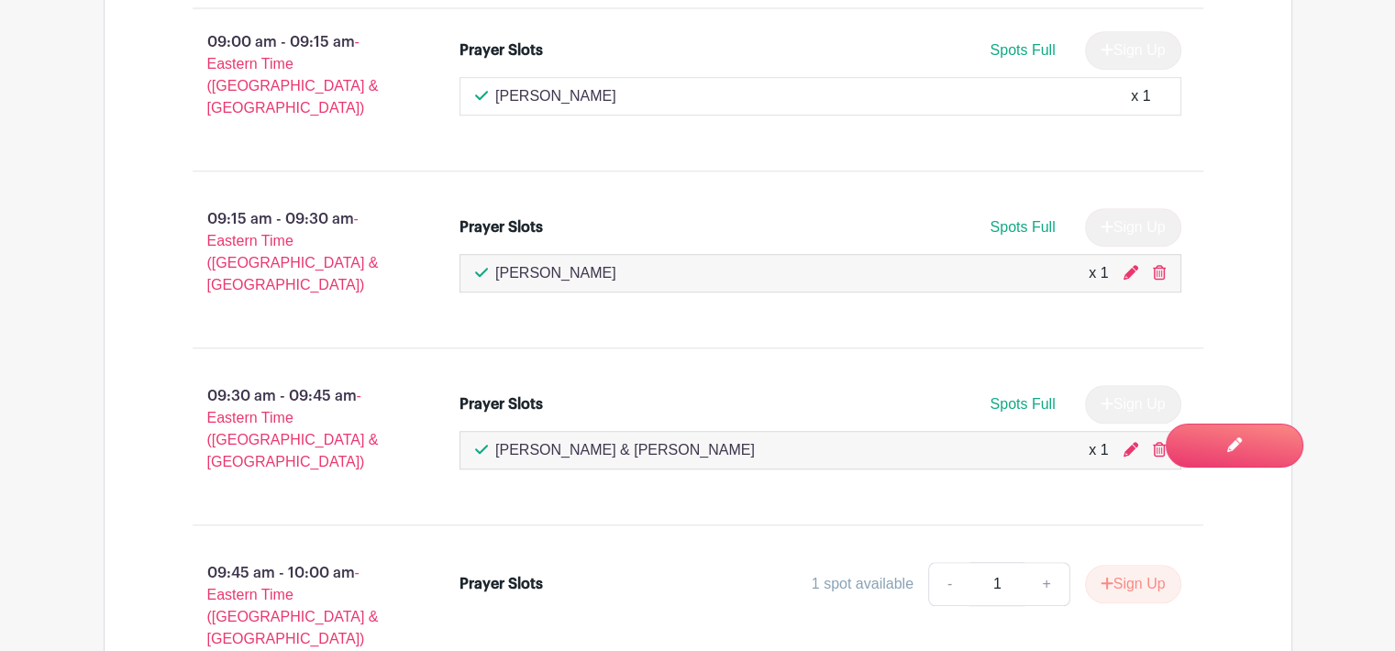
click at [1133, 85] on div "x 1" at bounding box center [1140, 96] width 19 height 22
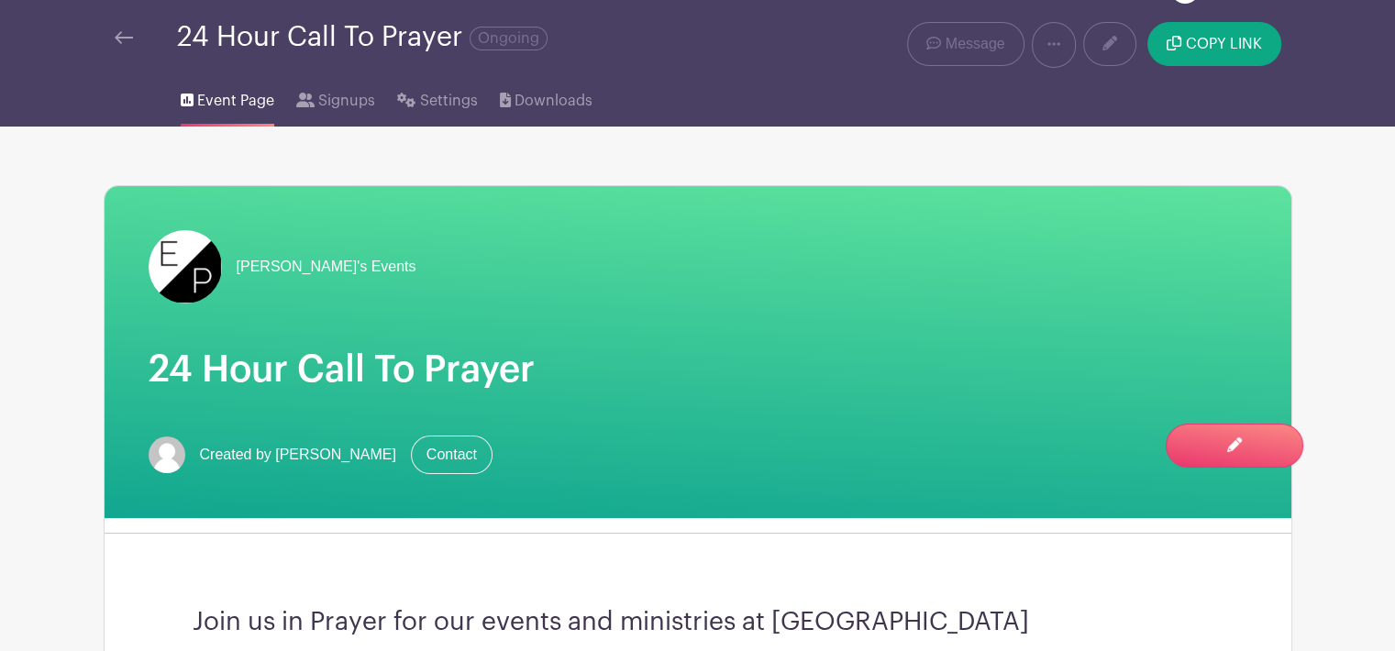
scroll to position [0, 0]
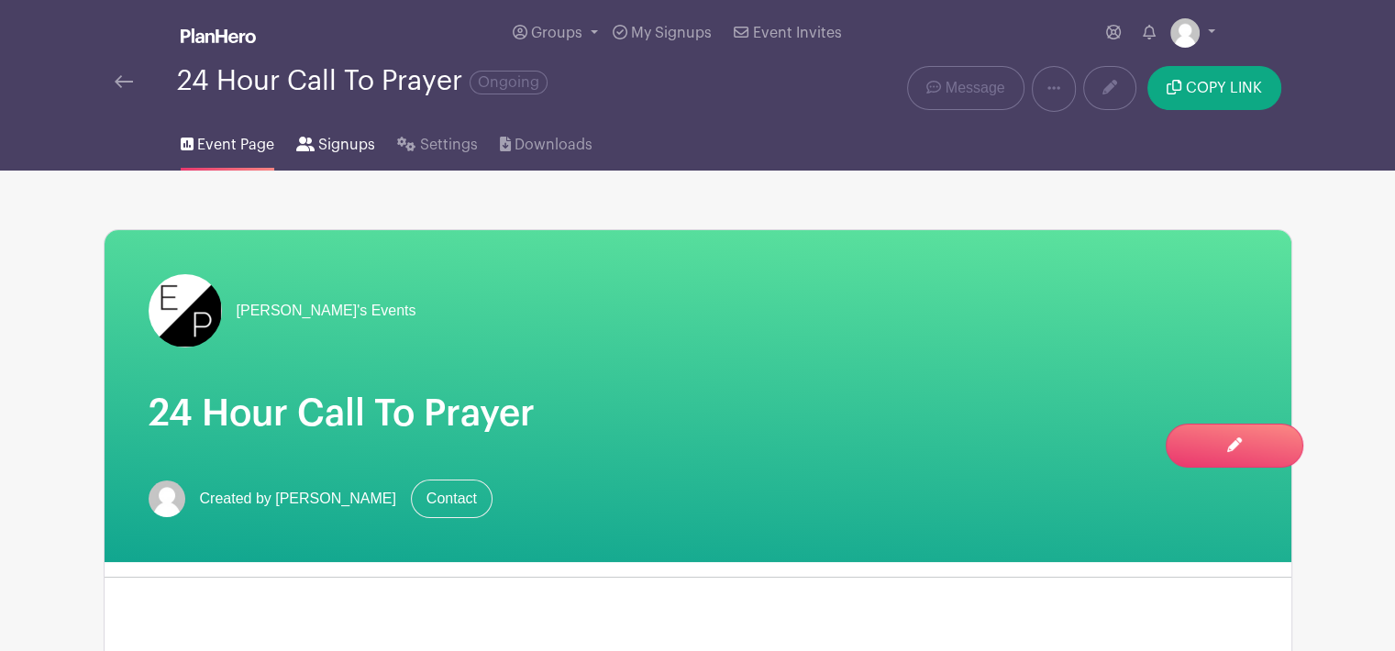
click at [335, 148] on span "Signups" at bounding box center [346, 145] width 57 height 22
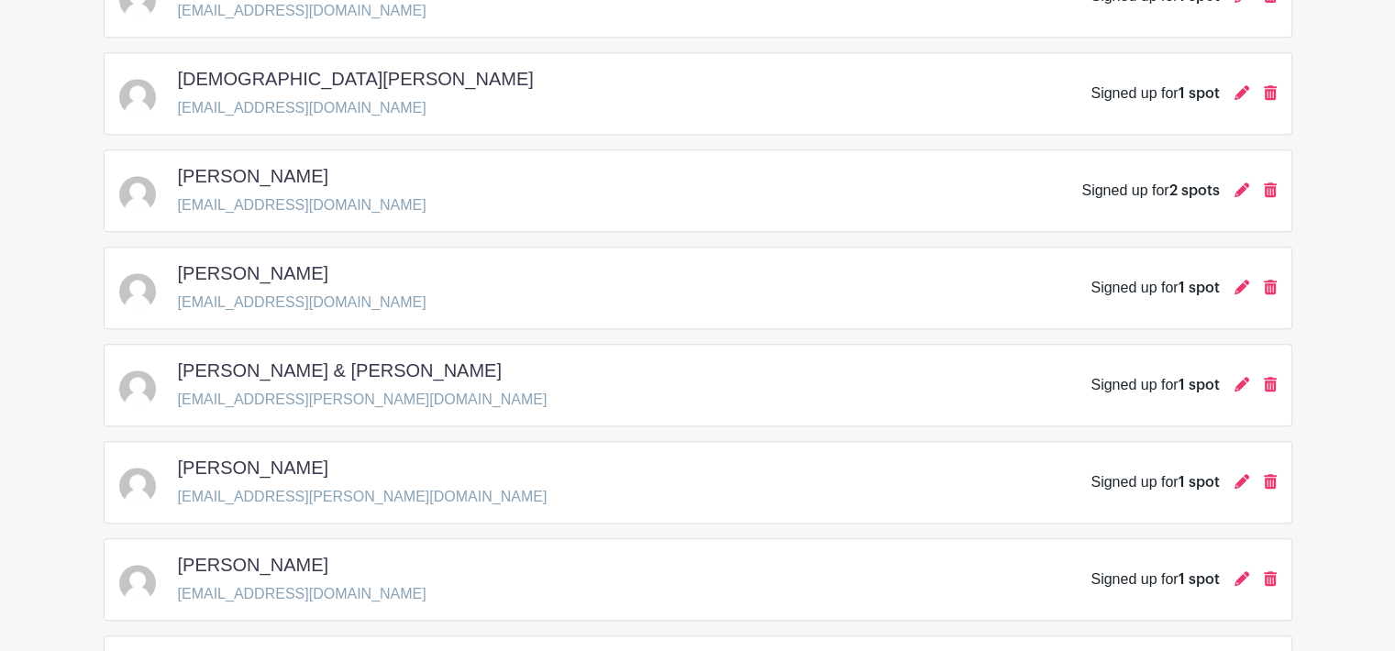
scroll to position [898, 0]
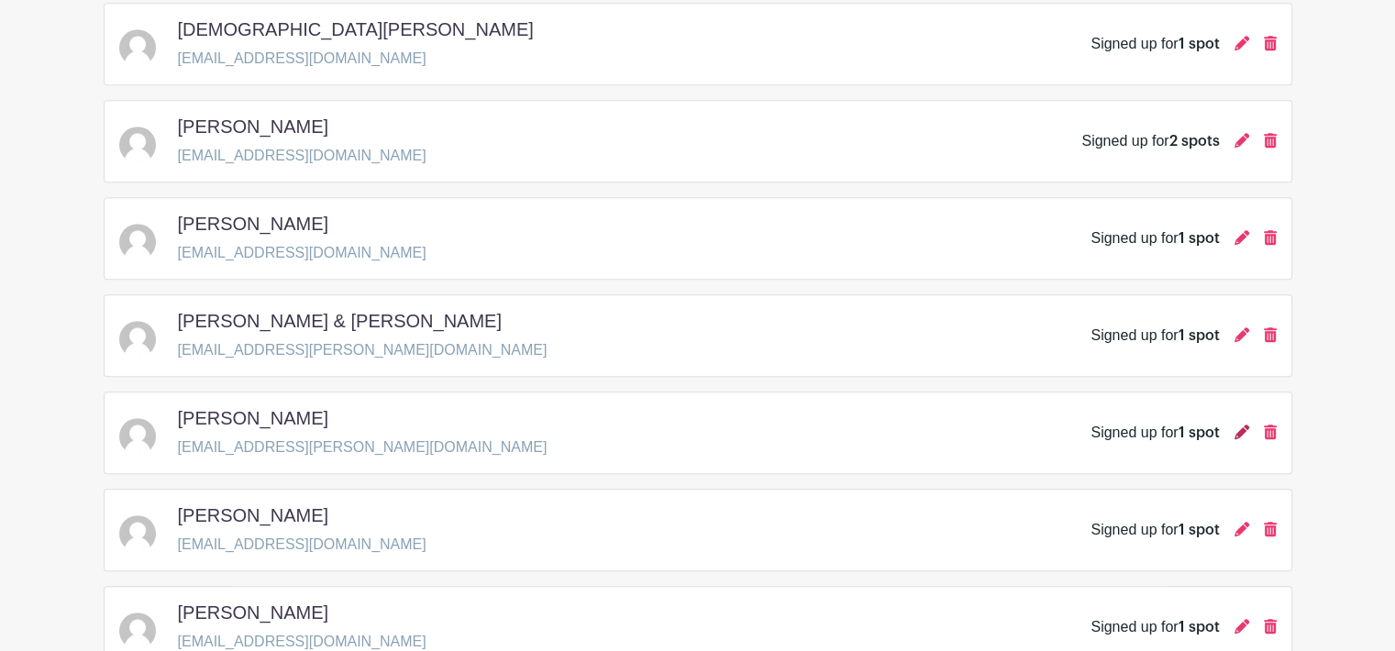
click at [1243, 430] on icon at bounding box center [1241, 432] width 15 height 15
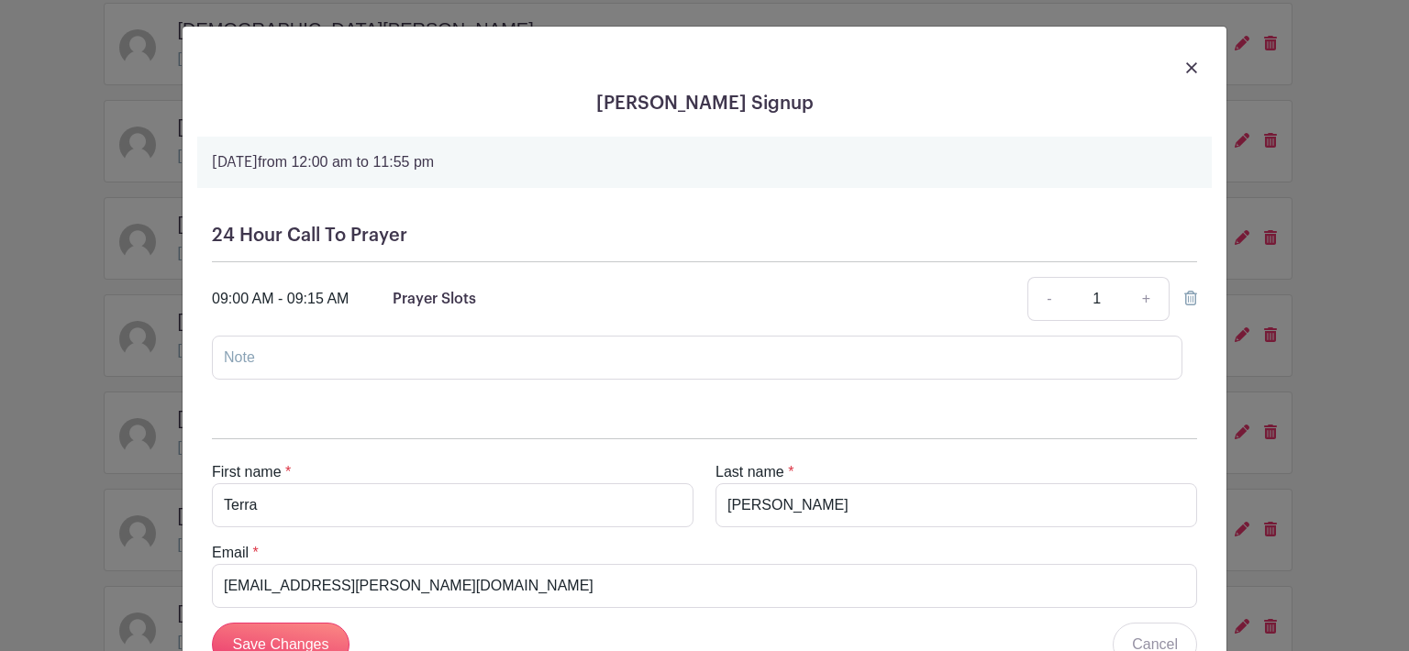
drag, startPoint x: 1394, startPoint y: 327, endPoint x: 1394, endPoint y: 376, distance: 48.6
click at [1394, 376] on div "Terra Thrasher's Signup Friday, October 24, 2025 from 12:00 am to 11:55 pm 24 H…" at bounding box center [704, 325] width 1409 height 651
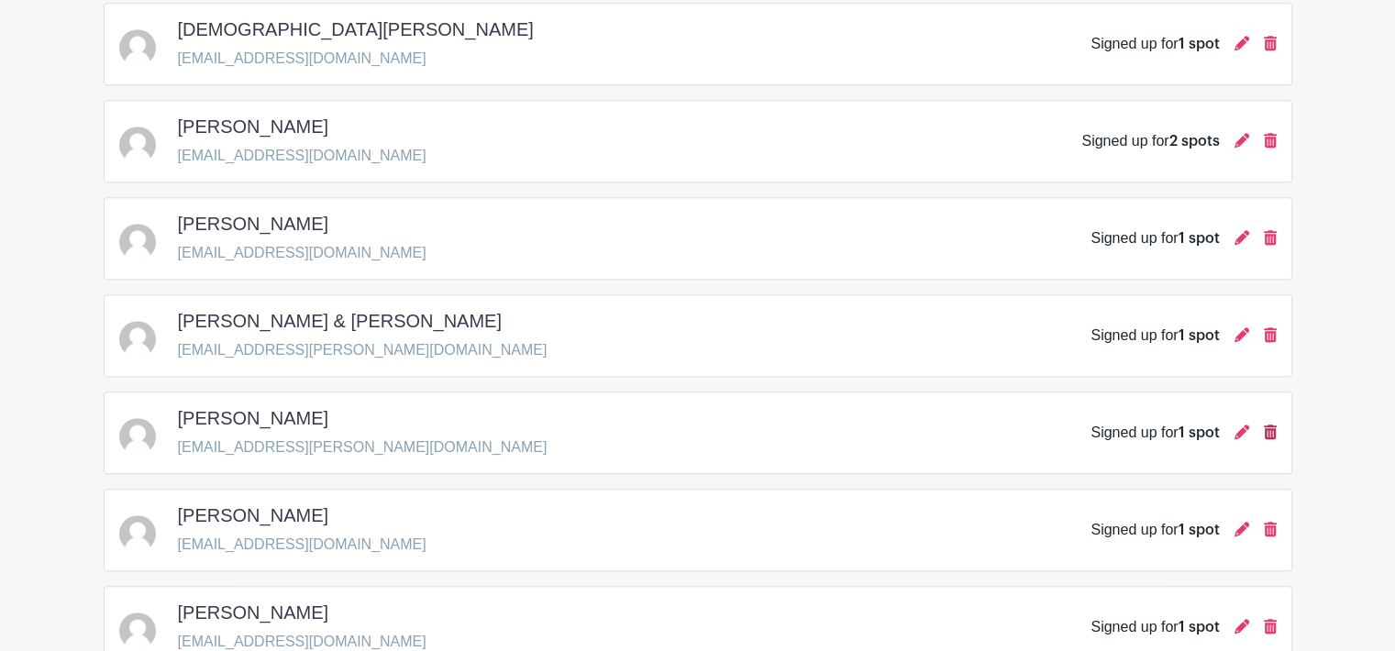
click at [1274, 430] on icon at bounding box center [1270, 432] width 13 height 15
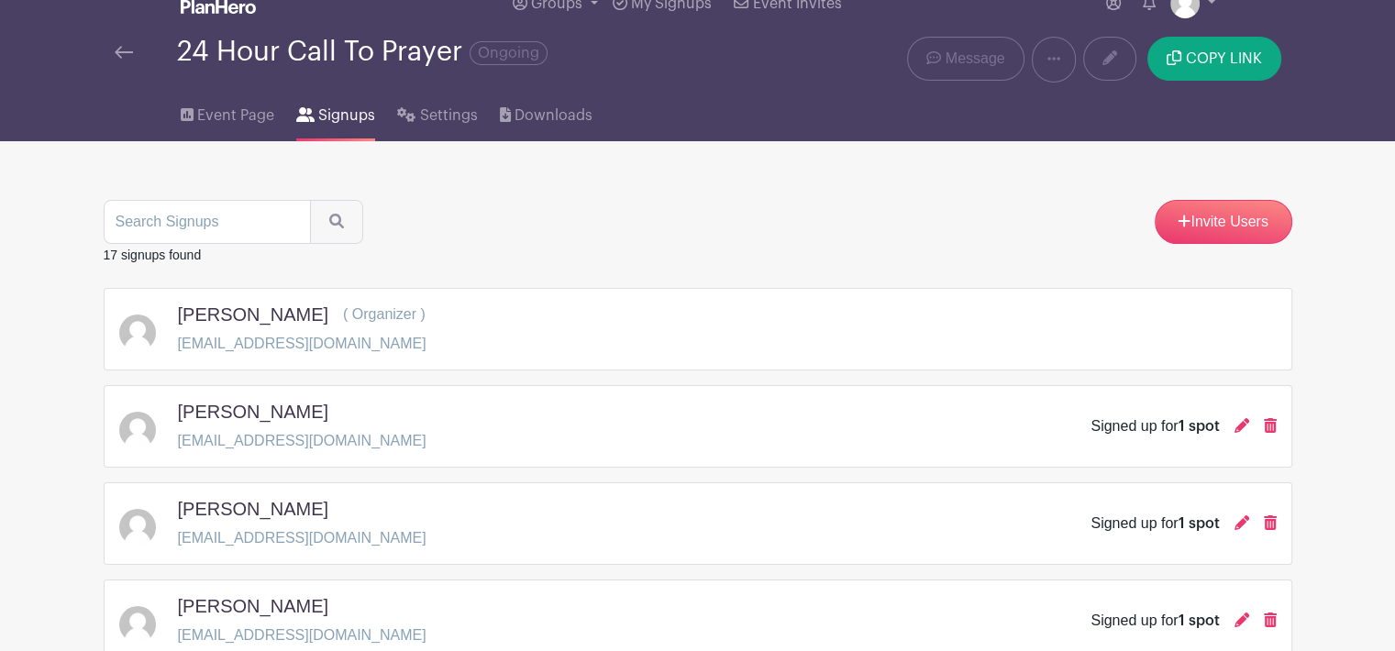
scroll to position [0, 0]
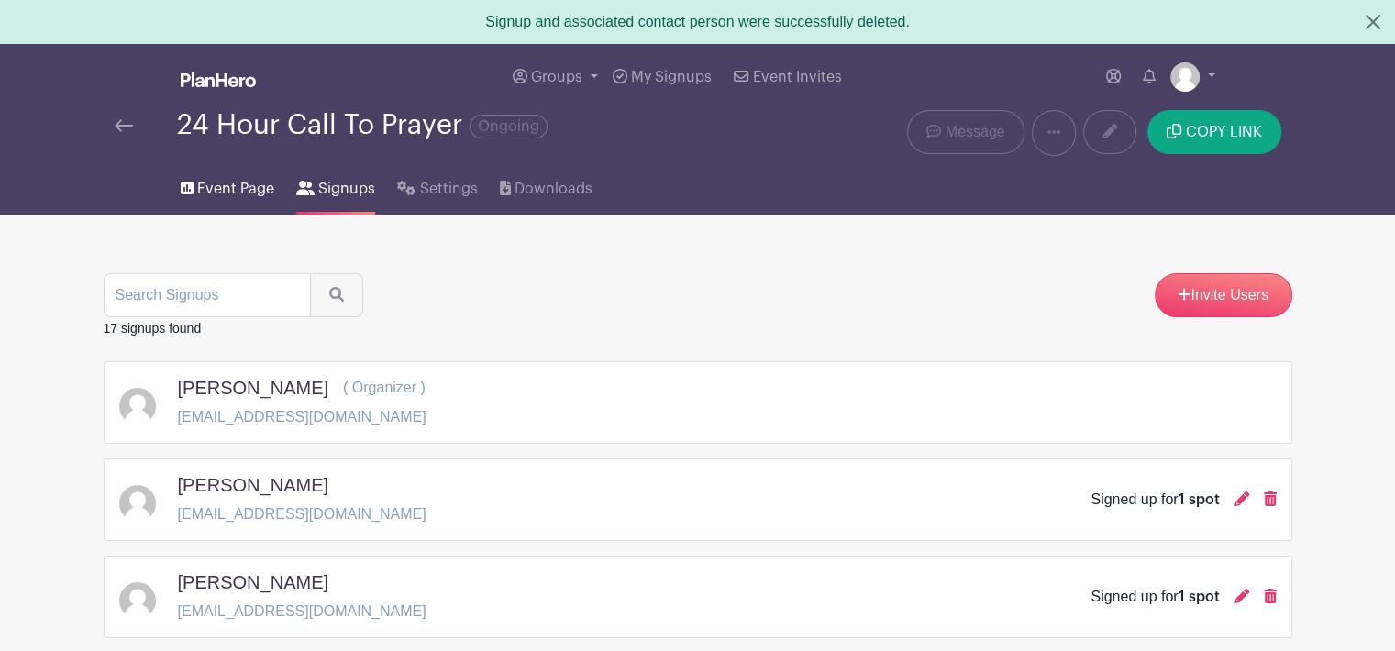
click at [236, 182] on span "Event Page" at bounding box center [235, 189] width 77 height 22
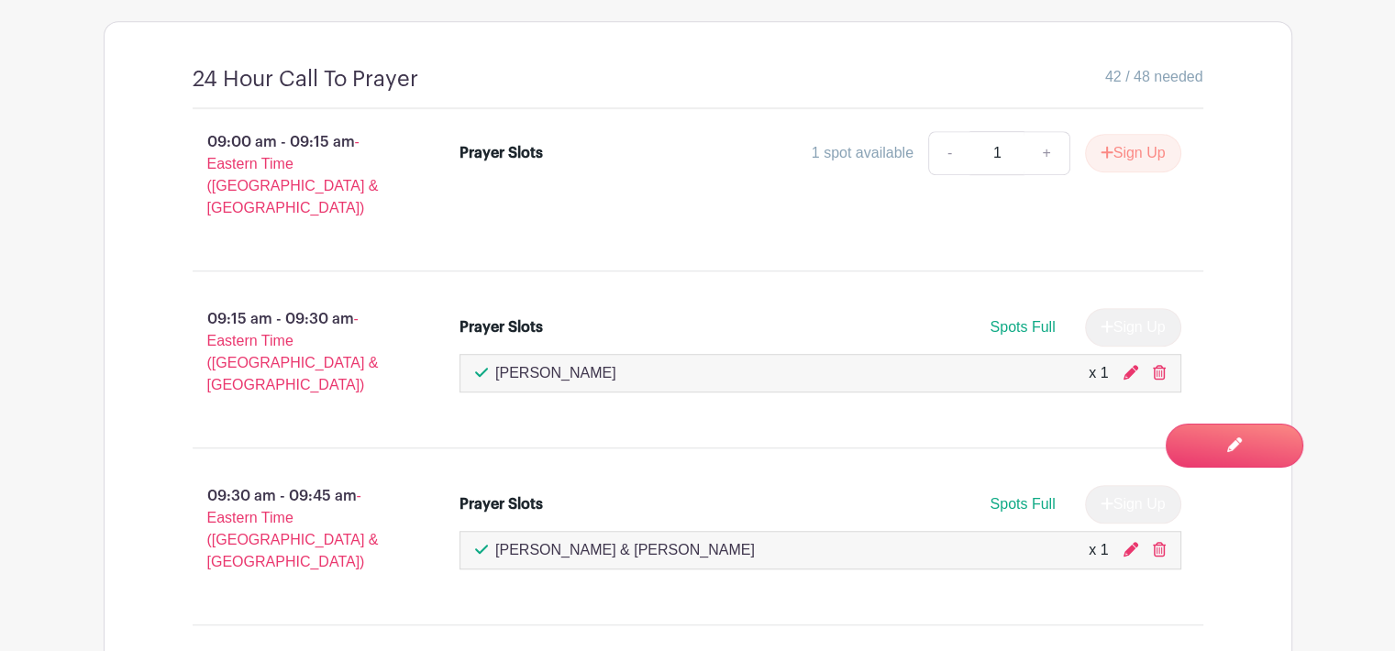
scroll to position [1014, 0]
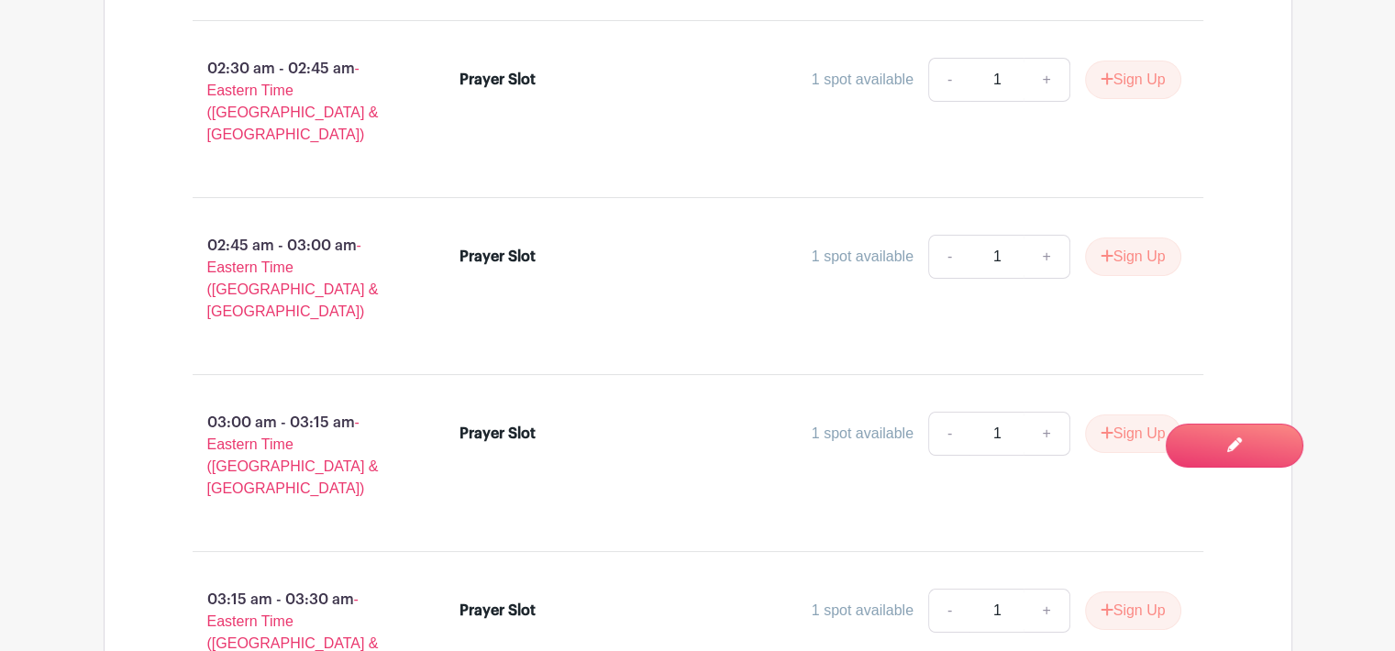
scroll to position [14105, 0]
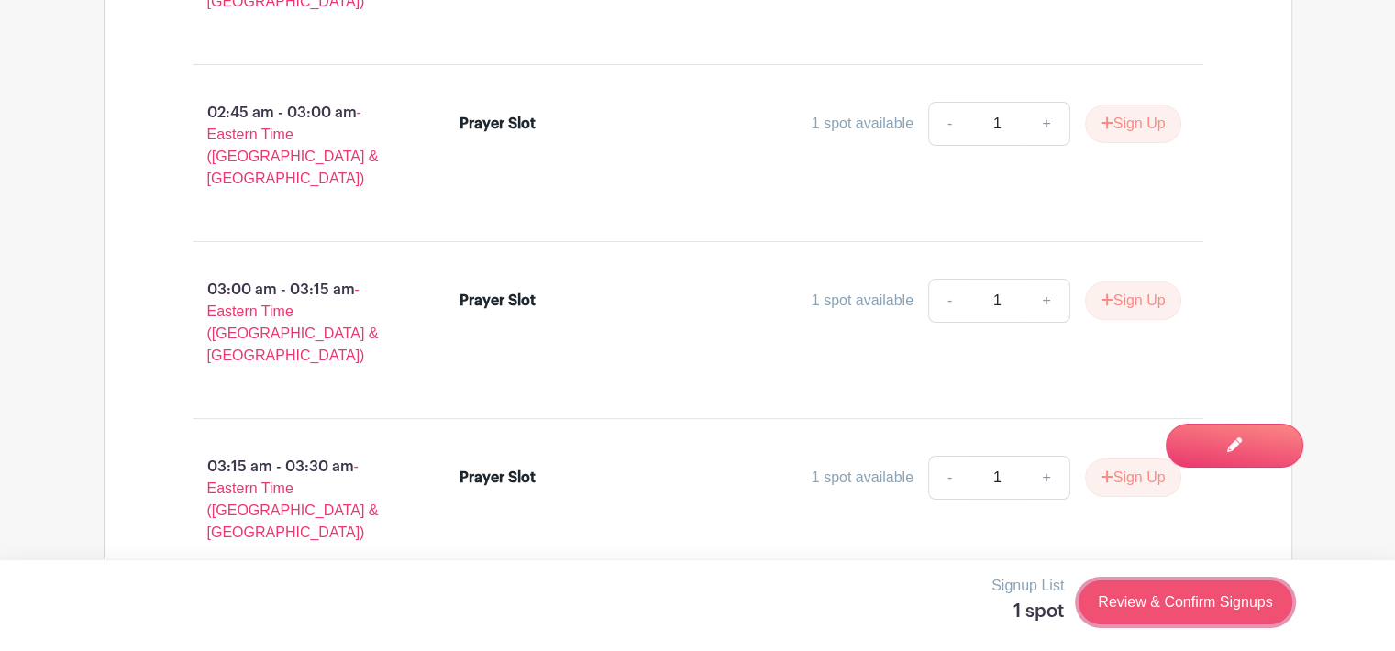
click at [1152, 602] on link "Review & Confirm Signups" at bounding box center [1184, 602] width 213 height 44
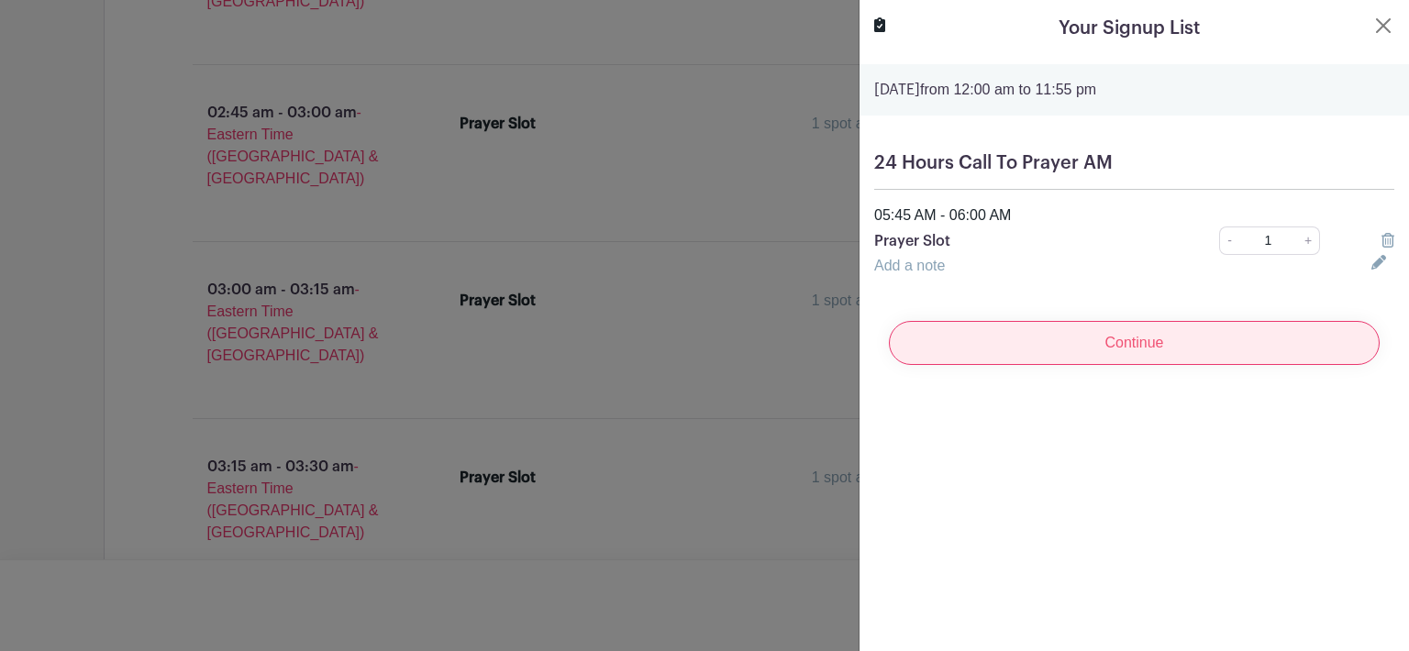
click at [1122, 339] on input "Continue" at bounding box center [1134, 343] width 491 height 44
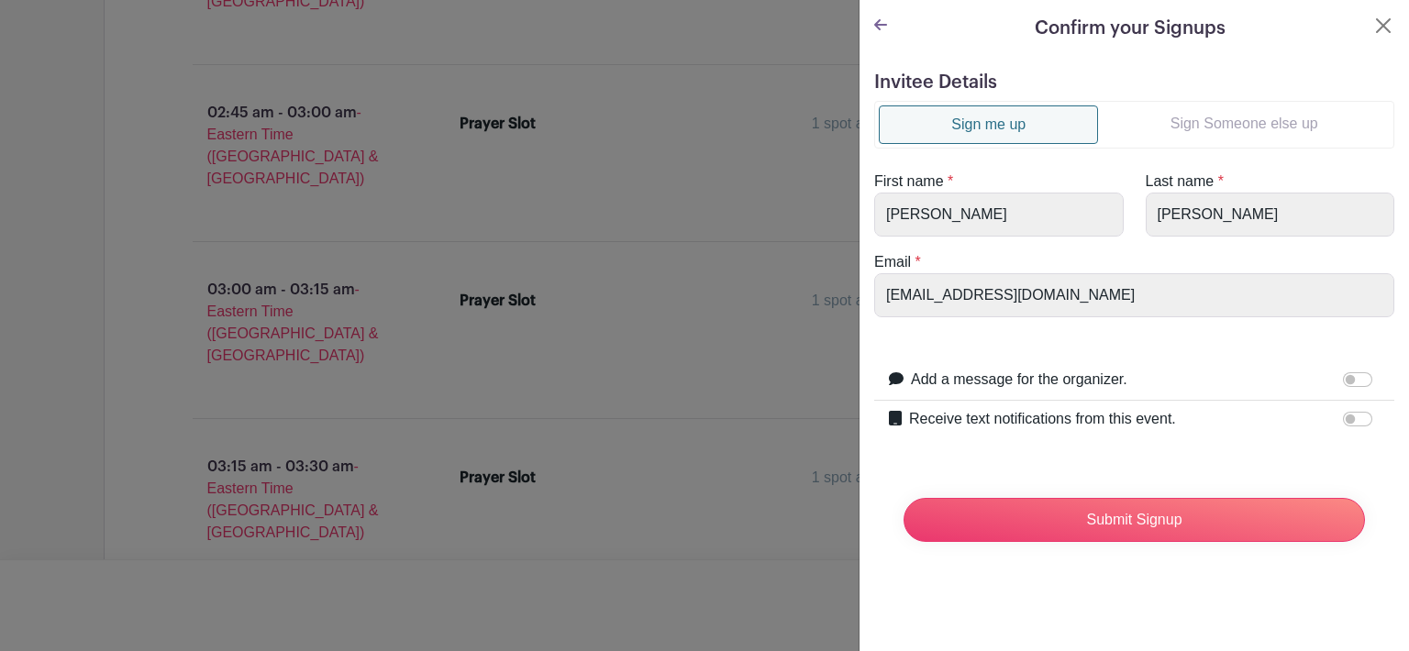
click at [1212, 124] on link "Sign Someone else up" at bounding box center [1244, 123] width 292 height 37
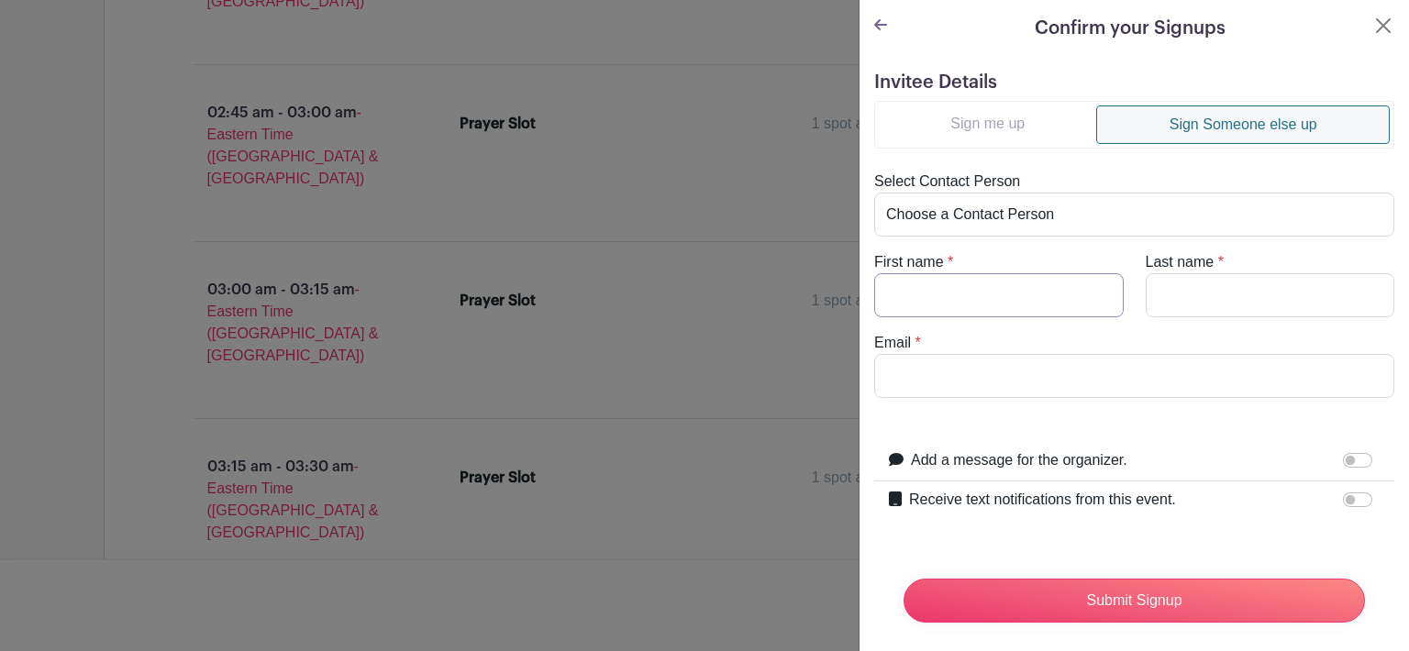
click at [908, 291] on input "First name" at bounding box center [998, 295] width 249 height 44
type input "Ashley"
type input "Carmichael"
click at [918, 392] on input "Email" at bounding box center [1134, 376] width 520 height 44
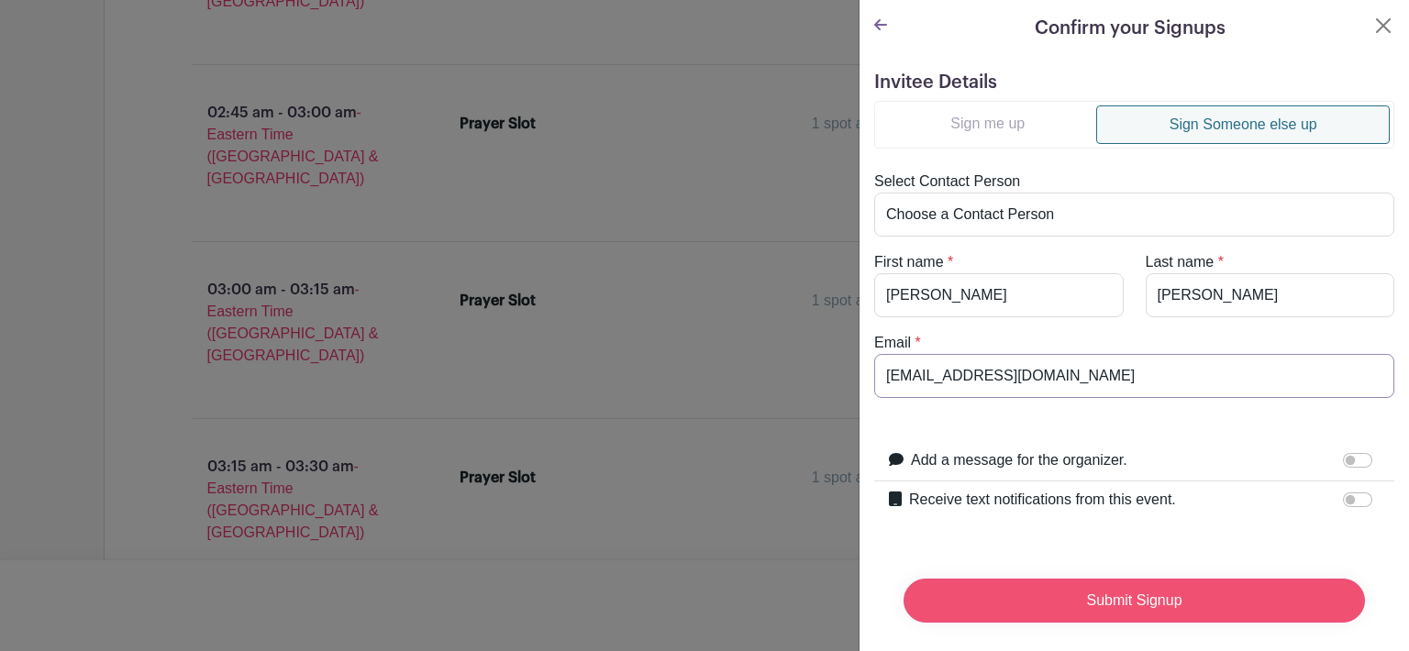
type input "ashleycarmichael87@yahoo.com"
click at [1144, 593] on input "Submit Signup" at bounding box center [1133, 601] width 461 height 44
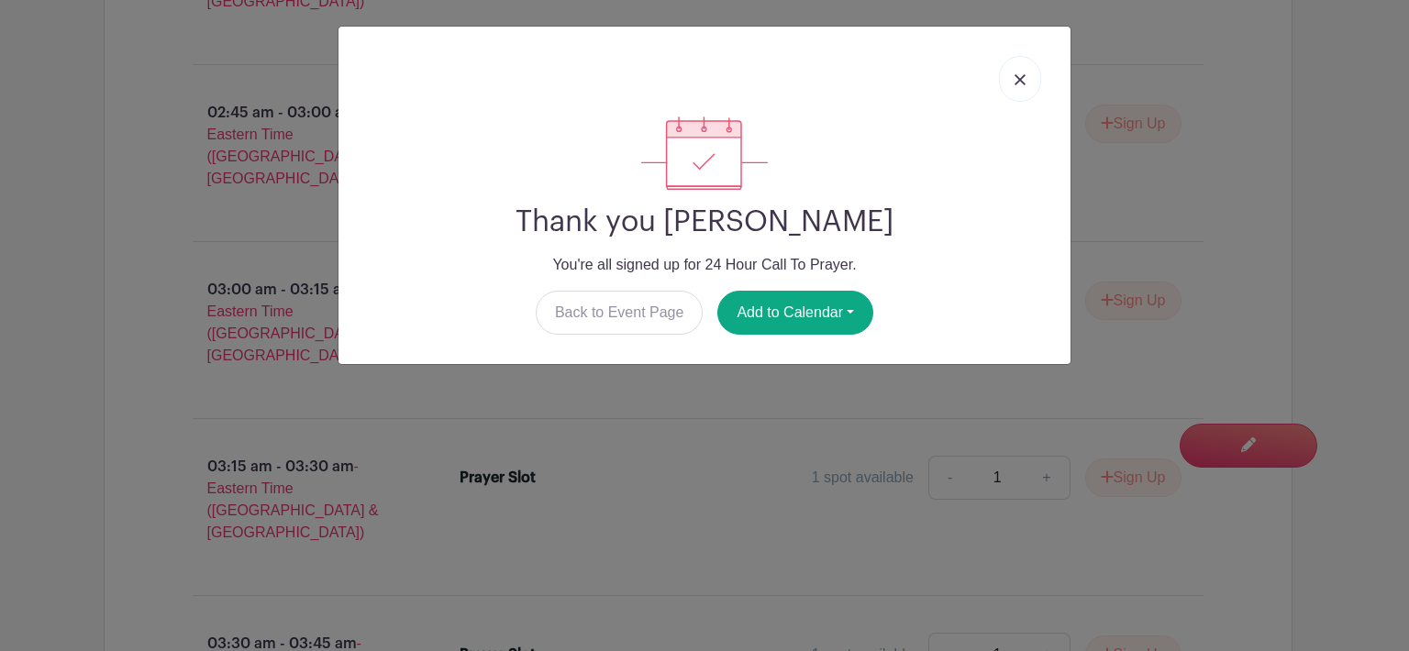
click at [1016, 88] on link at bounding box center [1020, 79] width 42 height 46
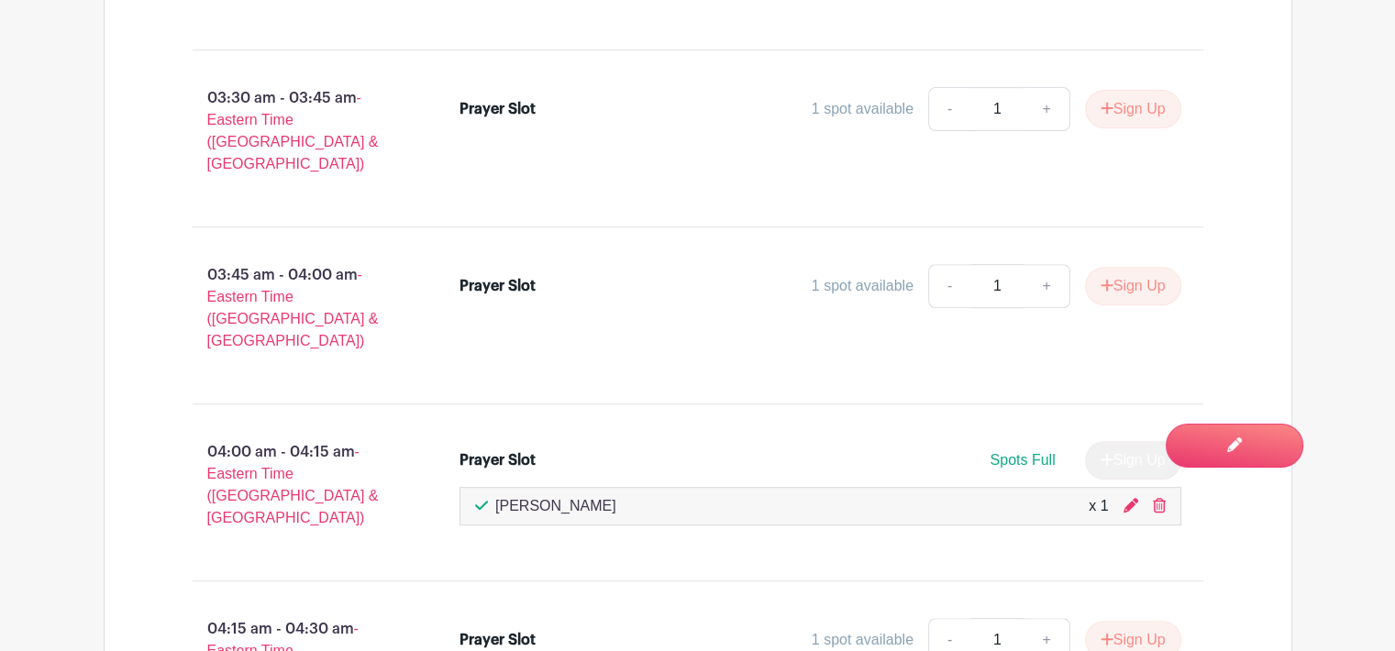
scroll to position [14878, 0]
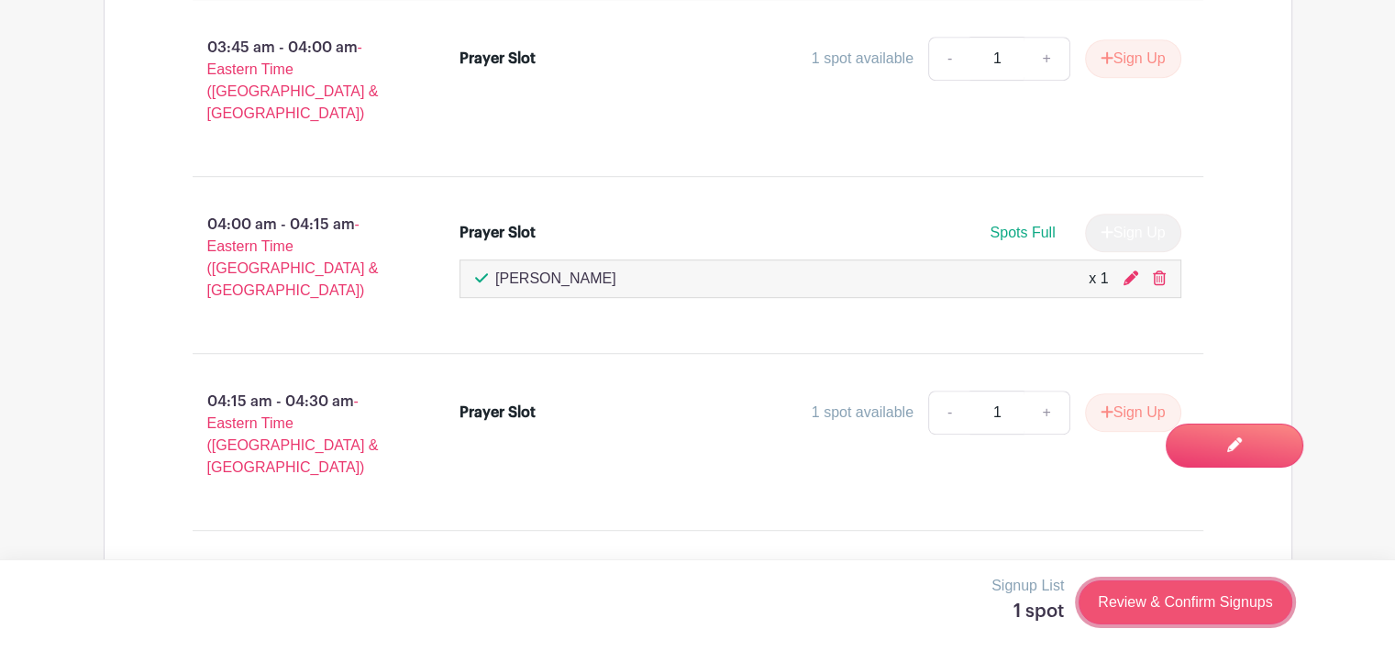
click at [1181, 601] on link "Review & Confirm Signups" at bounding box center [1184, 602] width 213 height 44
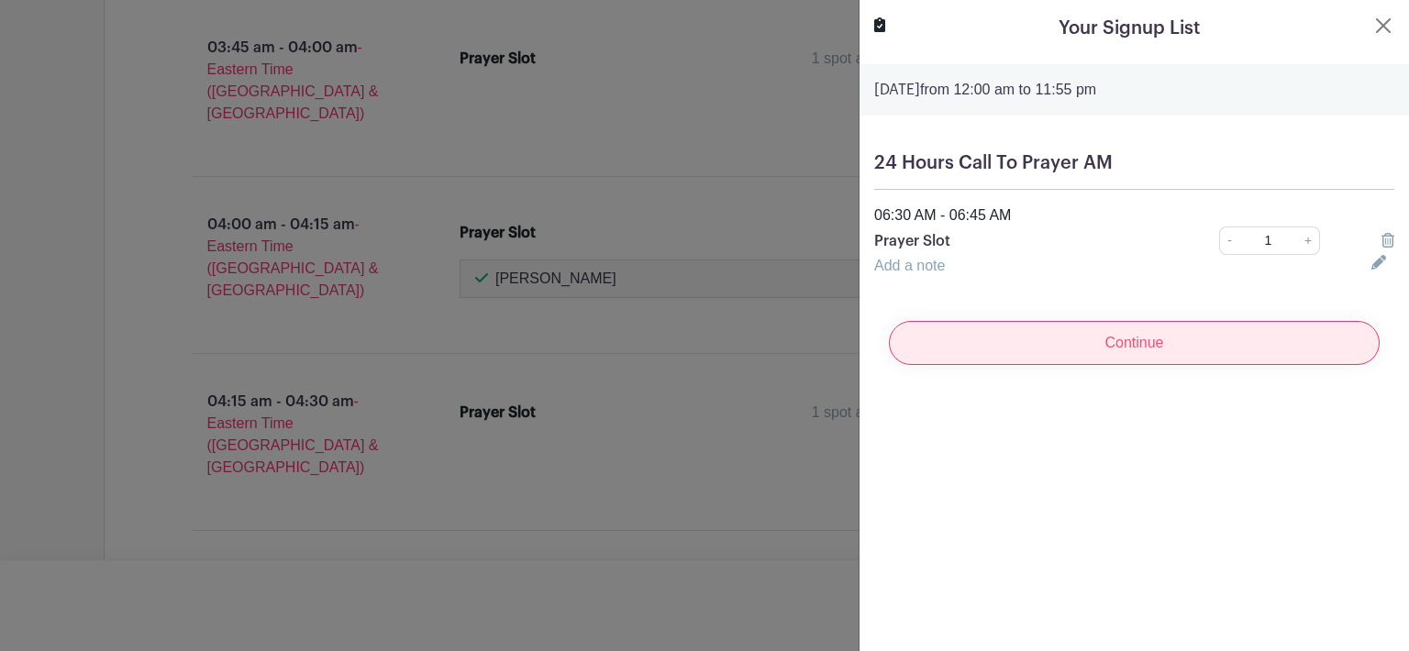
click at [1141, 337] on input "Continue" at bounding box center [1134, 343] width 491 height 44
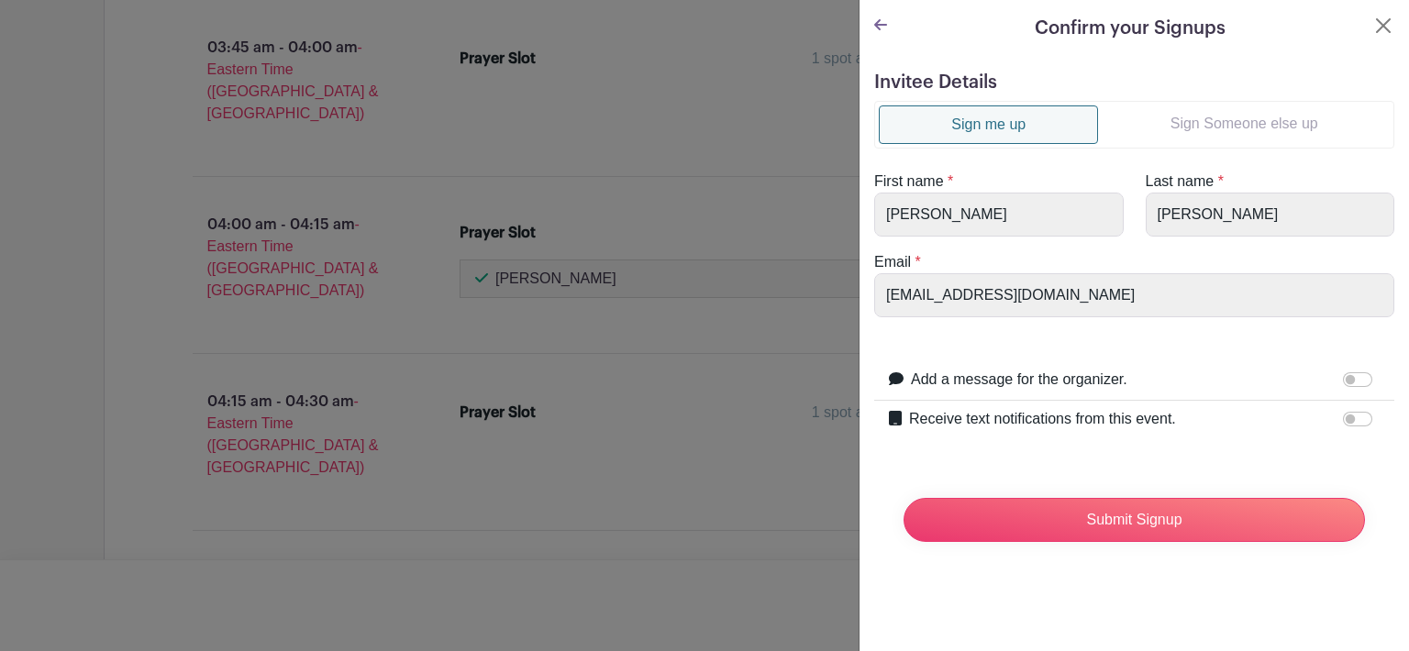
click at [1207, 117] on link "Sign Someone else up" at bounding box center [1244, 123] width 292 height 37
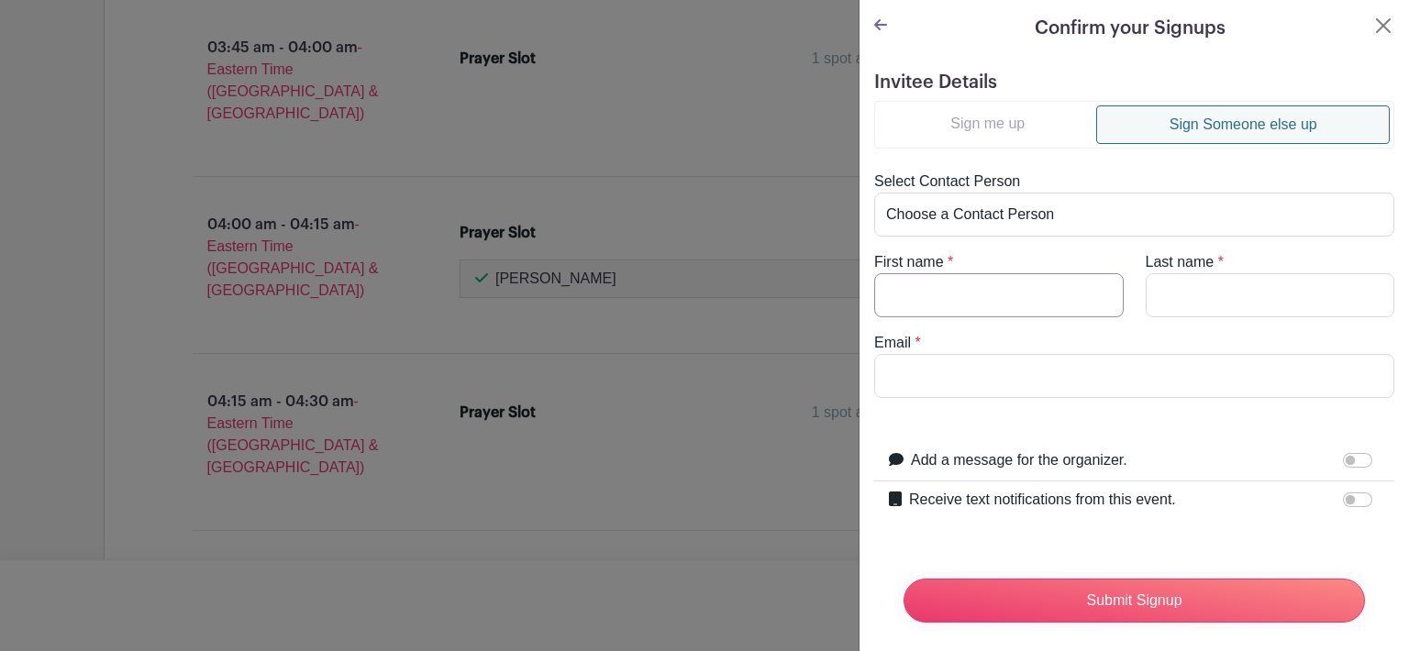
click at [921, 289] on input "First name" at bounding box center [998, 295] width 249 height 44
type input "Tommy & Kim"
type input "Row"
click at [892, 364] on input "Email" at bounding box center [1134, 376] width 520 height 44
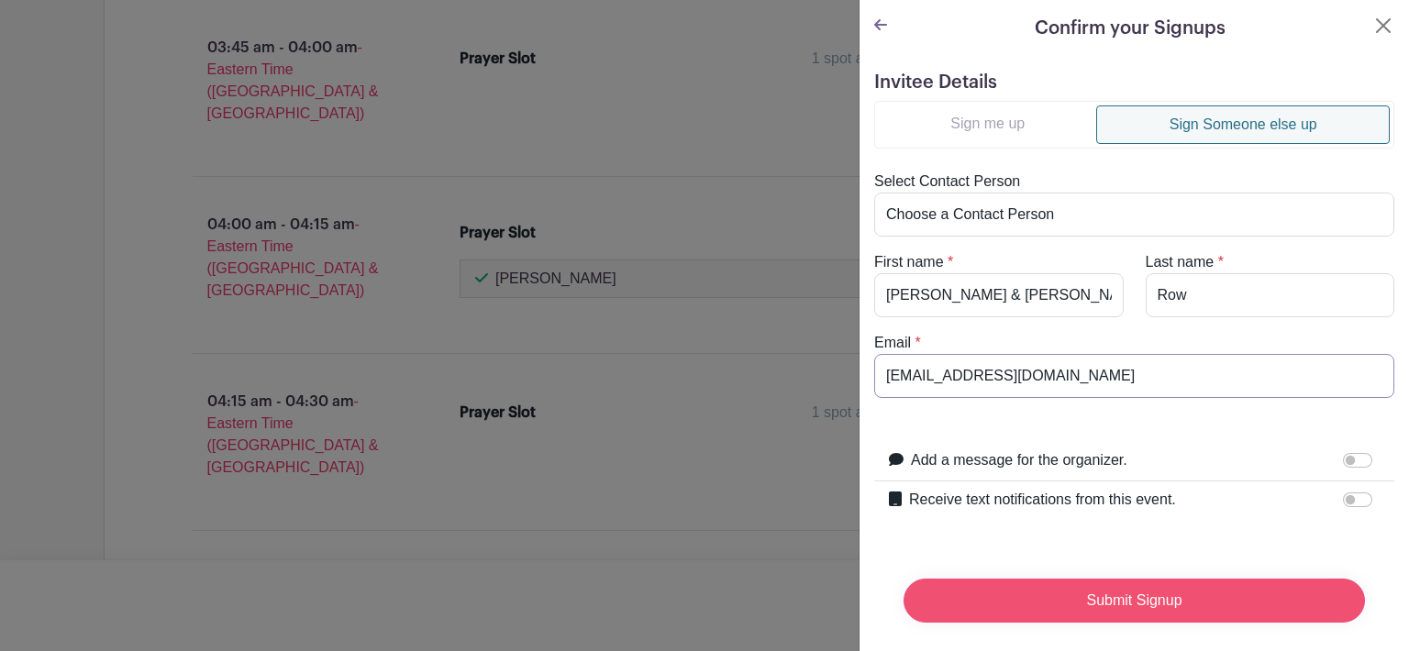
type input "rowek@duvalschools.org"
click at [1119, 596] on input "Submit Signup" at bounding box center [1133, 601] width 461 height 44
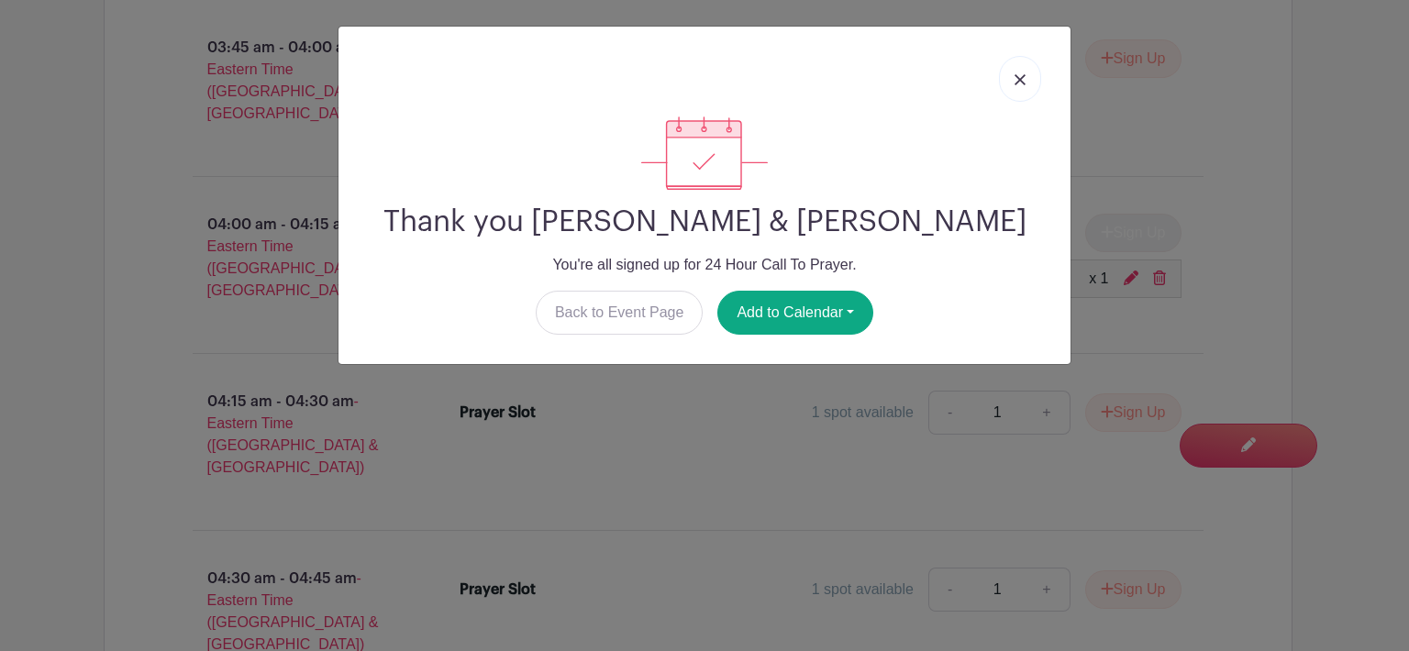
click at [1020, 72] on link at bounding box center [1020, 79] width 42 height 46
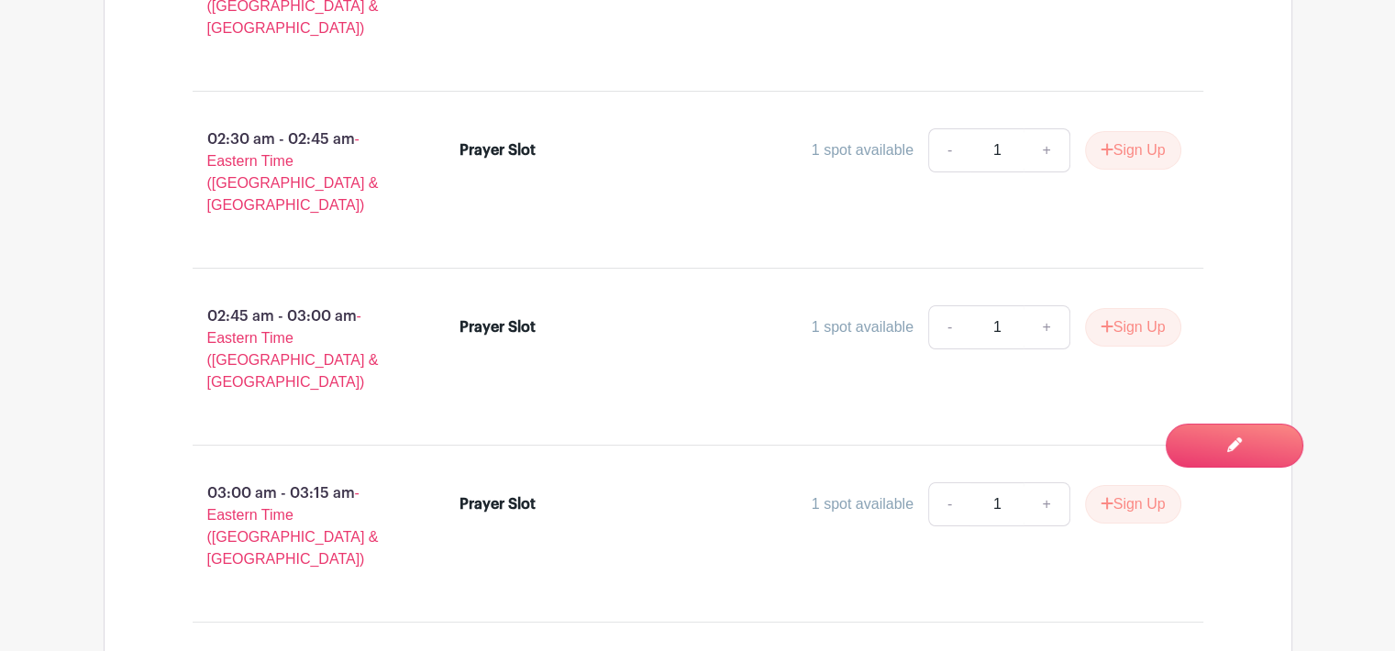
scroll to position [13920, 0]
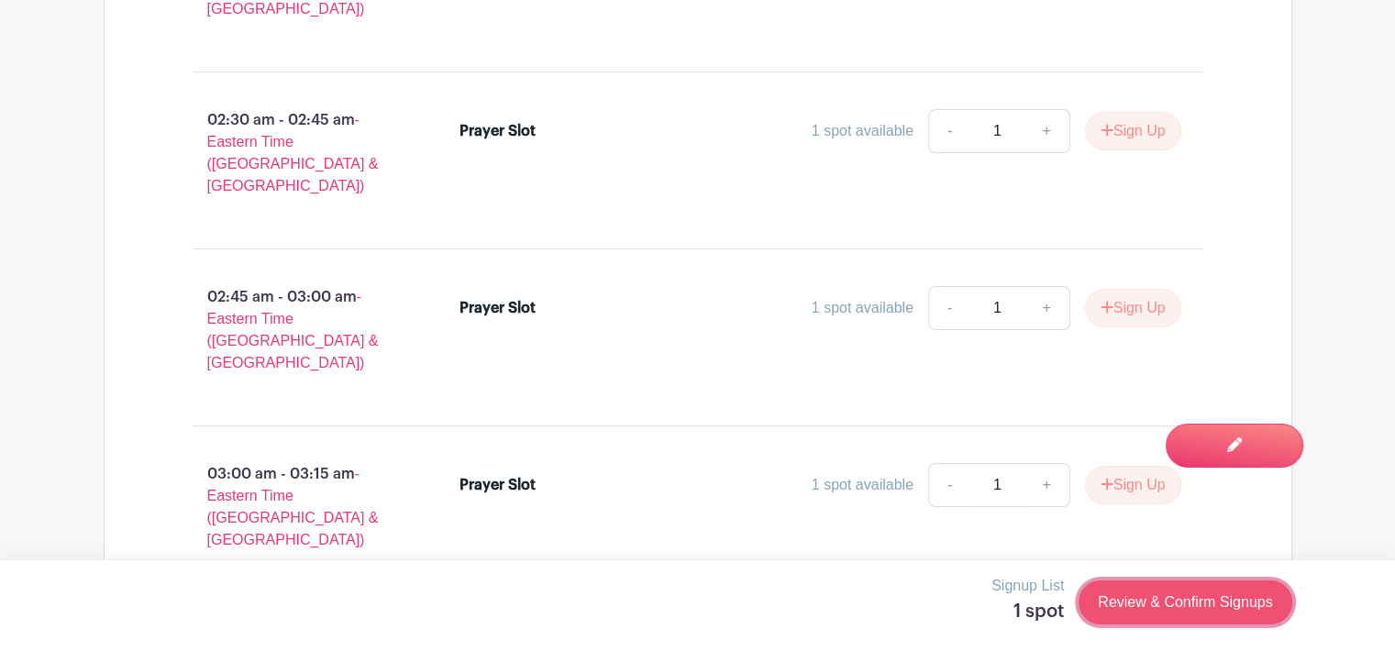
click at [1188, 599] on link "Review & Confirm Signups" at bounding box center [1184, 602] width 213 height 44
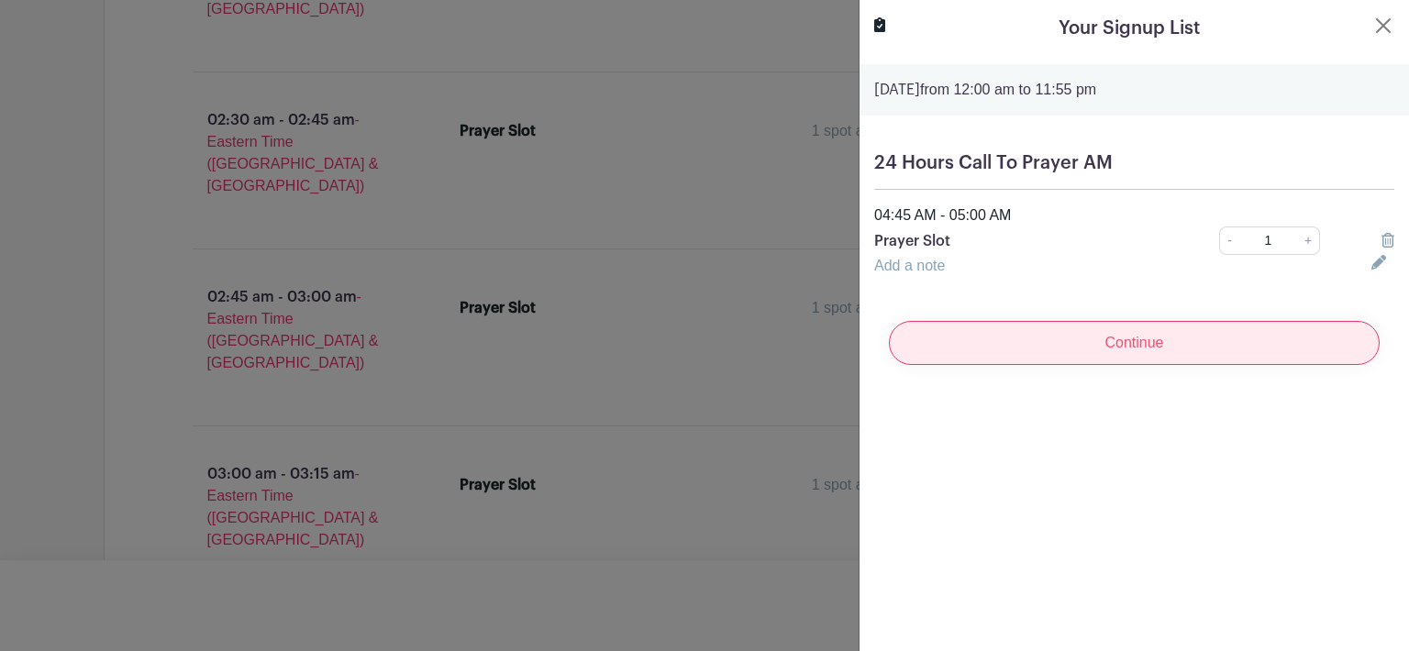
click at [1187, 343] on input "Continue" at bounding box center [1134, 343] width 491 height 44
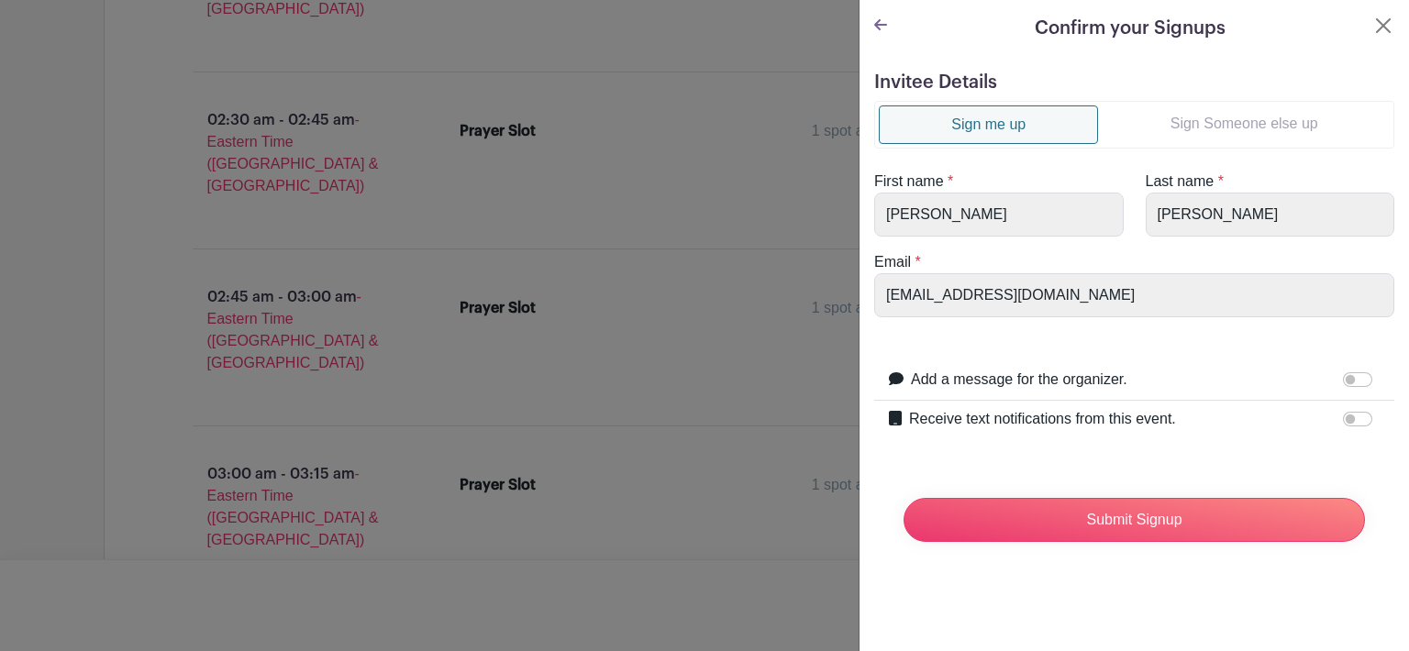
click at [1215, 131] on link "Sign Someone else up" at bounding box center [1244, 123] width 292 height 37
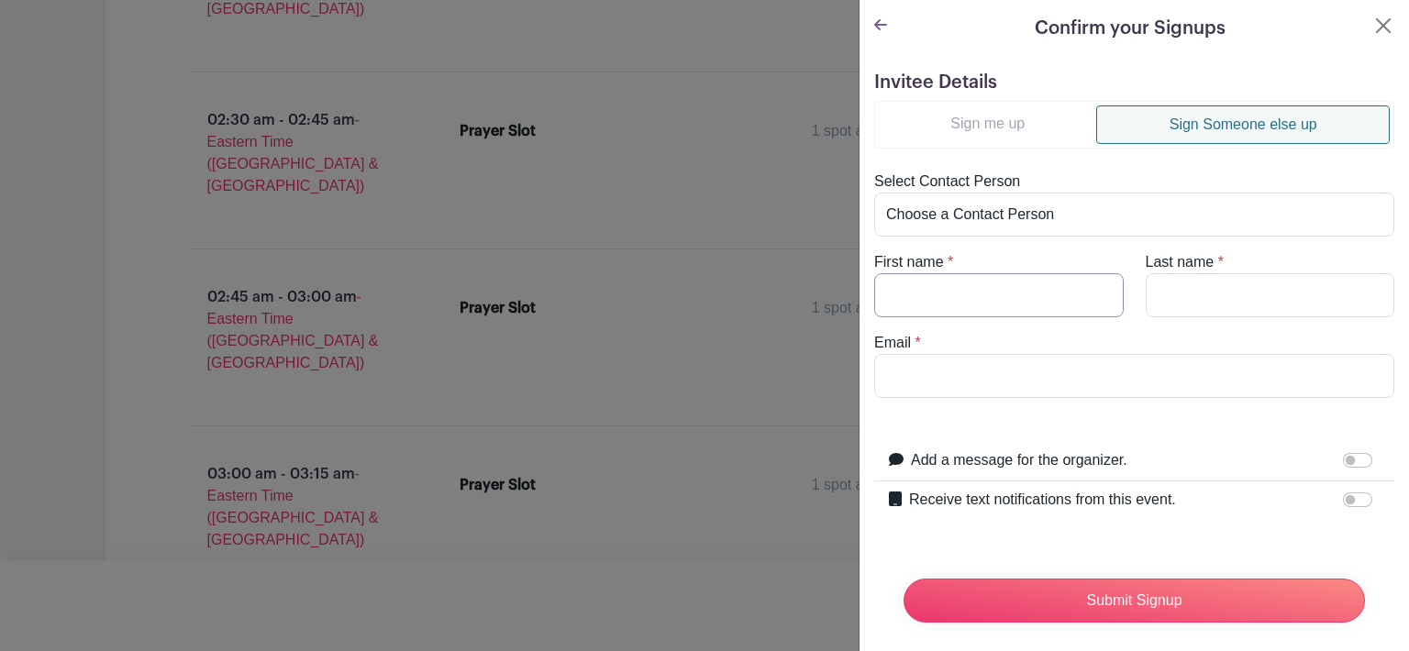
click at [950, 298] on input "First name" at bounding box center [998, 295] width 249 height 44
type input "Frankie"
click at [1193, 291] on input "Last name" at bounding box center [1269, 295] width 249 height 44
type input "Weddington"
click at [949, 354] on input "Email" at bounding box center [1134, 376] width 520 height 44
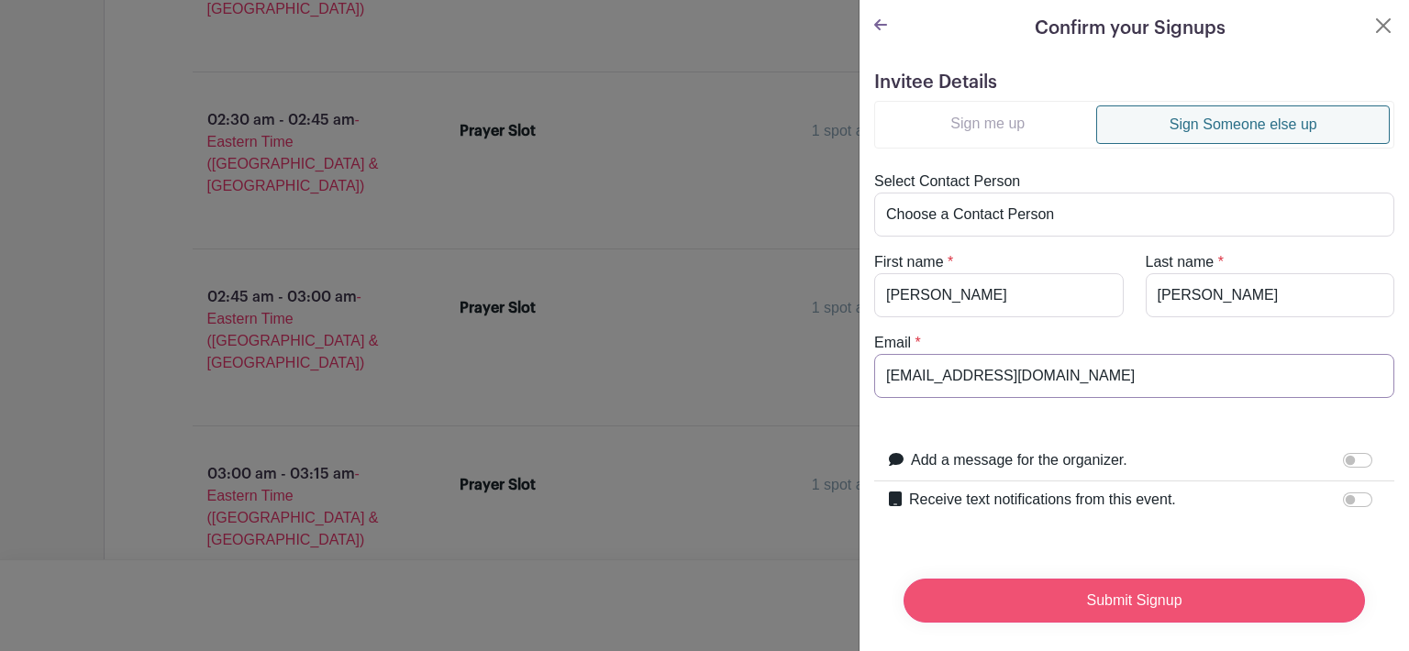
type input "fawedd@bellsouth.net"
click at [1188, 591] on input "Submit Signup" at bounding box center [1133, 601] width 461 height 44
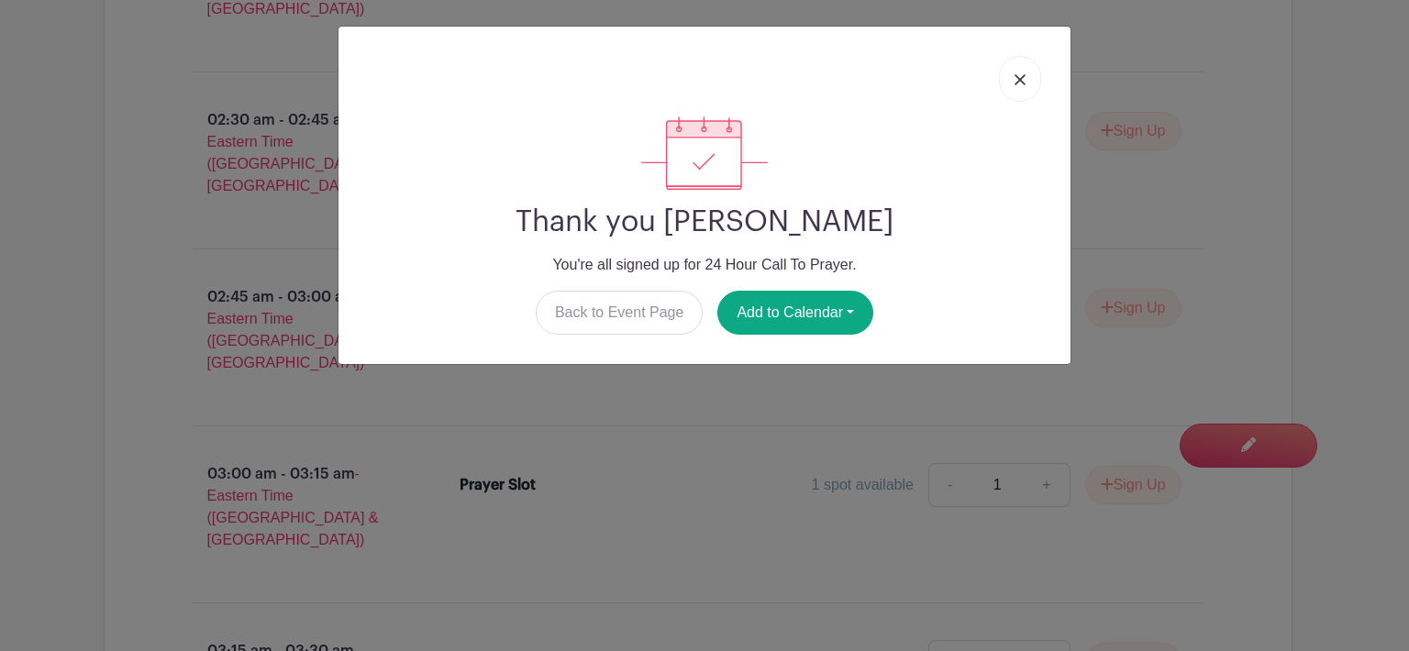
click at [1027, 82] on link at bounding box center [1020, 79] width 42 height 46
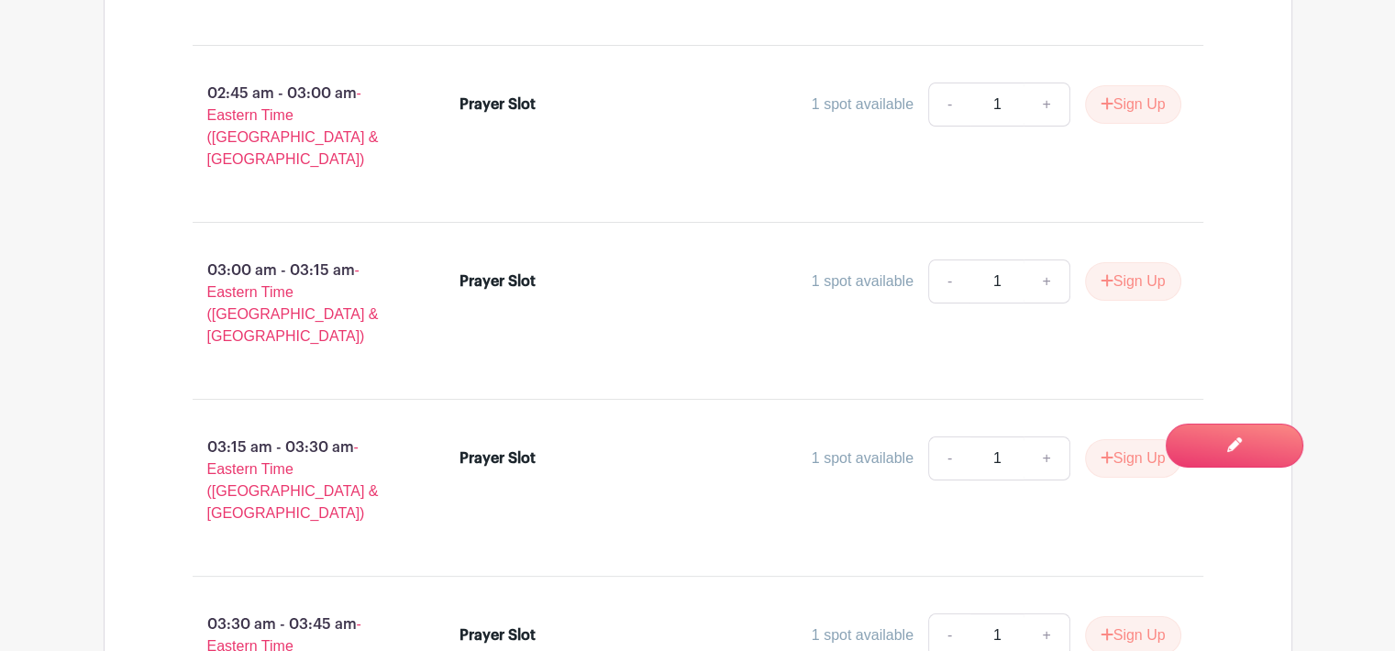
scroll to position [14218, 0]
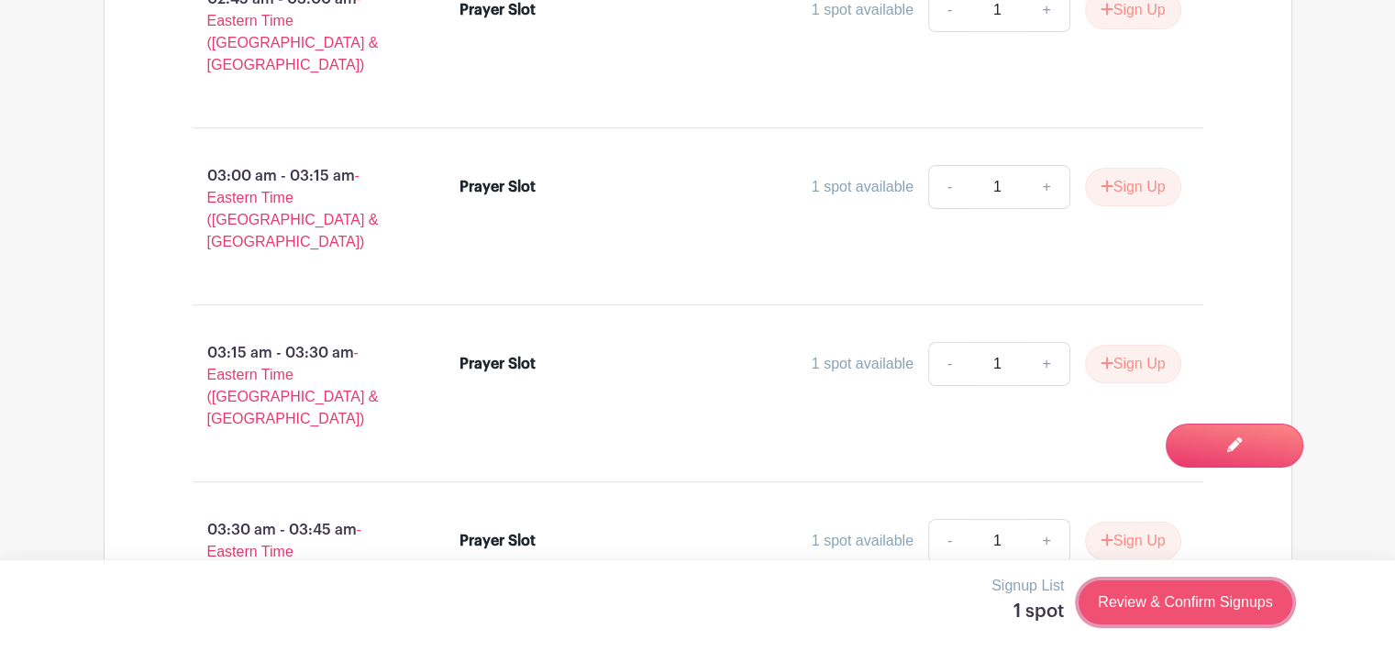
click at [1197, 607] on link "Review & Confirm Signups" at bounding box center [1184, 602] width 213 height 44
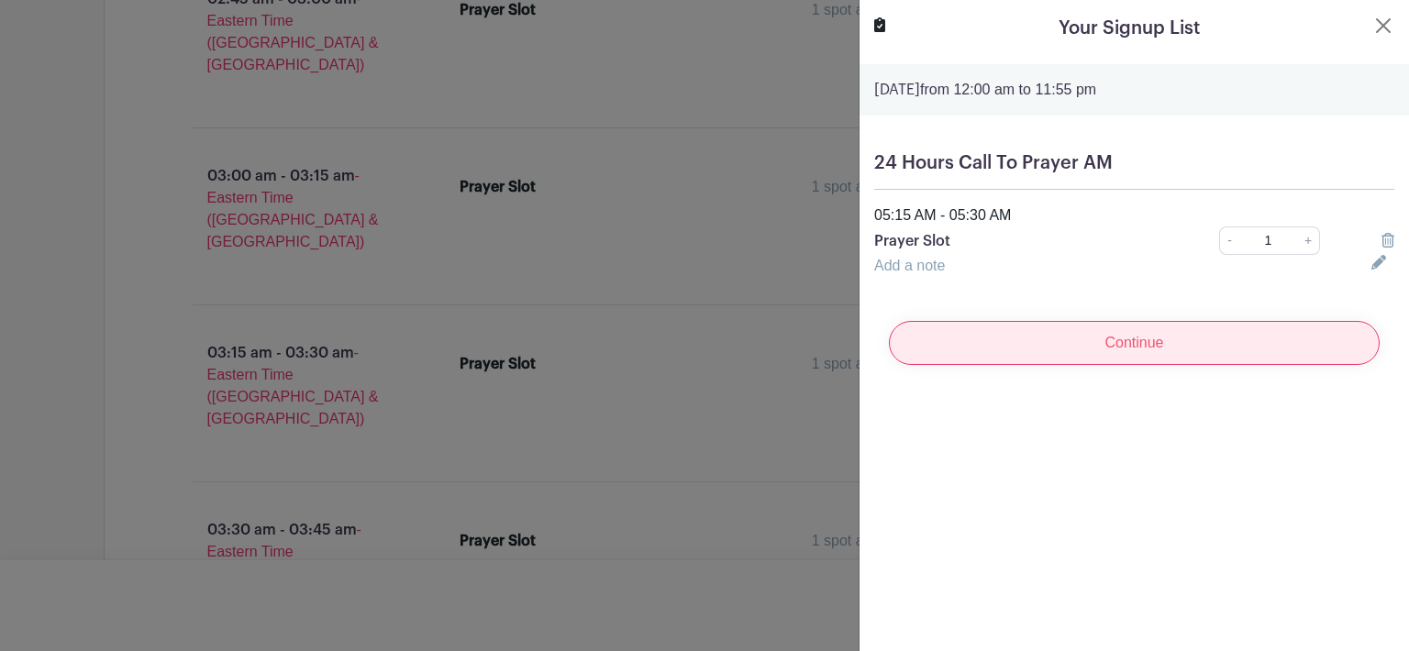
click at [1150, 340] on input "Continue" at bounding box center [1134, 343] width 491 height 44
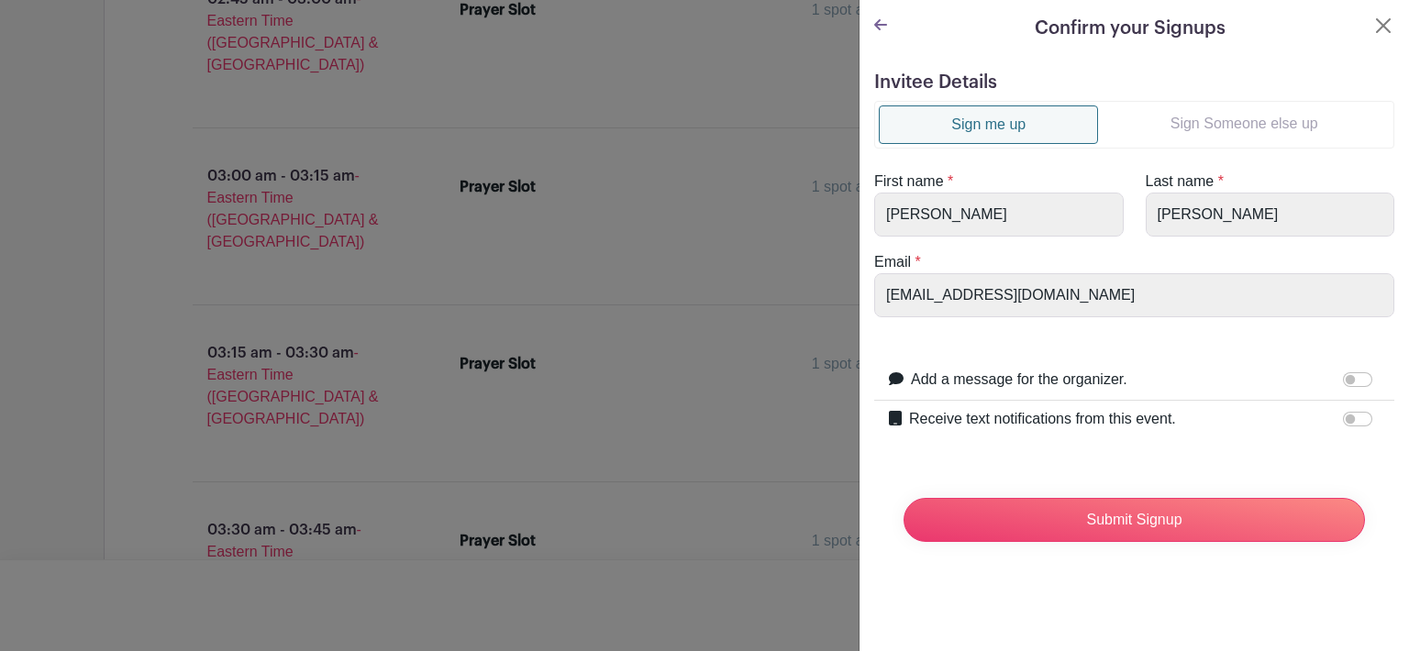
click at [1199, 127] on link "Sign Someone else up" at bounding box center [1244, 123] width 292 height 37
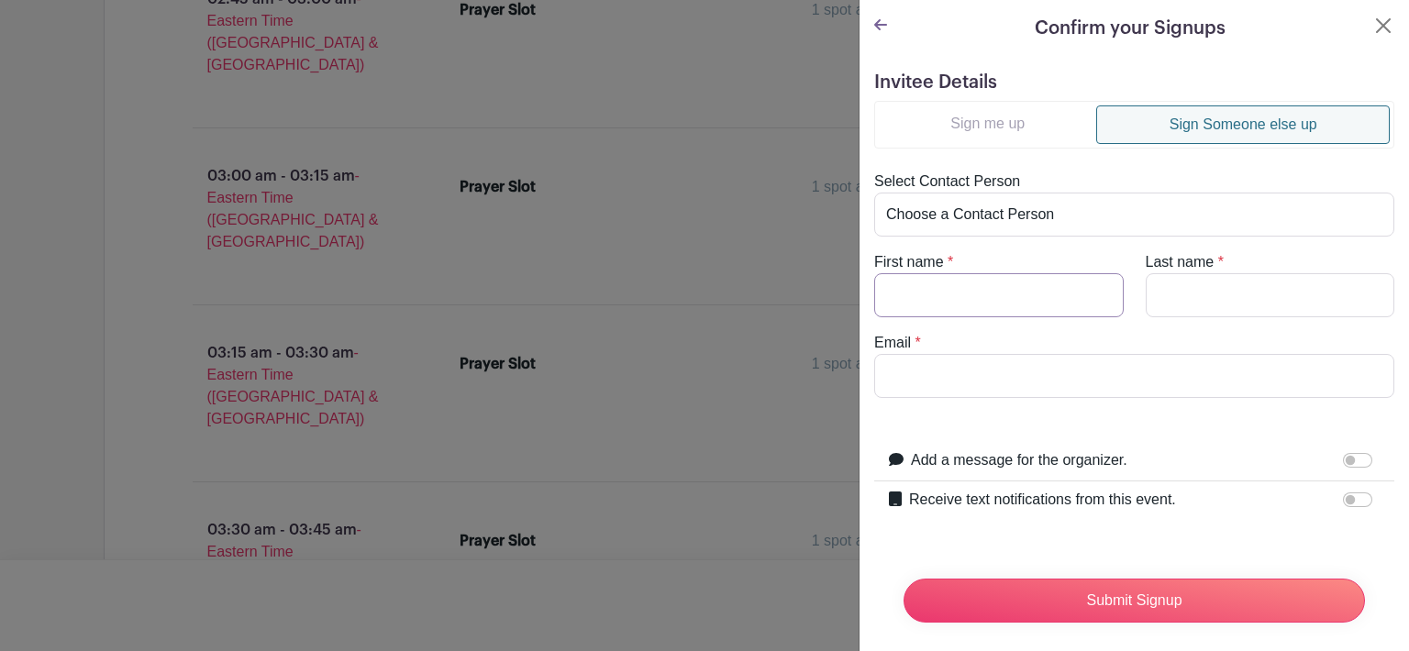
click at [904, 297] on input "First name" at bounding box center [998, 295] width 249 height 44
type input "Mario"
click at [1193, 292] on input "Last name" at bounding box center [1269, 295] width 249 height 44
type input "Carmichael"
click at [978, 371] on input "Email" at bounding box center [1134, 376] width 520 height 44
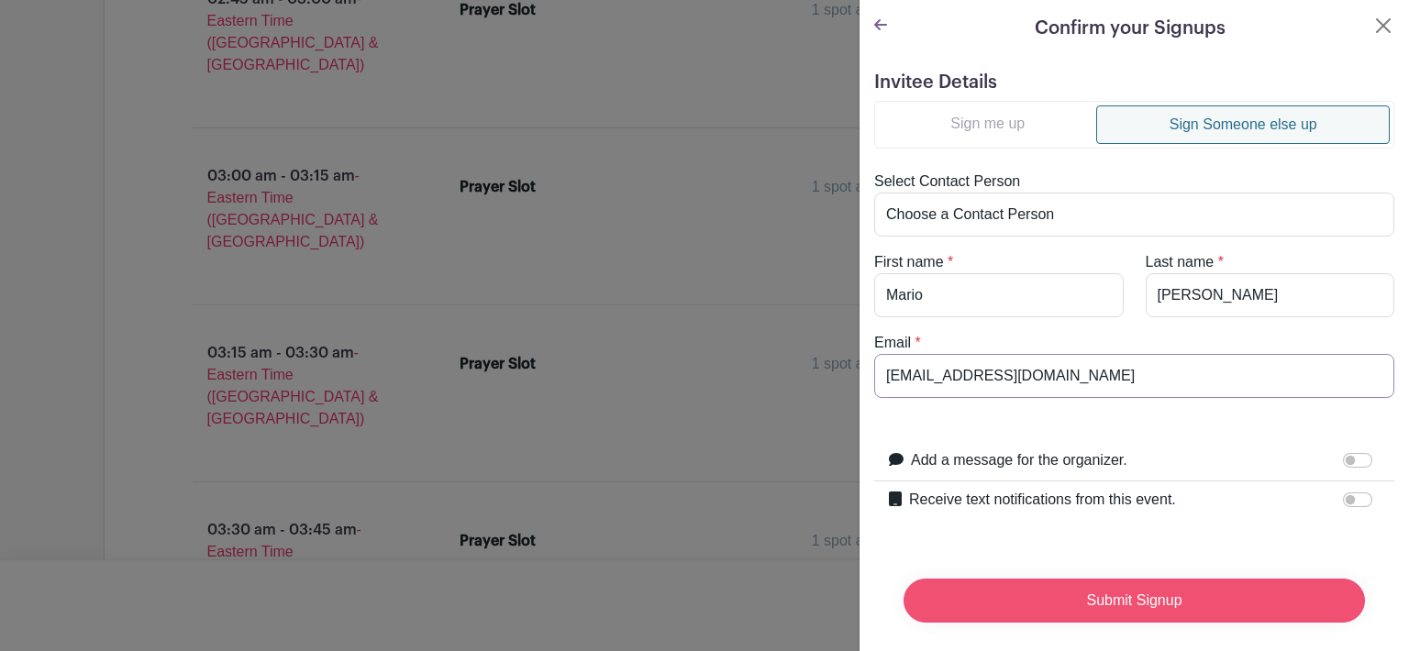
type input "carmichael84PBS@gmail.com"
click at [1143, 602] on input "Submit Signup" at bounding box center [1133, 601] width 461 height 44
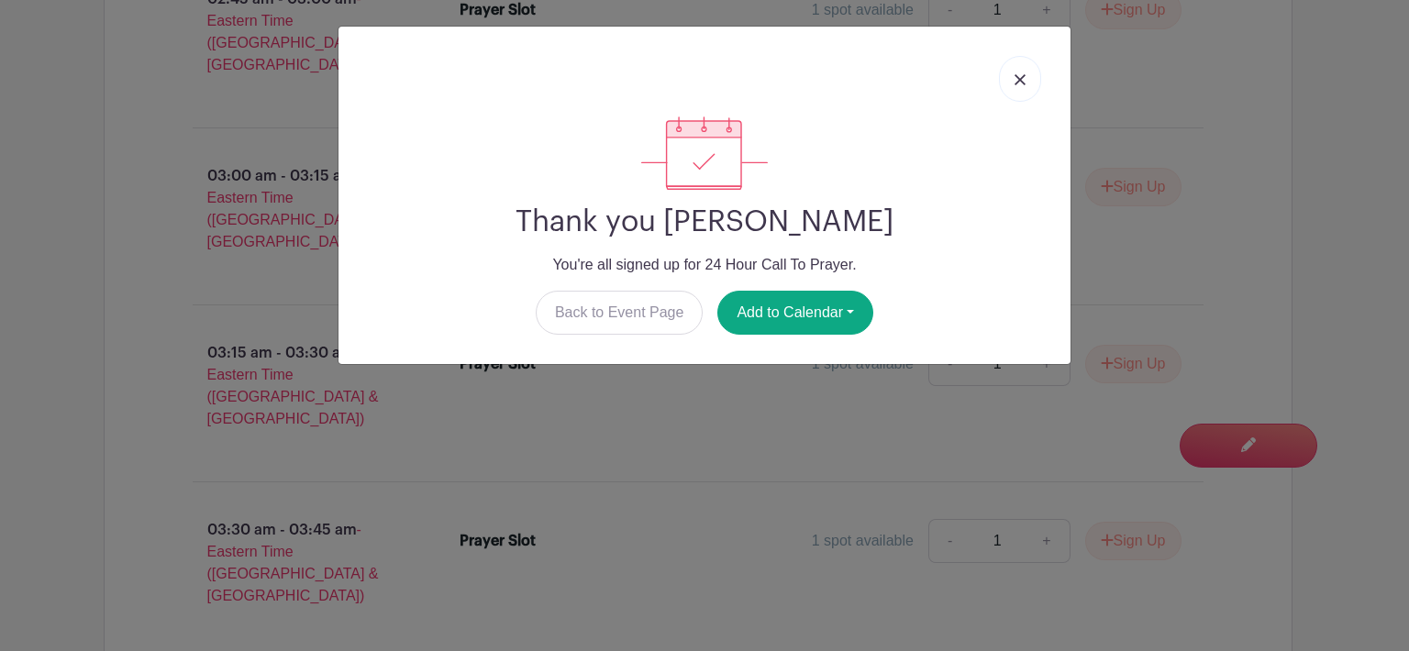
click at [1017, 78] on img at bounding box center [1019, 79] width 11 height 11
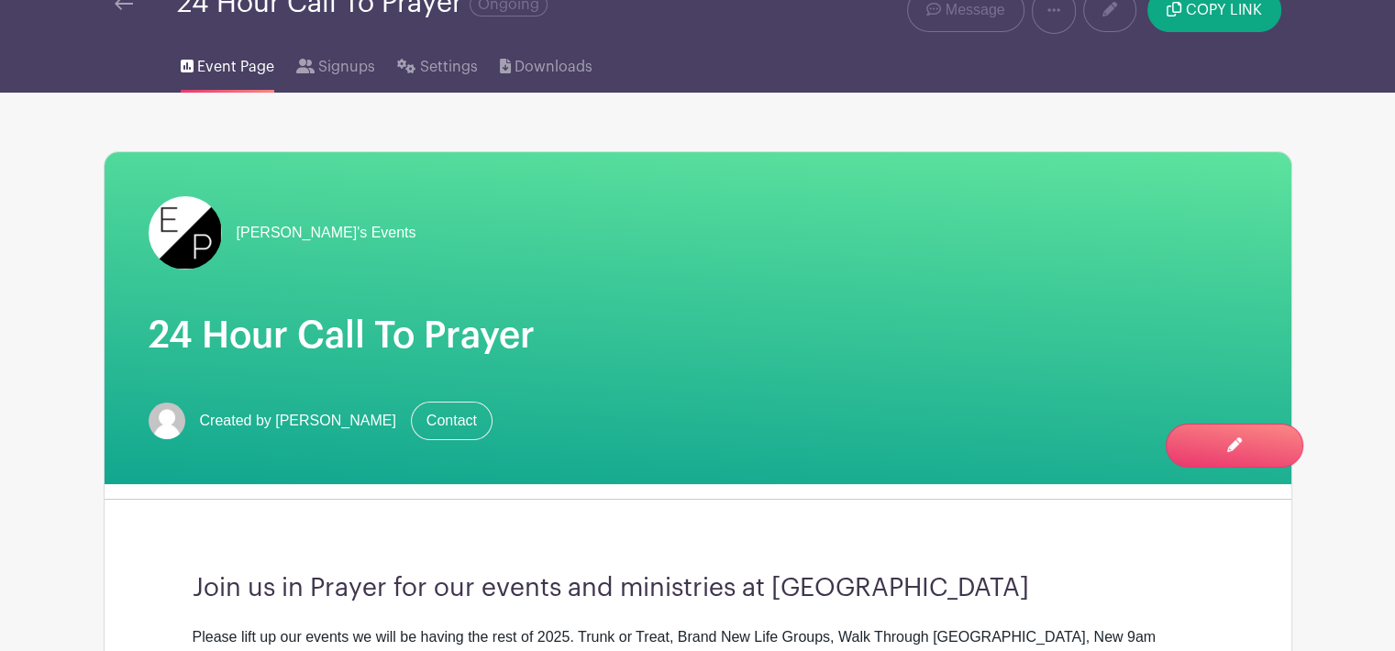
scroll to position [59, 0]
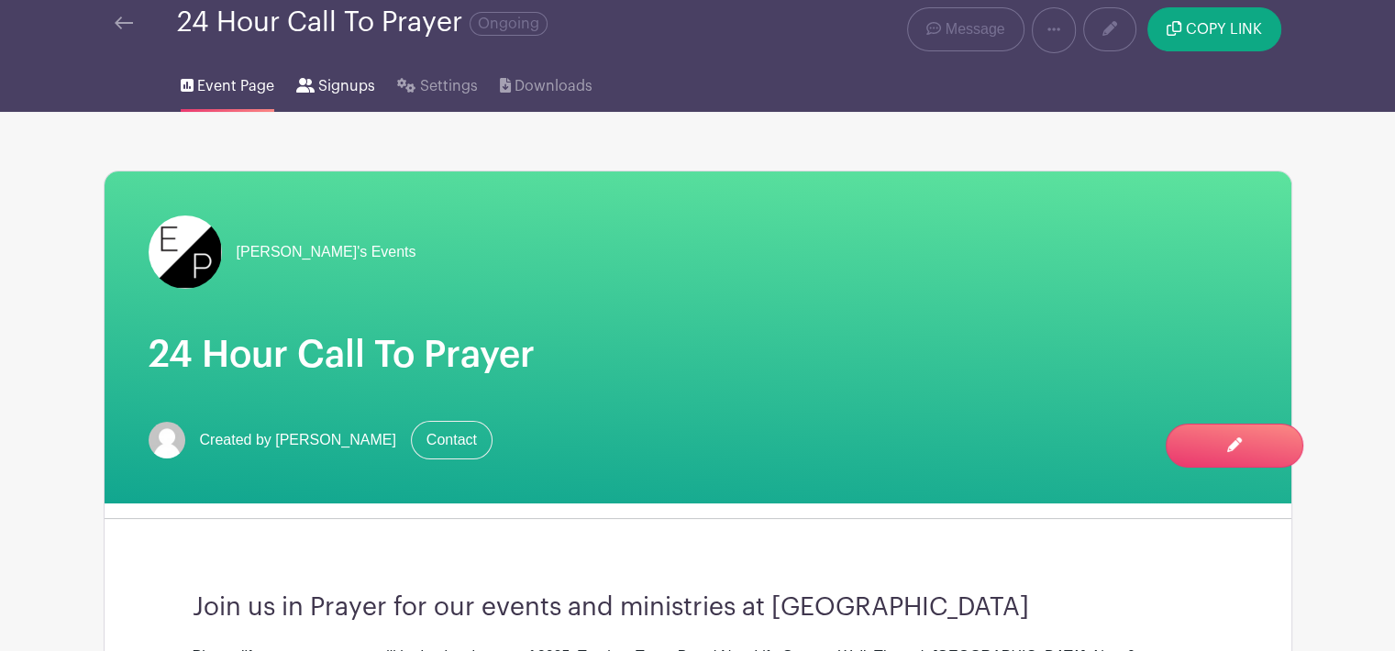
click at [341, 93] on span "Signups" at bounding box center [346, 86] width 57 height 22
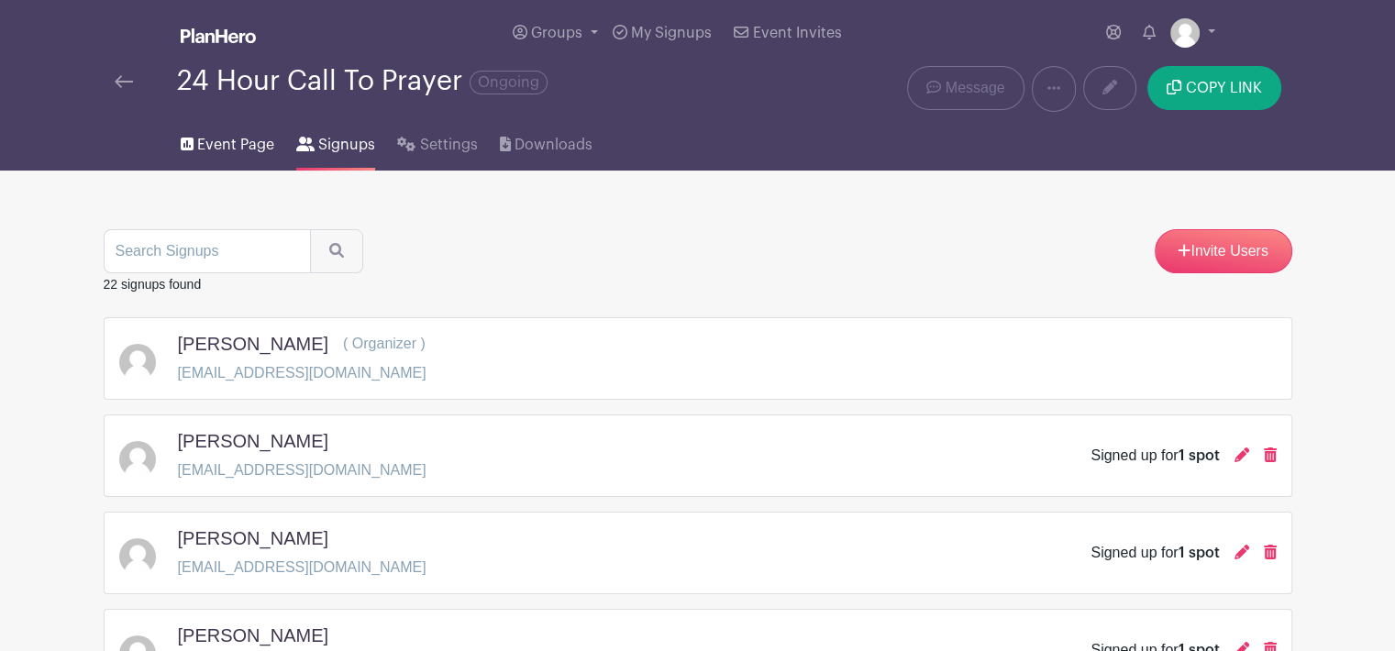
click at [238, 144] on span "Event Page" at bounding box center [235, 145] width 77 height 22
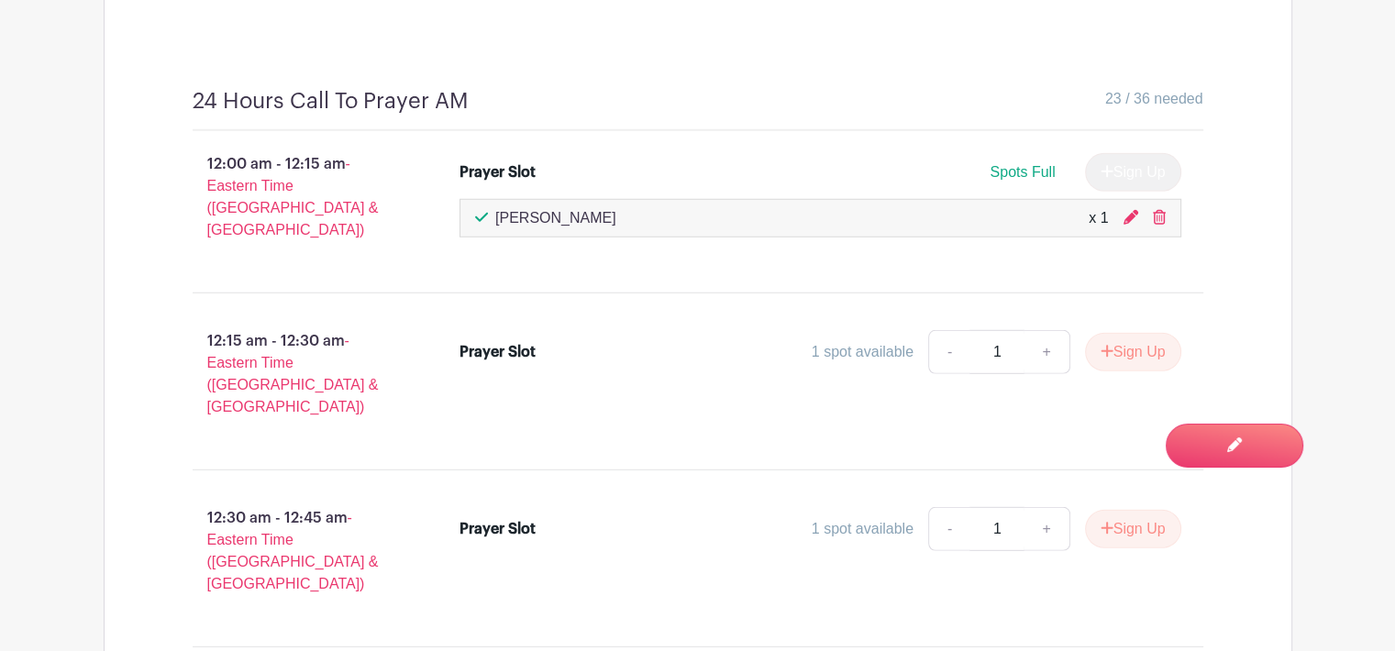
scroll to position [12504, 0]
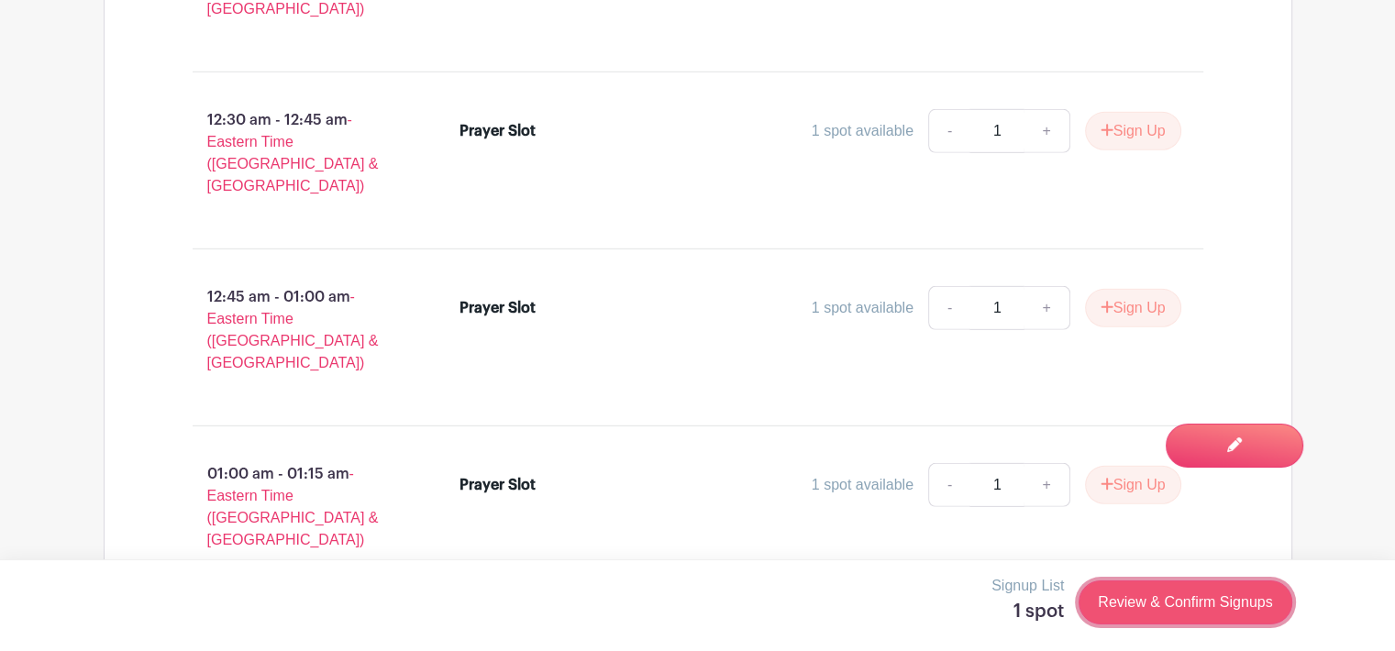
click at [1199, 599] on link "Review & Confirm Signups" at bounding box center [1184, 602] width 213 height 44
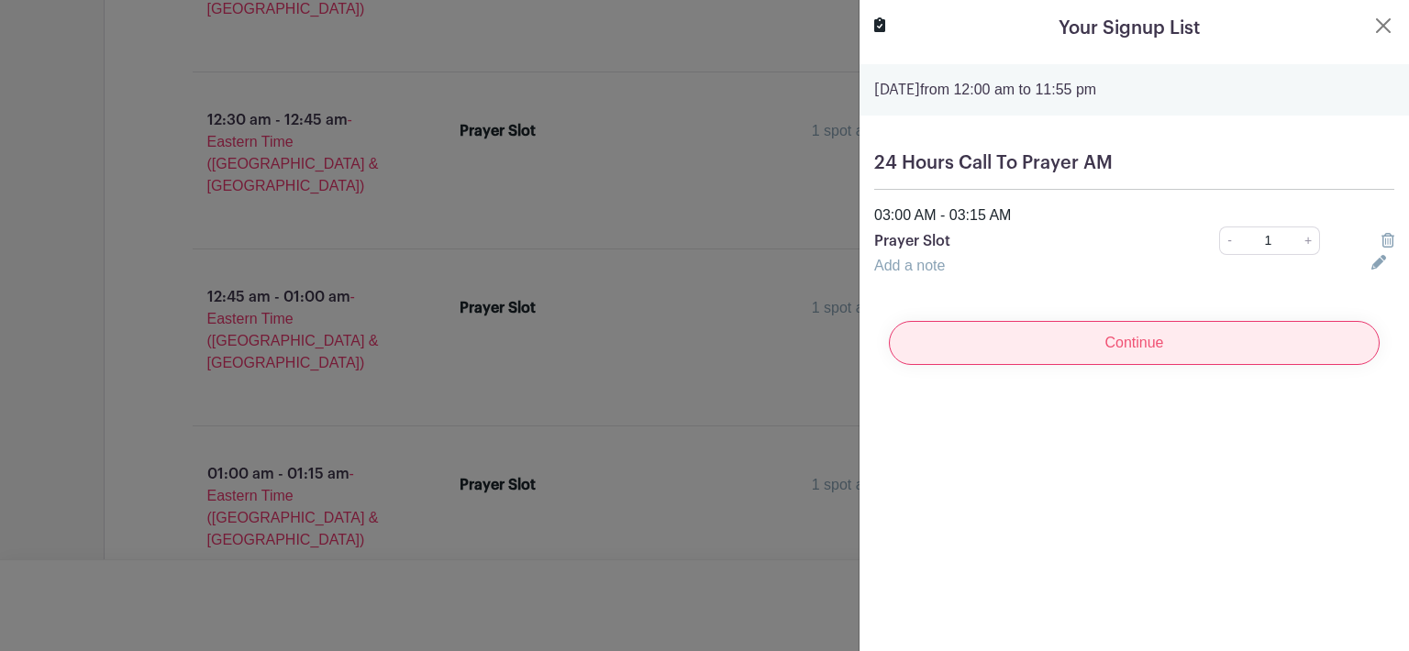
click at [1210, 357] on input "Continue" at bounding box center [1134, 343] width 491 height 44
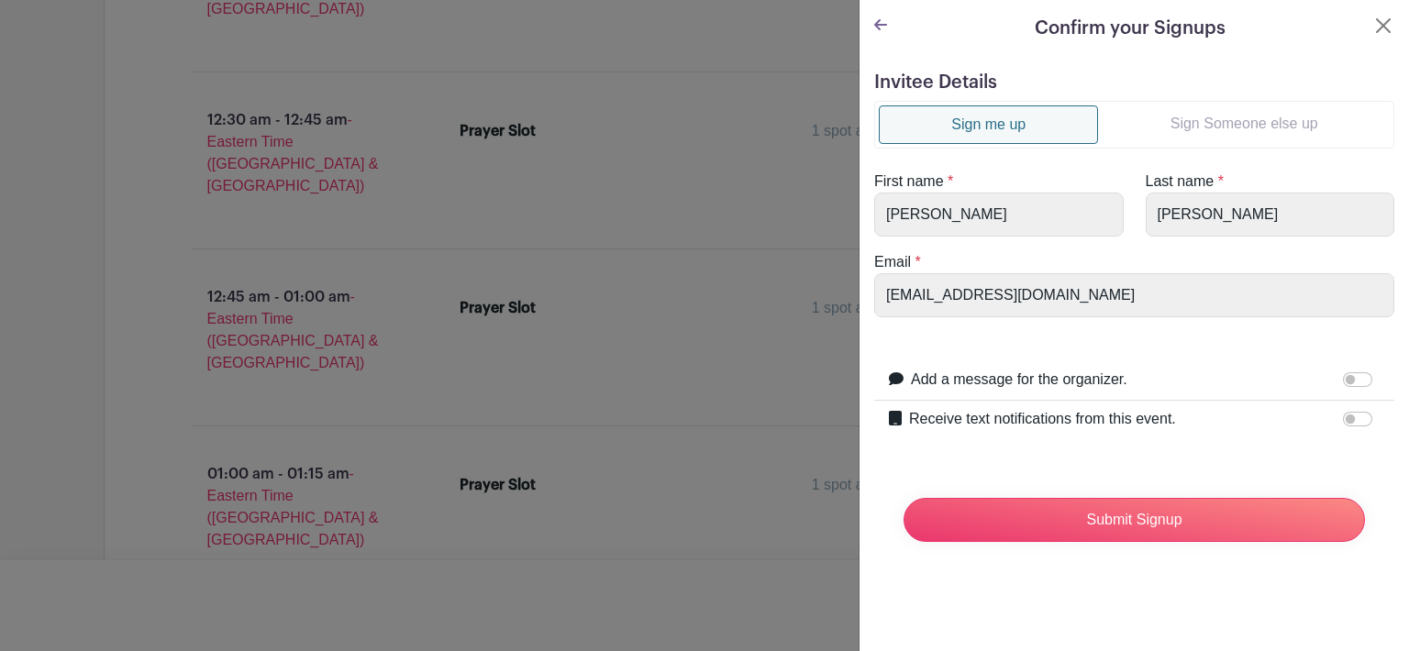
click at [1209, 119] on link "Sign Someone else up" at bounding box center [1244, 123] width 292 height 37
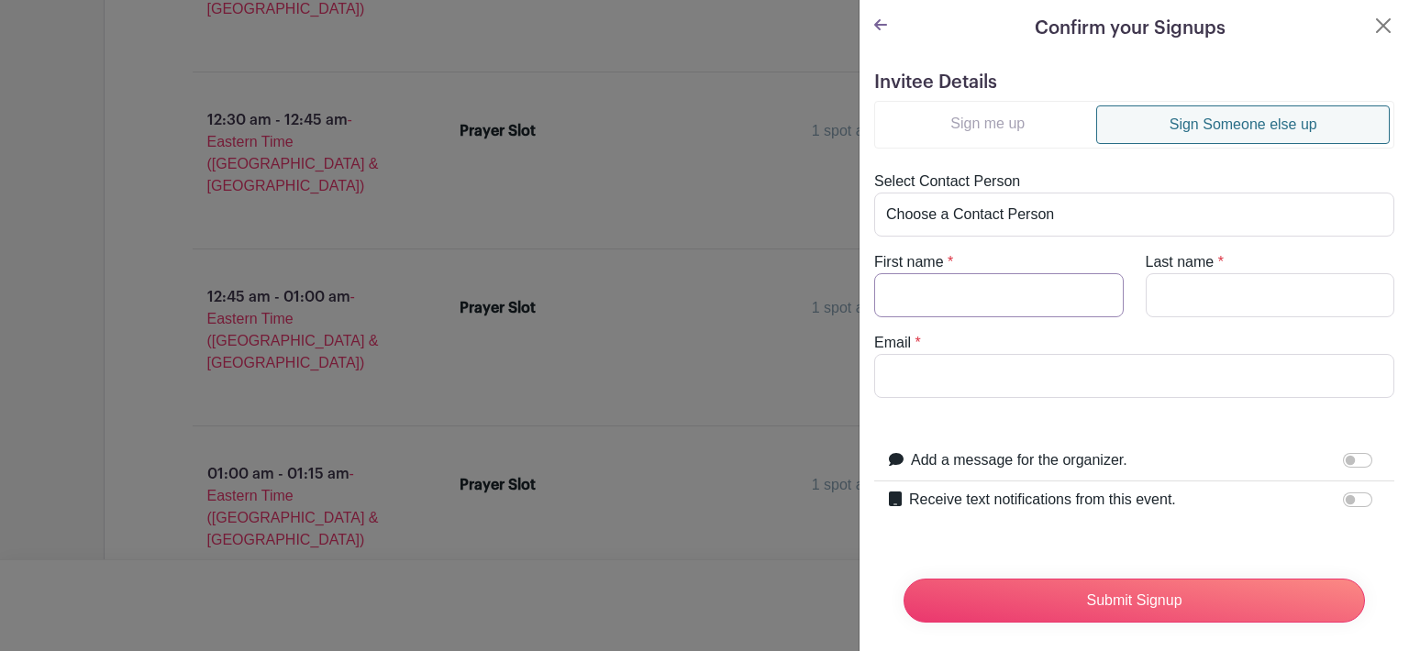
click at [923, 287] on input "First name" at bounding box center [998, 295] width 249 height 44
type input "Lily"
click at [1185, 294] on input "Last name" at bounding box center [1269, 295] width 249 height 44
type input "Austin"
click at [1022, 382] on input "Email" at bounding box center [1134, 376] width 520 height 44
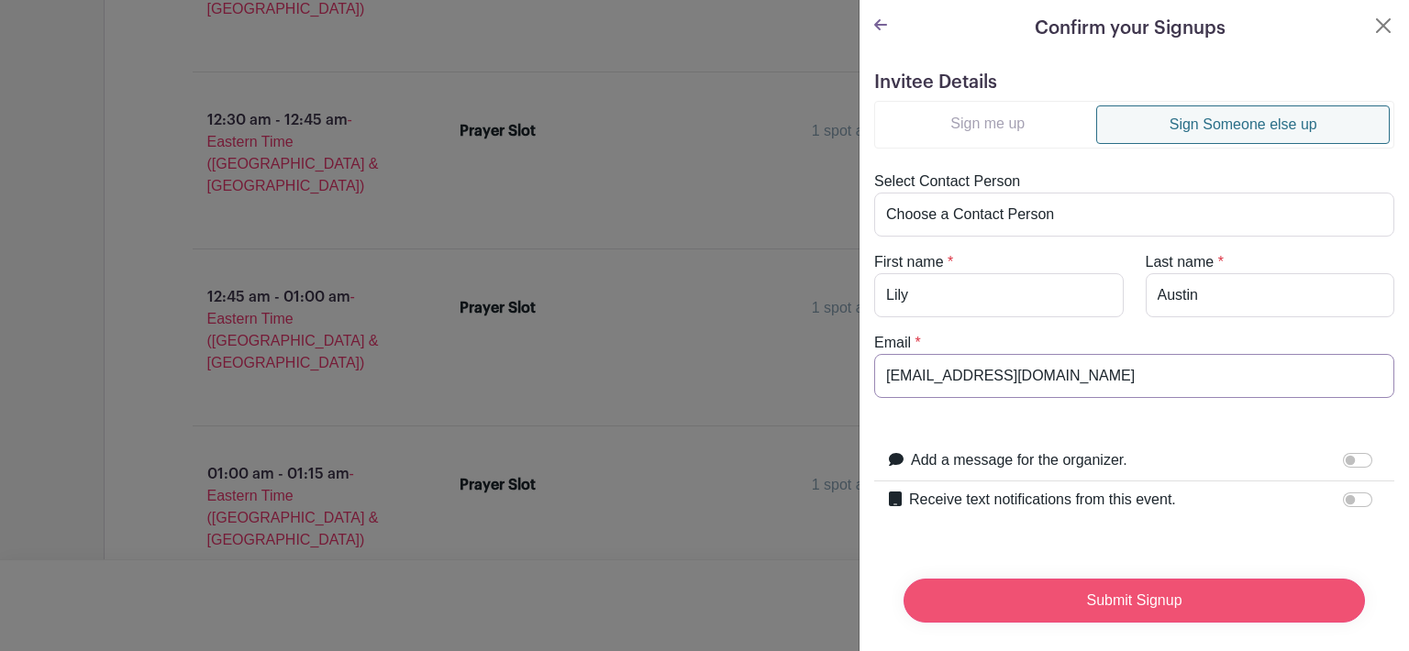
type input "lillianmaustin30@gmail.com"
click at [1200, 579] on input "Submit Signup" at bounding box center [1133, 601] width 461 height 44
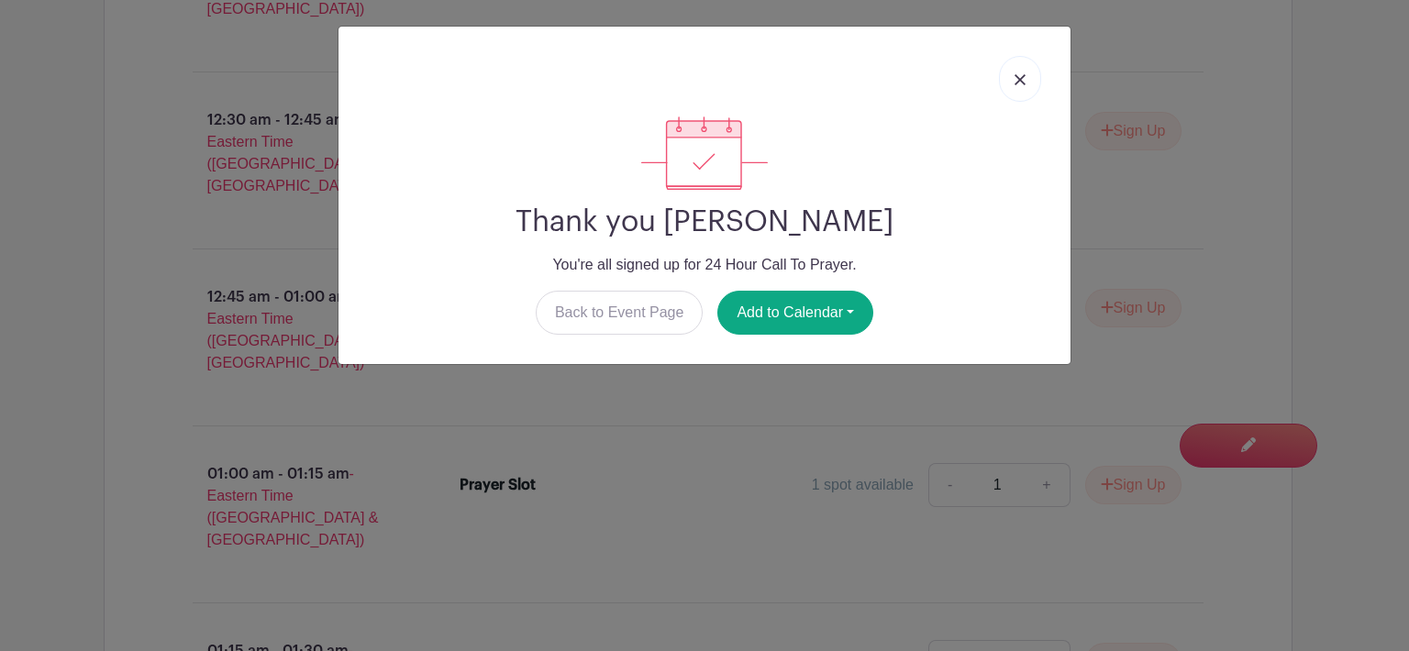
click at [1017, 83] on img at bounding box center [1019, 79] width 11 height 11
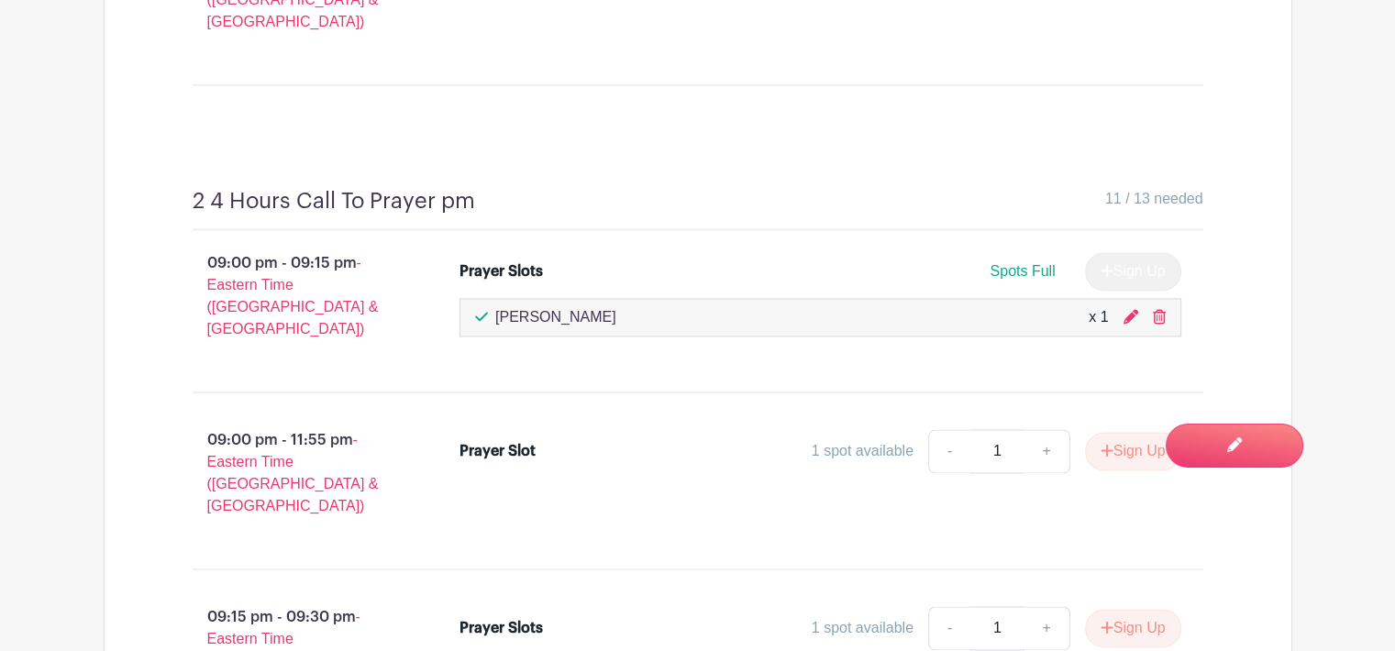
scroll to position [9556, 0]
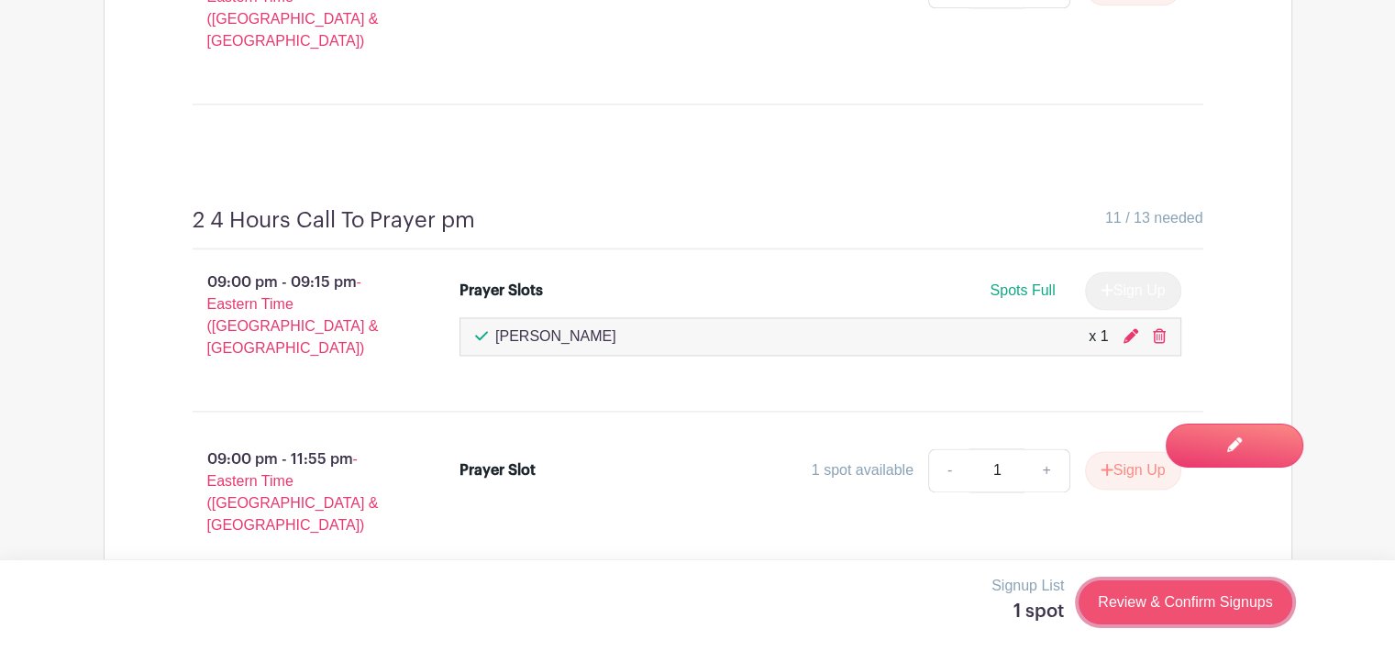
click at [1200, 602] on link "Review & Confirm Signups" at bounding box center [1184, 602] width 213 height 44
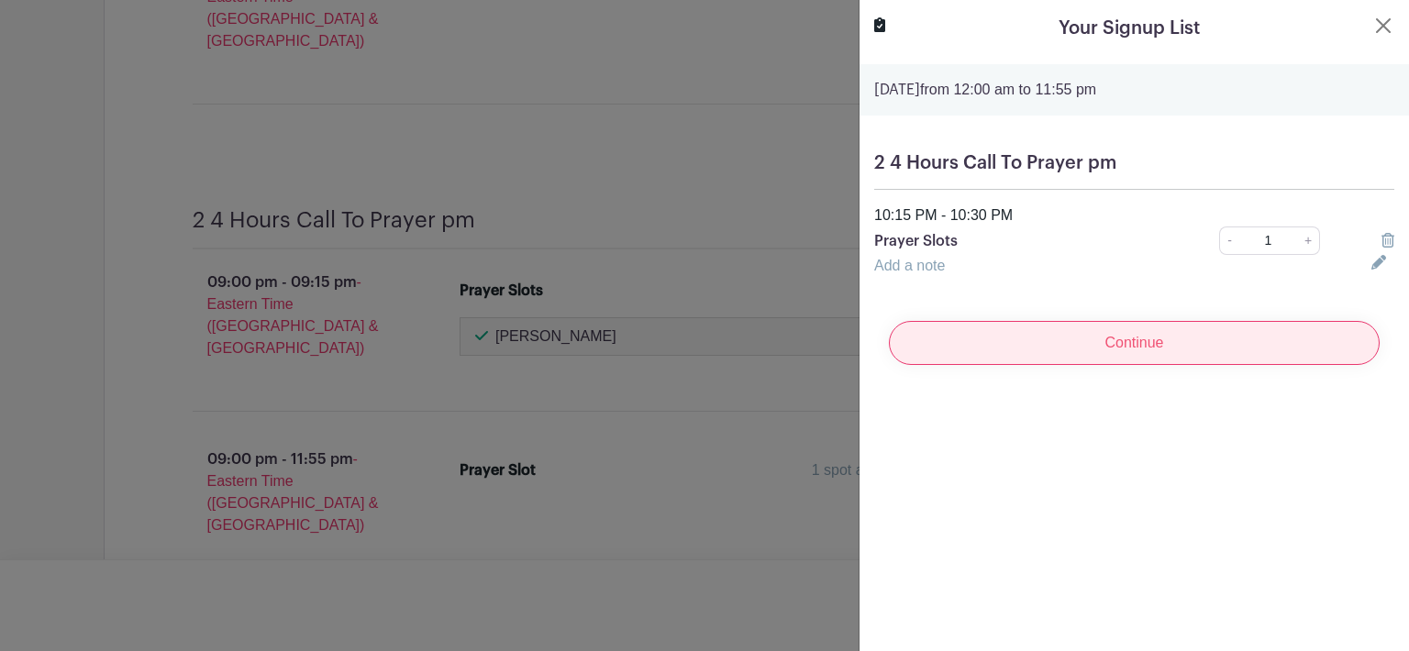
click at [1167, 345] on input "Continue" at bounding box center [1134, 343] width 491 height 44
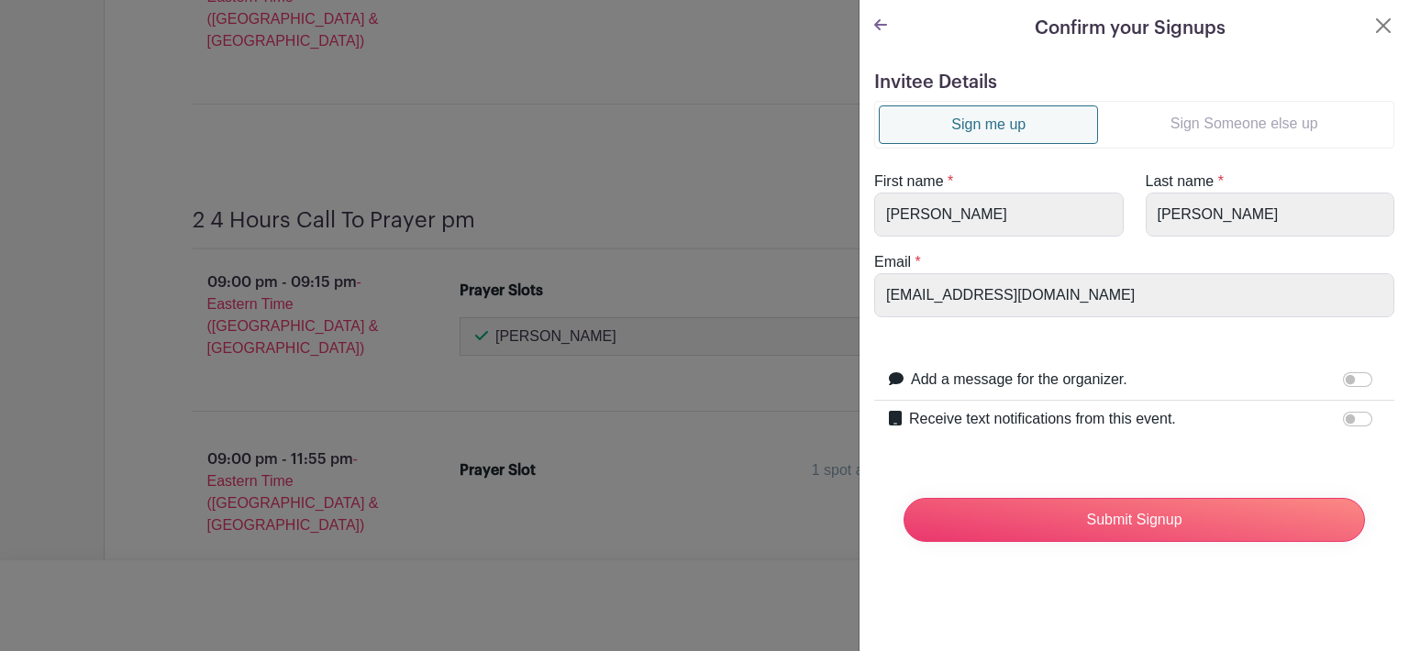
click at [1227, 123] on link "Sign Someone else up" at bounding box center [1244, 123] width 292 height 37
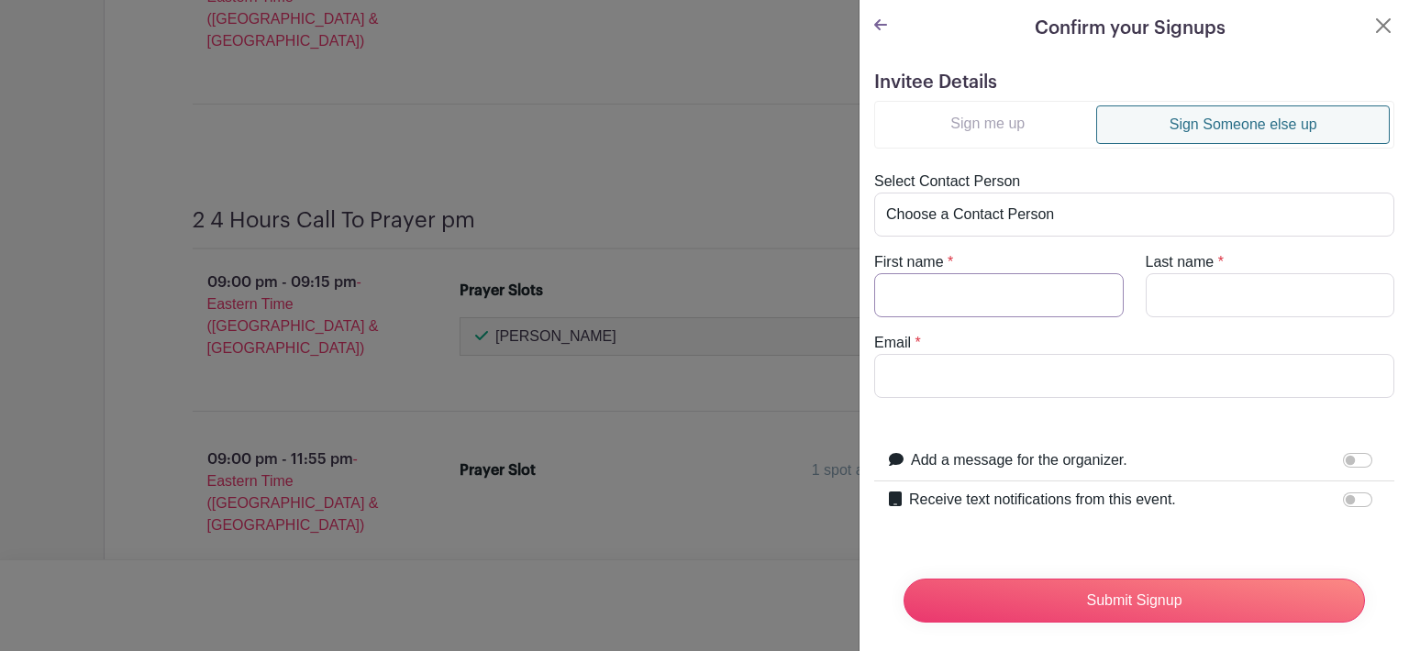
click at [946, 278] on input "First name" at bounding box center [998, 295] width 249 height 44
type input "Manuela"
click at [1165, 294] on input "Last name" at bounding box center [1269, 295] width 249 height 44
type input "Cismaru"
click at [968, 357] on input "Email" at bounding box center [1134, 376] width 520 height 44
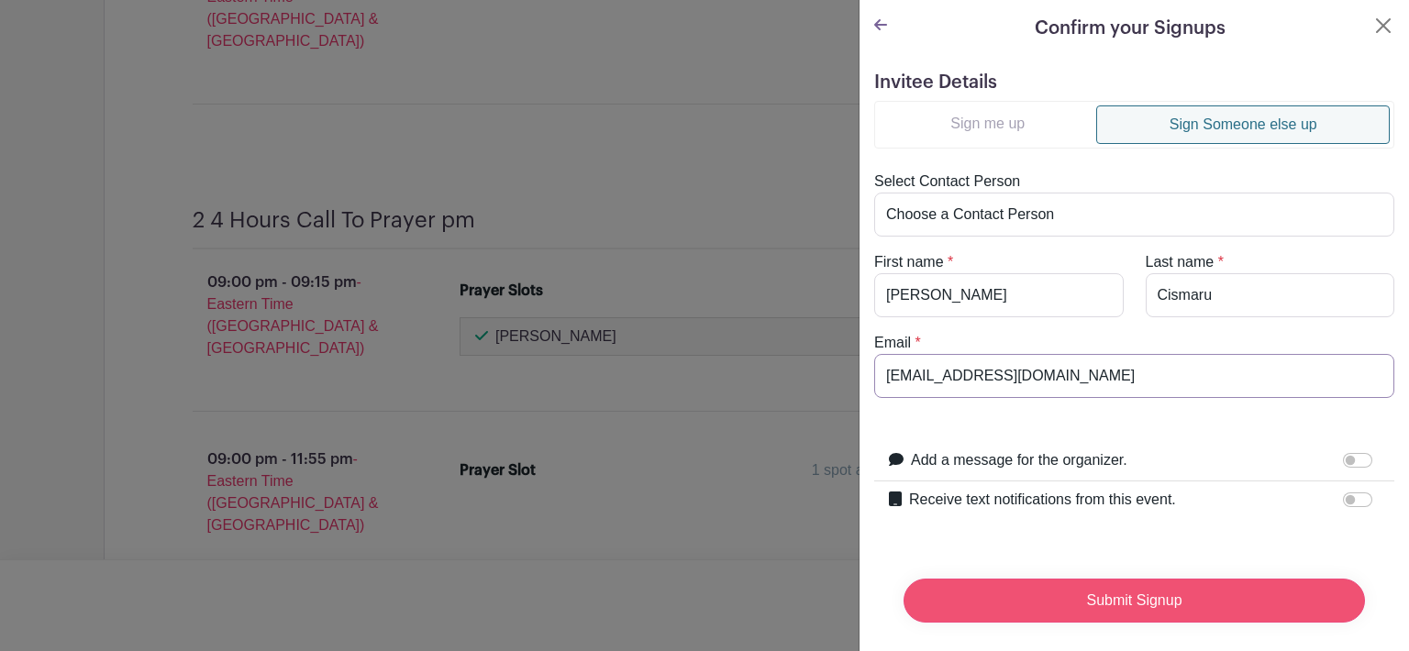
type input "mammyema24@gmail.com"
click at [1169, 595] on input "Submit Signup" at bounding box center [1133, 601] width 461 height 44
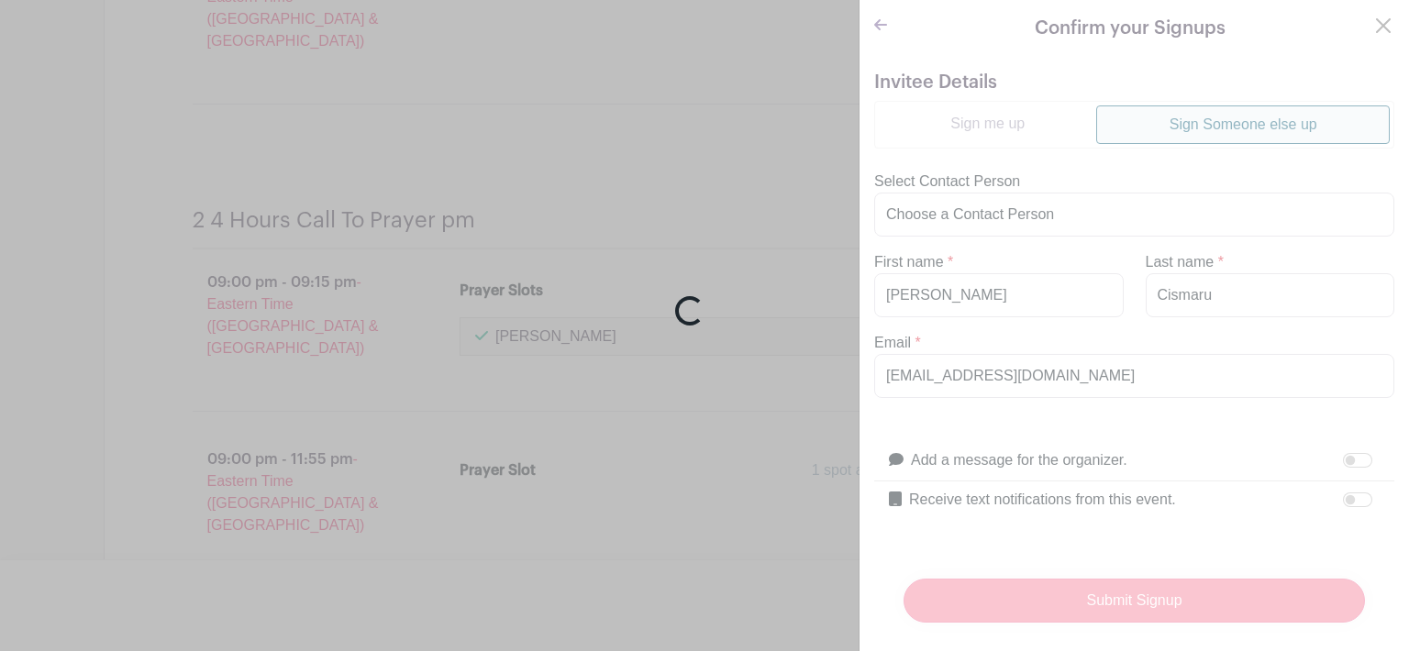
click at [1169, 595] on div "Loading..." at bounding box center [704, 325] width 1409 height 651
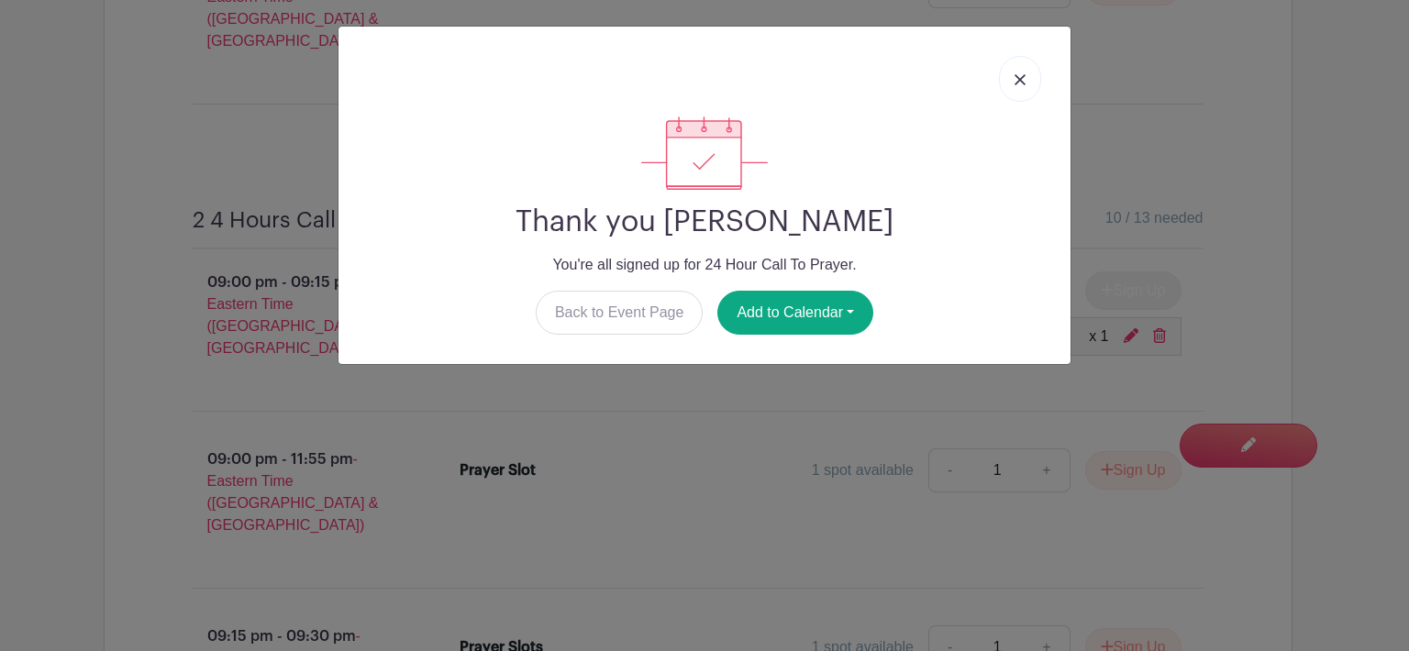
click at [1012, 76] on link at bounding box center [1020, 79] width 42 height 46
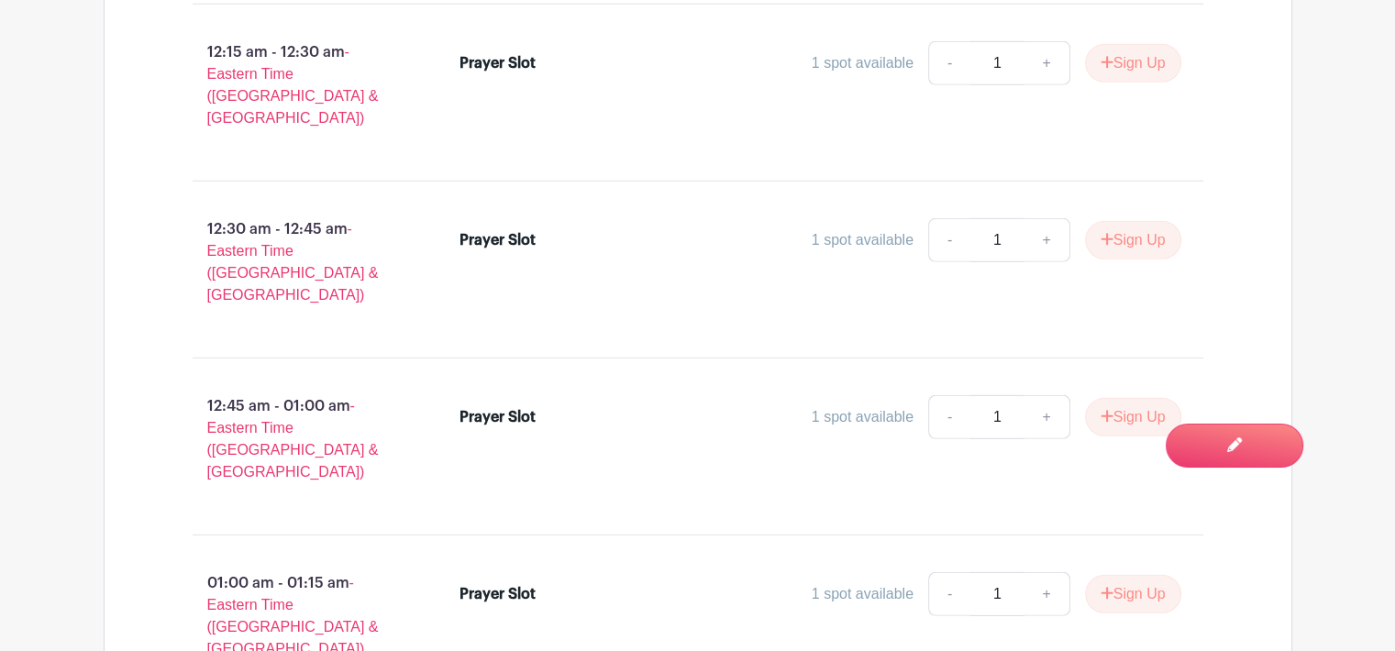
scroll to position [12681, 0]
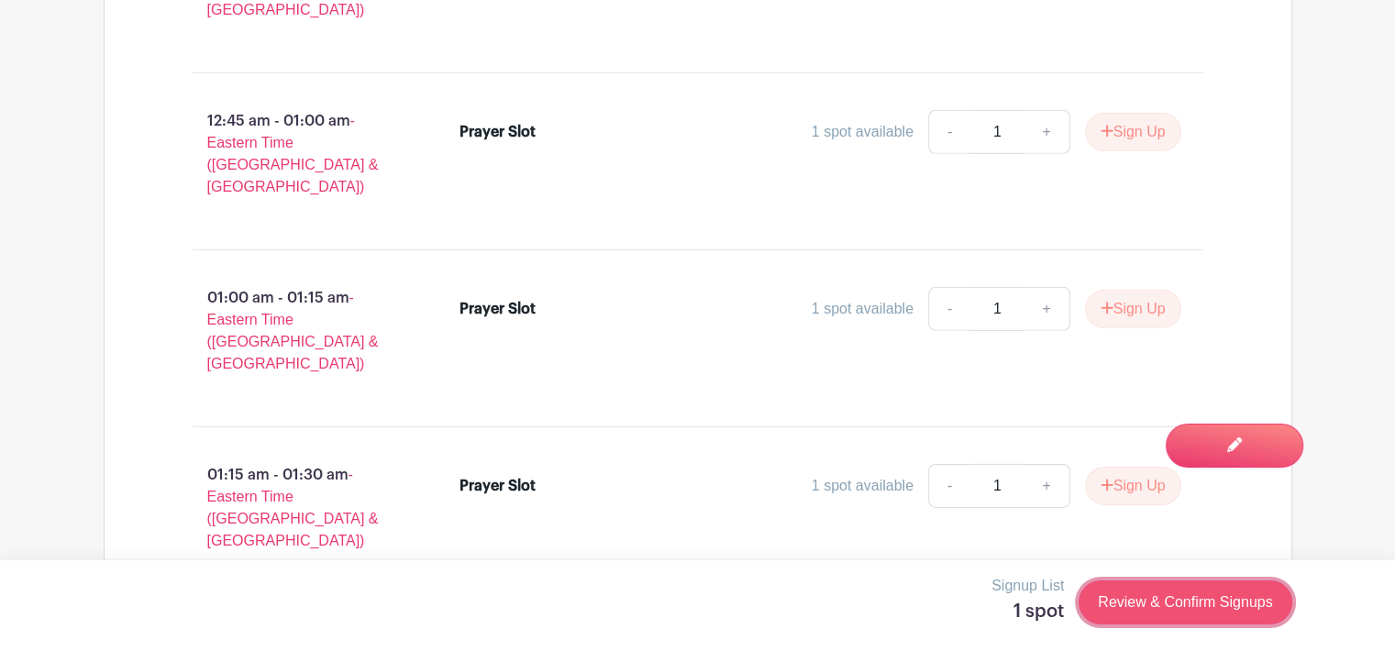
click at [1173, 601] on link "Review & Confirm Signups" at bounding box center [1184, 602] width 213 height 44
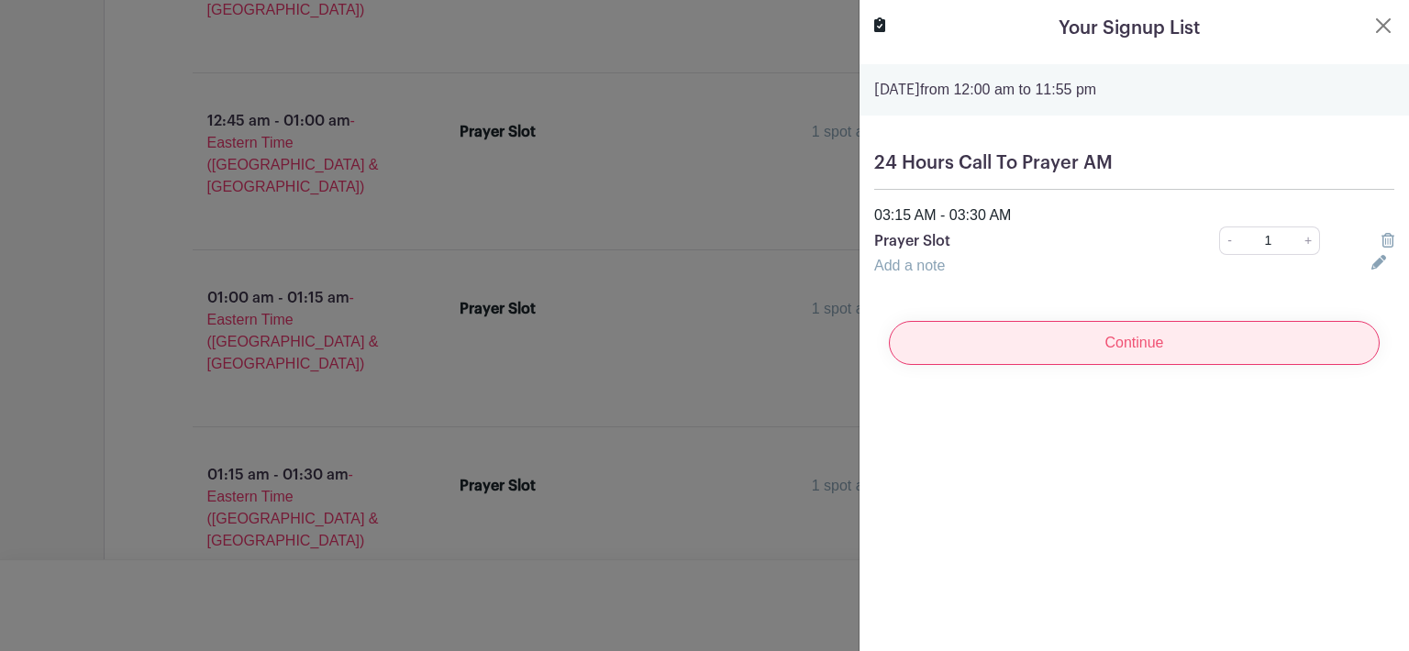
click at [1159, 340] on input "Continue" at bounding box center [1134, 343] width 491 height 44
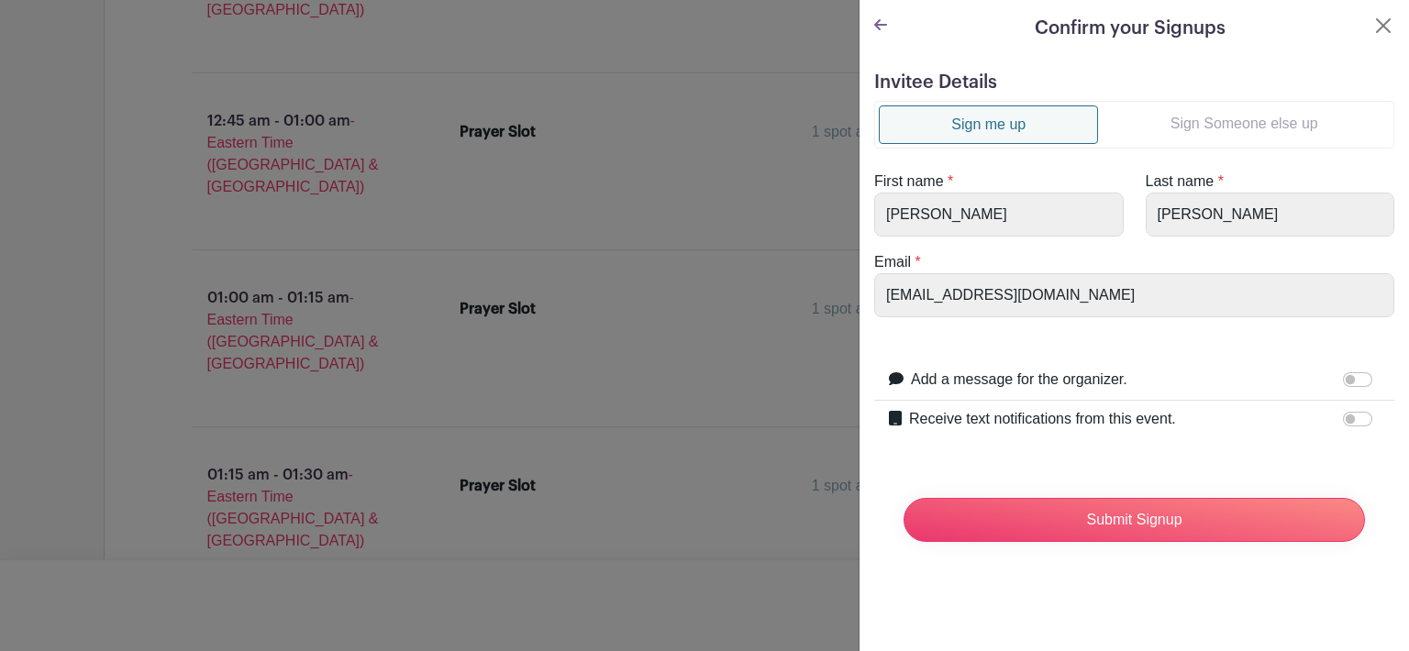
click at [1238, 125] on link "Sign Someone else up" at bounding box center [1244, 123] width 292 height 37
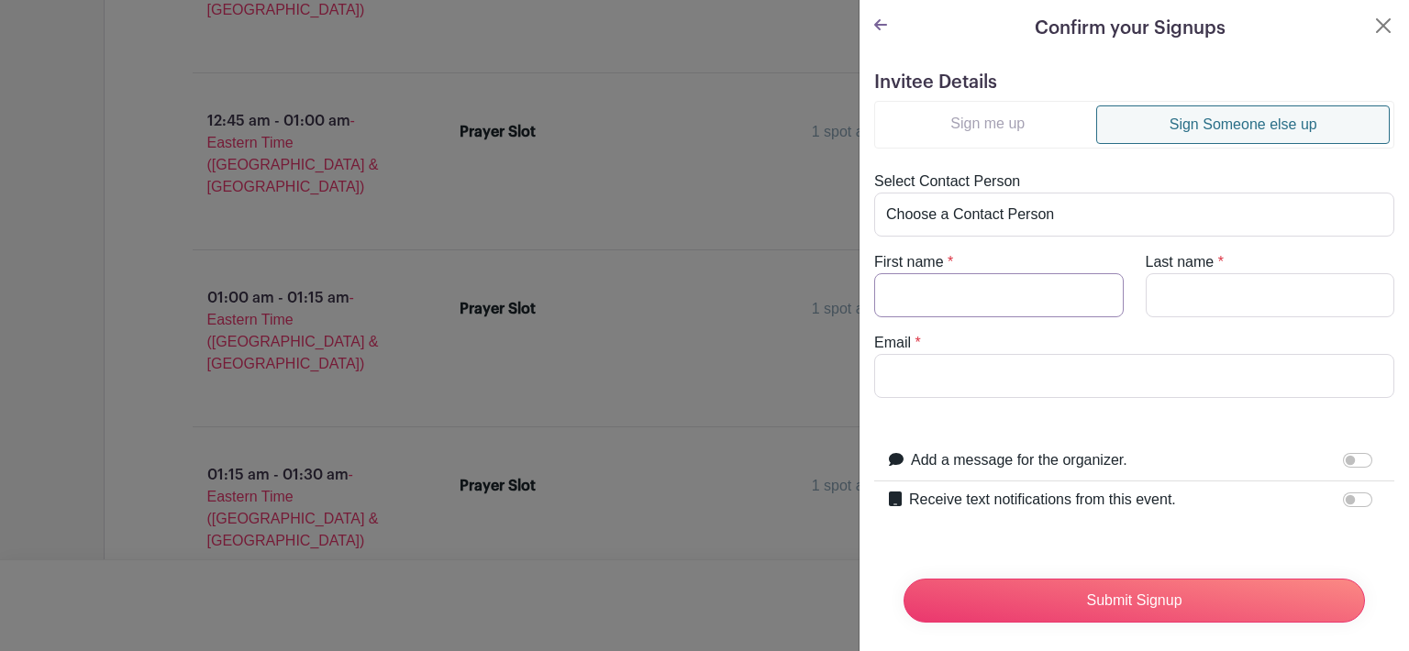
click at [1005, 283] on input "First name" at bounding box center [998, 295] width 249 height 44
type input "Brianna"
click at [1372, 27] on button "Close" at bounding box center [1383, 26] width 22 height 22
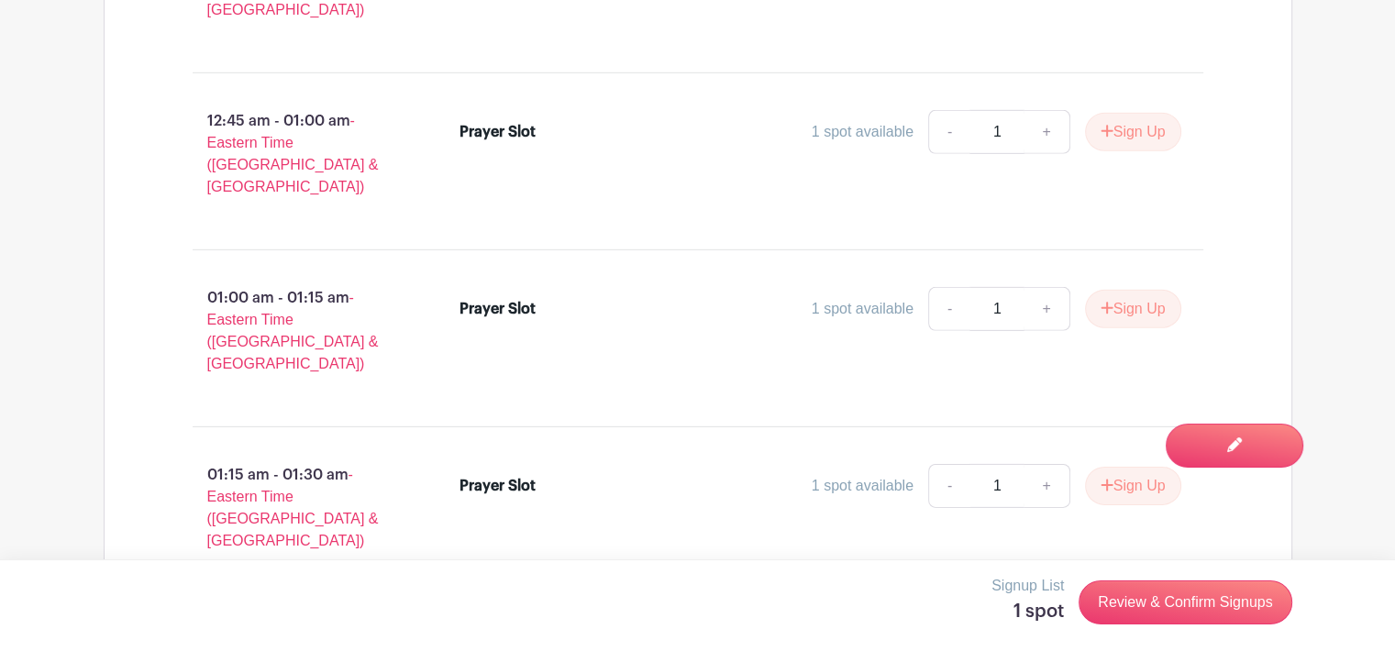
click at [1195, 602] on link "Review & Confirm Signups" at bounding box center [1184, 602] width 213 height 44
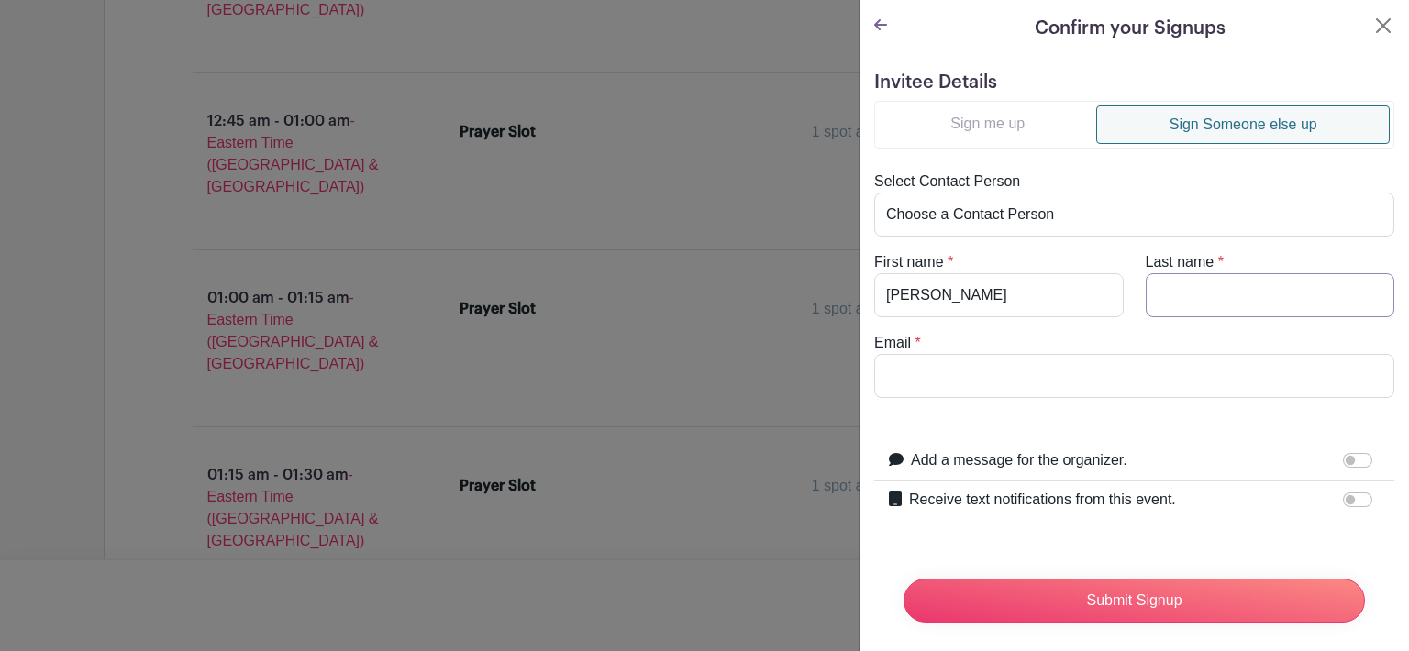
click at [1178, 302] on input "Last name" at bounding box center [1269, 295] width 249 height 44
type input "Toelle"
click at [929, 385] on input "Email" at bounding box center [1134, 376] width 520 height 44
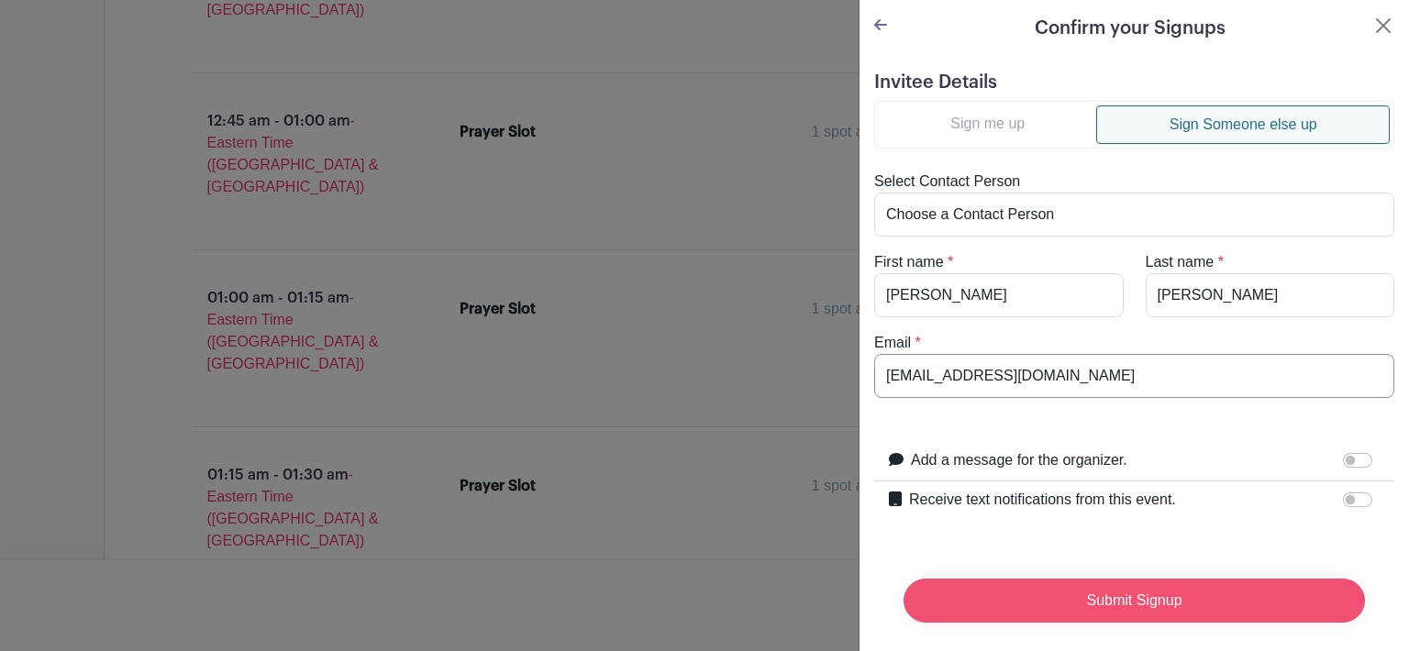
type input "brianddad981@yahoo.com"
click at [1118, 592] on input "Submit Signup" at bounding box center [1133, 601] width 461 height 44
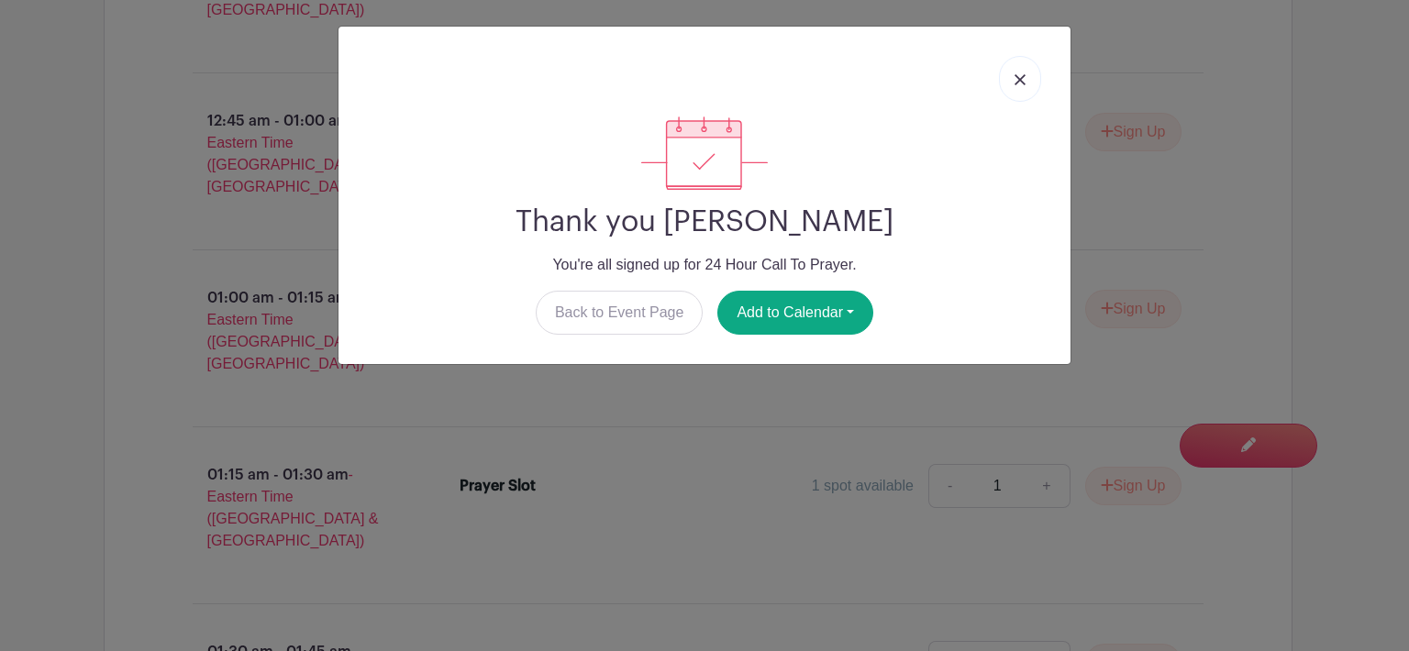
click at [1020, 84] on img at bounding box center [1019, 79] width 11 height 11
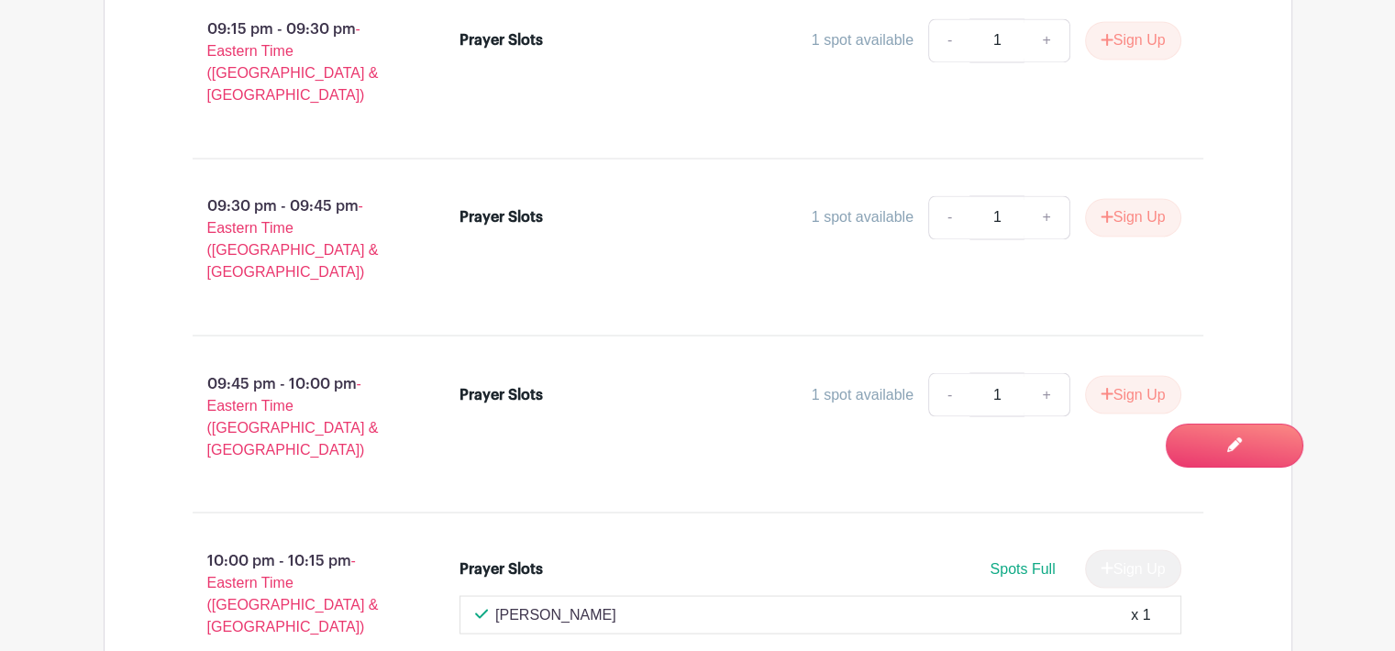
scroll to position [10106, 0]
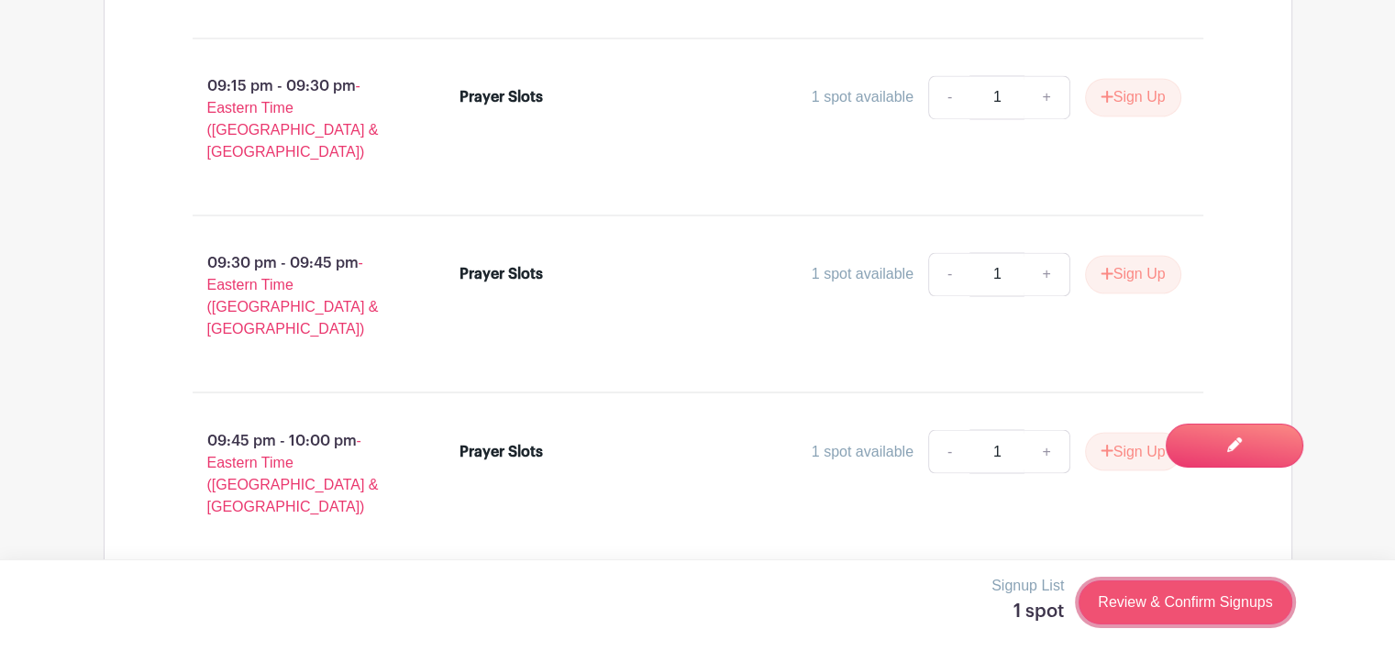
click at [1160, 603] on link "Review & Confirm Signups" at bounding box center [1184, 602] width 213 height 44
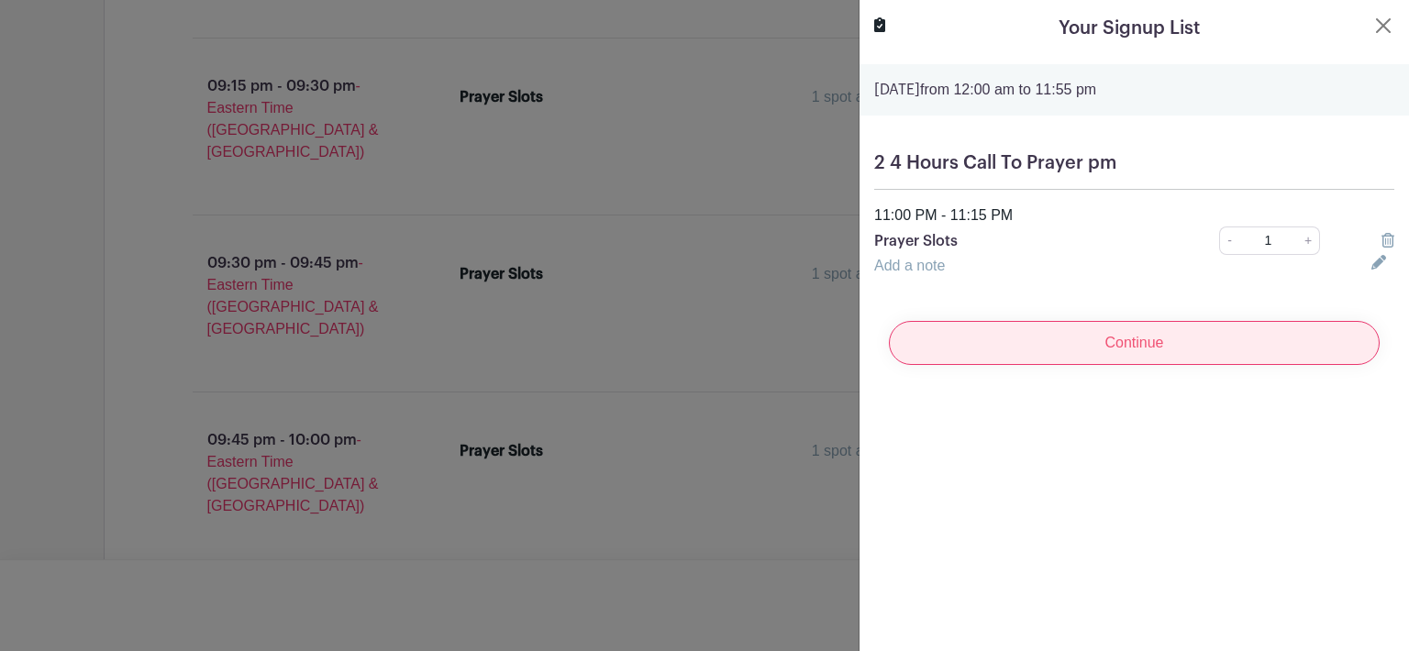
click at [1150, 352] on input "Continue" at bounding box center [1134, 343] width 491 height 44
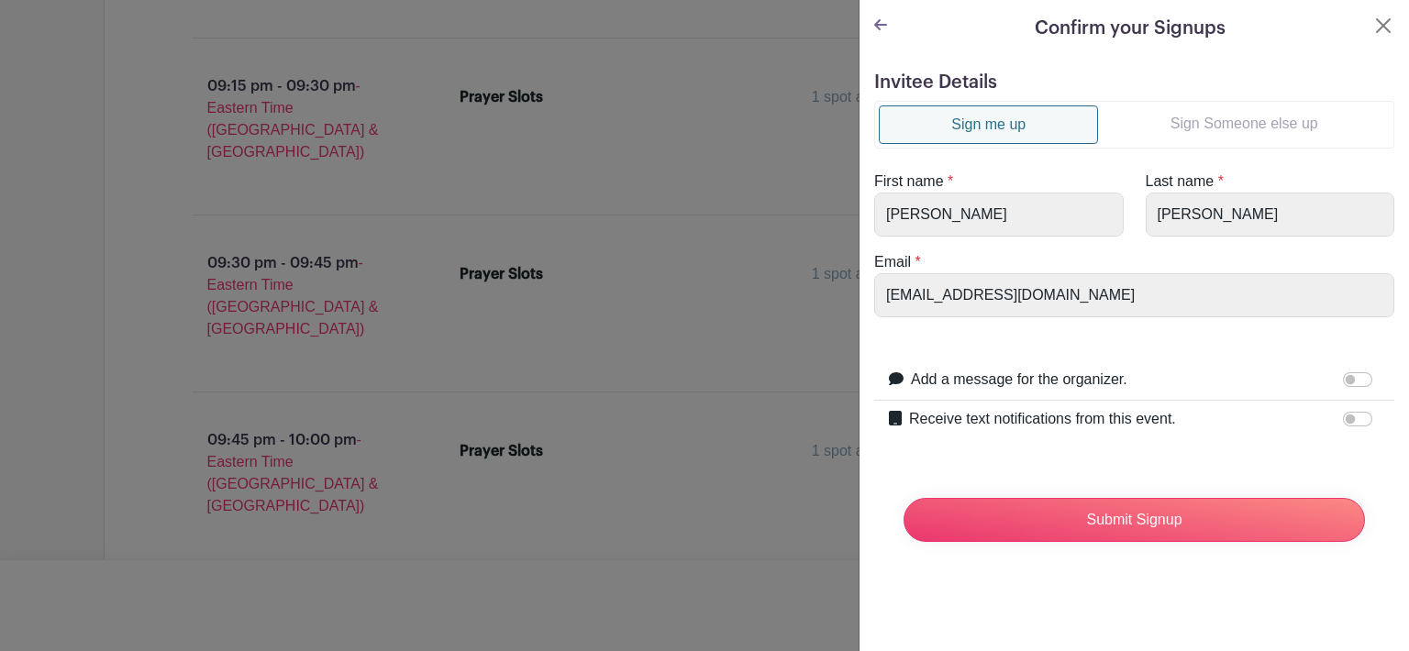
click at [1177, 127] on link "Sign Someone else up" at bounding box center [1244, 123] width 292 height 37
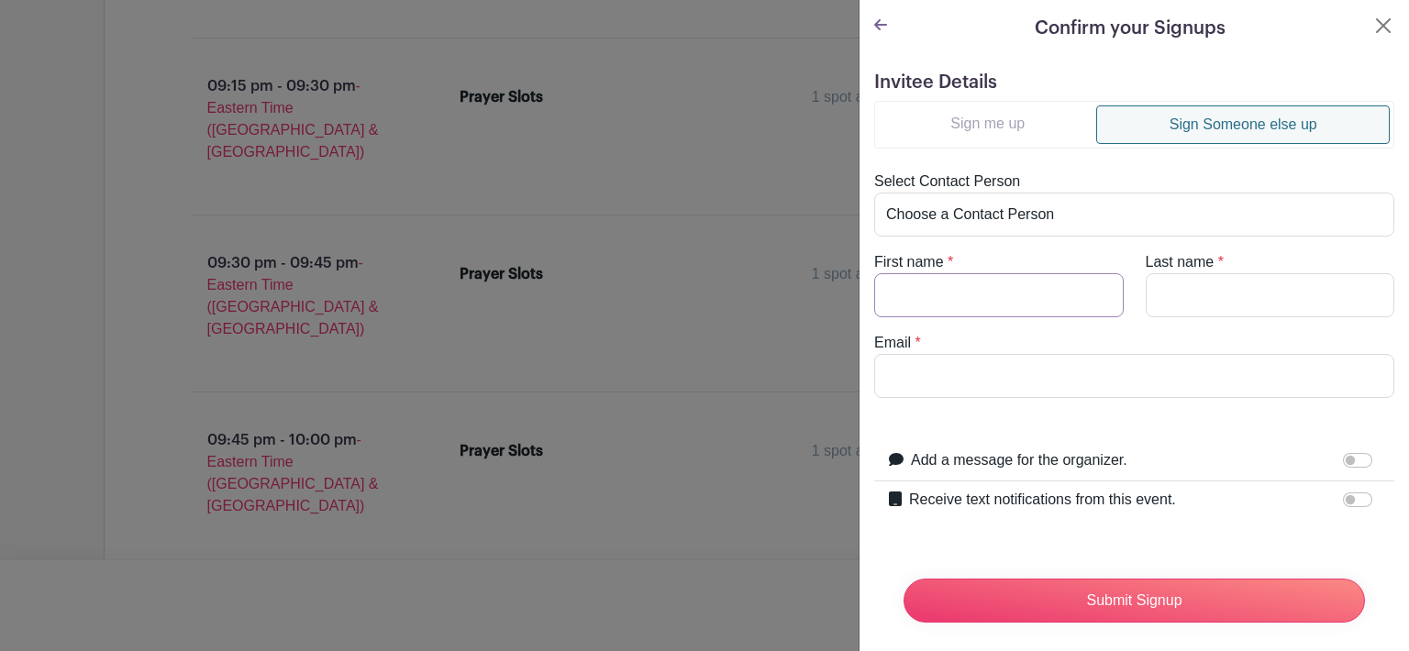
click at [937, 291] on input "First name" at bounding box center [998, 295] width 249 height 44
type input "cindy"
click at [1166, 294] on input "Last name" at bounding box center [1269, 295] width 249 height 44
type input "Burchard"
click at [1038, 346] on div "Email *" at bounding box center [1134, 365] width 542 height 66
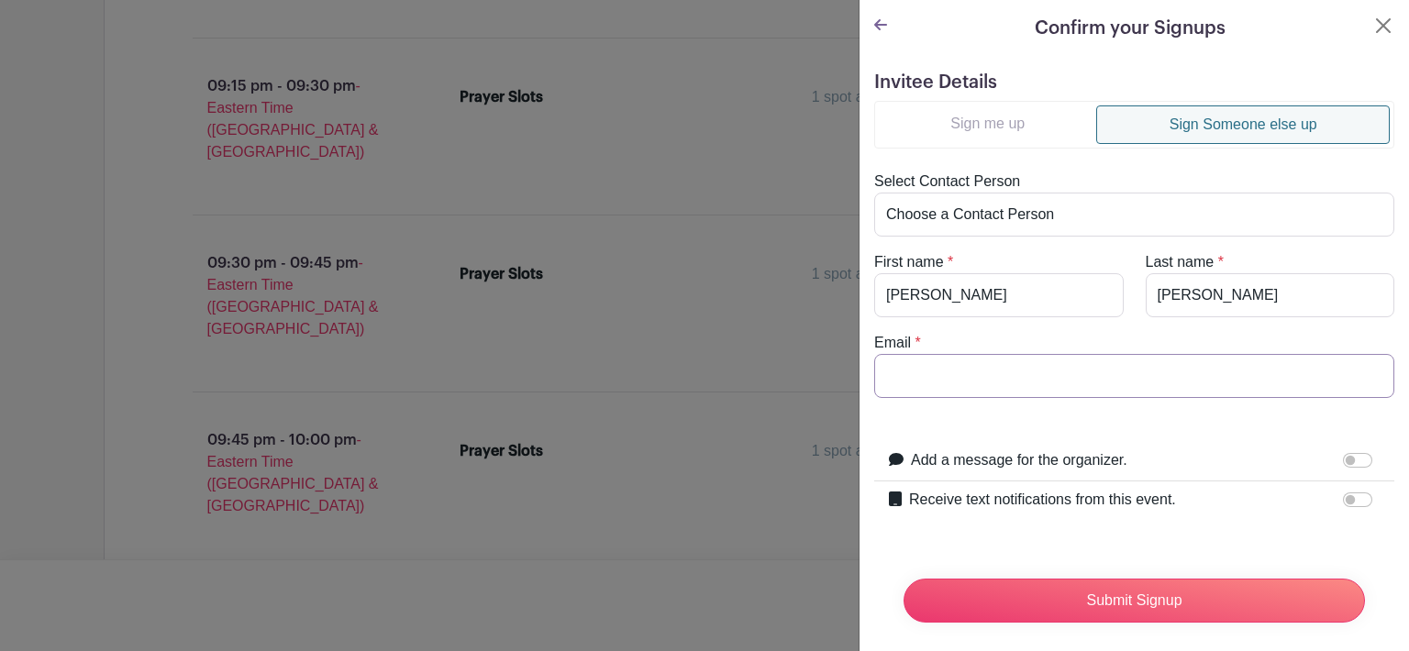
click at [942, 368] on input "Email" at bounding box center [1134, 376] width 520 height 44
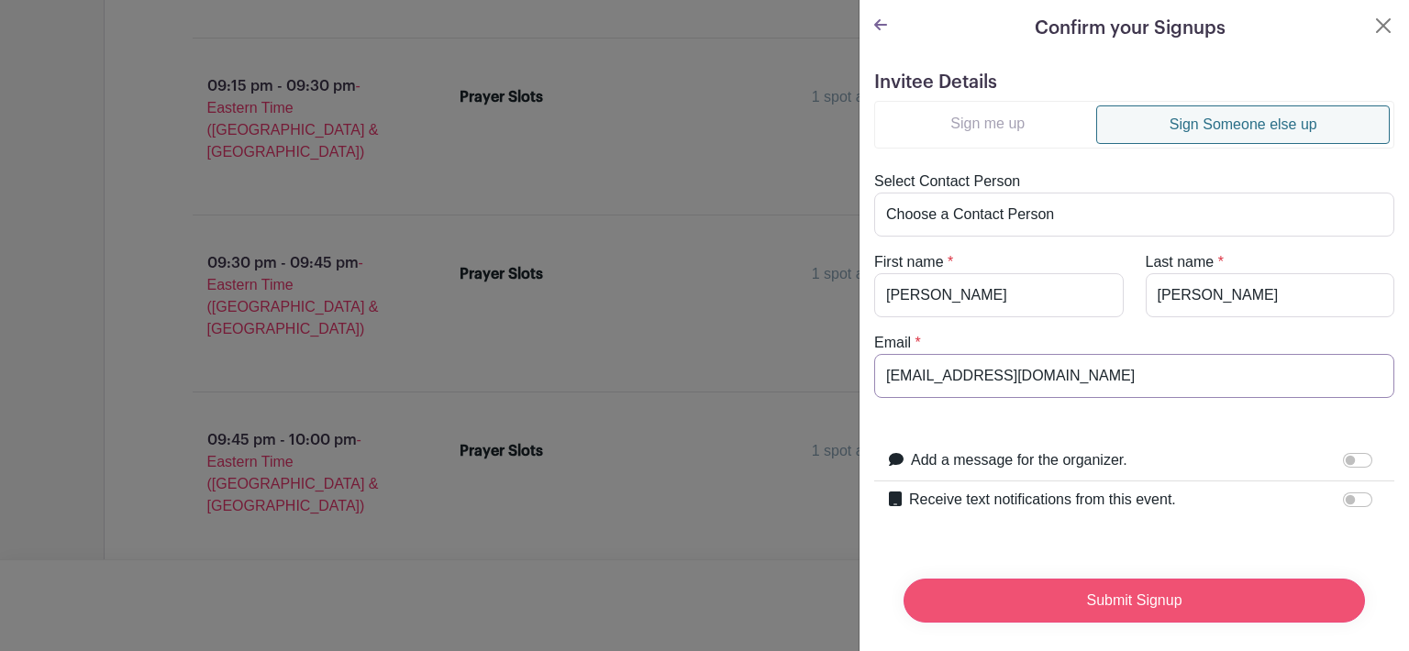
type input "[EMAIL_ADDRESS][DOMAIN_NAME]"
click at [1153, 597] on input "Submit Signup" at bounding box center [1133, 601] width 461 height 44
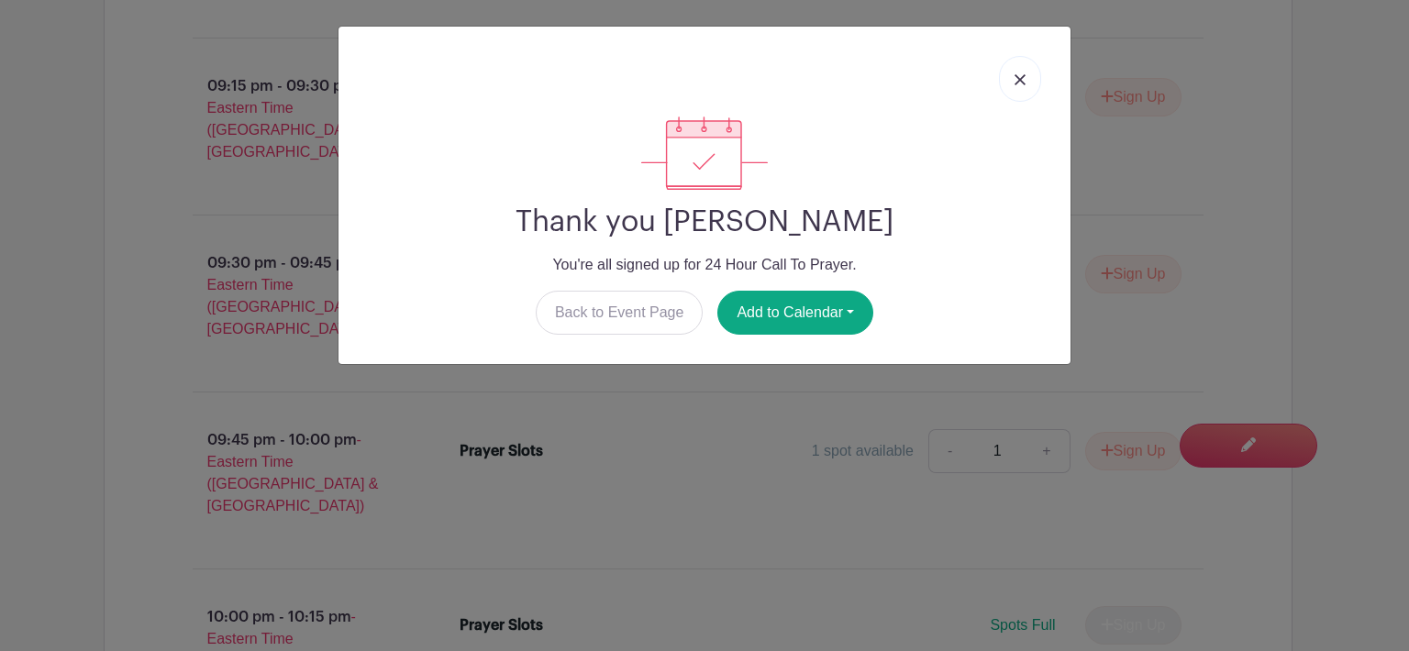
click at [1018, 83] on img at bounding box center [1019, 79] width 11 height 11
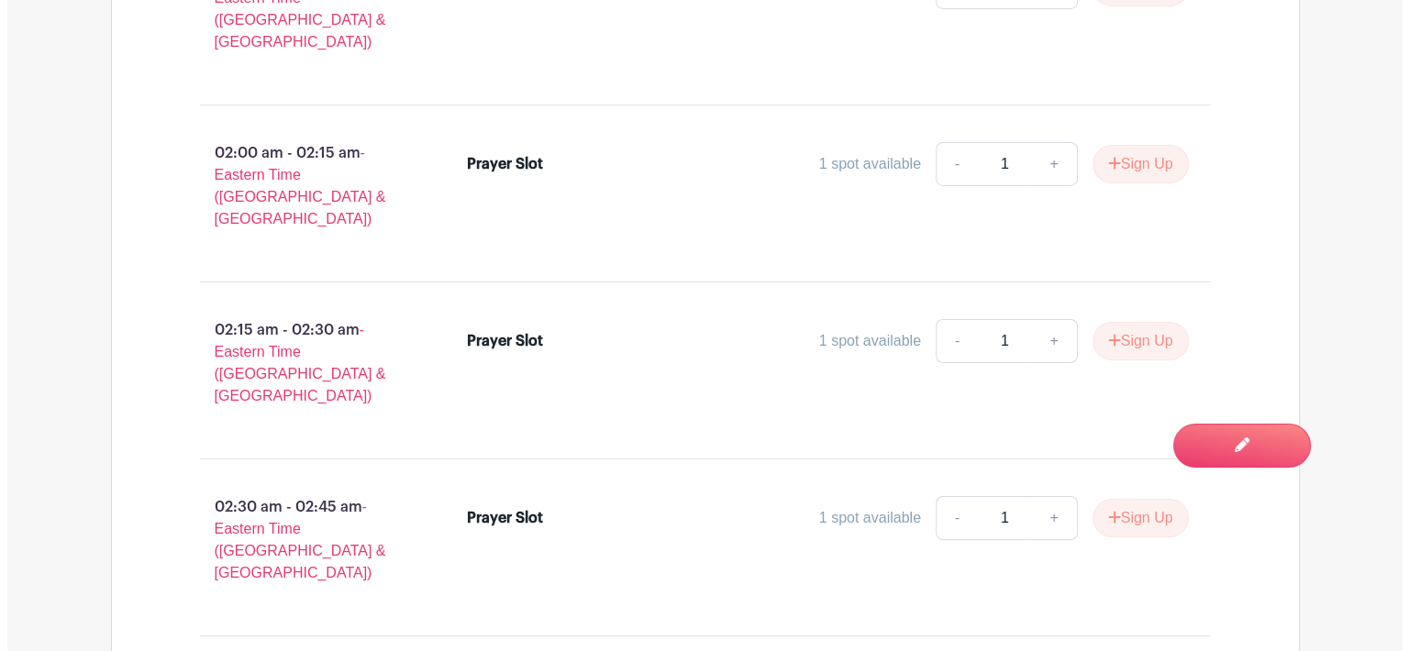
scroll to position [13628, 0]
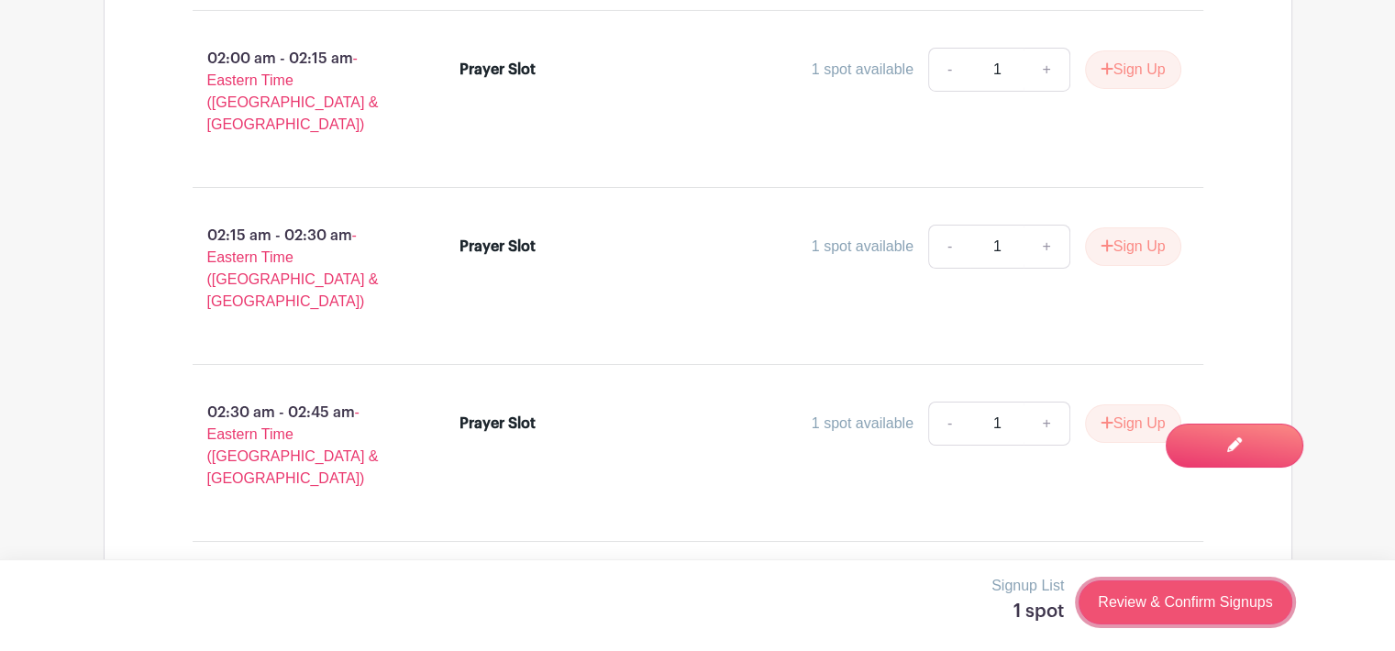
click at [1199, 602] on link "Review & Confirm Signups" at bounding box center [1184, 602] width 213 height 44
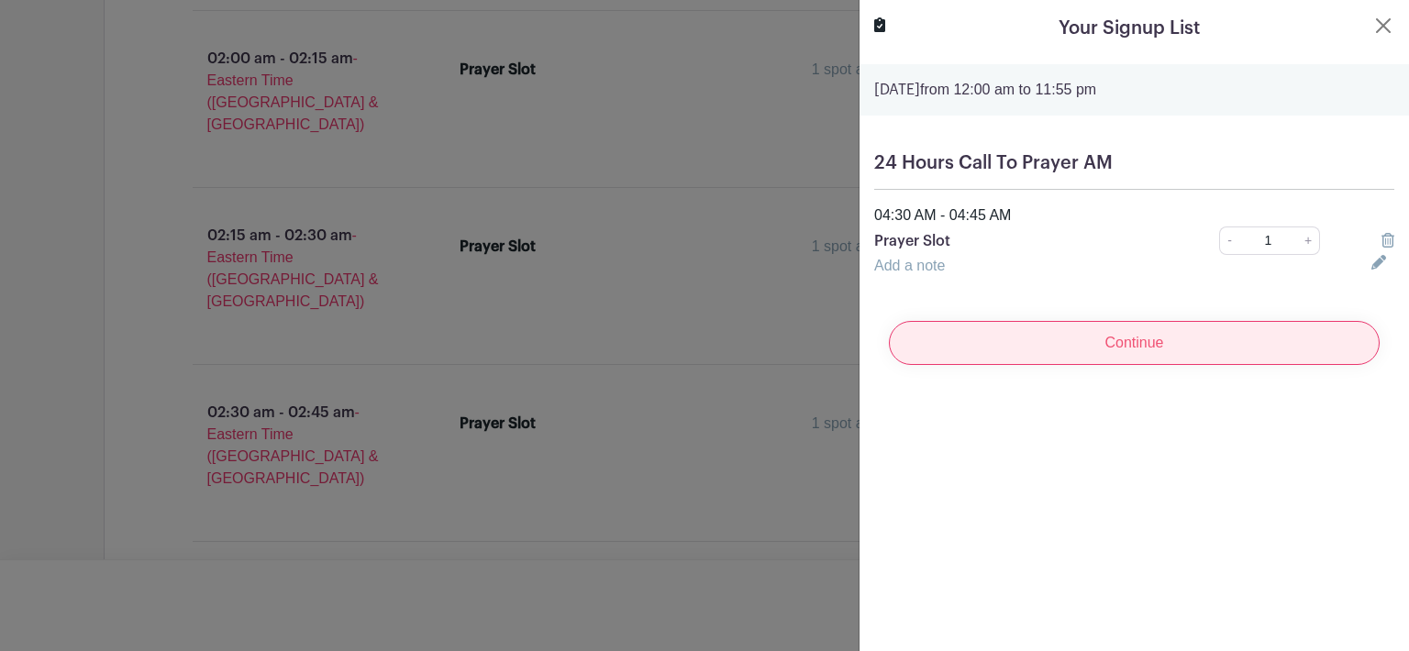
click at [1125, 346] on input "Continue" at bounding box center [1134, 343] width 491 height 44
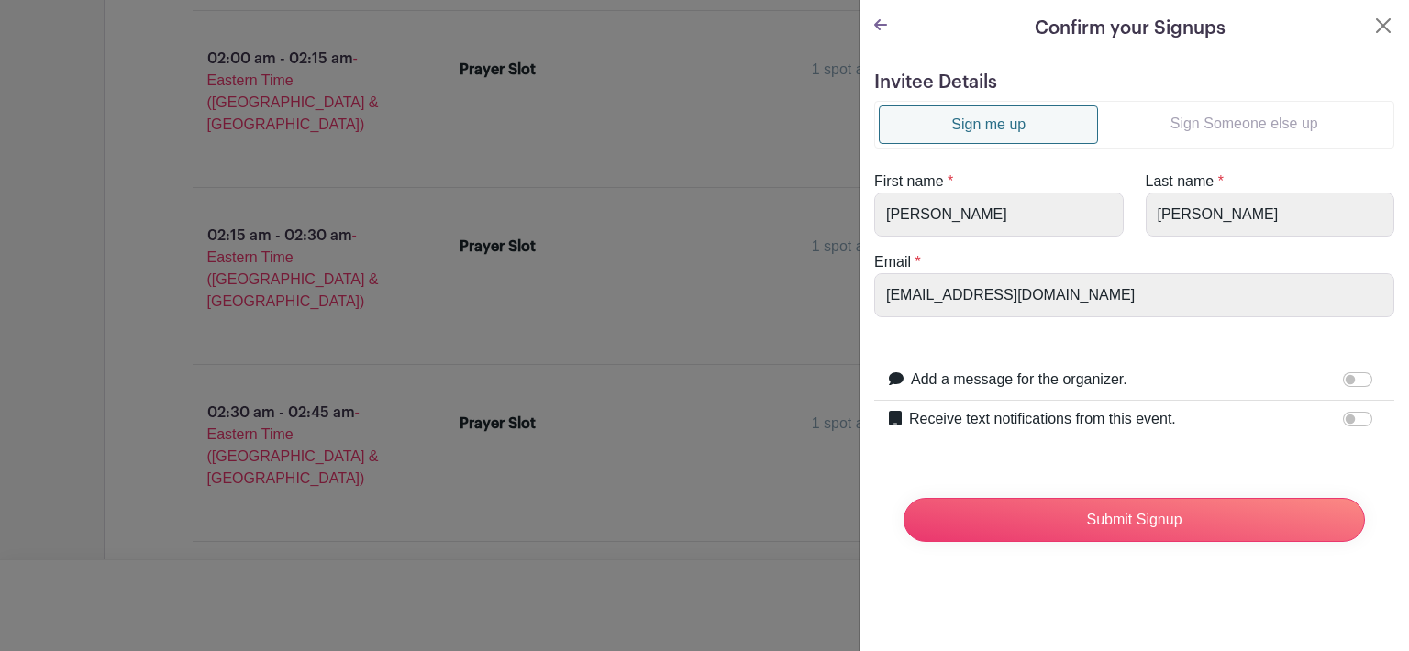
click at [1191, 119] on link "Sign Someone else up" at bounding box center [1244, 123] width 292 height 37
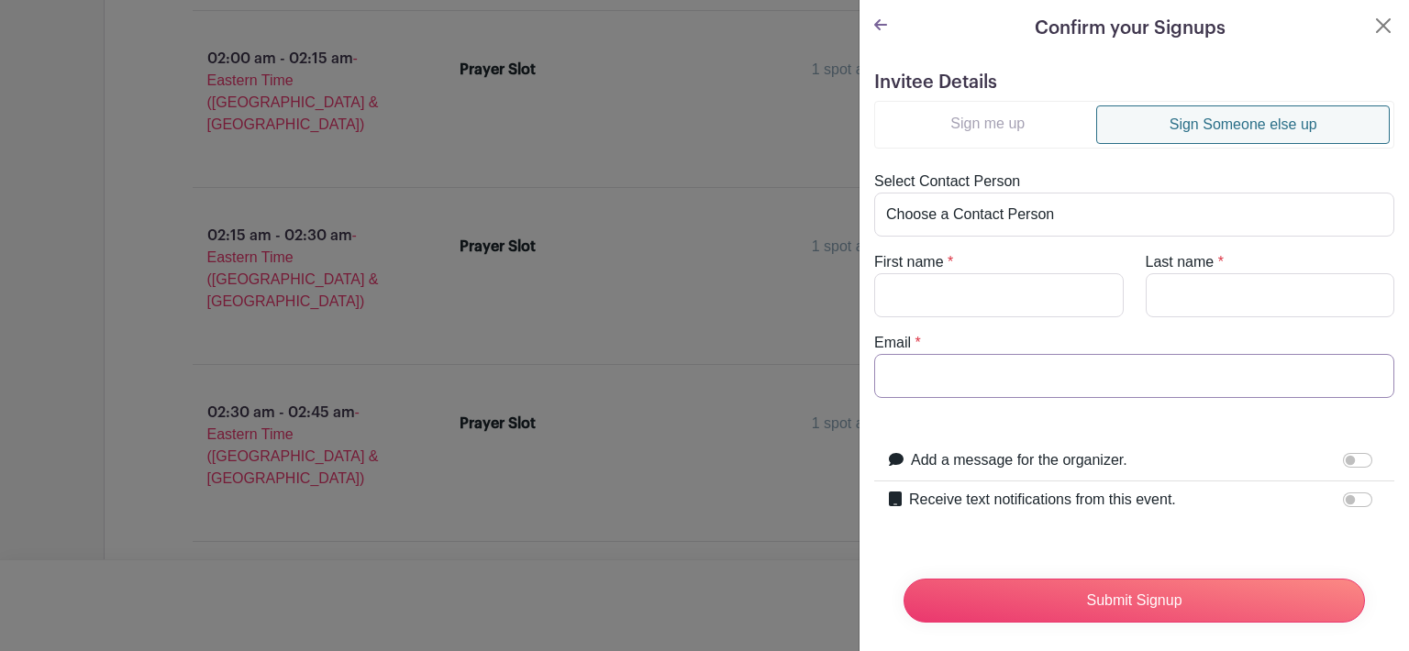
click at [901, 379] on input "Email" at bounding box center [1134, 376] width 520 height 44
click at [909, 291] on input "First name" at bounding box center [998, 295] width 249 height 44
click at [1344, 493] on input "Receive text notifications from this event." at bounding box center [1357, 499] width 29 height 15
checkbox input "true"
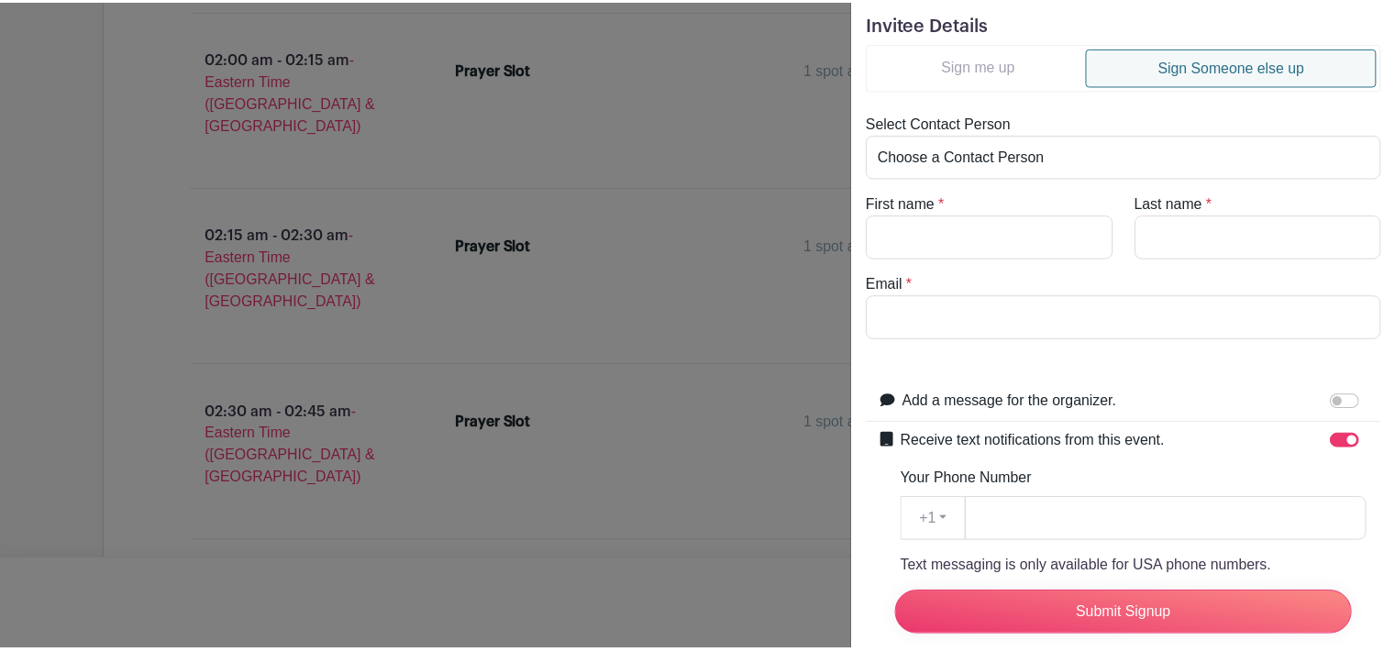
scroll to position [61, 0]
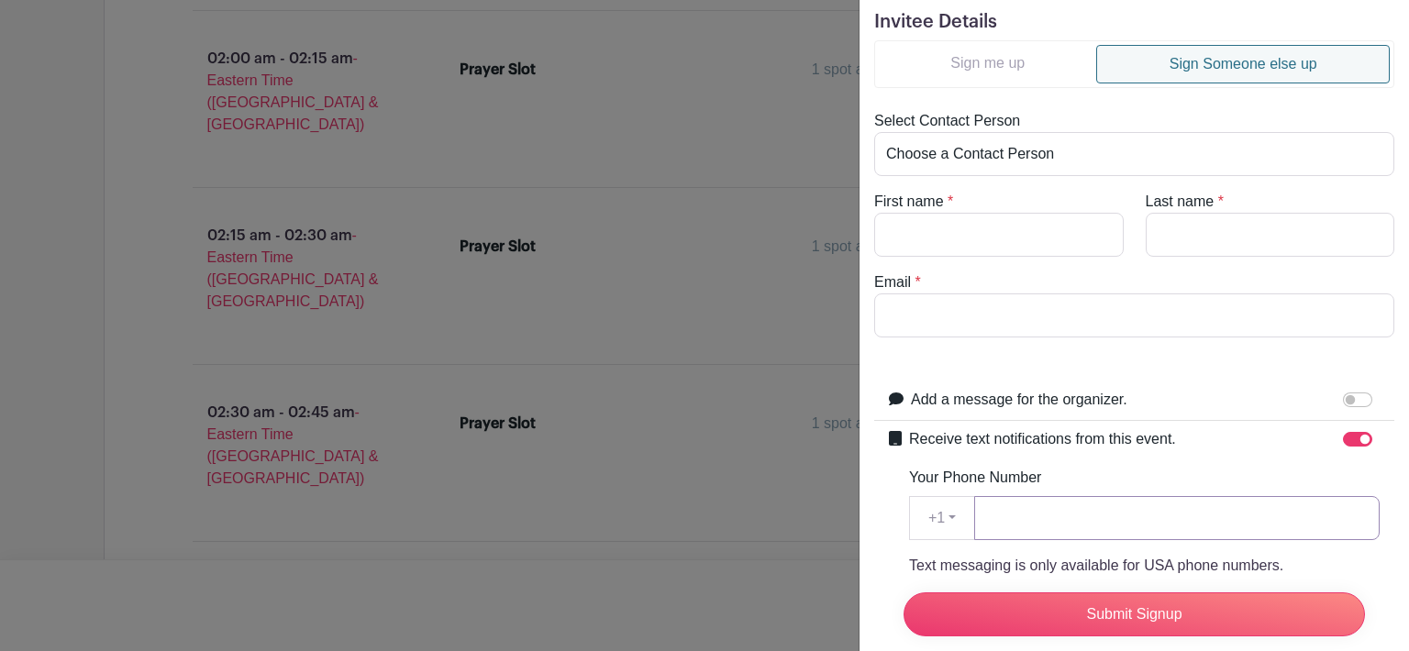
click at [1007, 520] on input "Your Phone Number" at bounding box center [1176, 518] width 405 height 44
type input "904-220-8839"
click at [943, 230] on input "First name" at bounding box center [998, 235] width 249 height 44
type input "Marriane"
click at [1161, 239] on input "Last name" at bounding box center [1269, 235] width 249 height 44
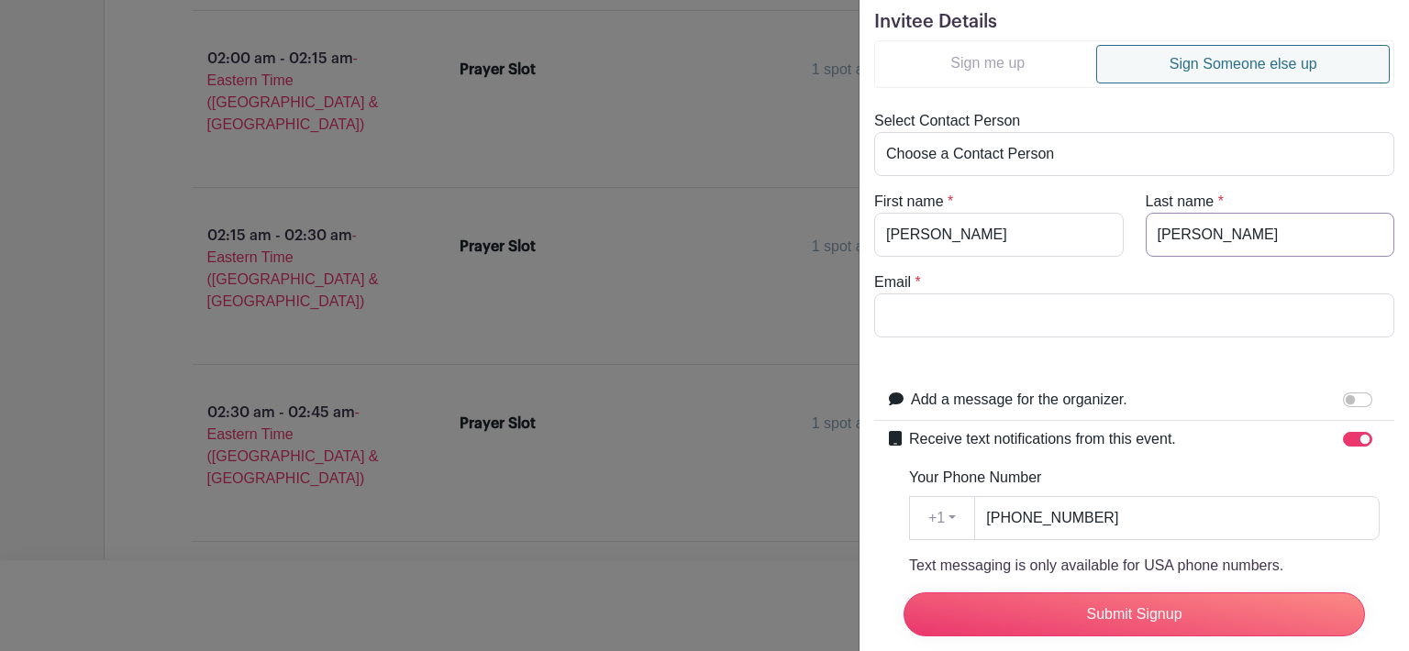
type input "McClain"
click at [958, 321] on input "Email" at bounding box center [1134, 315] width 520 height 44
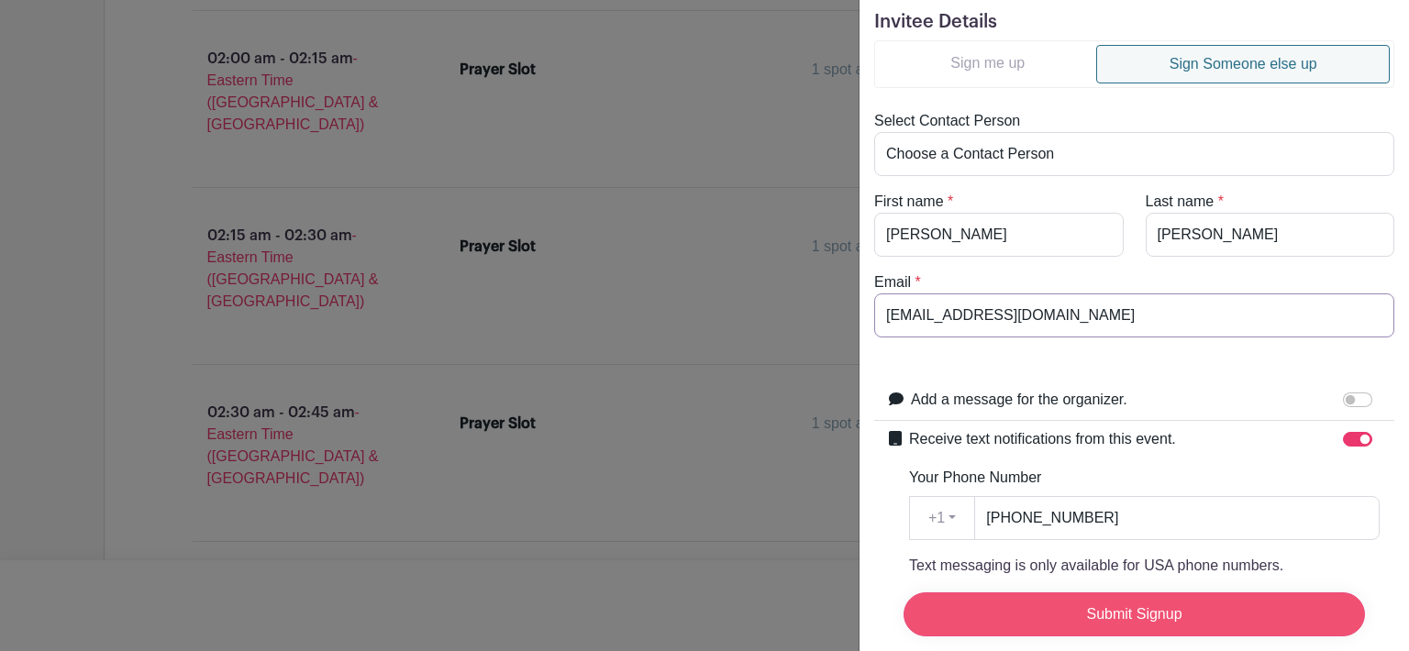
type input "[EMAIL_ADDRESS][DOMAIN_NAME]"
click at [1078, 599] on input "Submit Signup" at bounding box center [1133, 614] width 461 height 44
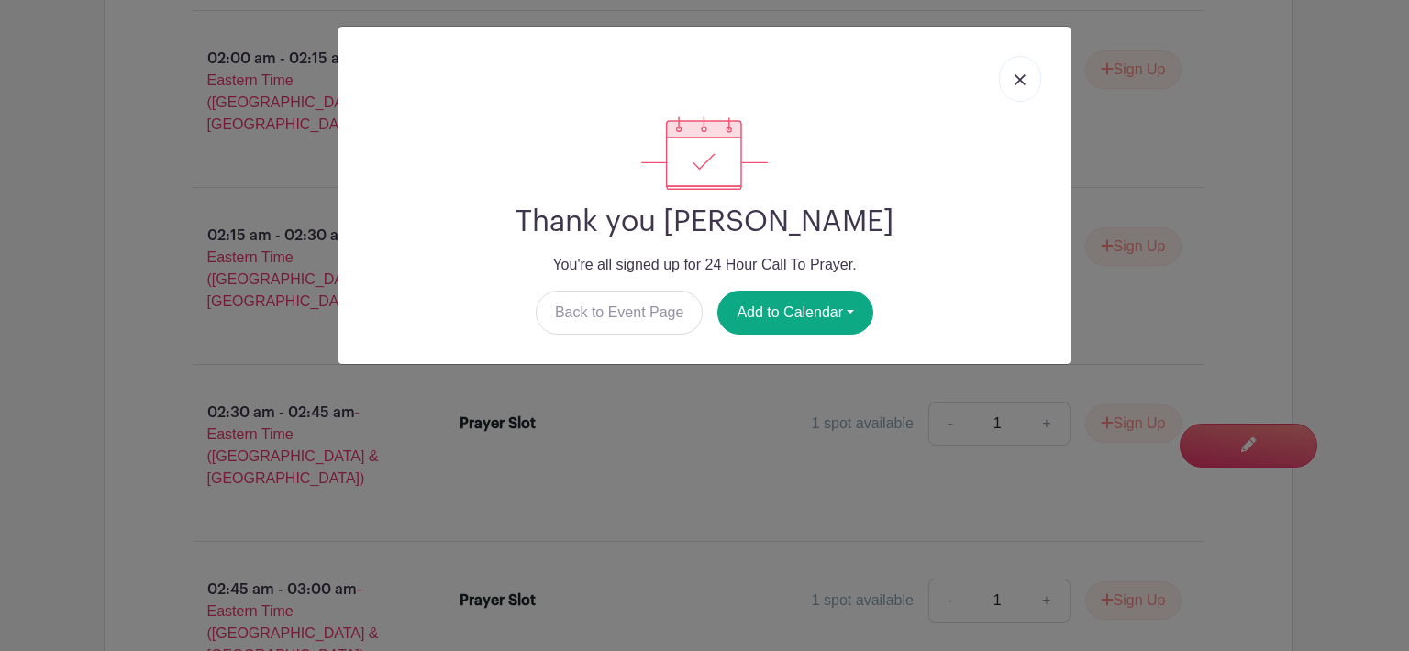
click at [1015, 82] on img at bounding box center [1019, 79] width 11 height 11
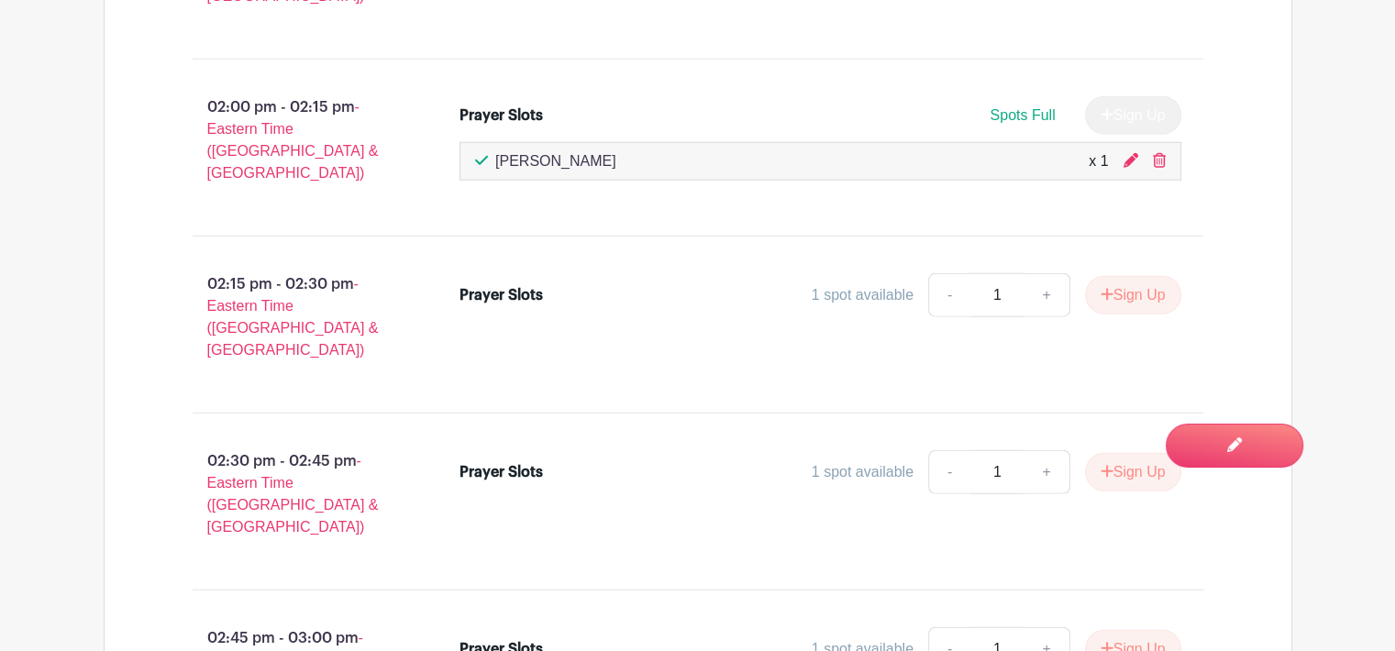
scroll to position [4968, 0]
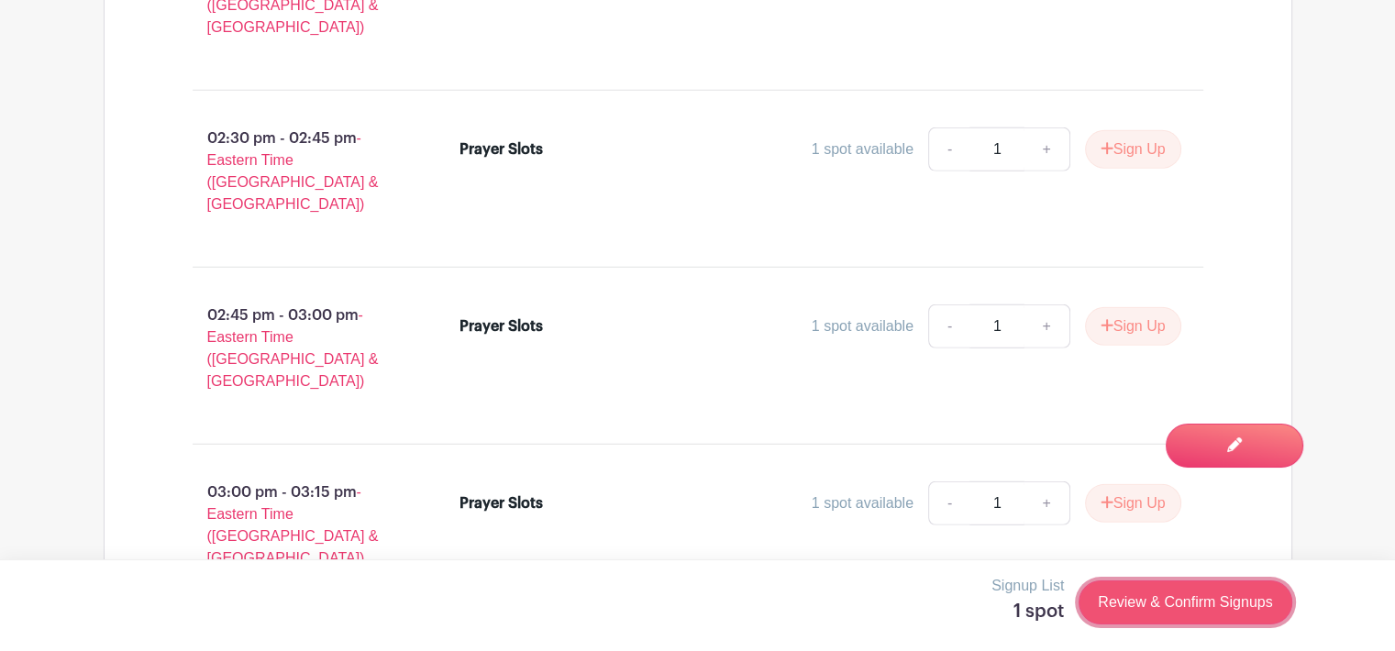
click at [1200, 605] on link "Review & Confirm Signups" at bounding box center [1184, 602] width 213 height 44
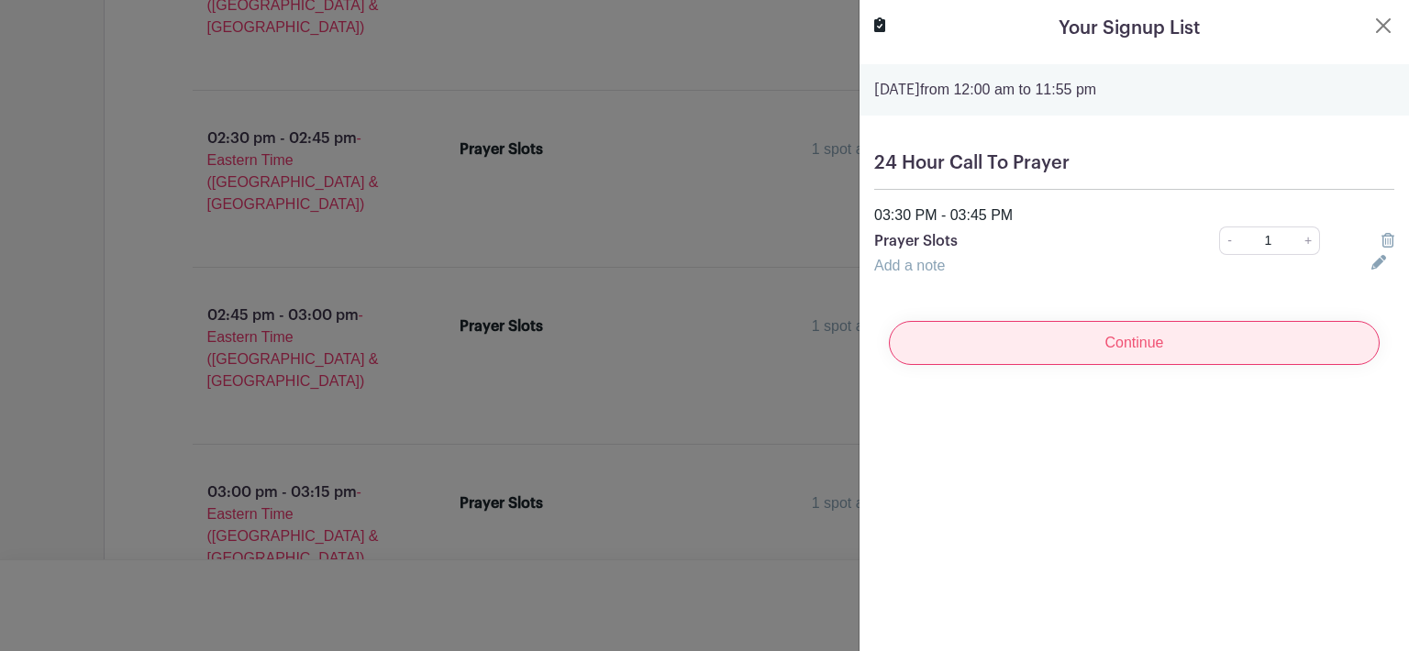
click at [1164, 339] on input "Continue" at bounding box center [1134, 343] width 491 height 44
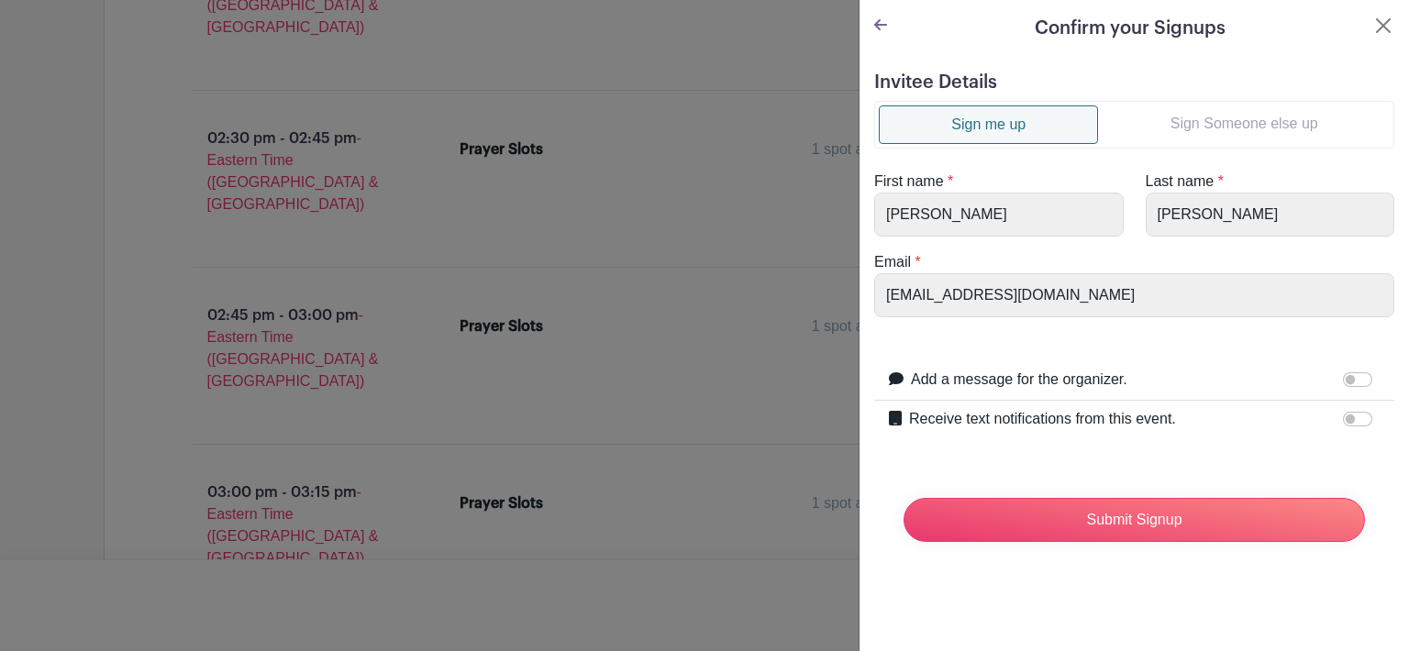
click at [1210, 127] on link "Sign Someone else up" at bounding box center [1244, 123] width 292 height 37
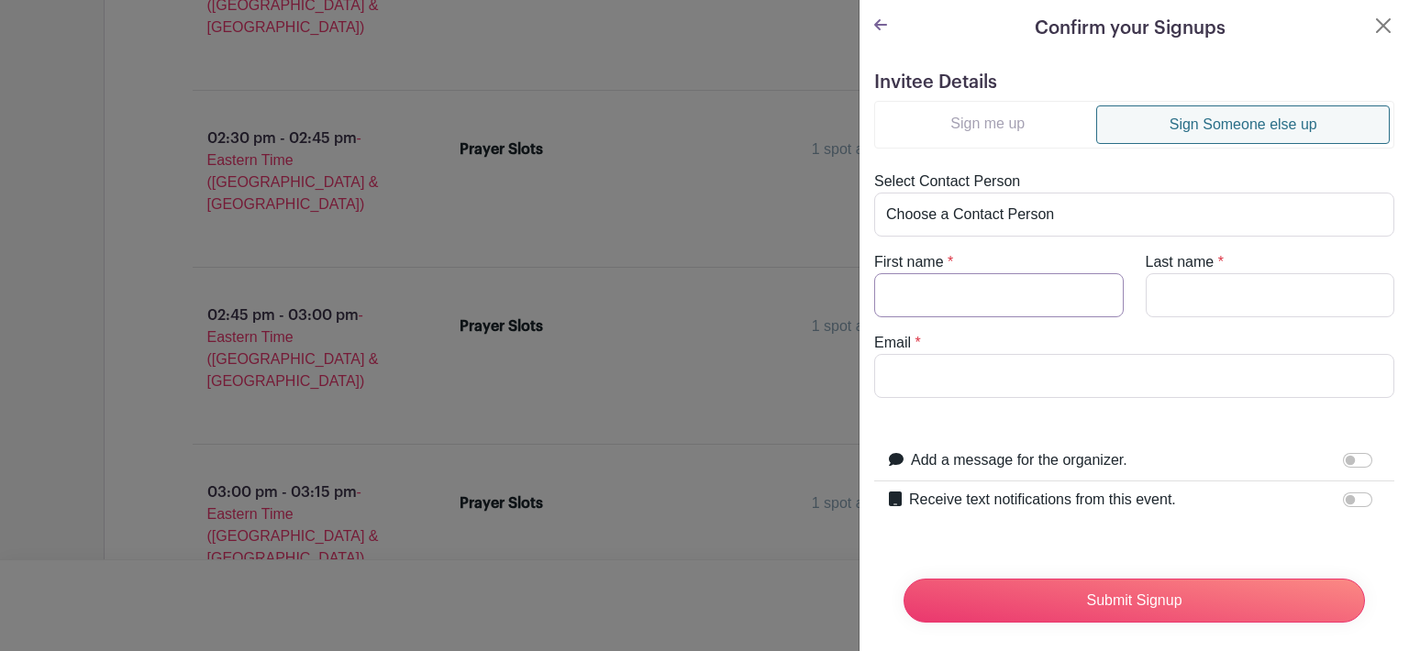
click at [924, 296] on input "First name" at bounding box center [998, 295] width 249 height 44
type input "M"
type input "Mindy"
type input "S"
type input "M"
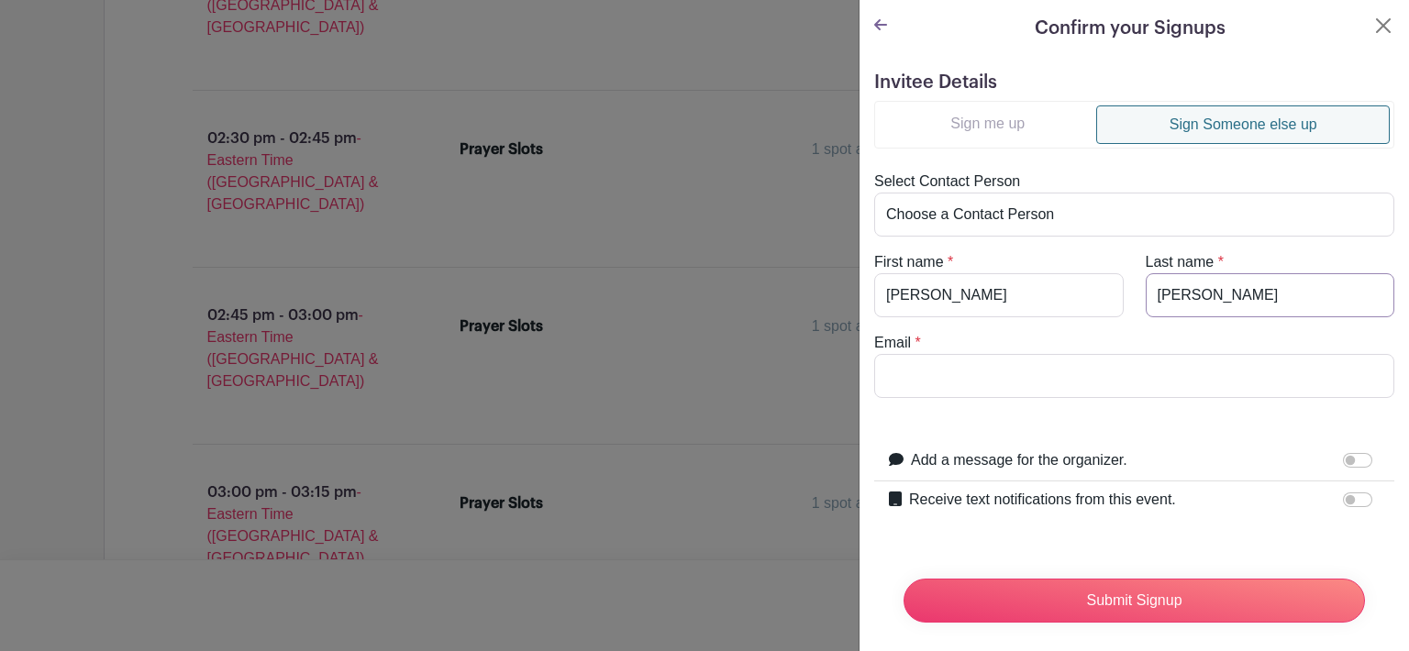
type input "Newsome"
click at [944, 379] on input "Email" at bounding box center [1134, 376] width 520 height 44
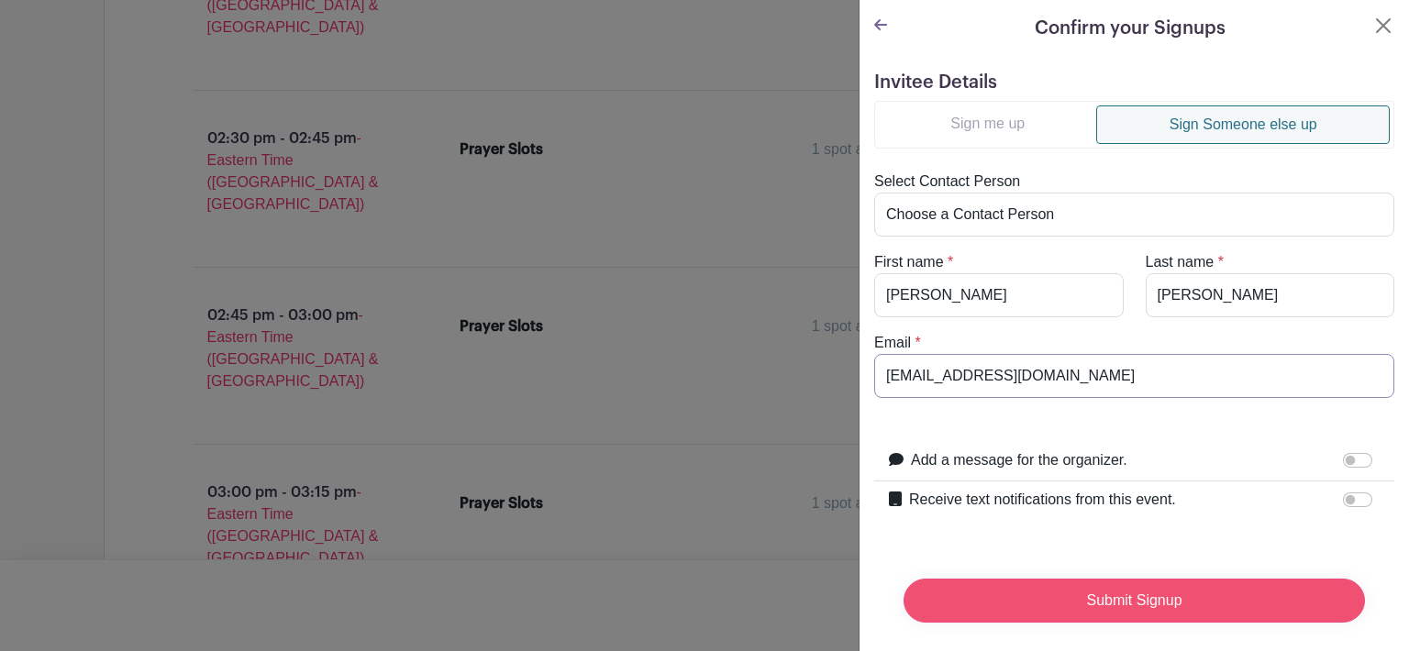
type input "mindy1982newsom@gmail.com"
click at [1074, 602] on input "Submit Signup" at bounding box center [1133, 601] width 461 height 44
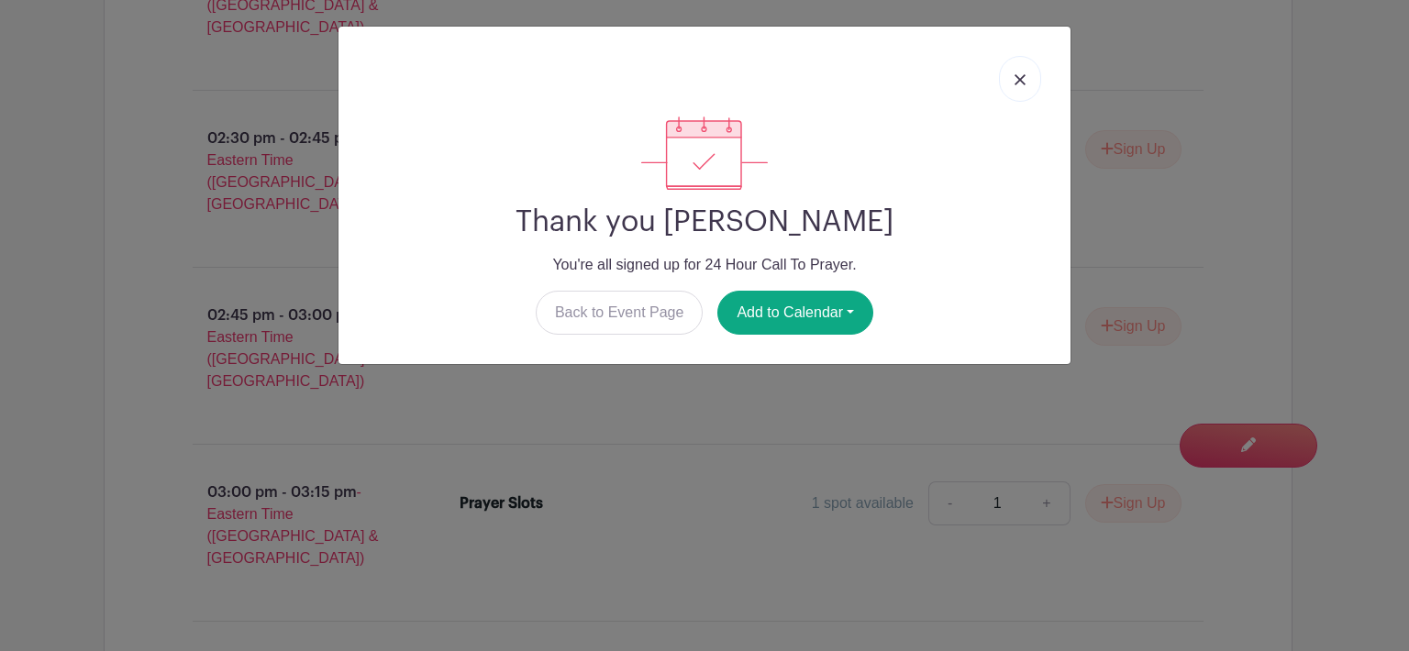
click at [1019, 78] on img at bounding box center [1019, 79] width 11 height 11
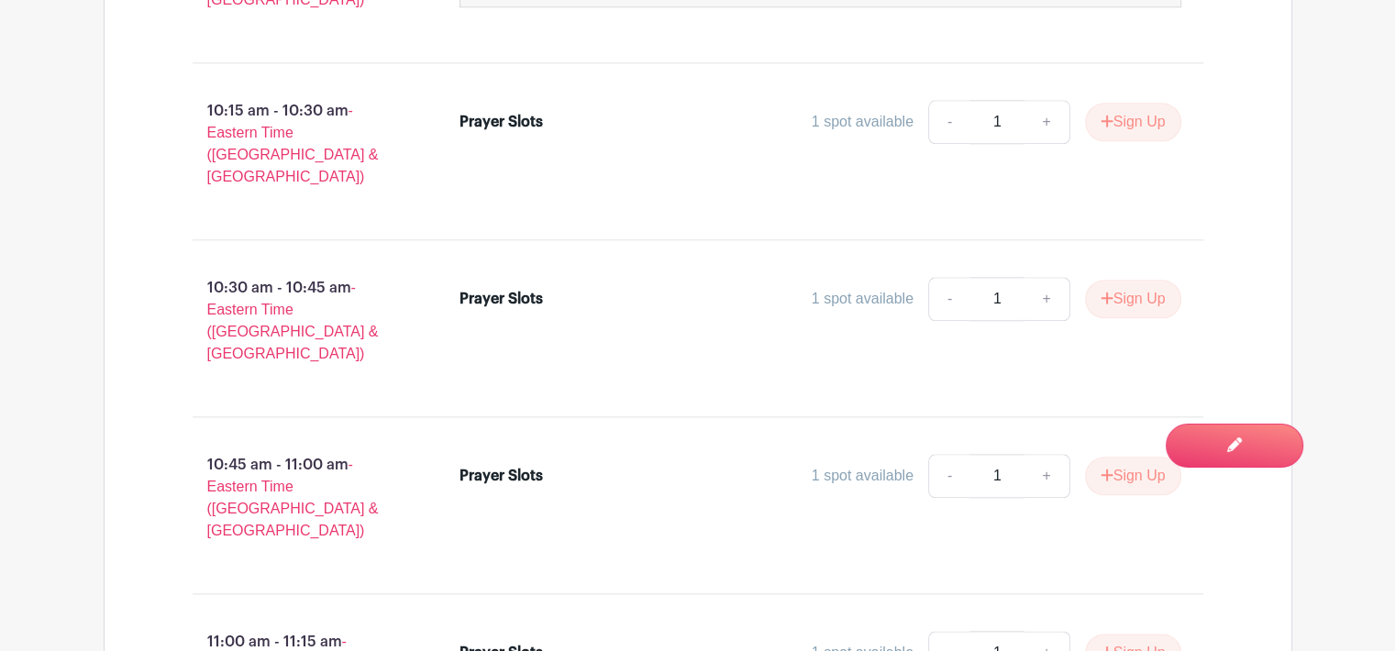
scroll to position [0, 0]
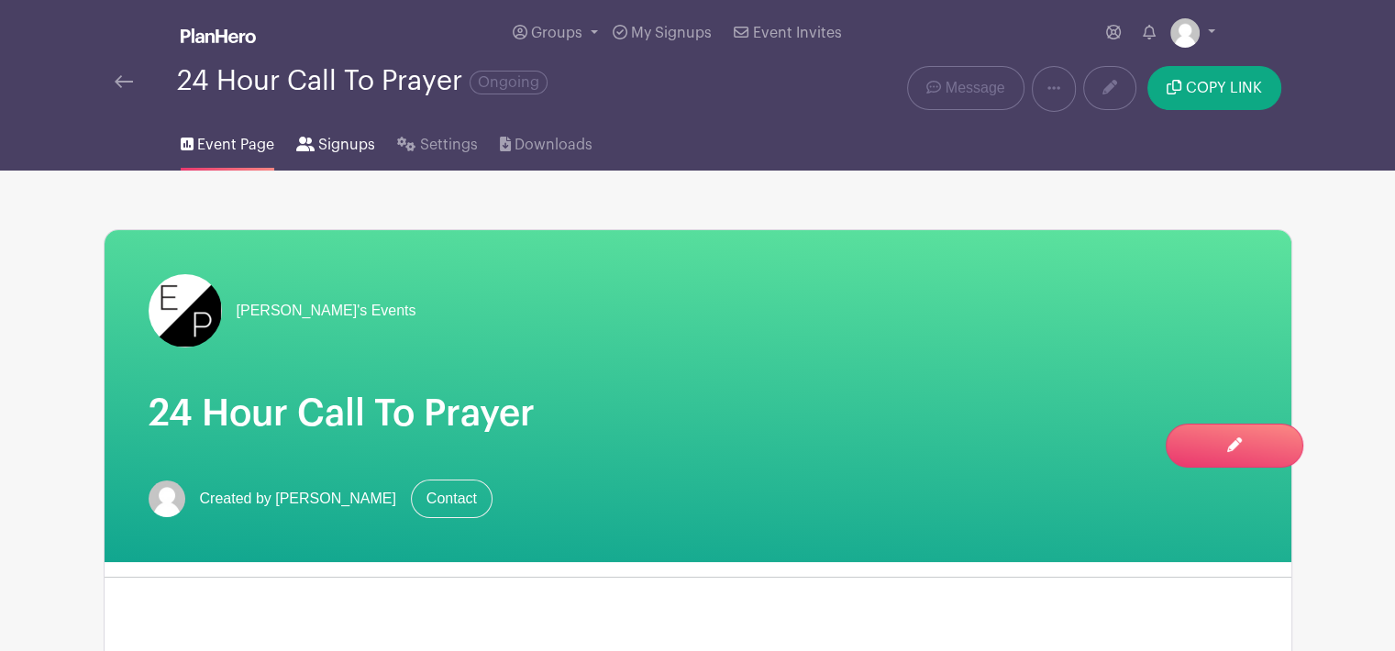
click at [339, 149] on span "Signups" at bounding box center [346, 145] width 57 height 22
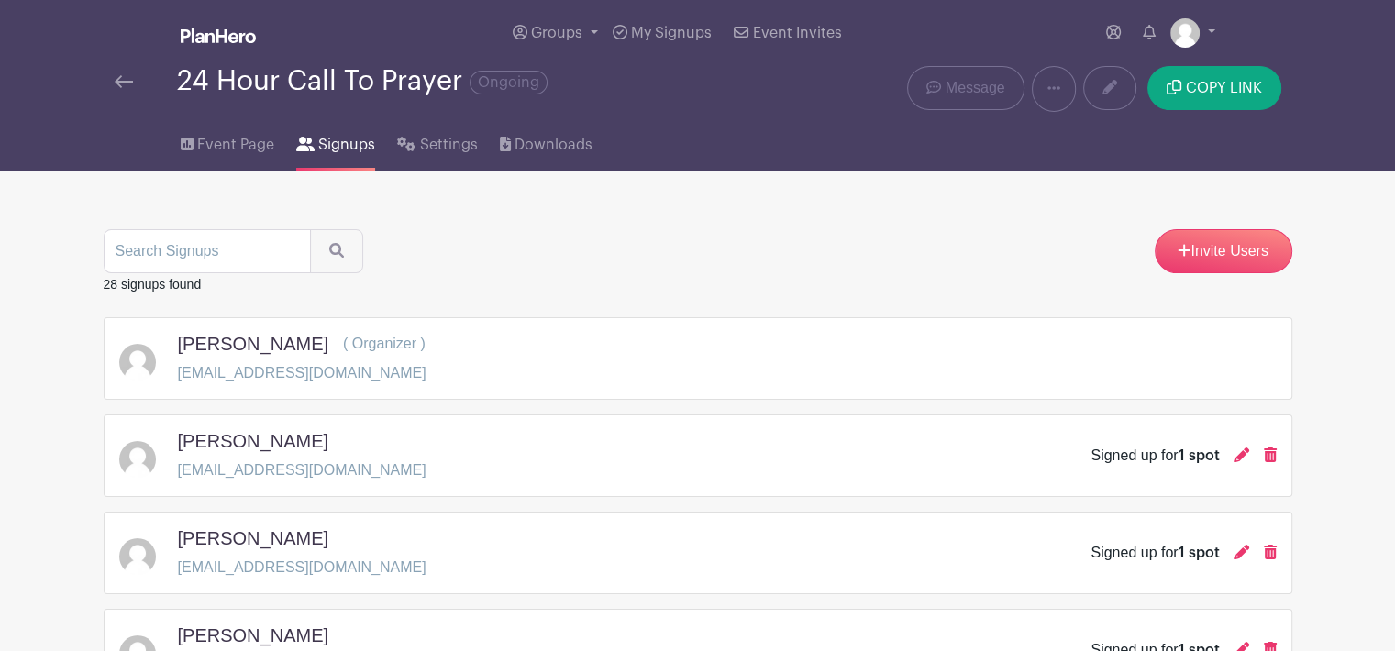
click at [123, 84] on img at bounding box center [124, 81] width 18 height 13
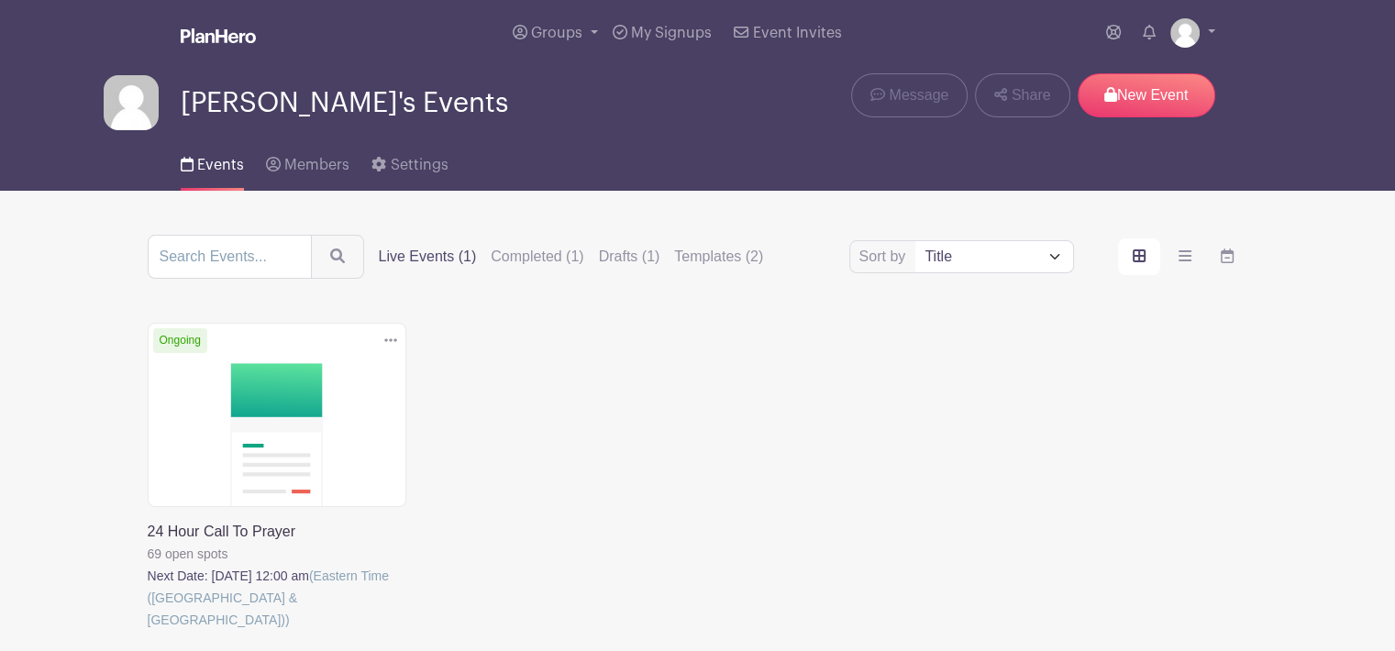
click at [148, 631] on link at bounding box center [148, 631] width 0 height 0
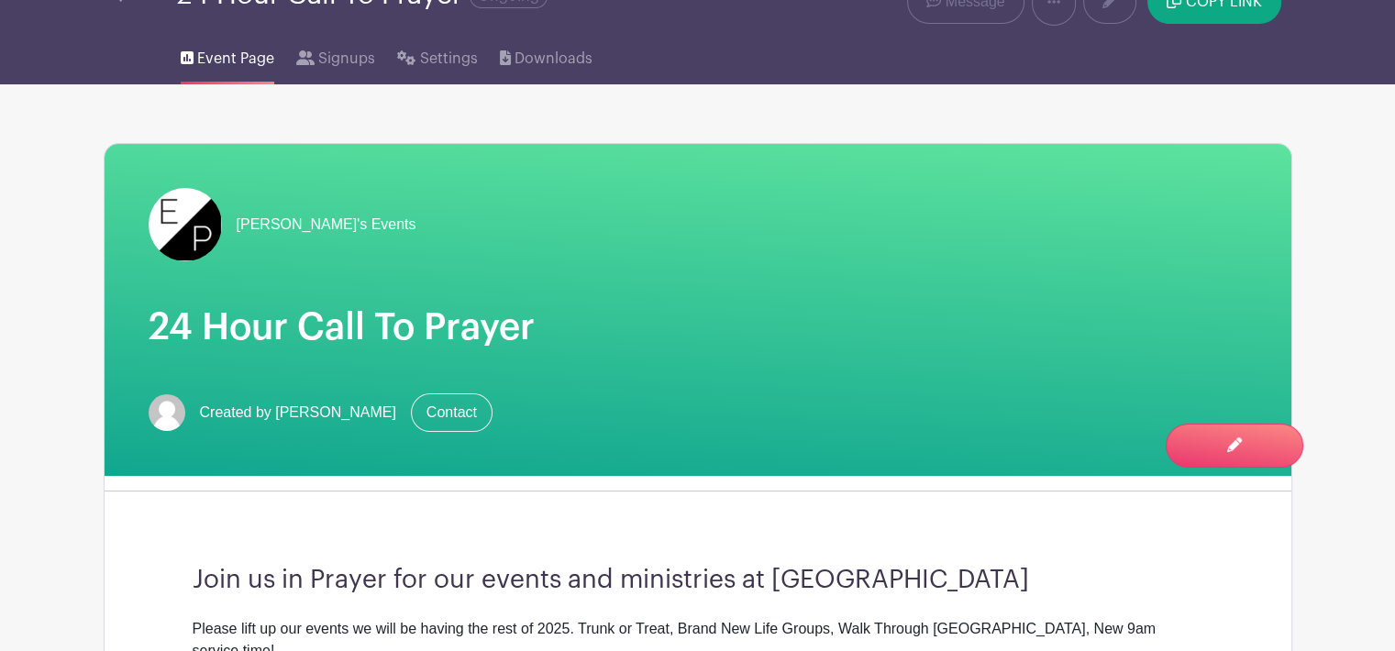
scroll to position [70, 0]
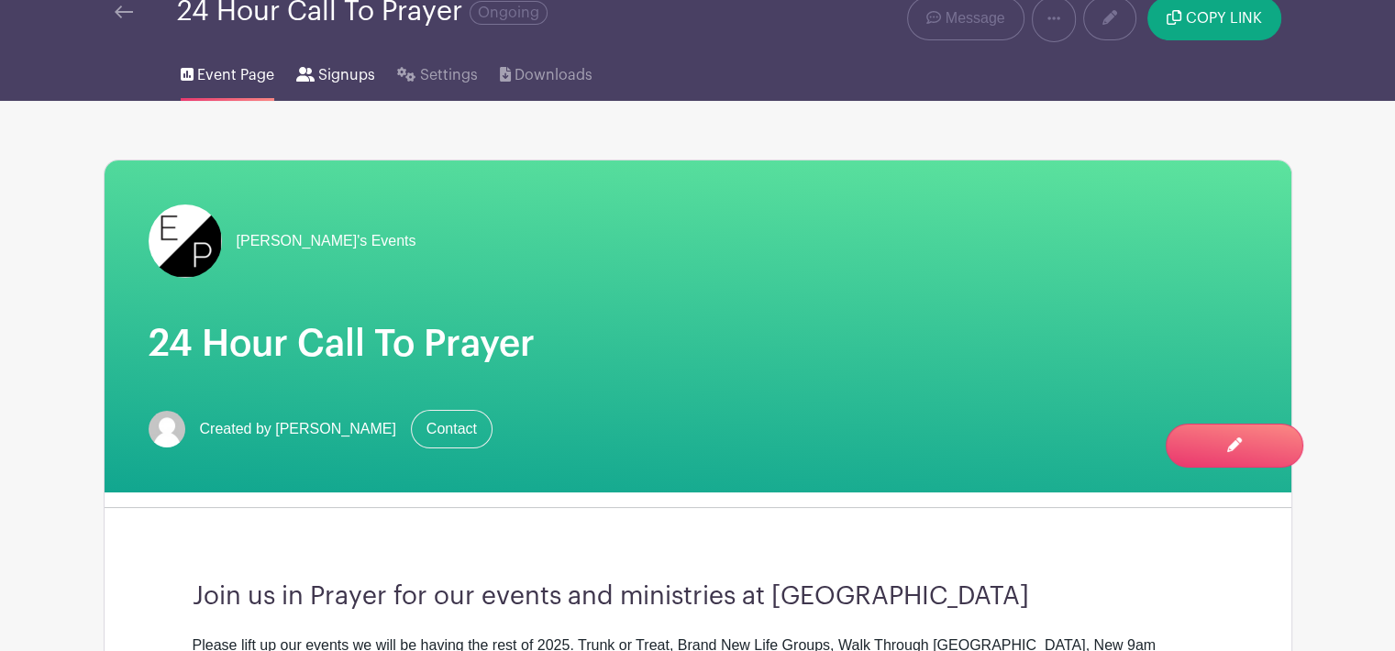
click at [345, 74] on span "Signups" at bounding box center [346, 75] width 57 height 22
